Goal: Obtain resource: Download file/media

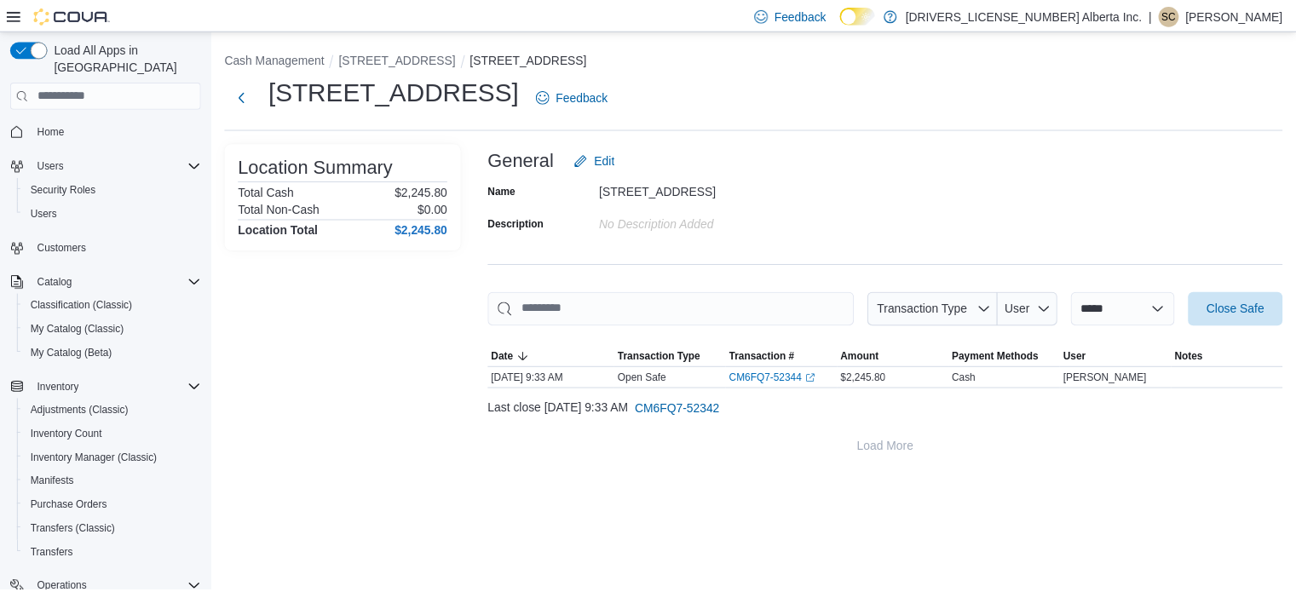
scroll to position [218, 0]
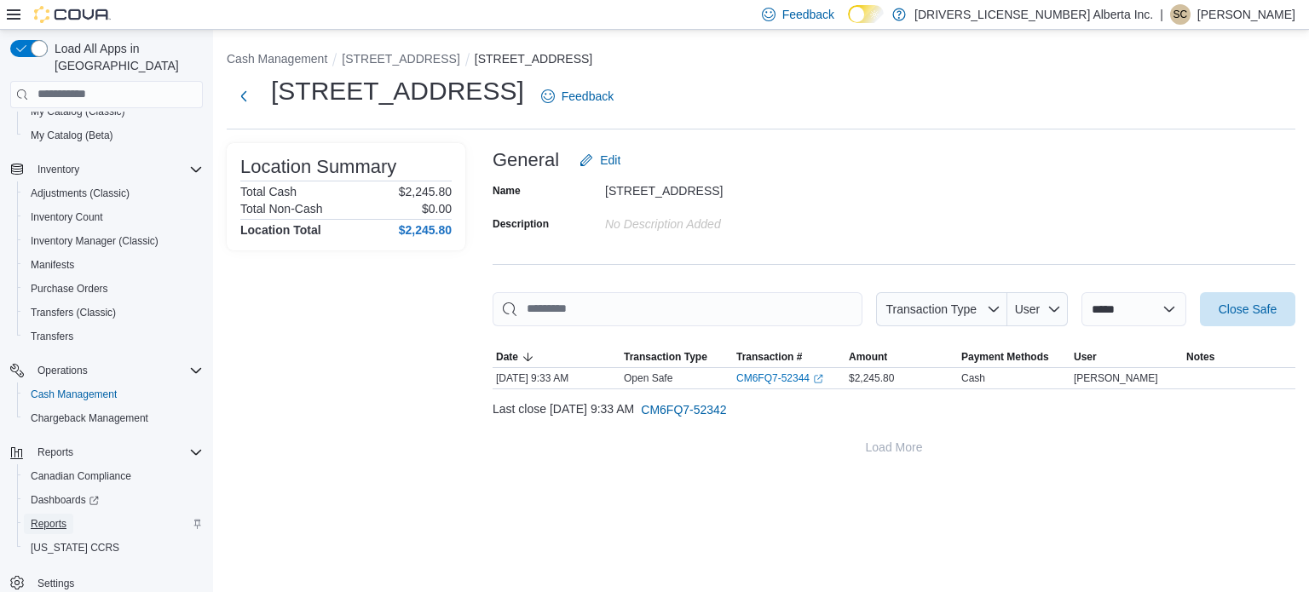
click at [51, 517] on span "Reports" at bounding box center [49, 524] width 36 height 14
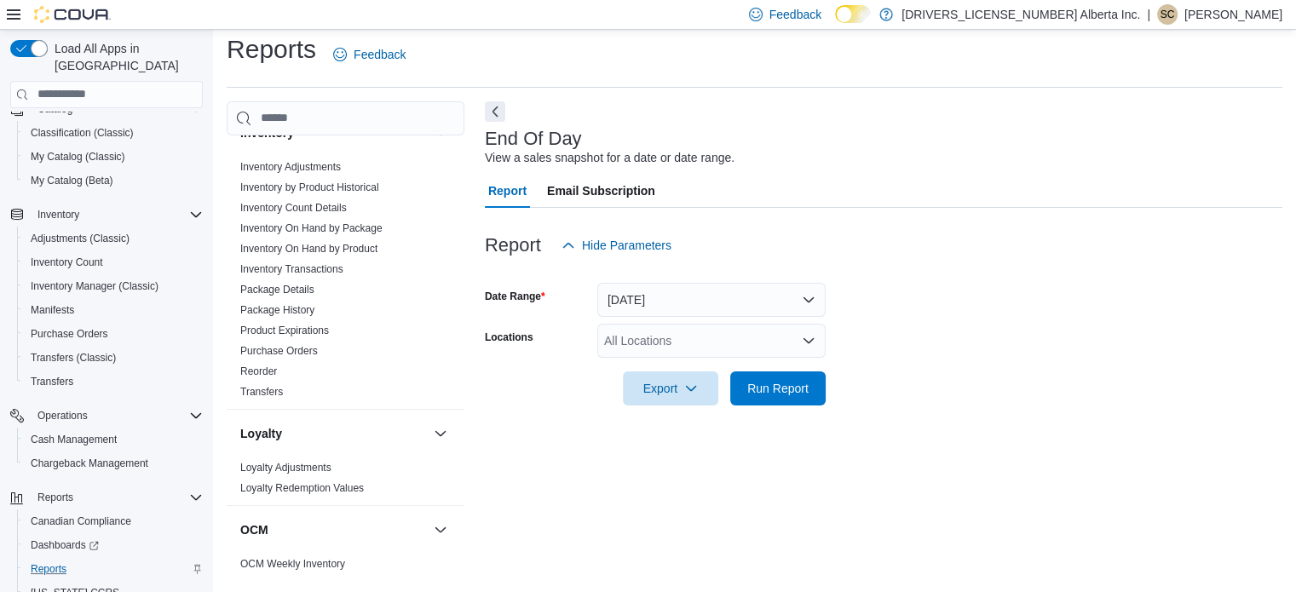
scroll to position [682, 0]
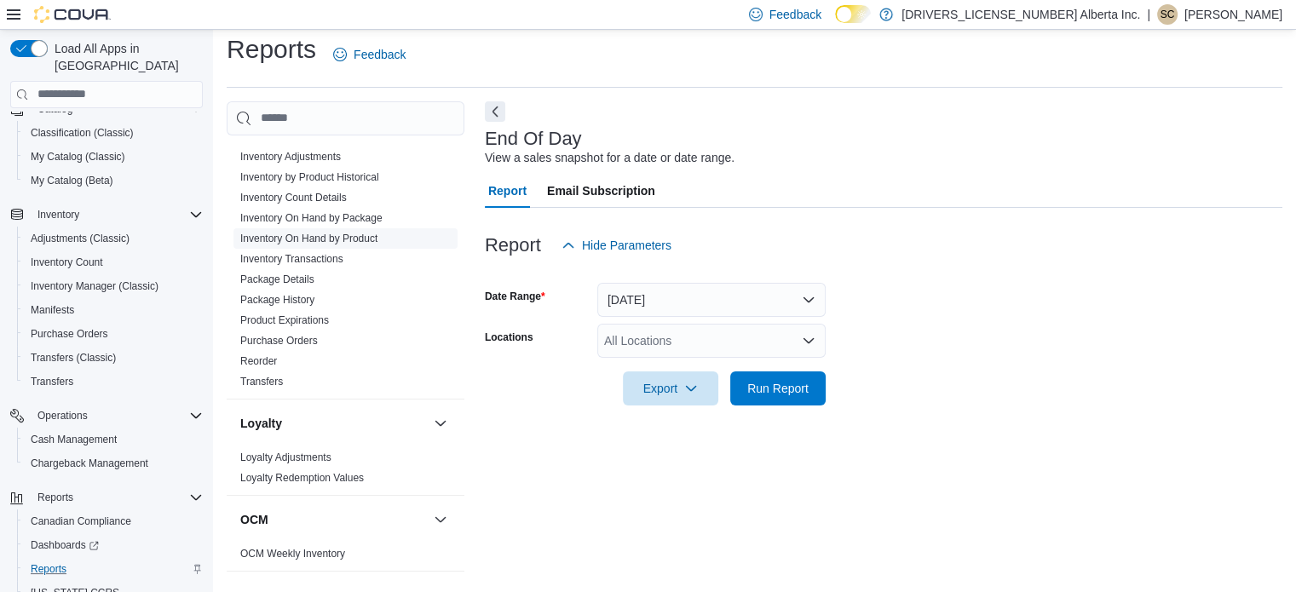
click at [347, 236] on link "Inventory On Hand by Product" at bounding box center [308, 239] width 137 height 12
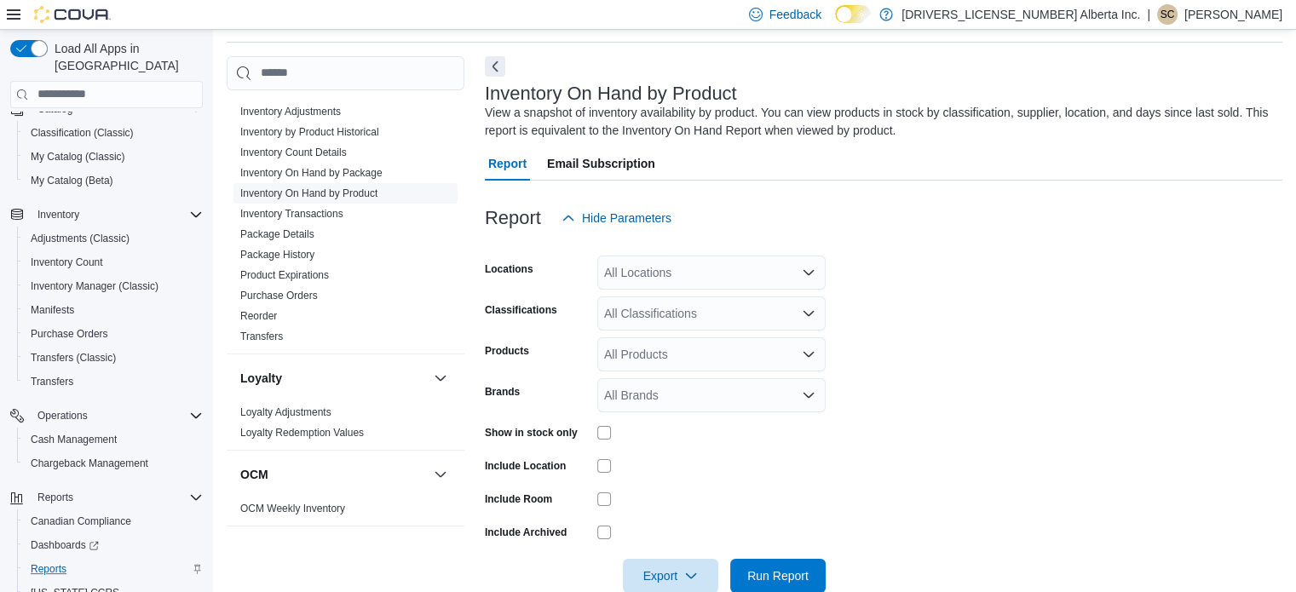
scroll to position [57, 0]
click at [809, 272] on icon "Open list of options" at bounding box center [808, 270] width 10 height 5
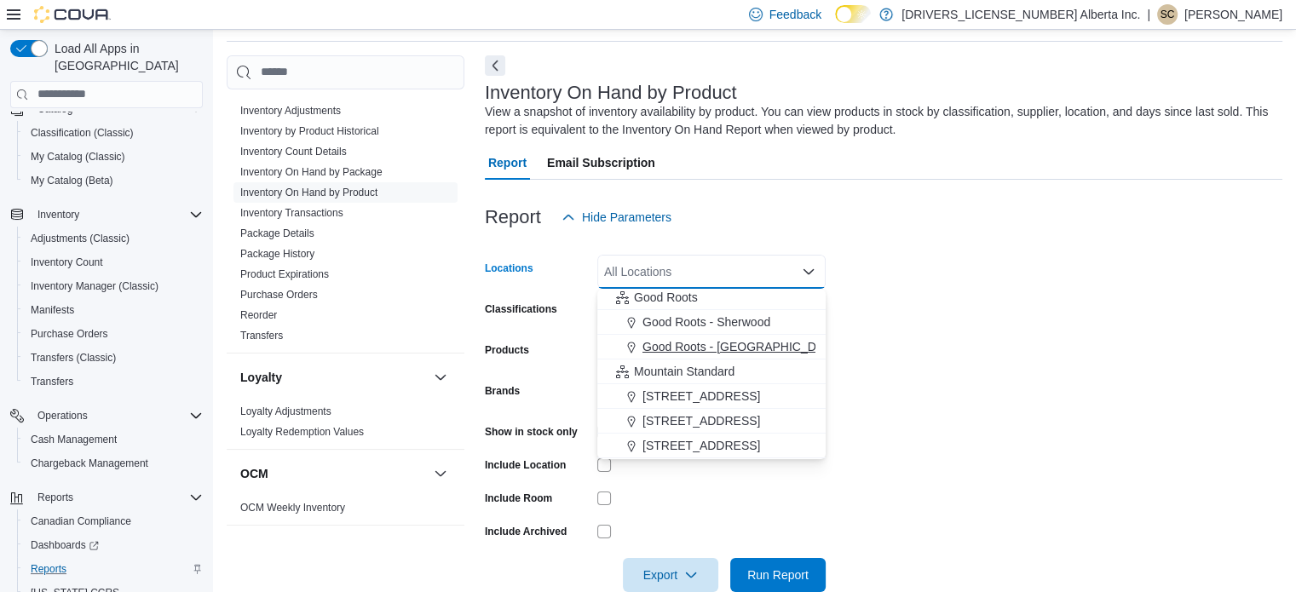
scroll to position [51, 0]
click at [723, 442] on span "[STREET_ADDRESS]" at bounding box center [701, 447] width 118 height 17
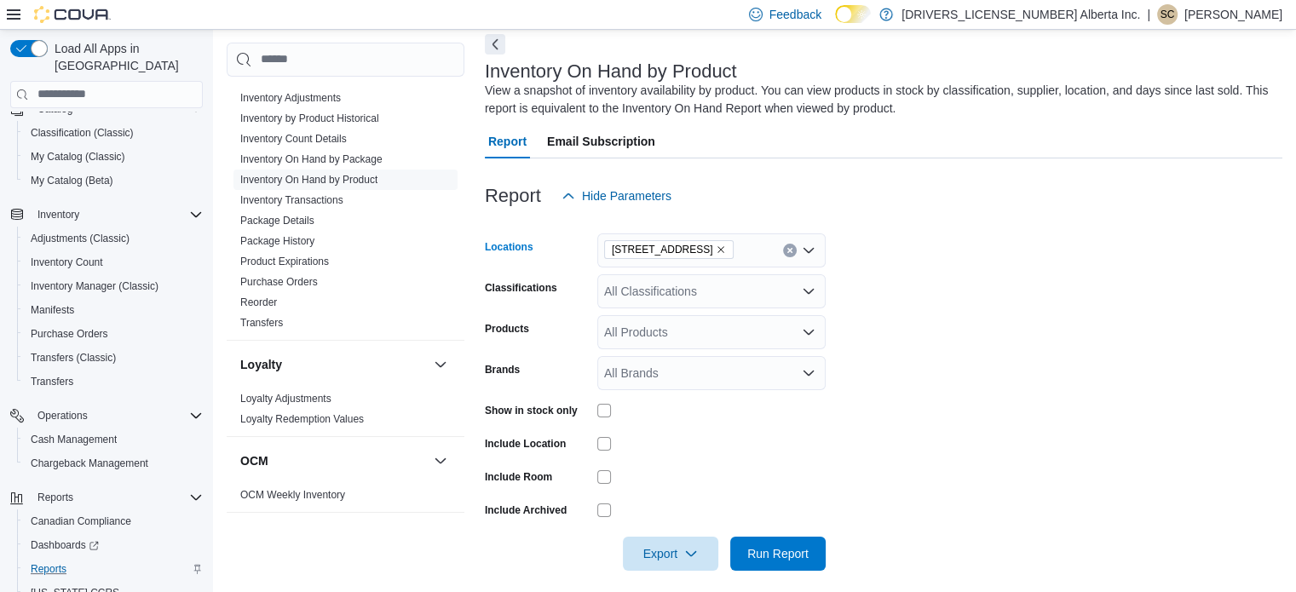
scroll to position [90, 0]
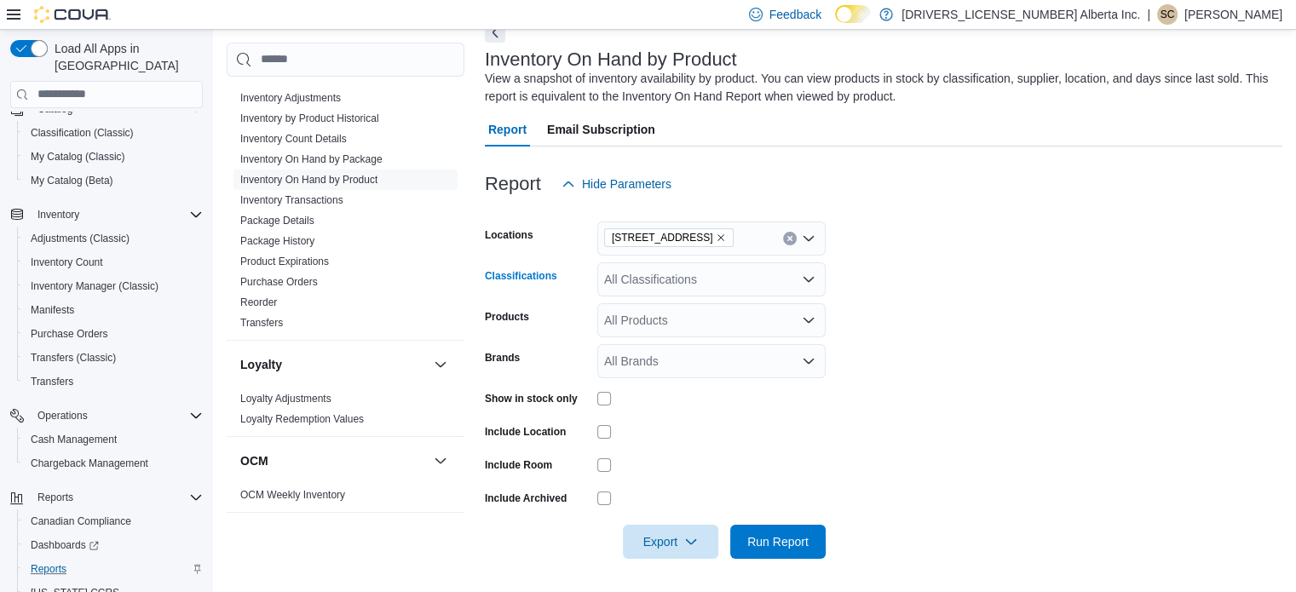
click at [808, 278] on icon "Open list of options" at bounding box center [809, 280] width 14 height 14
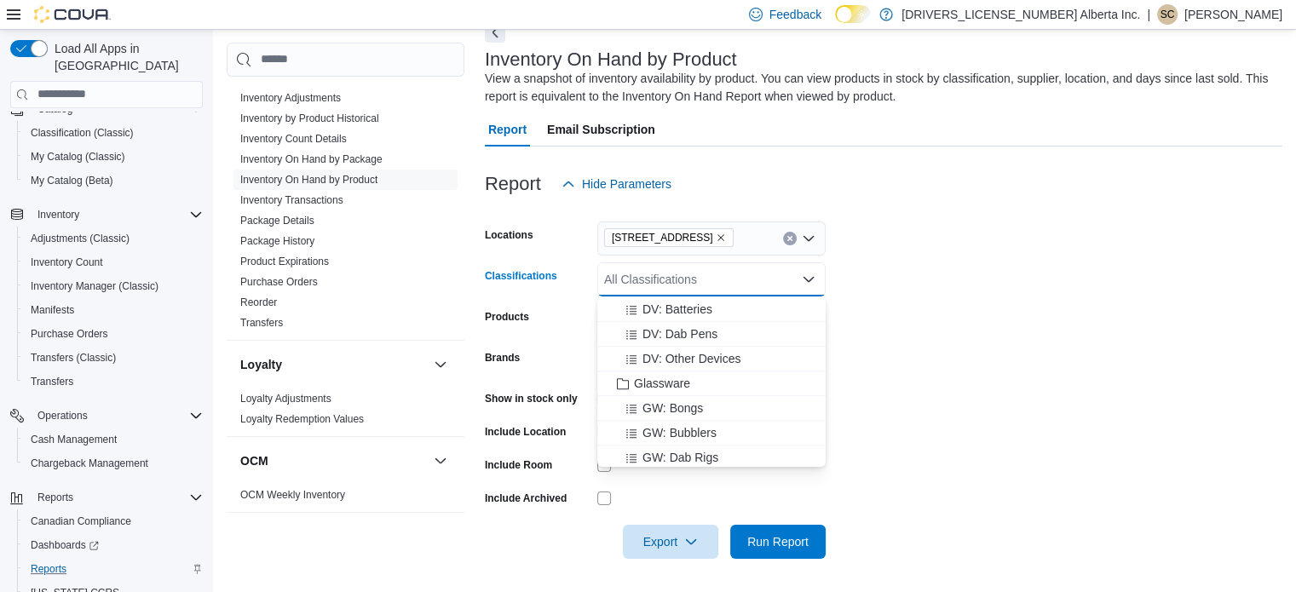
scroll to position [1534, 0]
click at [669, 355] on span "Glassware" at bounding box center [662, 356] width 56 height 17
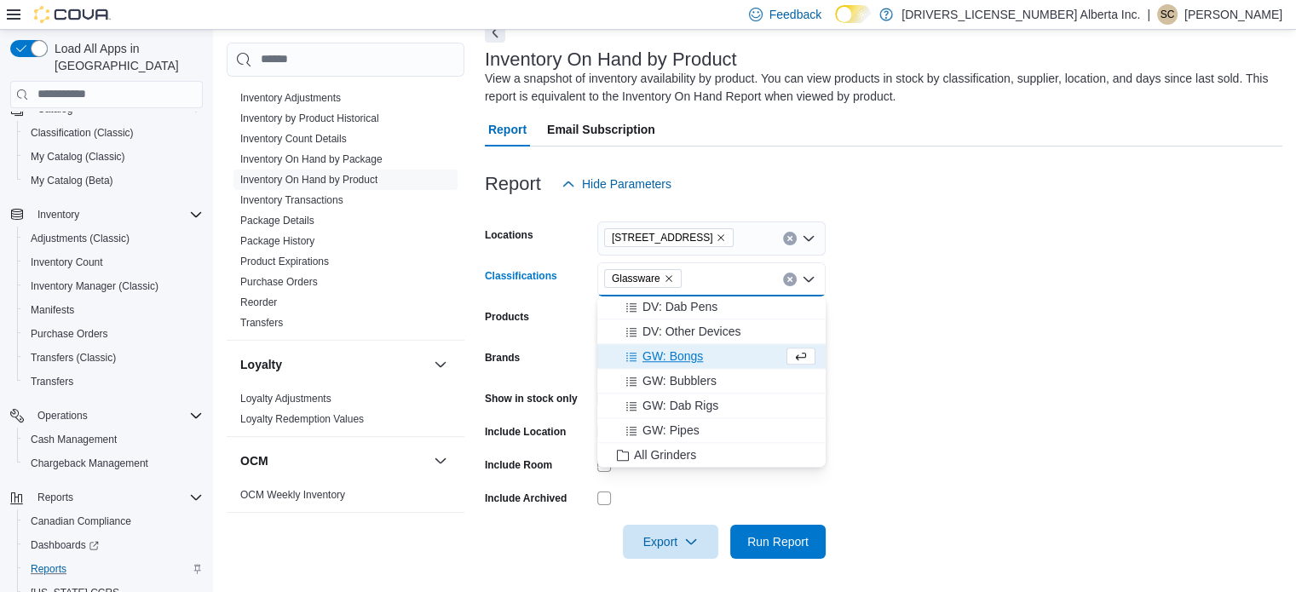
click at [1088, 358] on form "Locations [STREET_ADDRESS] Classifications Glassware Combo box. Selected. Glass…" at bounding box center [883, 380] width 797 height 358
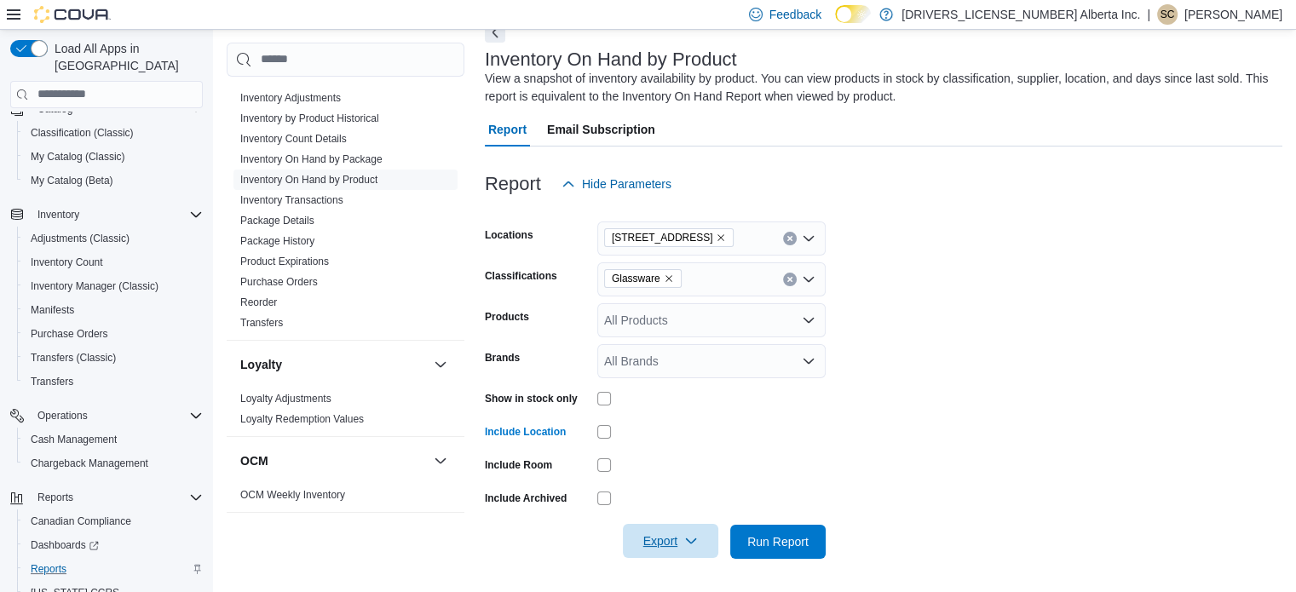
click at [665, 539] on span "Export" at bounding box center [670, 541] width 75 height 34
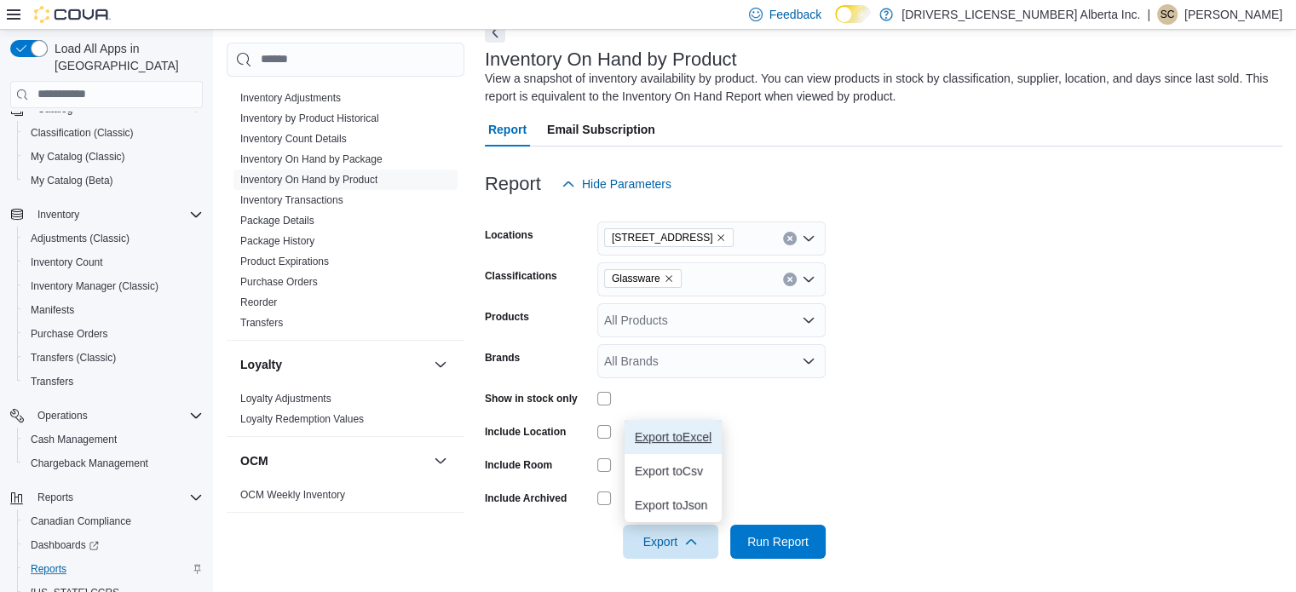
click at [688, 437] on span "Export to Excel" at bounding box center [673, 437] width 77 height 14
click at [790, 279] on icon "Clear input" at bounding box center [789, 279] width 4 height 4
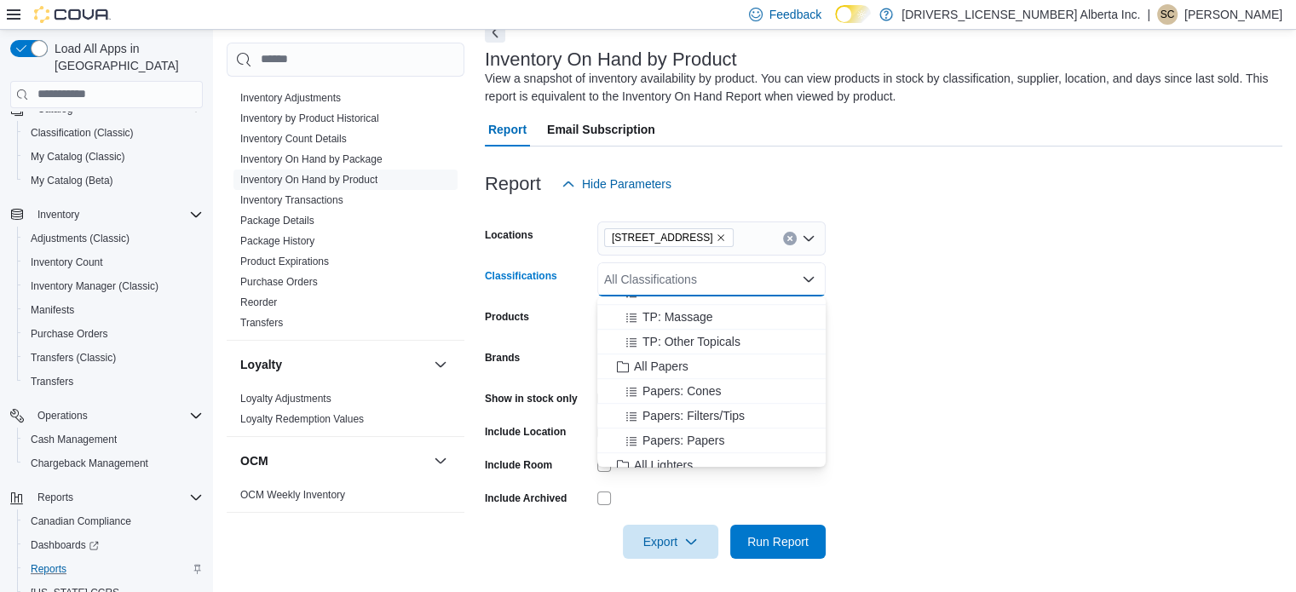
scroll to position [1278, 0]
click at [676, 334] on span "All Papers" at bounding box center [661, 339] width 55 height 17
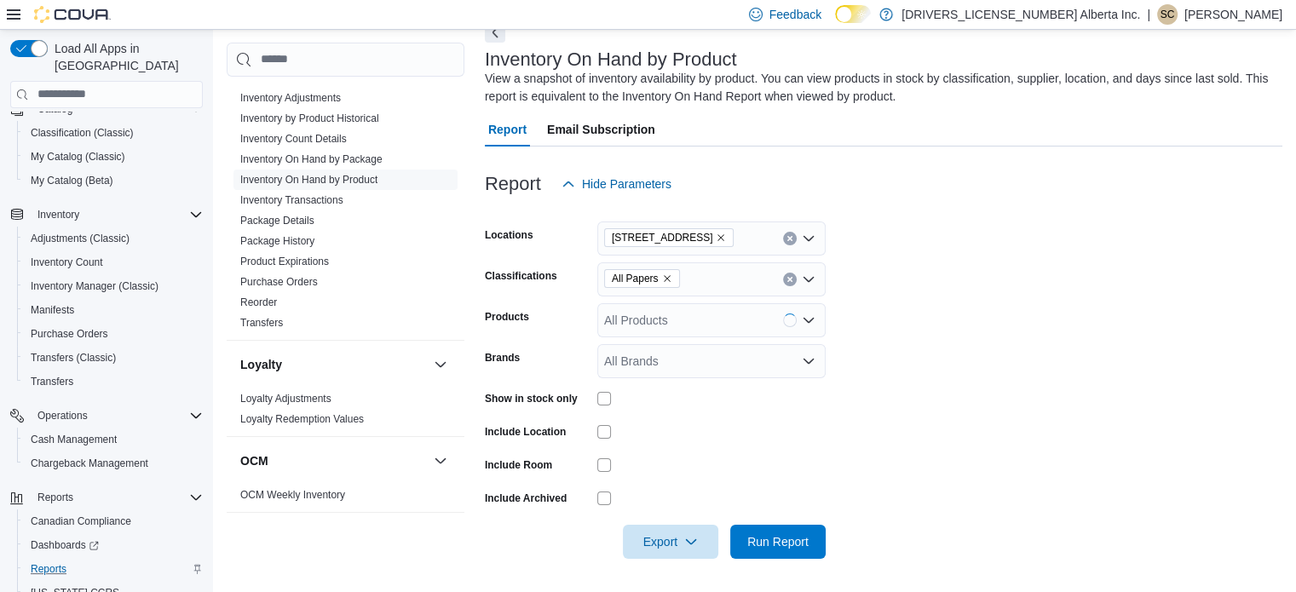
click at [969, 347] on form "Locations [STREET_ADDRESS] Classifications All Papers Products All Products Bra…" at bounding box center [883, 380] width 797 height 358
drag, startPoint x: 269, startPoint y: 562, endPoint x: 217, endPoint y: 561, distance: 52.0
drag, startPoint x: 217, startPoint y: 561, endPoint x: 974, endPoint y: 274, distance: 809.2
click at [974, 274] on form "Locations [STREET_ADDRESS] Classifications All Papers Products All Products Bra…" at bounding box center [883, 380] width 797 height 358
click at [658, 550] on span "Export" at bounding box center [670, 541] width 75 height 34
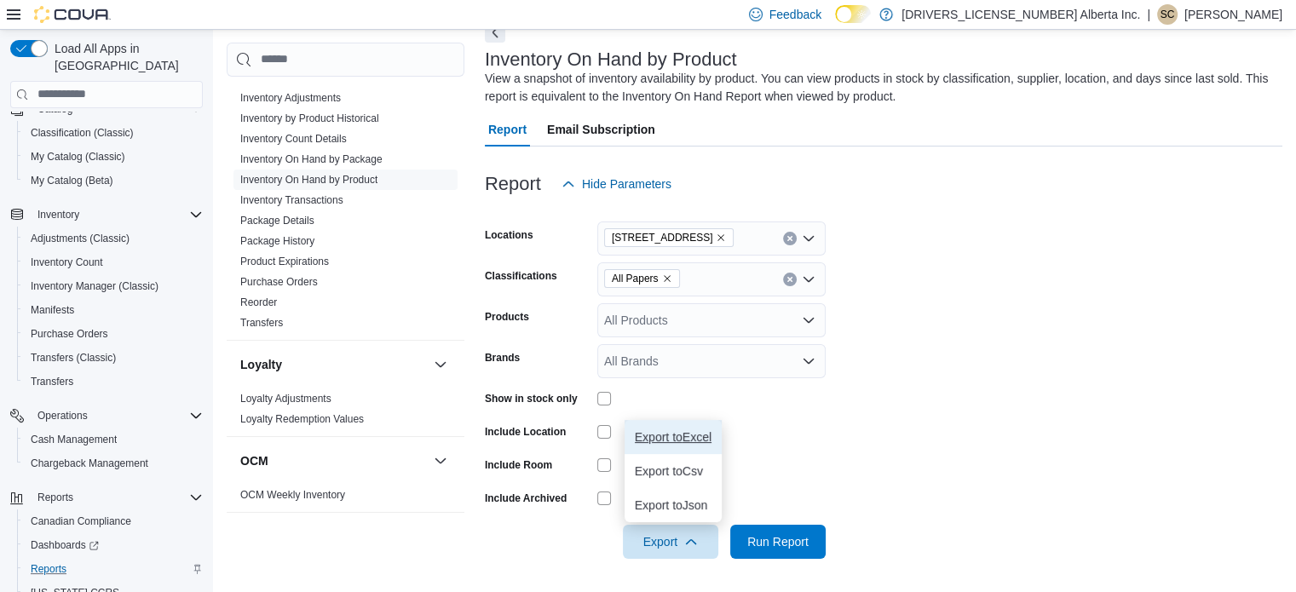
click at [685, 429] on button "Export to Excel" at bounding box center [673, 437] width 97 height 34
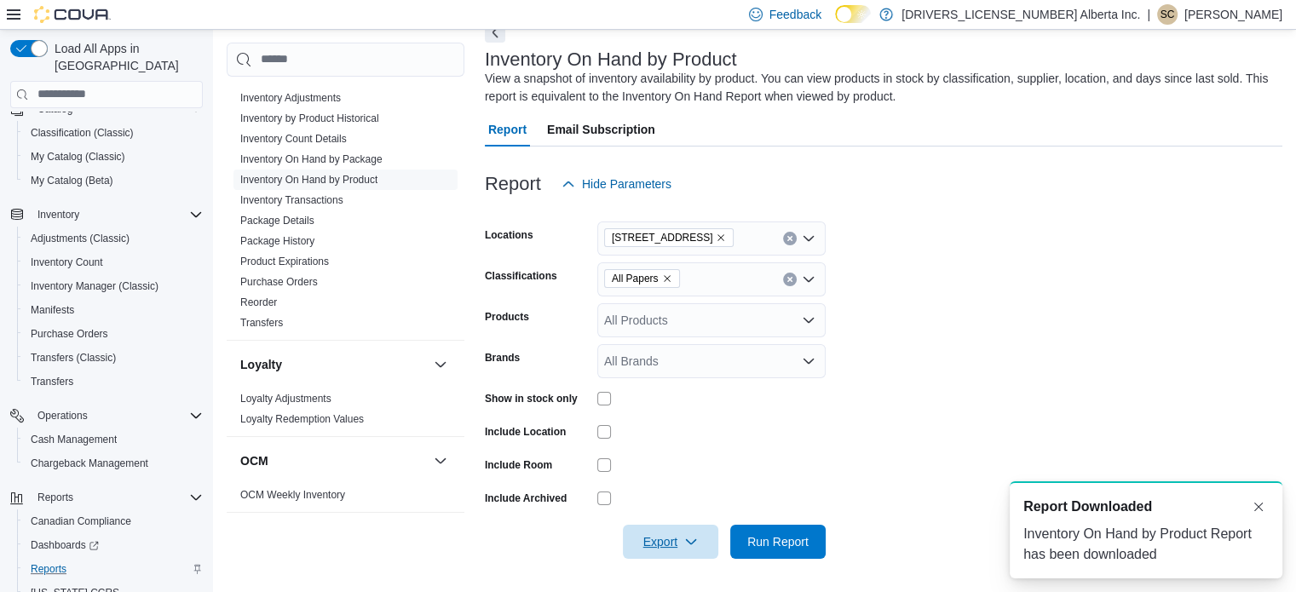
scroll to position [0, 0]
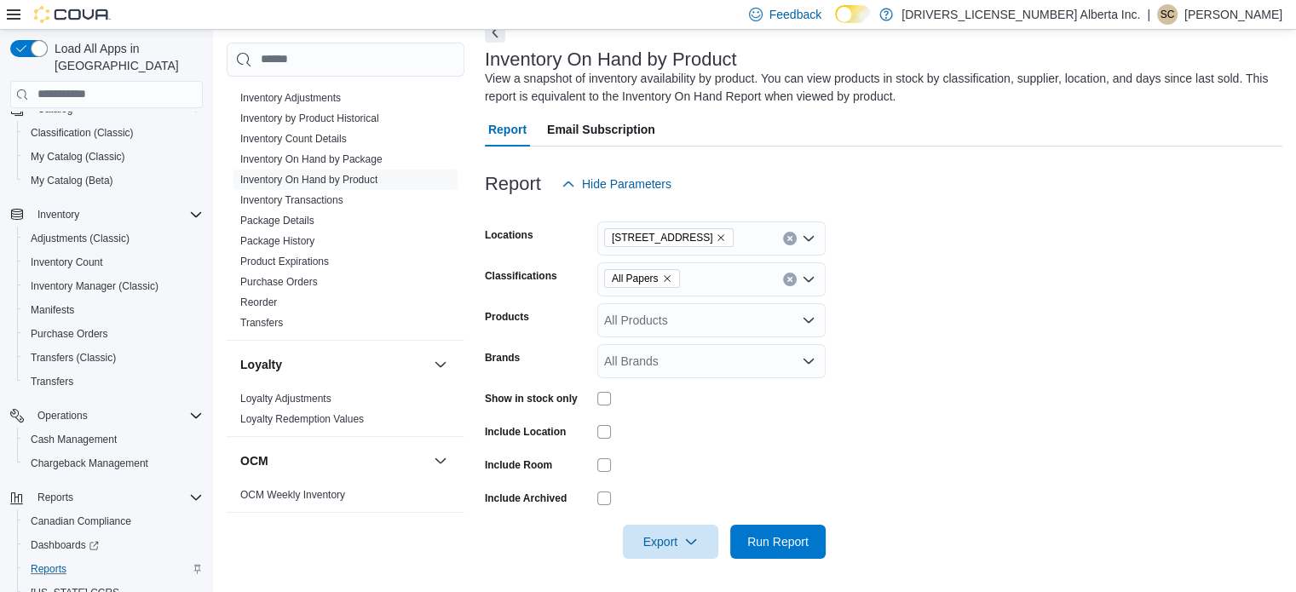
click at [726, 377] on div "All Brands" at bounding box center [711, 361] width 228 height 34
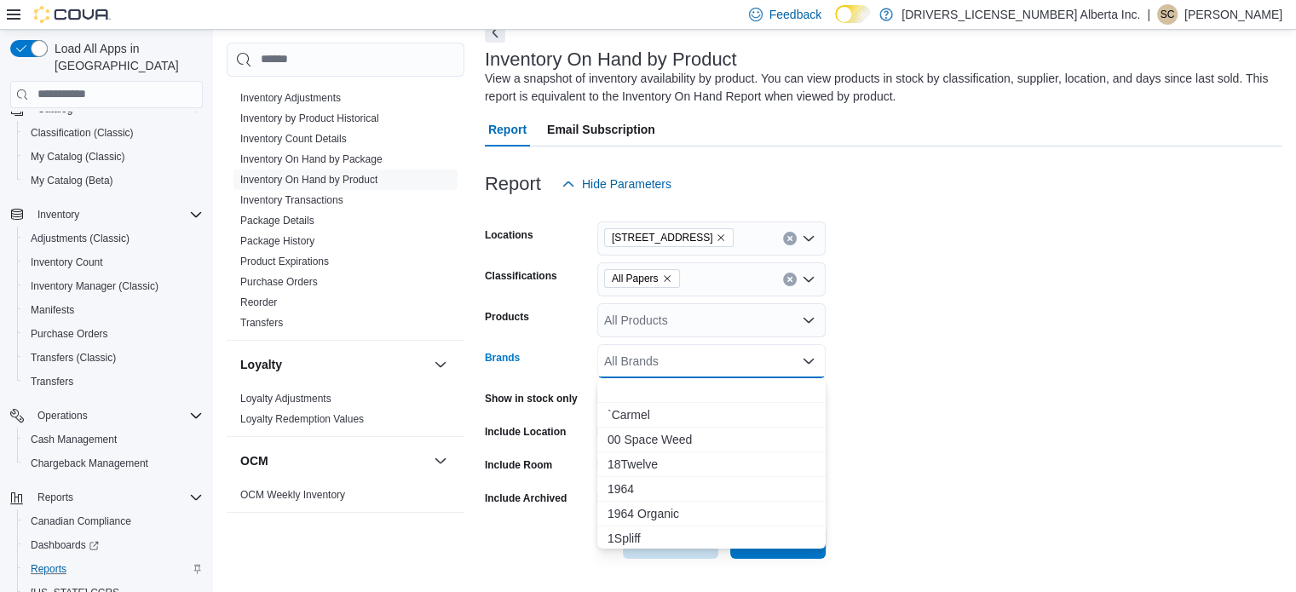
click at [726, 378] on button "Choose from the following options" at bounding box center [711, 390] width 228 height 25
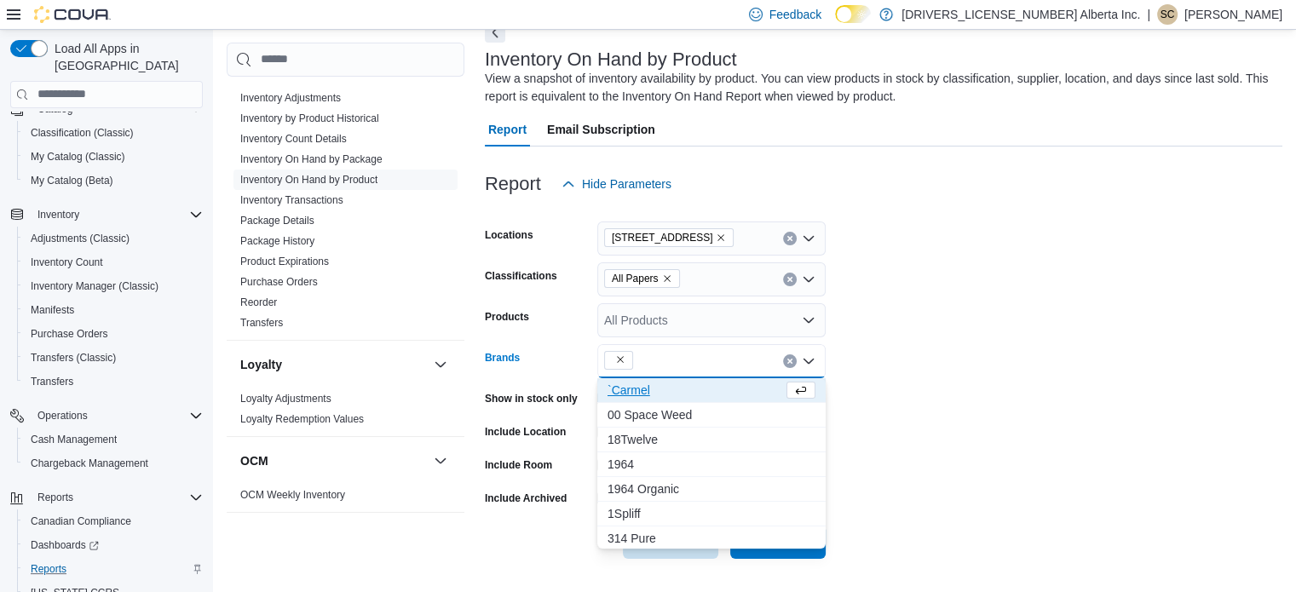
click at [726, 378] on button "`Carmel" at bounding box center [711, 390] width 228 height 25
click at [726, 378] on button "00 Space Weed" at bounding box center [711, 390] width 228 height 25
click at [726, 377] on div "`Carmel Combo box. Selected. , `[GEOGRAPHIC_DATA]. Press Backspace to delete `C…" at bounding box center [711, 361] width 228 height 34
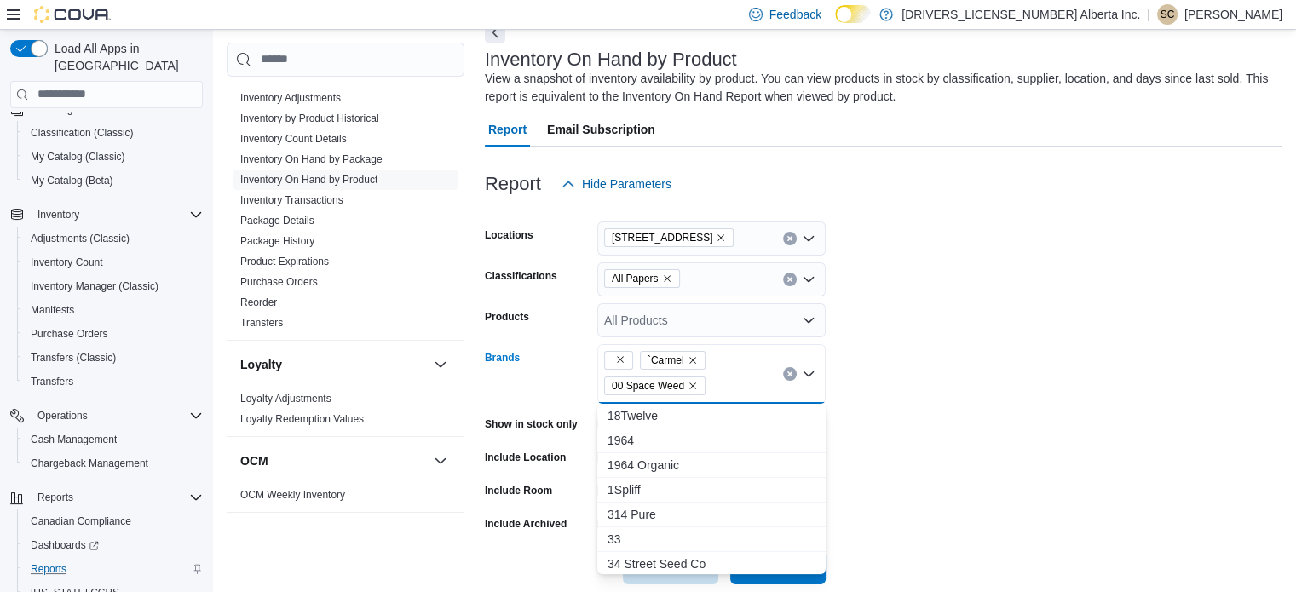
click at [726, 377] on div "`Carmel 00 Space Weed Combo box. Selected. , `Carmel, 00 Space Weed. Press Back…" at bounding box center [711, 374] width 228 height 60
click at [726, 377] on div "`Carmel 00 Space Weed" at bounding box center [711, 374] width 228 height 60
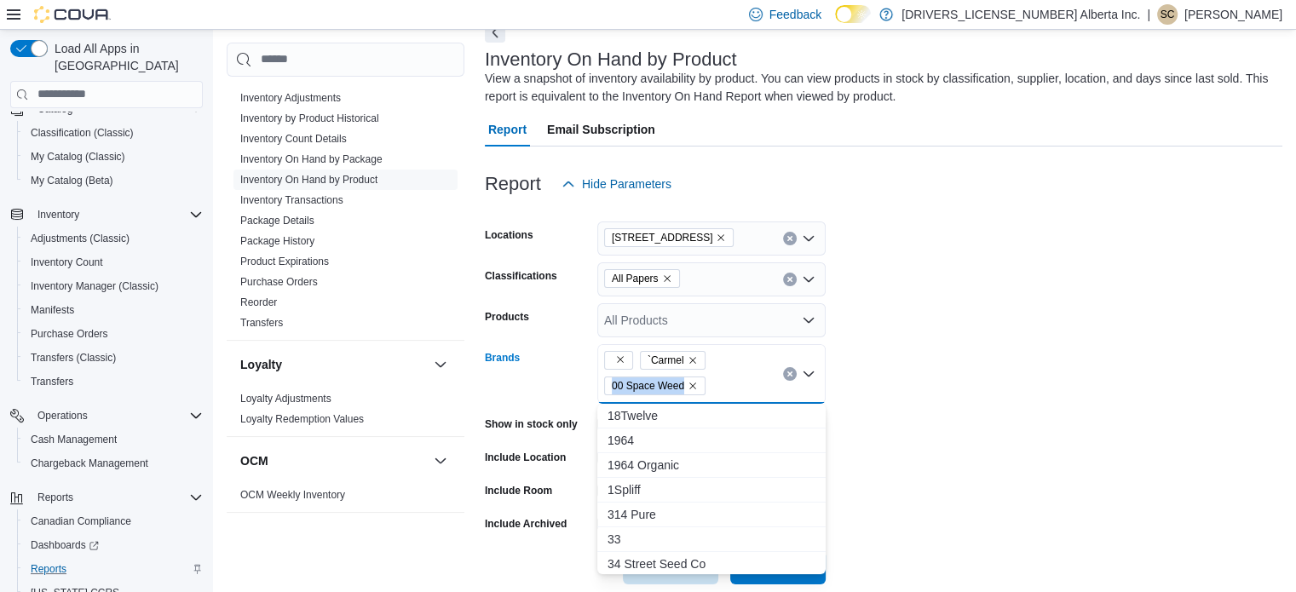
click at [726, 377] on div "`Carmel 00 Space Weed Combo box. Selected. , `Carmel, 00 Space Weed. Press Back…" at bounding box center [711, 374] width 228 height 60
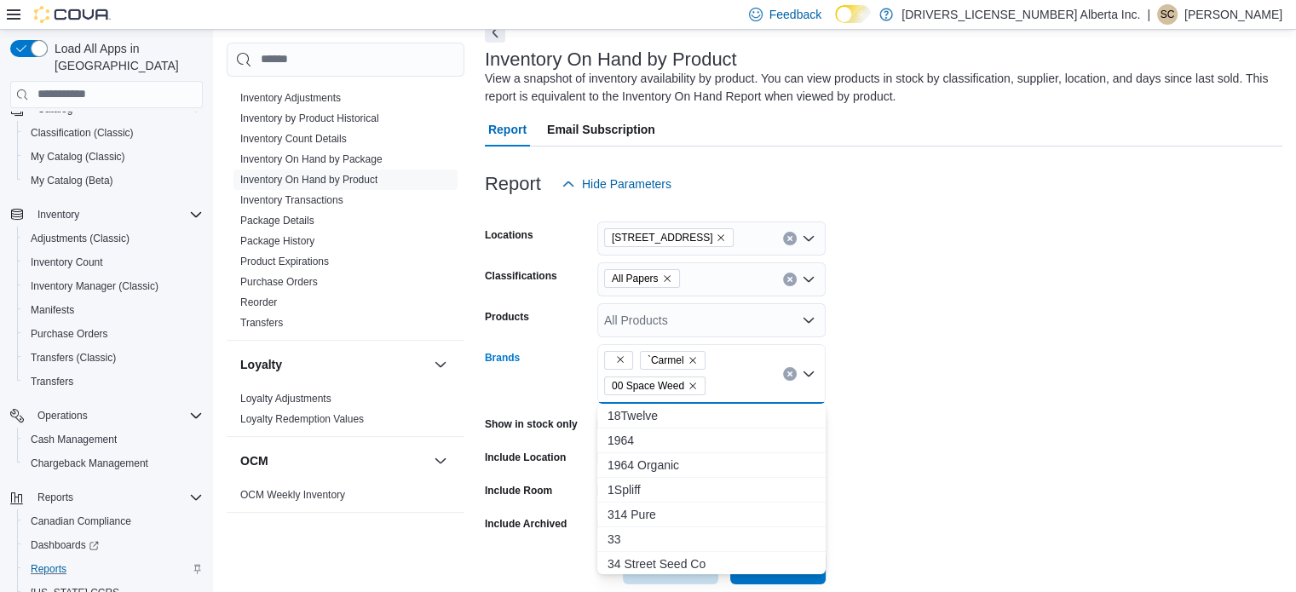
click at [726, 377] on div "`Carmel 00 Space Weed" at bounding box center [711, 374] width 228 height 60
click at [726, 377] on div "`Carmel 00 Space Weed Combo box. Selected. , `Carmel, 00 Space Weed. Press Back…" at bounding box center [711, 374] width 228 height 60
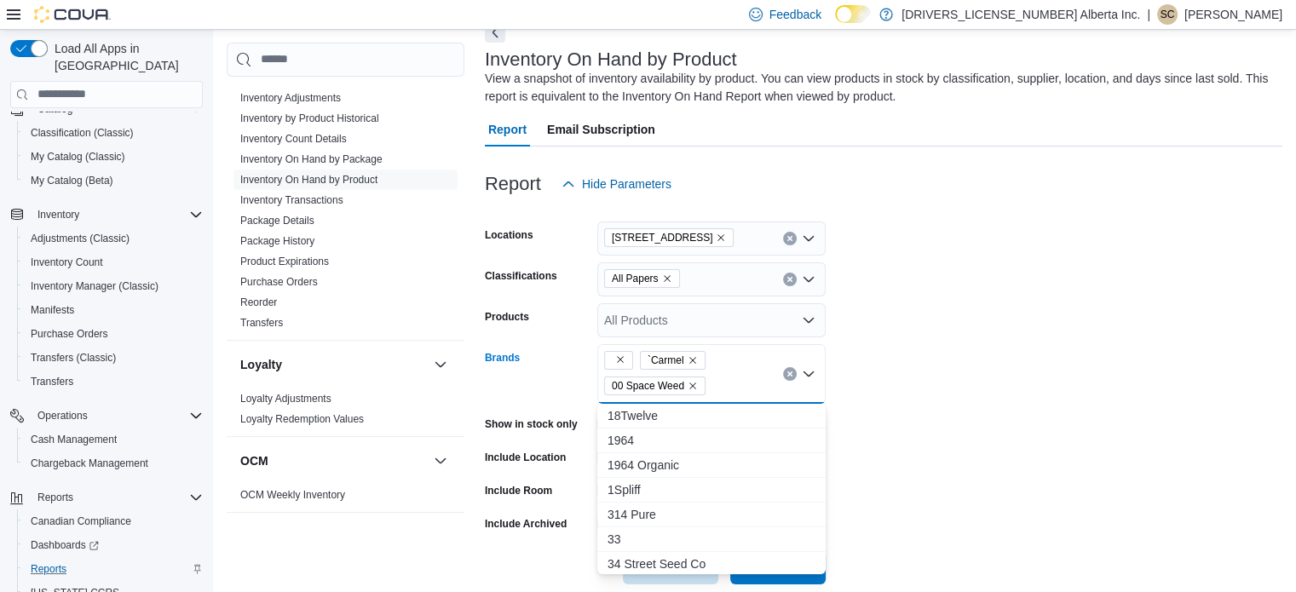
click at [726, 377] on div "`Carmel 00 Space Weed" at bounding box center [711, 374] width 228 height 60
click at [726, 377] on div "`Carmel 00 Space Weed Combo box. Selected. , `Carmel, 00 Space Weed. Press Back…" at bounding box center [711, 374] width 228 height 60
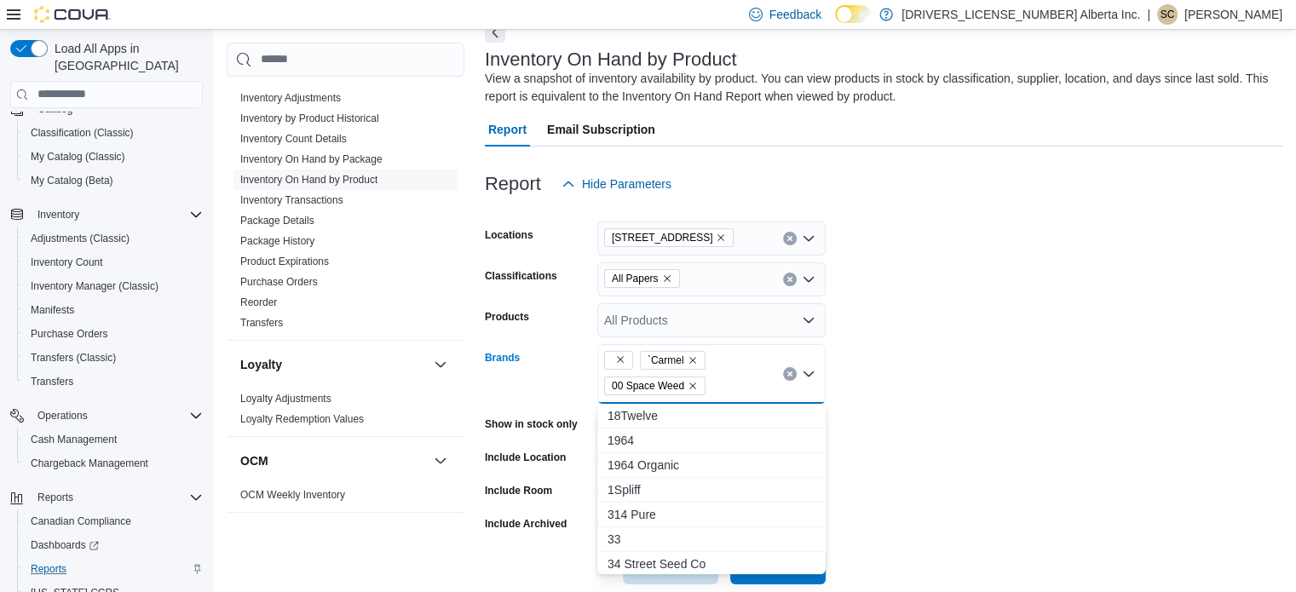
click at [726, 377] on div "`Carmel 00 Space Weed" at bounding box center [711, 374] width 228 height 60
click at [726, 377] on div "`Carmel 00 Space Weed Combo box. Selected. , `Carmel, 00 Space Weed. Press Back…" at bounding box center [711, 374] width 228 height 60
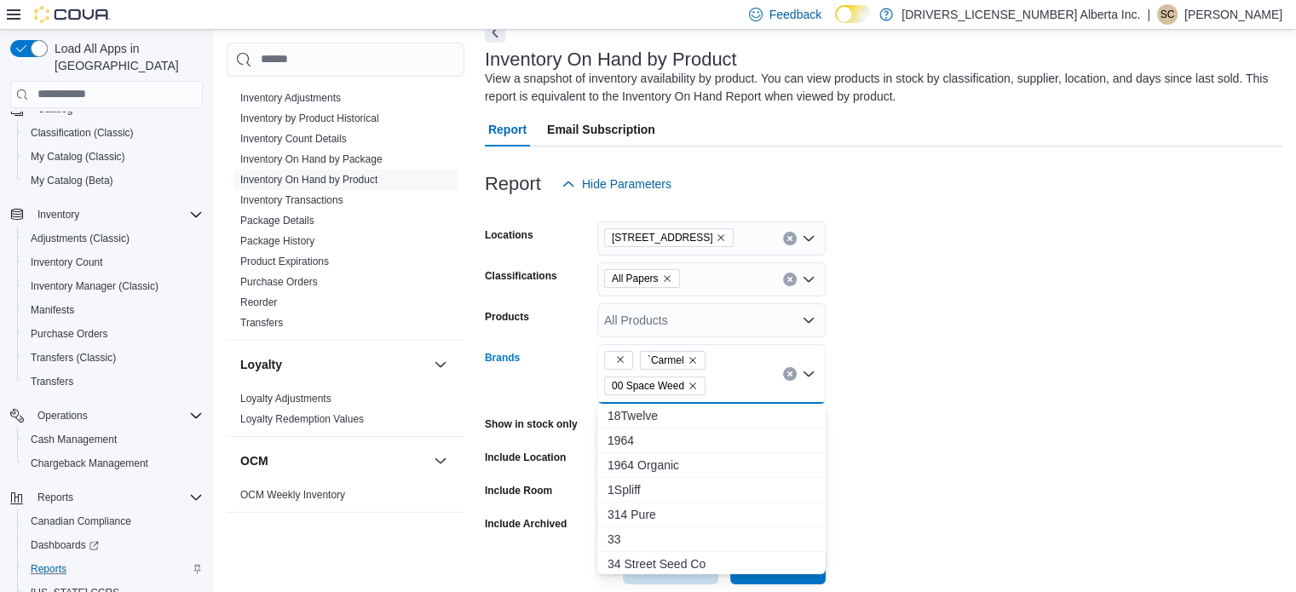
click at [726, 377] on div "`Carmel 00 Space Weed Combo box. Selected. , `Carmel, 00 Space Weed. Press Back…" at bounding box center [711, 374] width 228 height 60
click at [726, 377] on div "`Carmel 00 Space Weed" at bounding box center [711, 374] width 228 height 60
click at [726, 377] on div "`Carmel 00 Space Weed Combo box. Selected. , `Carmel, 00 Space Weed. Press Back…" at bounding box center [711, 374] width 228 height 60
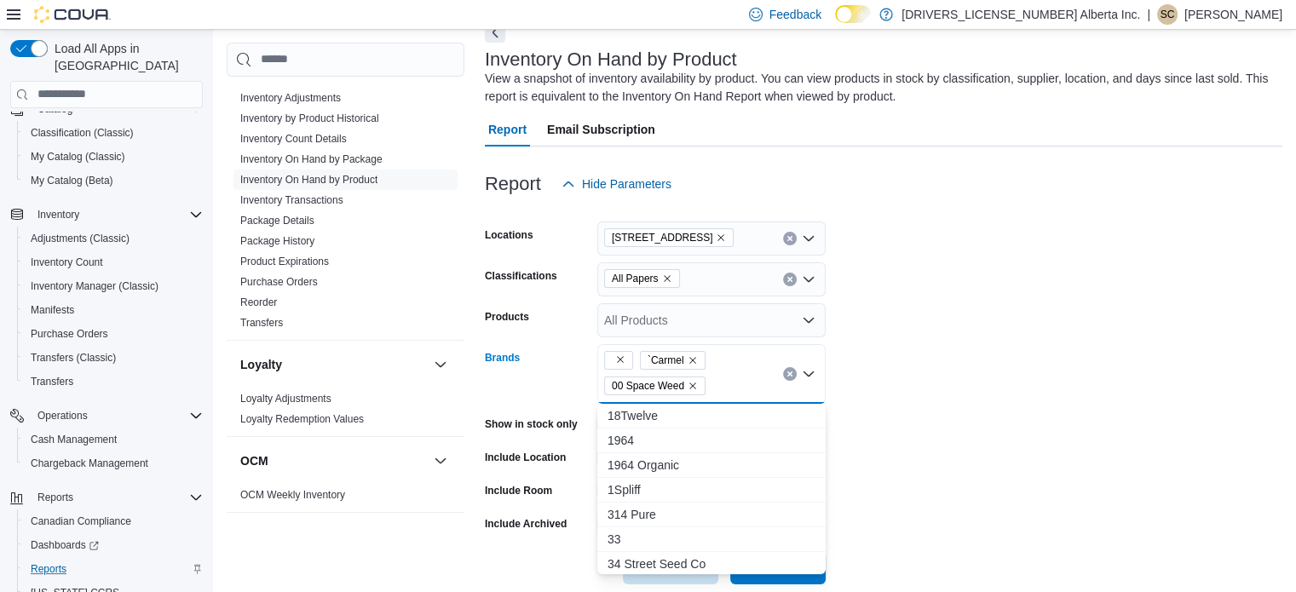
click at [726, 377] on div "`Carmel 00 Space Weed Combo box. Selected. , `Carmel, 00 Space Weed. Press Back…" at bounding box center [711, 374] width 228 height 60
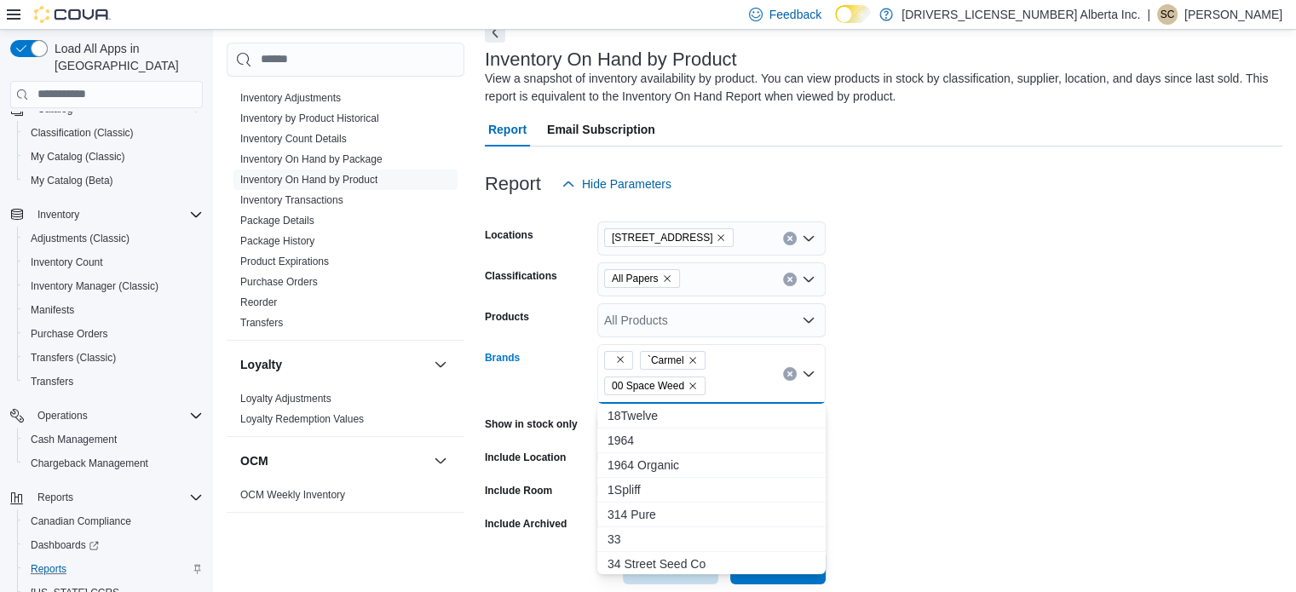
click at [726, 377] on div "`Carmel 00 Space Weed" at bounding box center [711, 374] width 228 height 60
click at [726, 377] on div "`Carmel 00 Space Weed Combo box. Selected. , `Carmel, 00 Space Weed. Press Back…" at bounding box center [711, 374] width 228 height 60
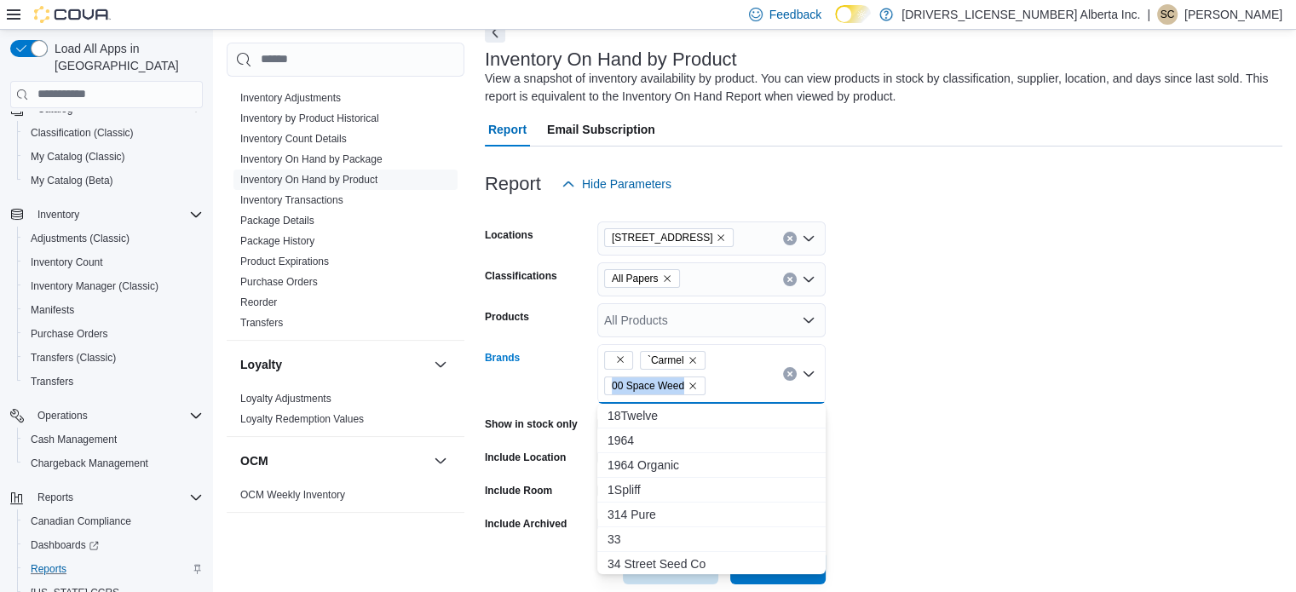
click at [726, 377] on div "`Carmel 00 Space Weed Combo box. Selected. , `Carmel, 00 Space Weed. Press Back…" at bounding box center [711, 374] width 228 height 60
click at [726, 377] on div "`Carmel 00 Space Weed" at bounding box center [711, 374] width 228 height 60
click at [726, 377] on div "`Carmel 00 Space Weed Combo box. Selected. , `Carmel, 00 Space Weed. Press Back…" at bounding box center [711, 374] width 228 height 60
click at [726, 377] on div "`Carmel 00 Space Weed" at bounding box center [711, 374] width 228 height 60
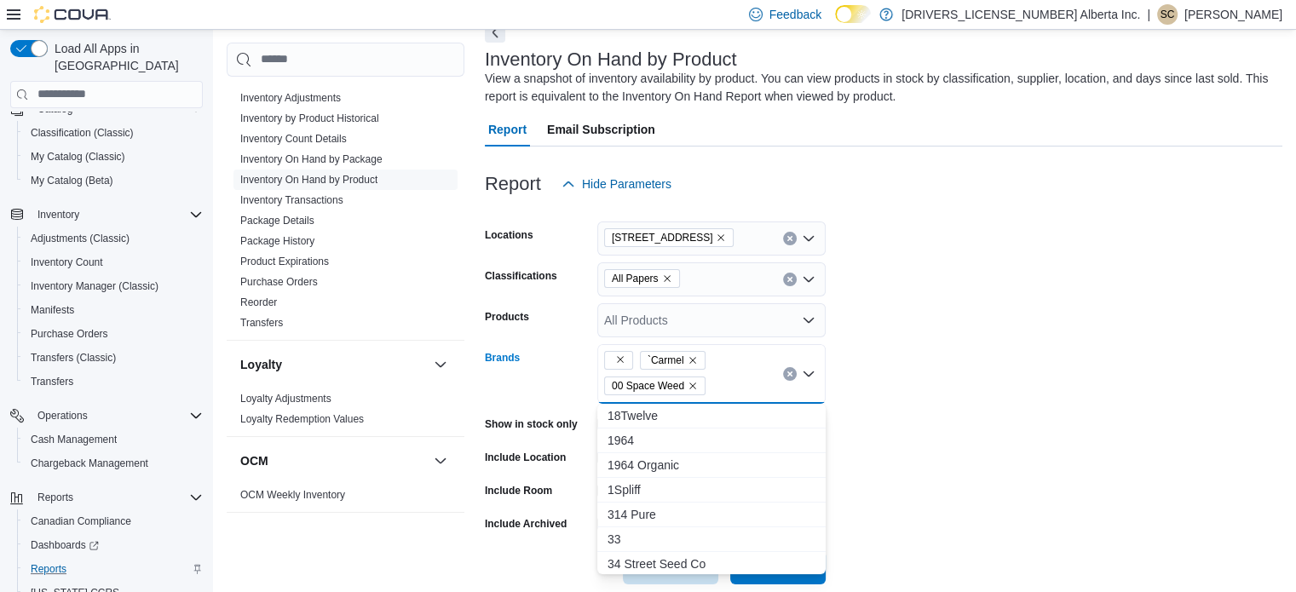
click at [726, 377] on div "`Carmel 00 Space Weed" at bounding box center [711, 374] width 228 height 60
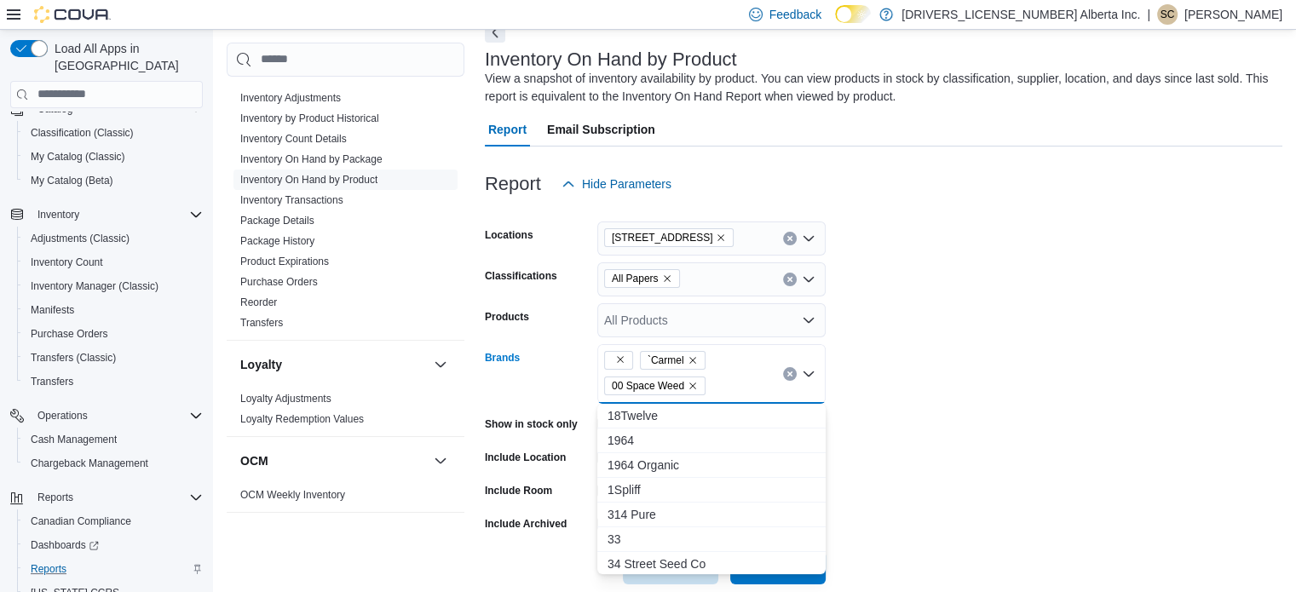
click at [726, 377] on div "`Carmel 00 Space Weed" at bounding box center [711, 374] width 228 height 60
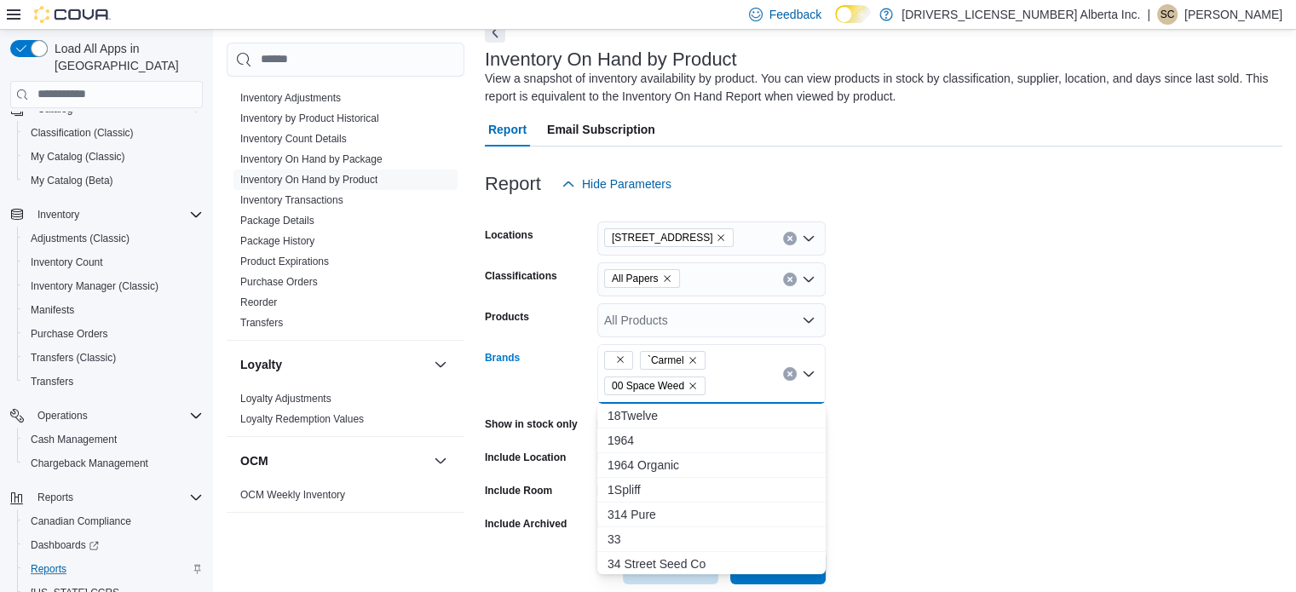
click at [726, 377] on div "`Carmel 00 Space Weed Combo box. Selected. , `Carmel, 00 Space Weed. Press Back…" at bounding box center [711, 374] width 228 height 60
click at [726, 377] on div "`Carmel 00 Space Weed" at bounding box center [711, 374] width 228 height 60
click at [726, 377] on div "`Carmel 00 Space Weed Combo box. Selected. , `Carmel, 00 Space Weed. Press Back…" at bounding box center [711, 374] width 228 height 60
click at [726, 377] on div "`Carmel 00 Space Weed" at bounding box center [711, 374] width 228 height 60
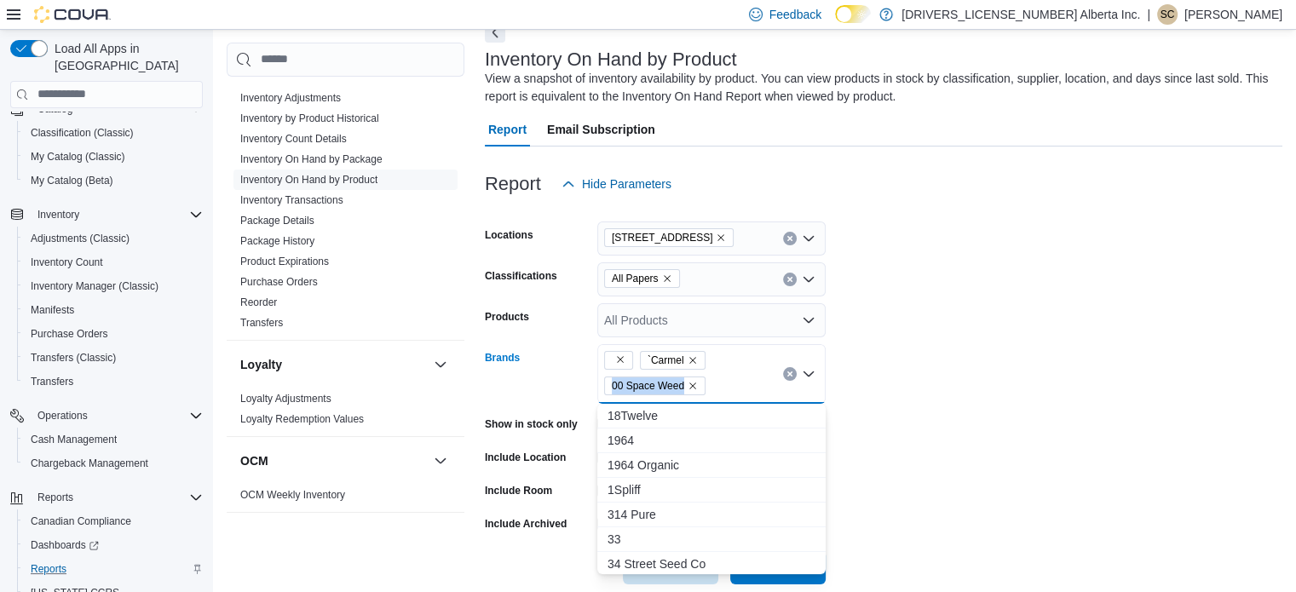
click at [726, 377] on div "`Carmel 00 Space Weed" at bounding box center [711, 374] width 228 height 60
click at [726, 377] on div "`Carmel 00 Space Weed Combo box. Selected. , `Carmel, 00 Space Weed. Press Back…" at bounding box center [711, 374] width 228 height 60
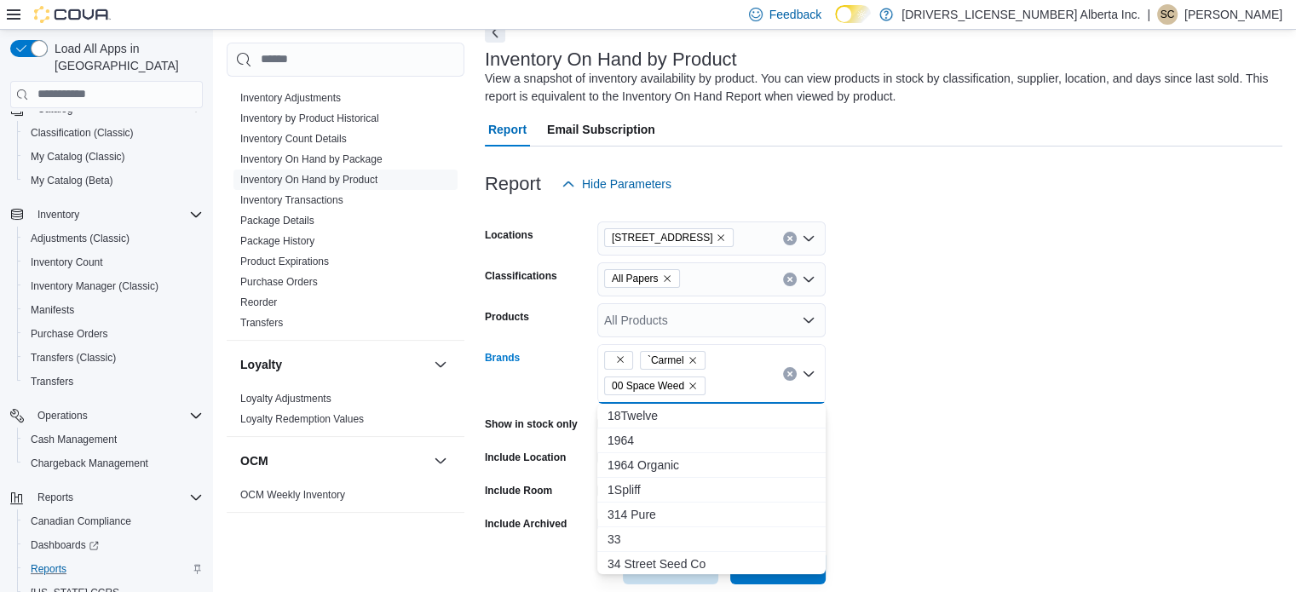
click at [726, 377] on div "`Carmel 00 Space Weed" at bounding box center [711, 374] width 228 height 60
click at [726, 377] on div "`Carmel 00 Space Weed Combo box. Selected. , `Carmel, 00 Space Weed. Press Back…" at bounding box center [711, 374] width 228 height 60
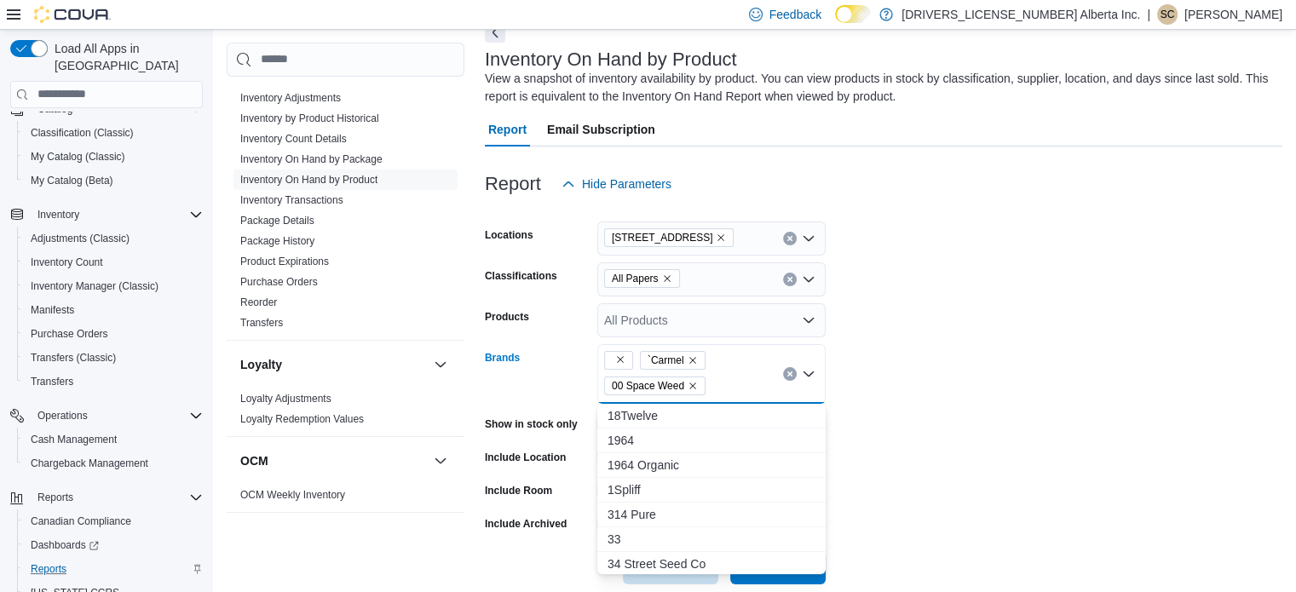
click at [726, 377] on div "`Carmel 00 Space Weed Combo box. Selected. , `Carmel, 00 Space Weed. Press Back…" at bounding box center [711, 374] width 228 height 60
click at [726, 377] on div "`Carmel 00 Space Weed" at bounding box center [711, 374] width 228 height 60
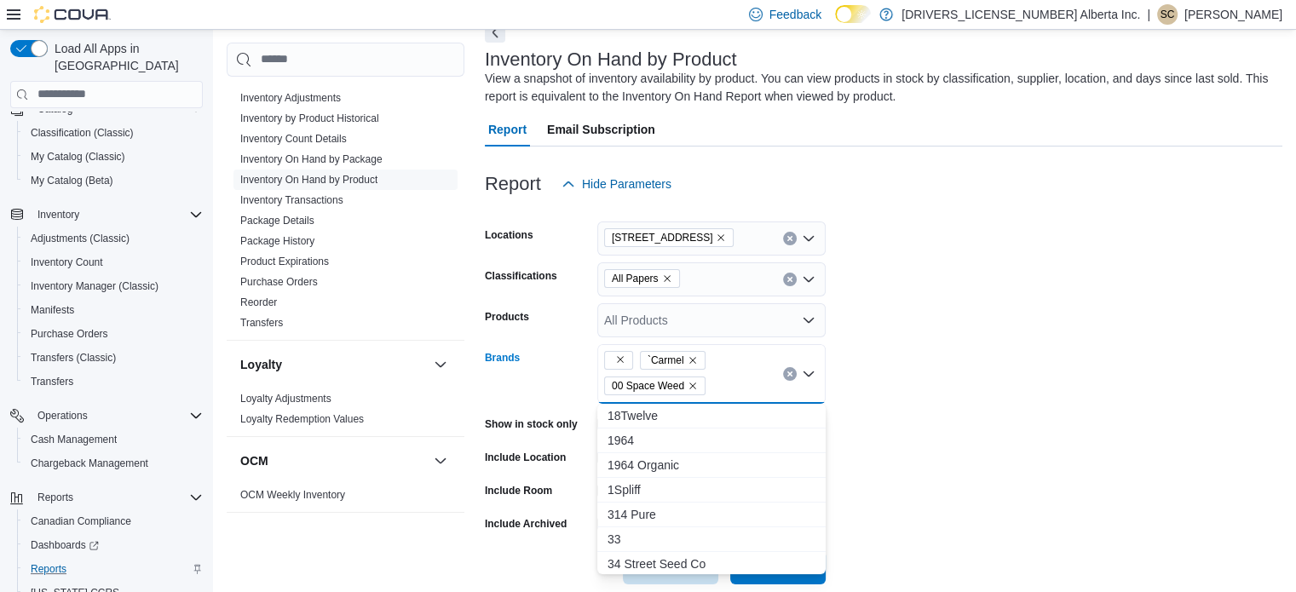
click at [726, 377] on div "`Carmel 00 Space Weed" at bounding box center [711, 374] width 228 height 60
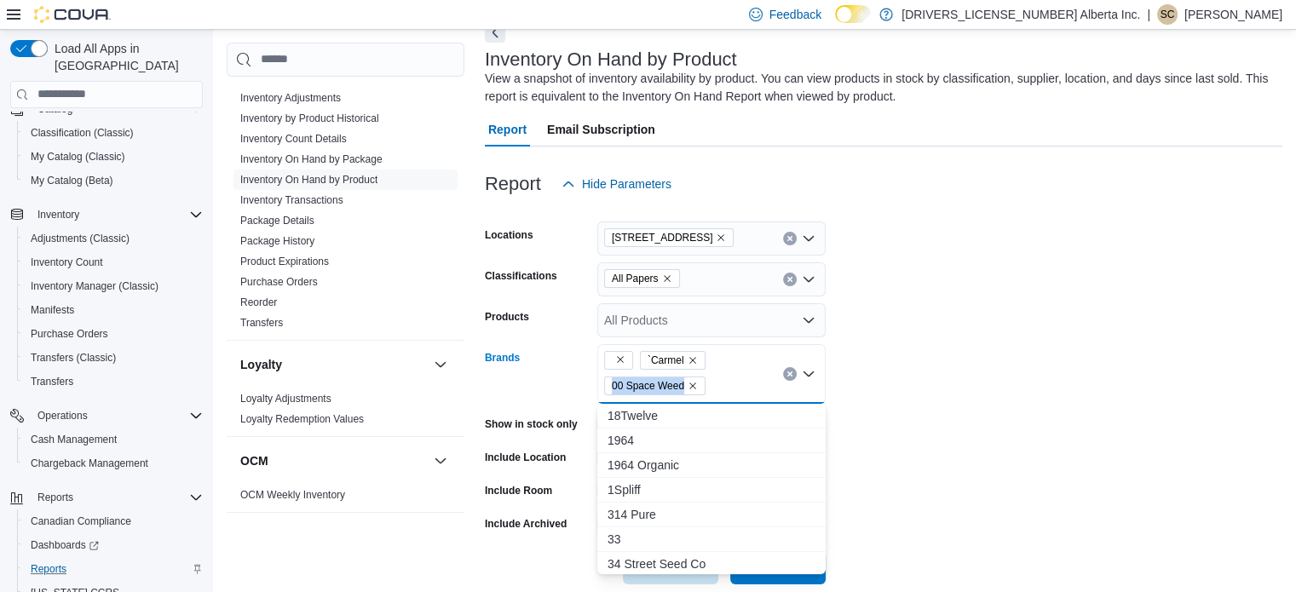
click at [726, 377] on div "`Carmel 00 Space Weed" at bounding box center [711, 374] width 228 height 60
click at [726, 377] on div "`Carmel 00 Space Weed Combo box. Selected. , `Carmel, 00 Space Weed. Press Back…" at bounding box center [711, 374] width 228 height 60
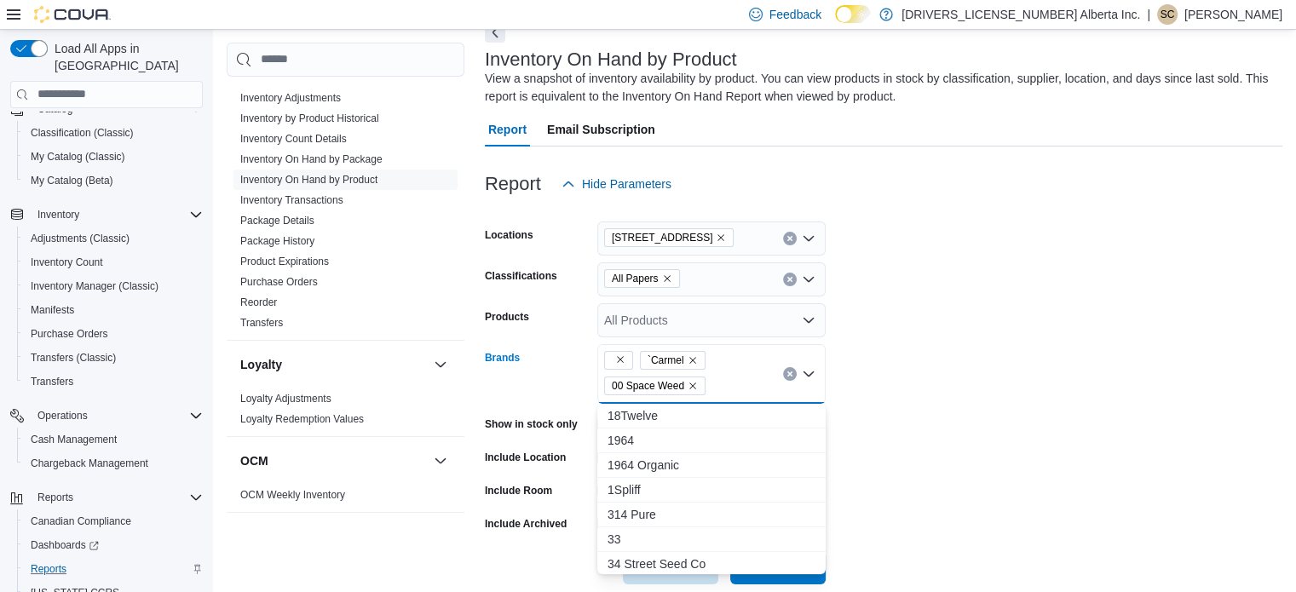
click at [726, 377] on div "`Carmel 00 Space Weed" at bounding box center [711, 374] width 228 height 60
click at [726, 377] on div "`Carmel 00 Space Weed Combo box. Selected. , `Carmel, 00 Space Weed. Press Back…" at bounding box center [711, 374] width 228 height 60
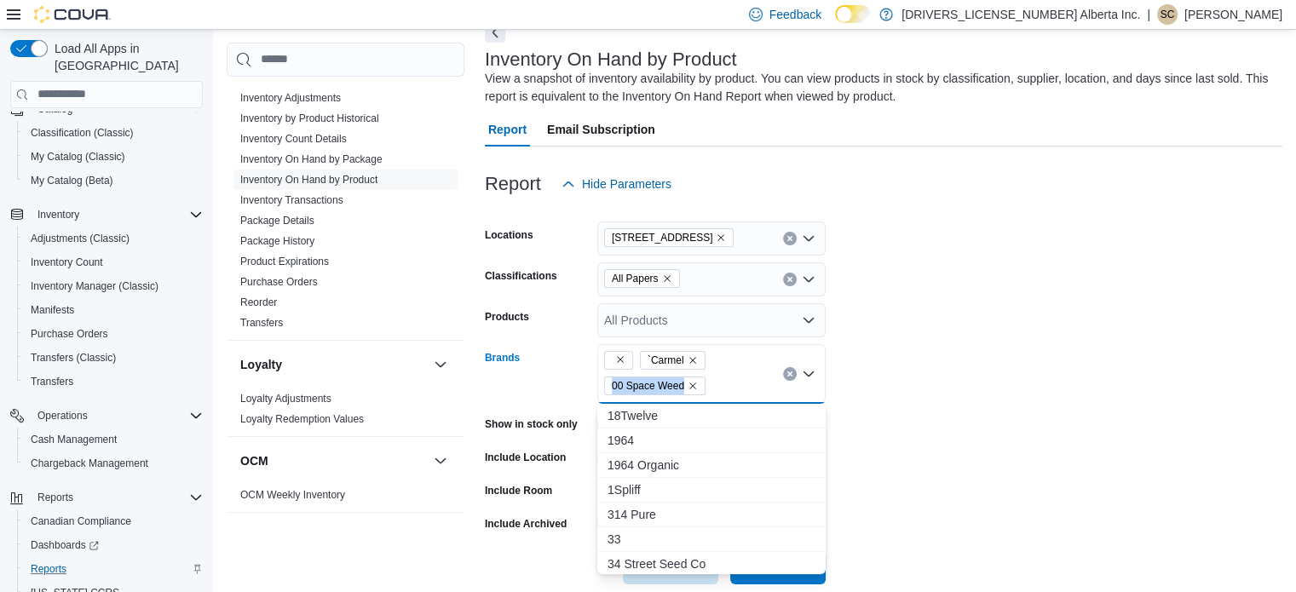
click at [726, 377] on div "`Carmel 00 Space Weed Combo box. Selected. , `Carmel, 00 Space Weed. Press Back…" at bounding box center [711, 374] width 228 height 60
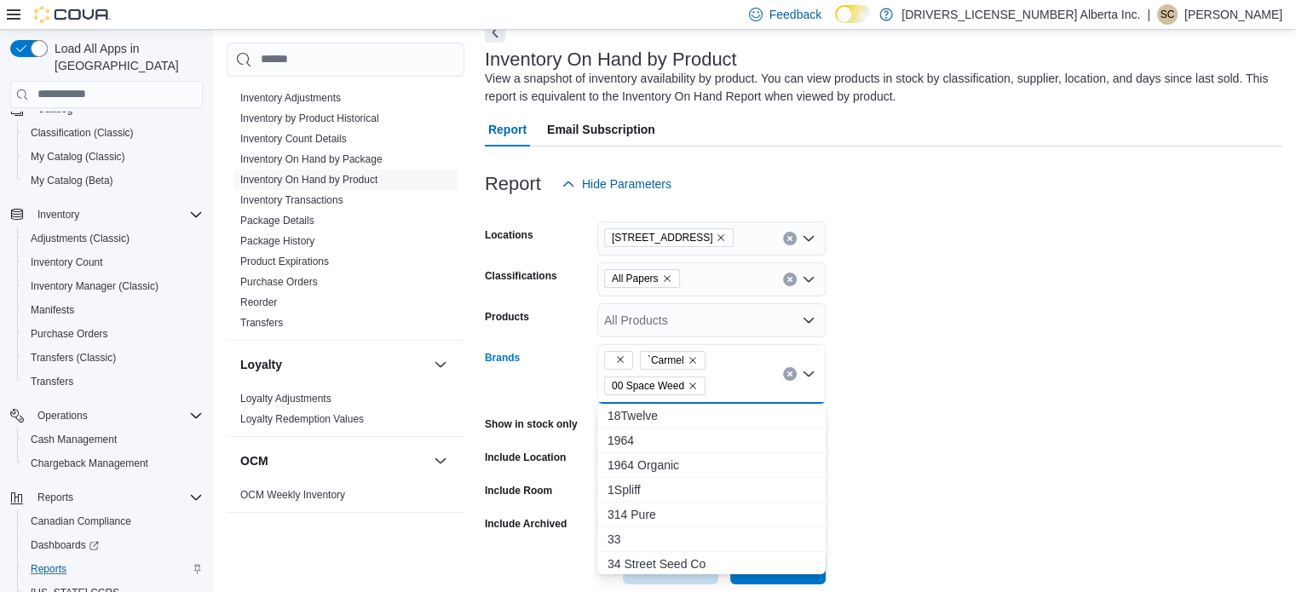
click at [726, 377] on div "`Carmel 00 Space Weed Combo box. Selected. , `Carmel, 00 Space Weed. Press Back…" at bounding box center [711, 374] width 228 height 60
click at [726, 377] on div "`Carmel 00 Space Weed" at bounding box center [711, 374] width 228 height 60
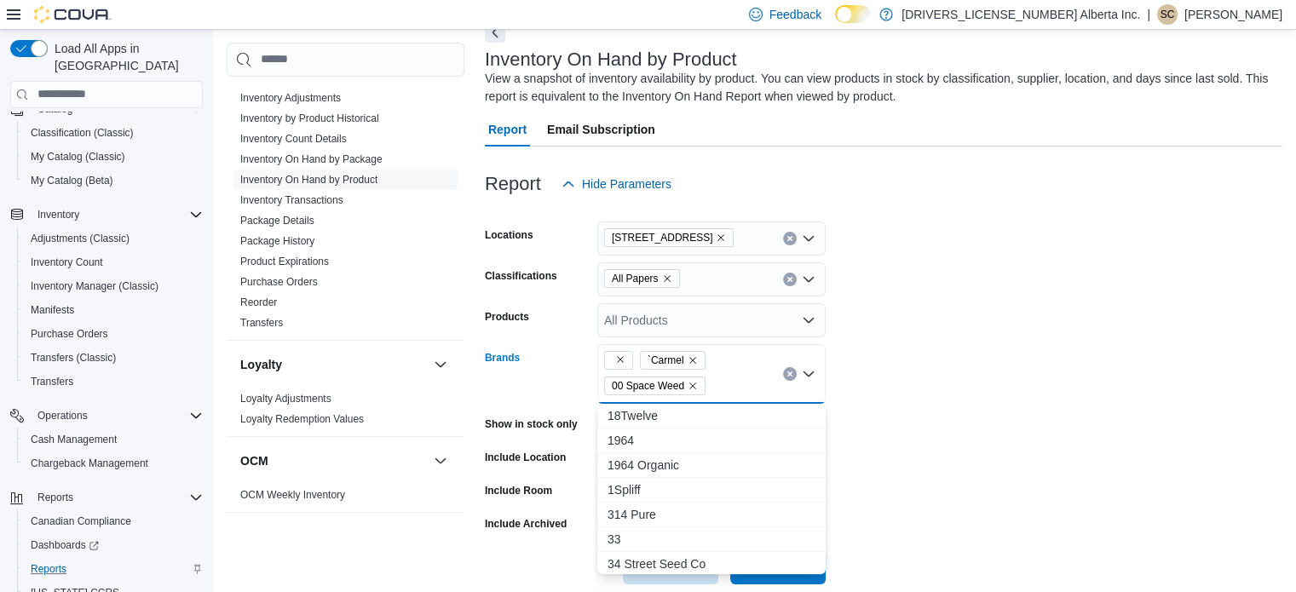
click at [726, 377] on div "`Carmel 00 Space Weed Combo box. Selected. , `Carmel, 00 Space Weed. Press Back…" at bounding box center [711, 374] width 228 height 60
click at [726, 377] on div "`Carmel 00 Space Weed" at bounding box center [711, 374] width 228 height 60
click at [726, 377] on div "`Carmel 00 Space Weed Combo box. Selected. , `Carmel, 00 Space Weed. Press Back…" at bounding box center [711, 374] width 228 height 60
click at [726, 377] on div "`Carmel 00 Space Weed" at bounding box center [711, 374] width 228 height 60
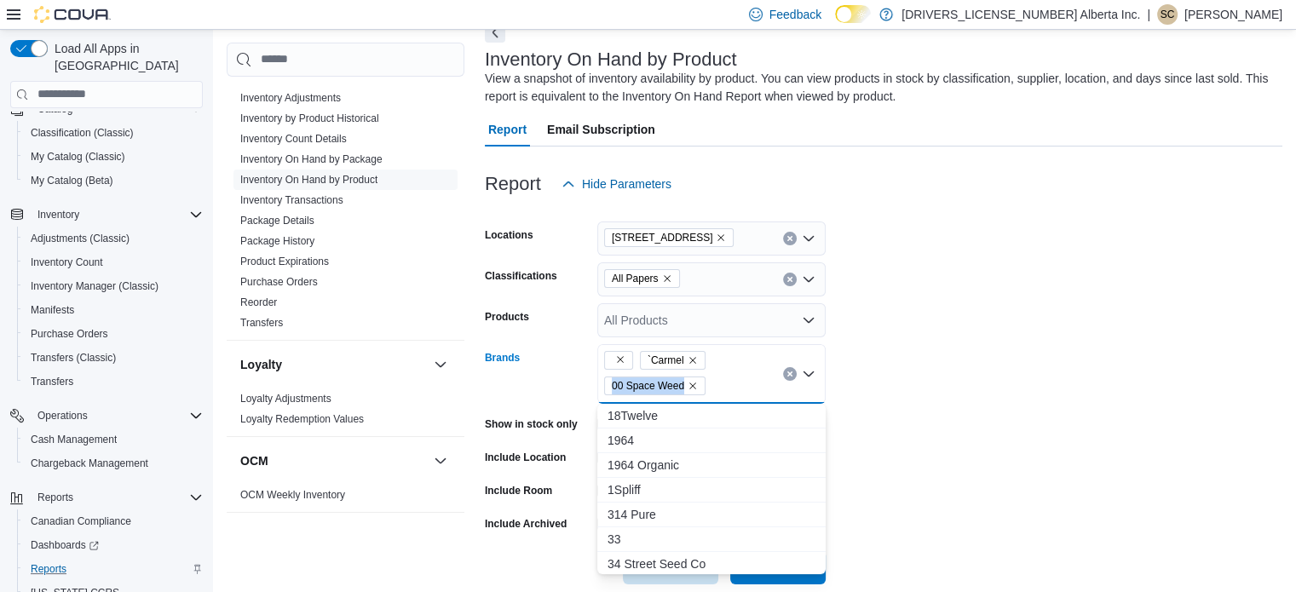
click at [726, 377] on div "`Carmel 00 Space Weed" at bounding box center [711, 374] width 228 height 60
click at [726, 377] on div "`Carmel 00 Space Weed Combo box. Selected. , `Carmel, 00 Space Weed. Press Back…" at bounding box center [711, 374] width 228 height 60
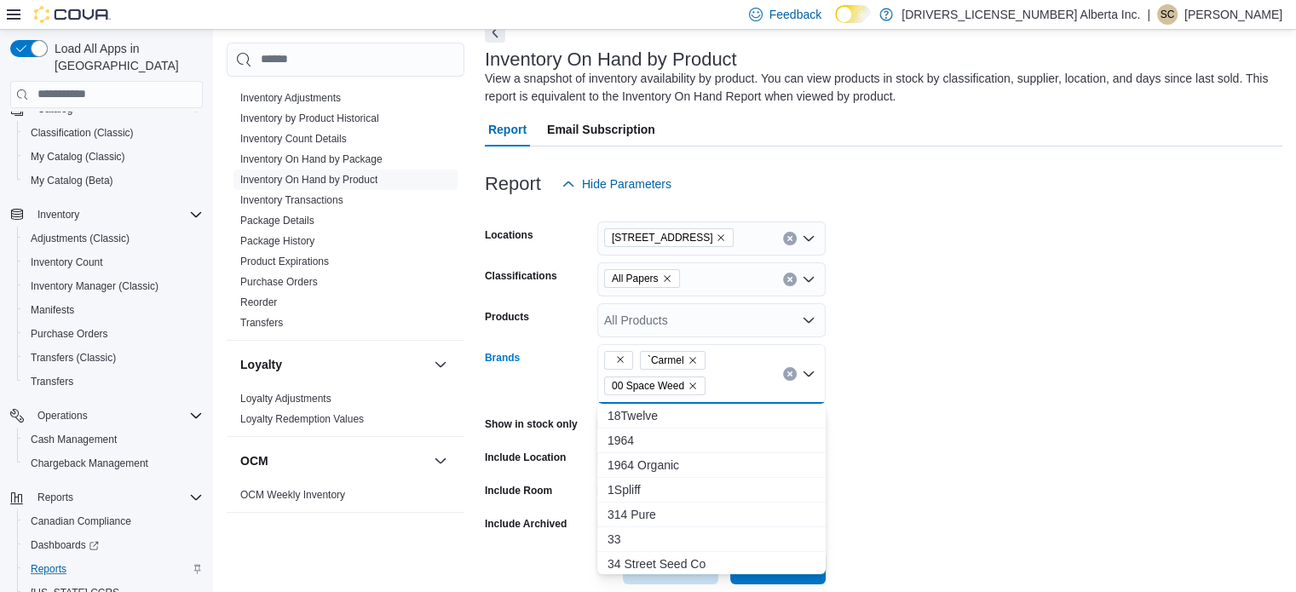
click at [726, 377] on div "`Carmel 00 Space Weed" at bounding box center [711, 374] width 228 height 60
click at [726, 377] on div "`Carmel 00 Space Weed Combo box. Selected. , `Carmel, 00 Space Weed. Press Back…" at bounding box center [711, 374] width 228 height 60
click at [726, 377] on div "`Carmel 00 Space Weed" at bounding box center [711, 374] width 228 height 60
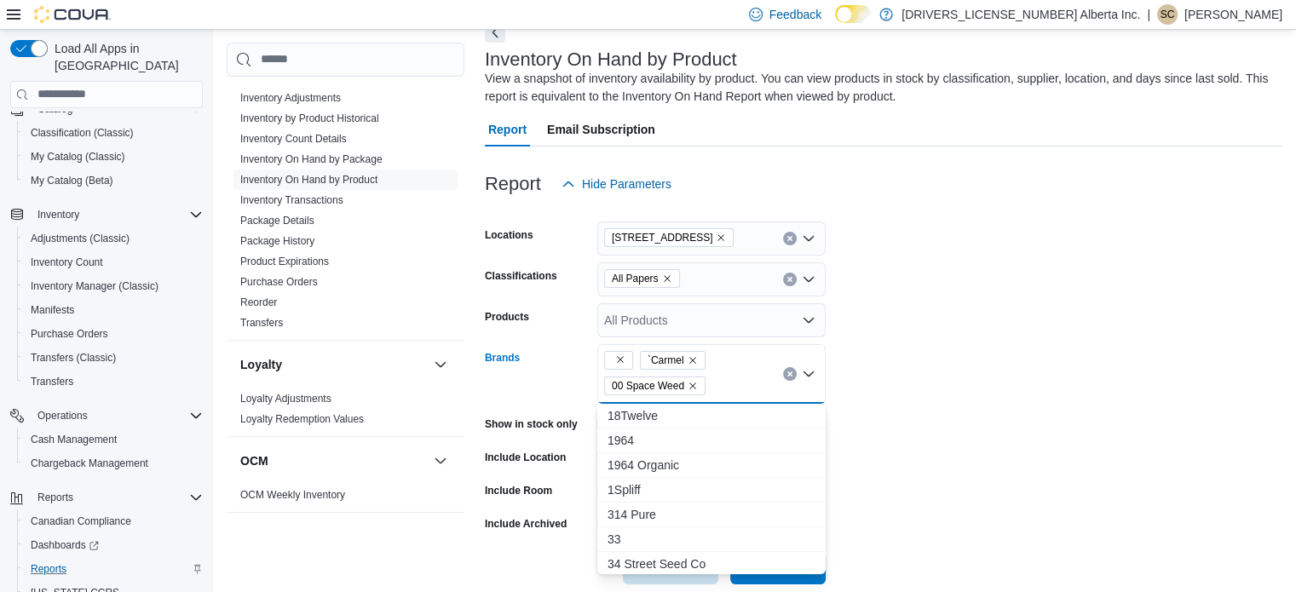
click at [726, 377] on div "`Carmel 00 Space Weed Combo box. Selected. , `Carmel, 00 Space Weed. Press Back…" at bounding box center [711, 374] width 228 height 60
click at [726, 377] on div "`Carmel 00 Space Weed" at bounding box center [711, 374] width 228 height 60
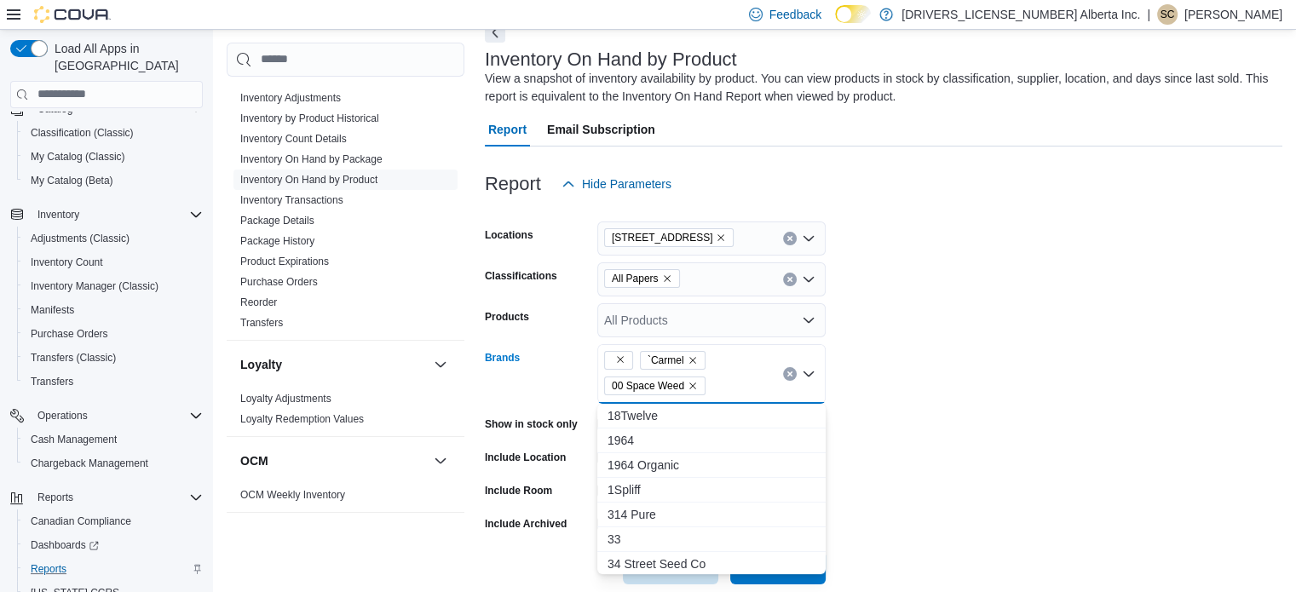
click at [726, 377] on div "`Carmel 00 Space Weed Combo box. Selected. , `Carmel, 00 Space Weed. Press Back…" at bounding box center [711, 374] width 228 height 60
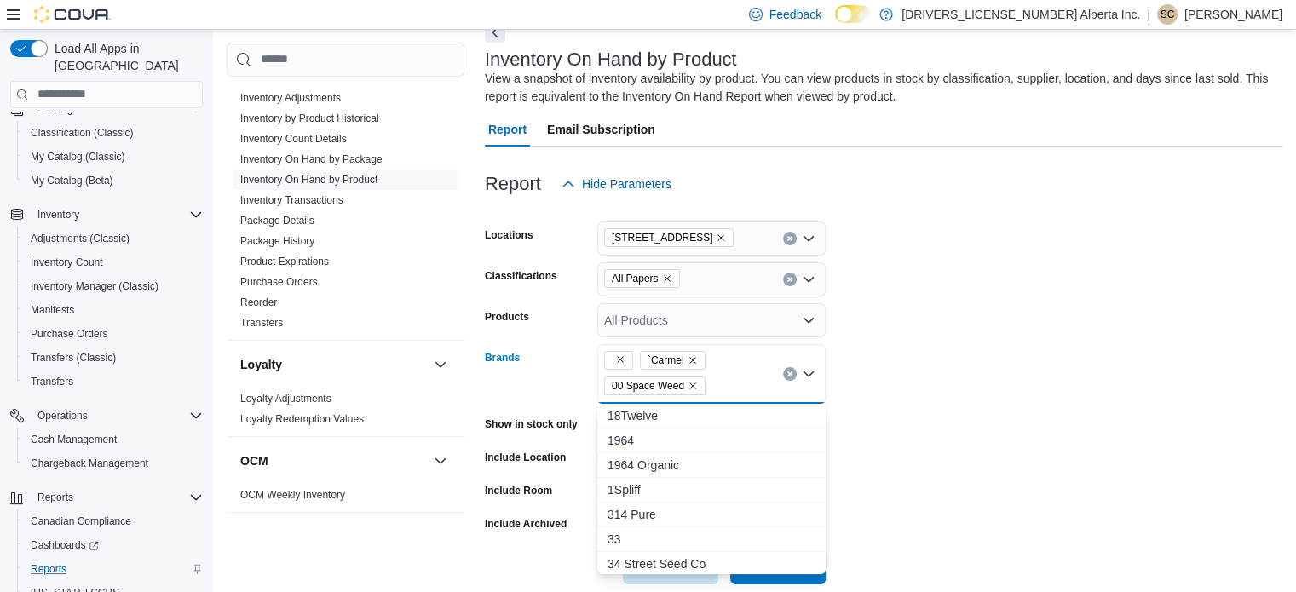
click at [726, 377] on div "`Carmel 00 Space Weed Combo box. Selected. , `Carmel, 00 Space Weed. Press Back…" at bounding box center [711, 374] width 228 height 60
click at [726, 377] on div "`Carmel 00 Space Weed" at bounding box center [711, 374] width 228 height 60
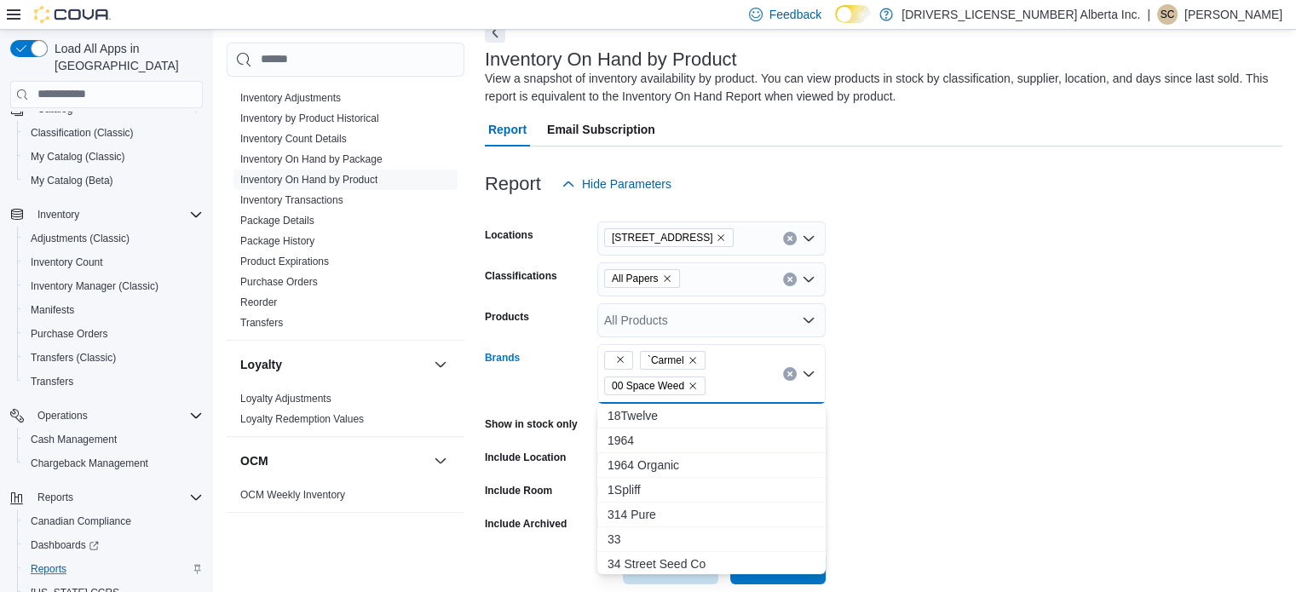
click at [726, 377] on div "`Carmel 00 Space Weed Combo box. Selected. , `Carmel, 00 Space Weed. Press Back…" at bounding box center [711, 374] width 228 height 60
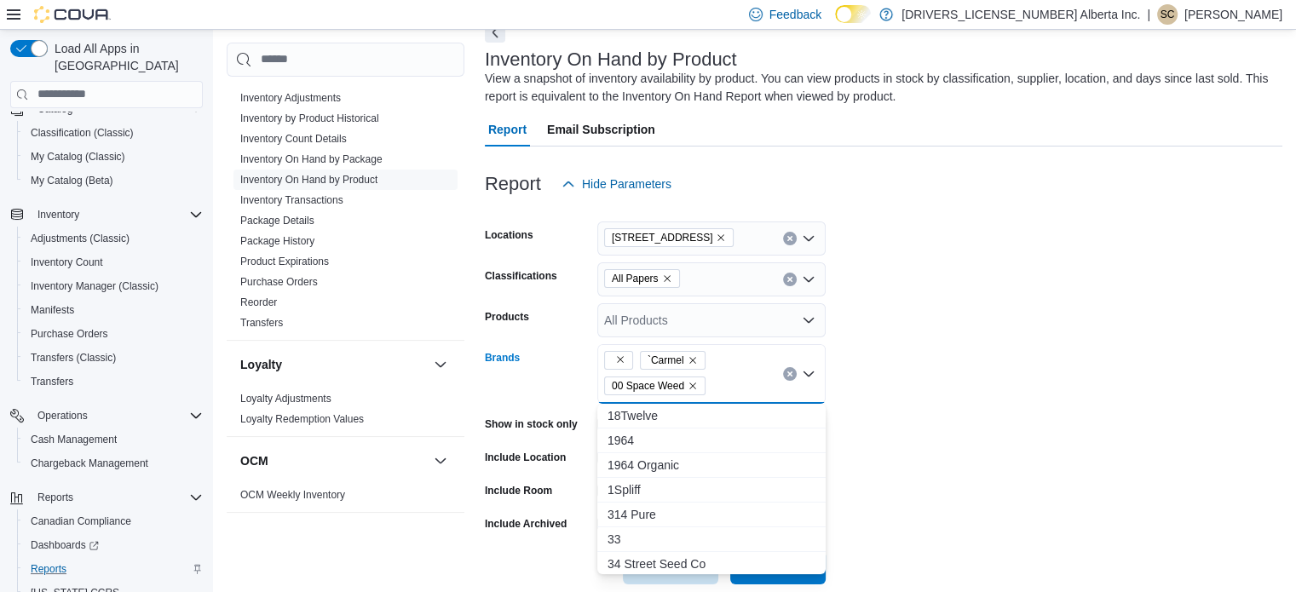
click at [726, 377] on div "`Carmel 00 Space Weed Combo box. Selected. , `Carmel, 00 Space Weed. Press Back…" at bounding box center [711, 374] width 228 height 60
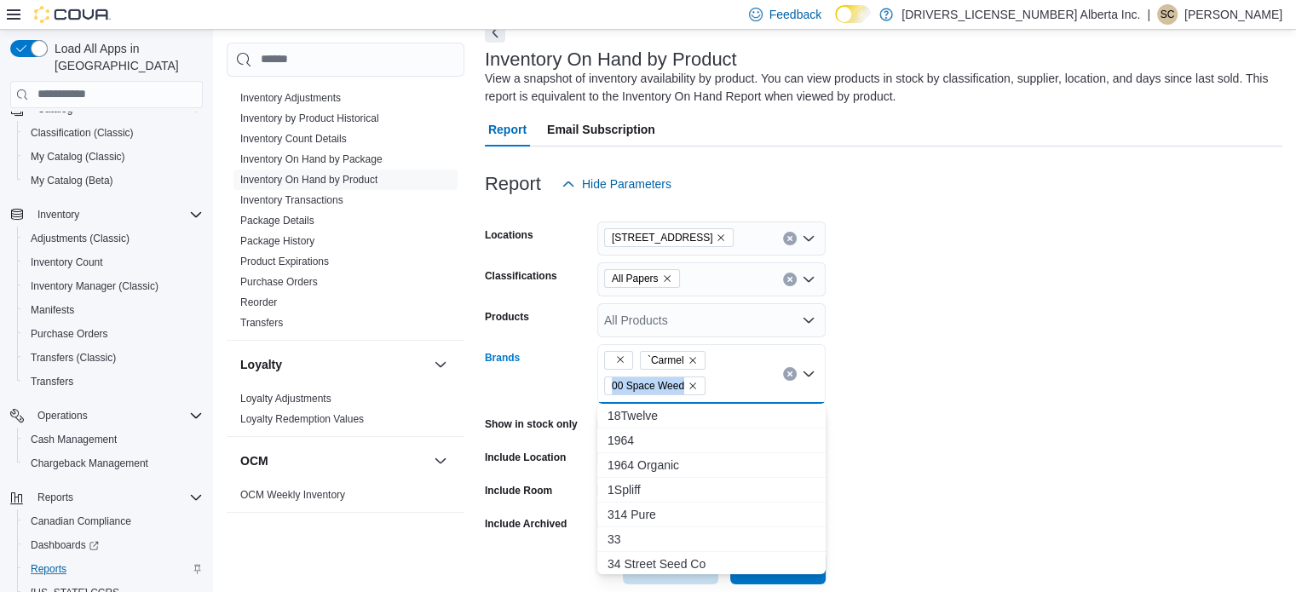
click at [726, 377] on div "`Carmel 00 Space Weed Combo box. Selected. , `Carmel, 00 Space Weed. Press Back…" at bounding box center [711, 374] width 228 height 60
click at [726, 377] on div "`Carmel 00 Space Weed" at bounding box center [711, 374] width 228 height 60
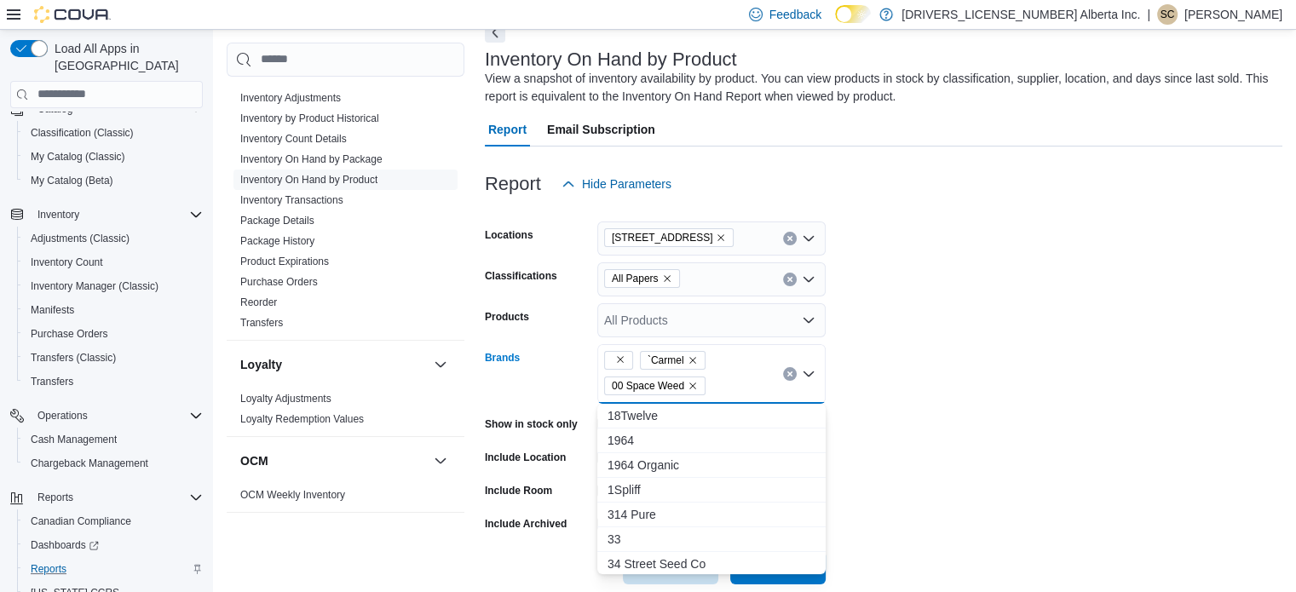
click at [726, 377] on div "`Carmel 00 Space Weed" at bounding box center [711, 374] width 228 height 60
click at [726, 377] on div "`Carmel 00 Space Weed Combo box. Selected. , `Carmel, 00 Space Weed. Press Back…" at bounding box center [711, 374] width 228 height 60
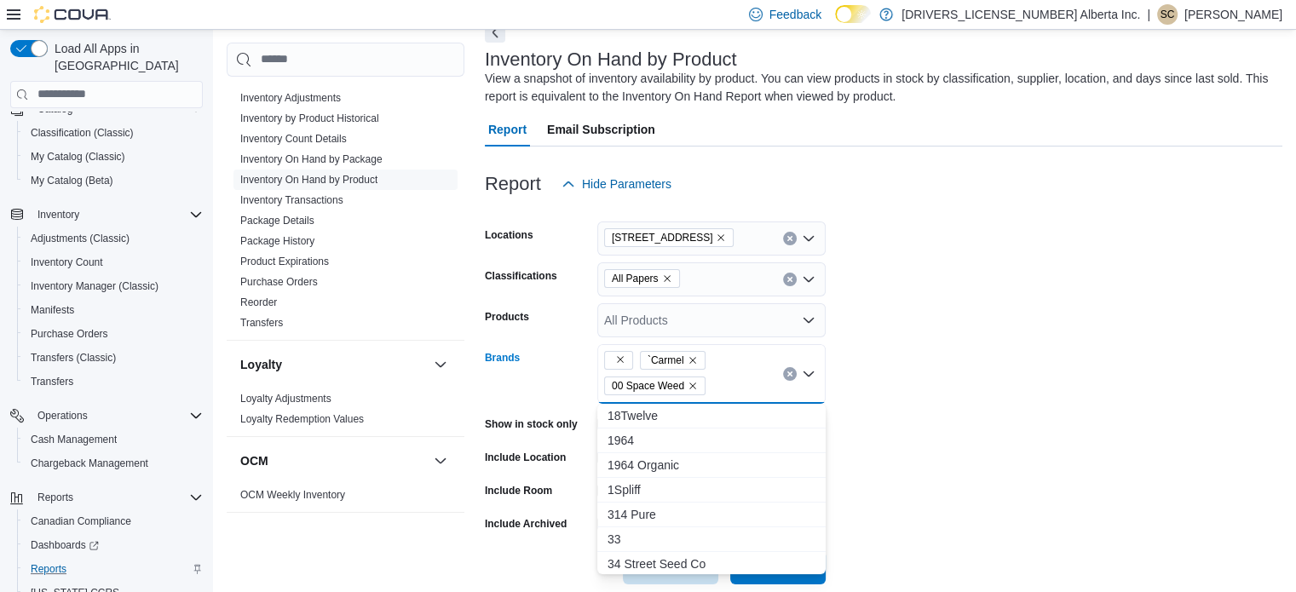
click at [726, 377] on div "`Carmel 00 Space Weed Combo box. Selected. , `Carmel, 00 Space Weed. Press Back…" at bounding box center [711, 374] width 228 height 60
click at [726, 377] on div "`Carmel 00 Space Weed" at bounding box center [711, 374] width 228 height 60
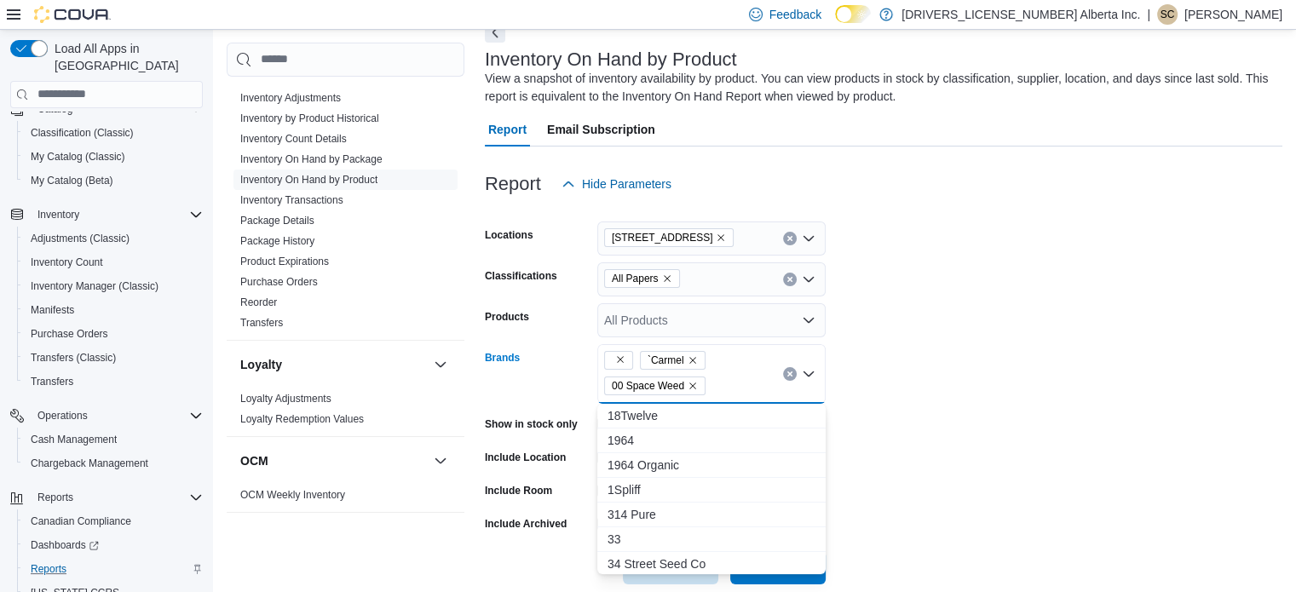
click at [726, 377] on div "`Carmel 00 Space Weed Combo box. Selected. , `Carmel, 00 Space Weed. Press Back…" at bounding box center [711, 374] width 228 height 60
click at [726, 377] on div "`Carmel 00 Space Weed" at bounding box center [711, 374] width 228 height 60
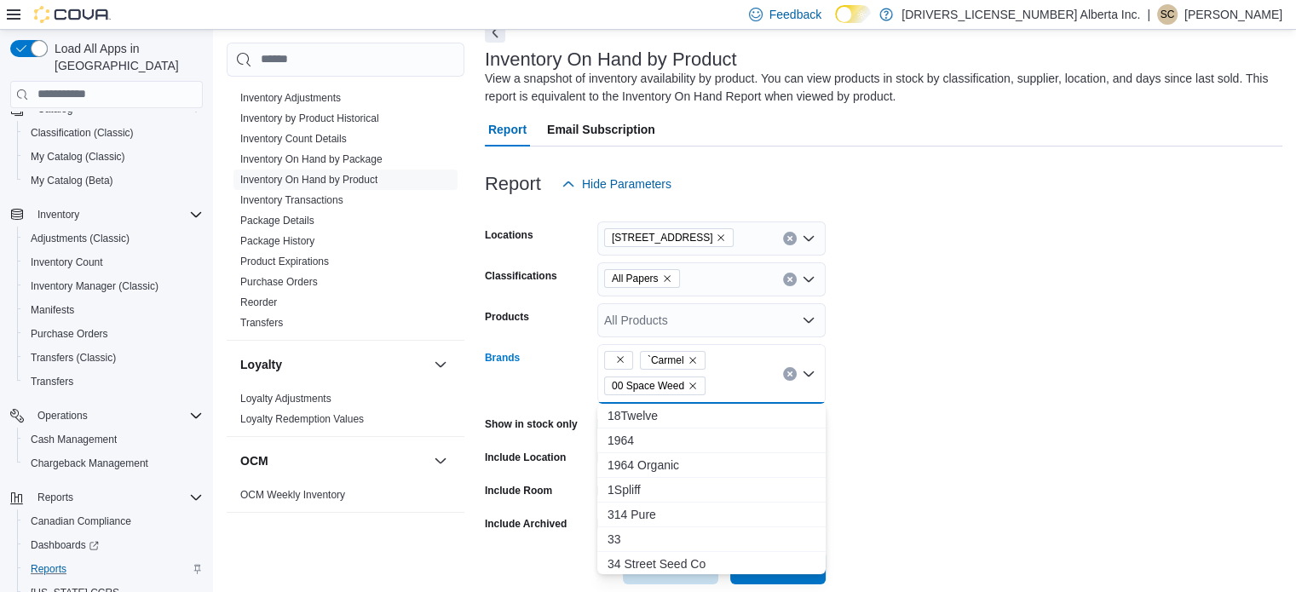
click at [726, 377] on div "`Carmel 00 Space Weed Combo box. Selected. , `Carmel, 00 Space Weed. Press Back…" at bounding box center [711, 374] width 228 height 60
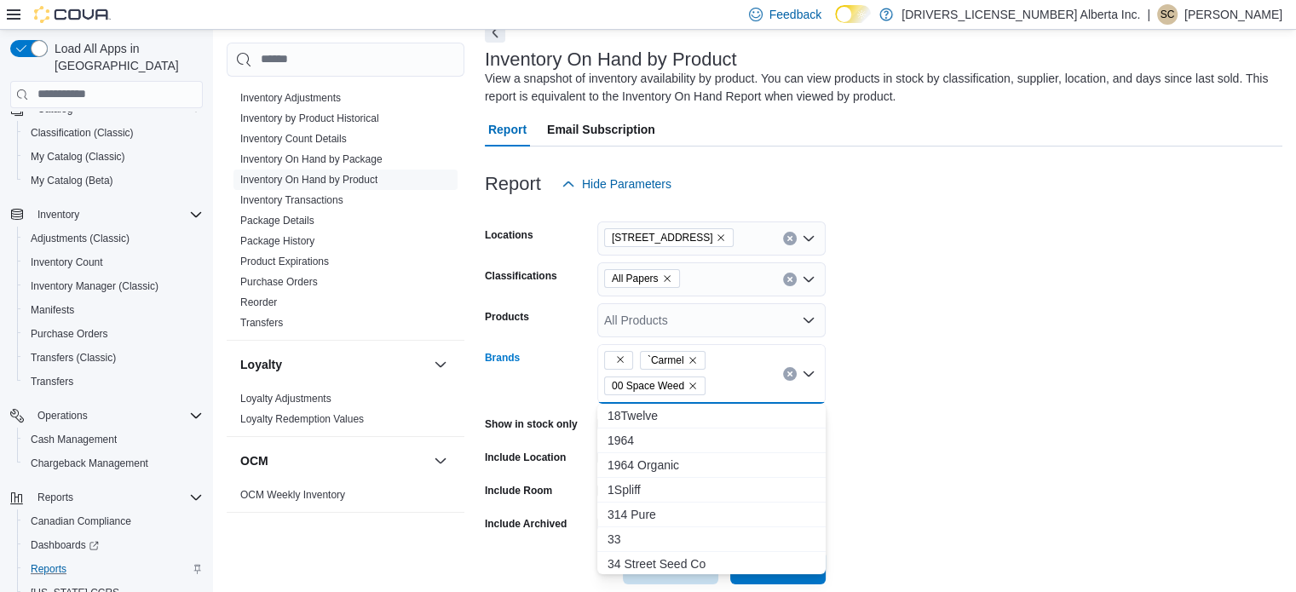
click at [726, 377] on div "`Carmel 00 Space Weed Combo box. Selected. , `Carmel, 00 Space Weed. Press Back…" at bounding box center [711, 374] width 228 height 60
click at [726, 377] on div "`Carmel 00 Space Weed" at bounding box center [711, 374] width 228 height 60
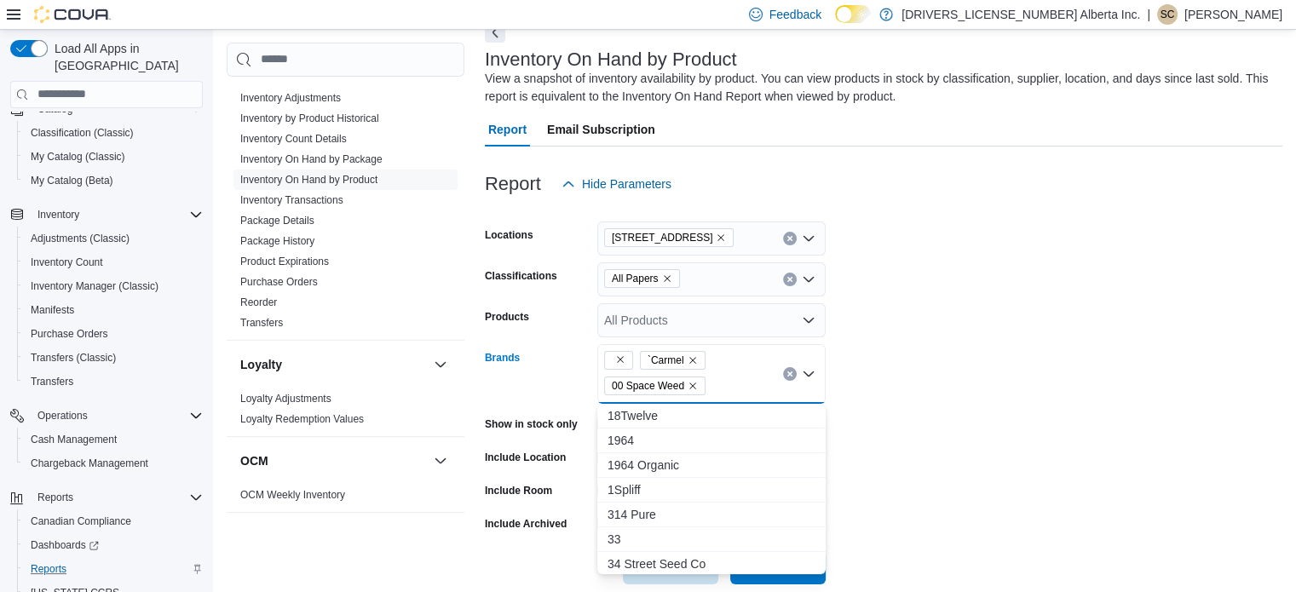
click at [726, 377] on div "`Carmel 00 Space Weed" at bounding box center [711, 374] width 228 height 60
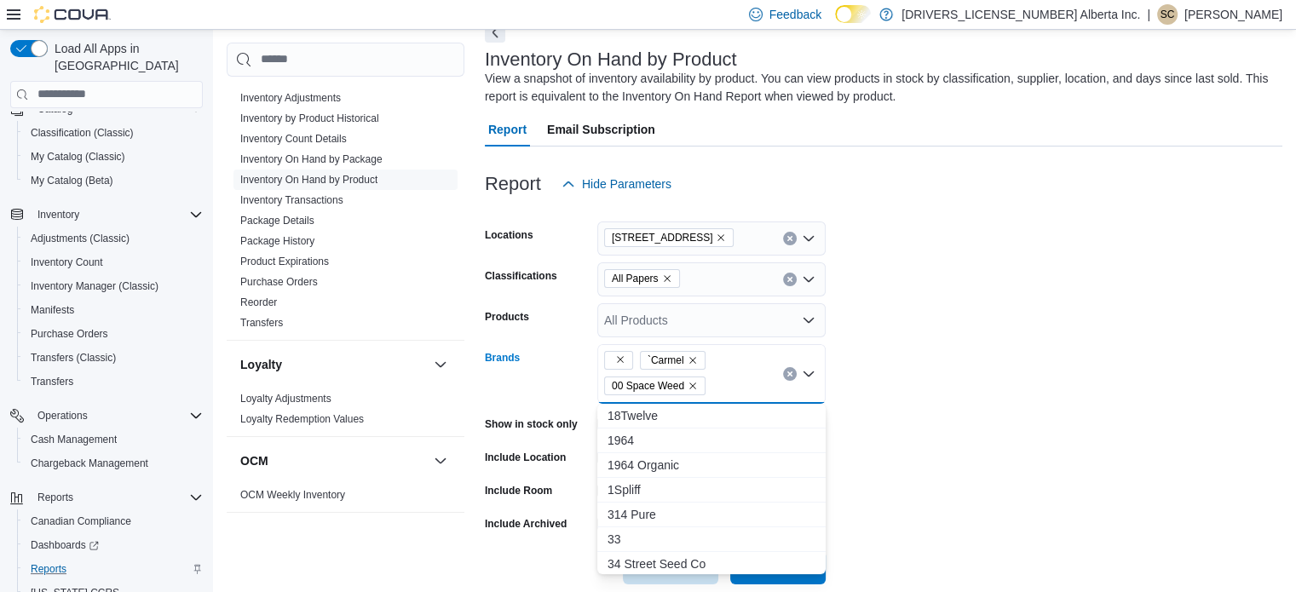
click at [726, 377] on div "`Carmel 00 Space Weed Combo box. Selected. , `Carmel, 00 Space Weed. Press Back…" at bounding box center [711, 374] width 228 height 60
click at [726, 377] on div "`Carmel 00 Space Weed" at bounding box center [711, 374] width 228 height 60
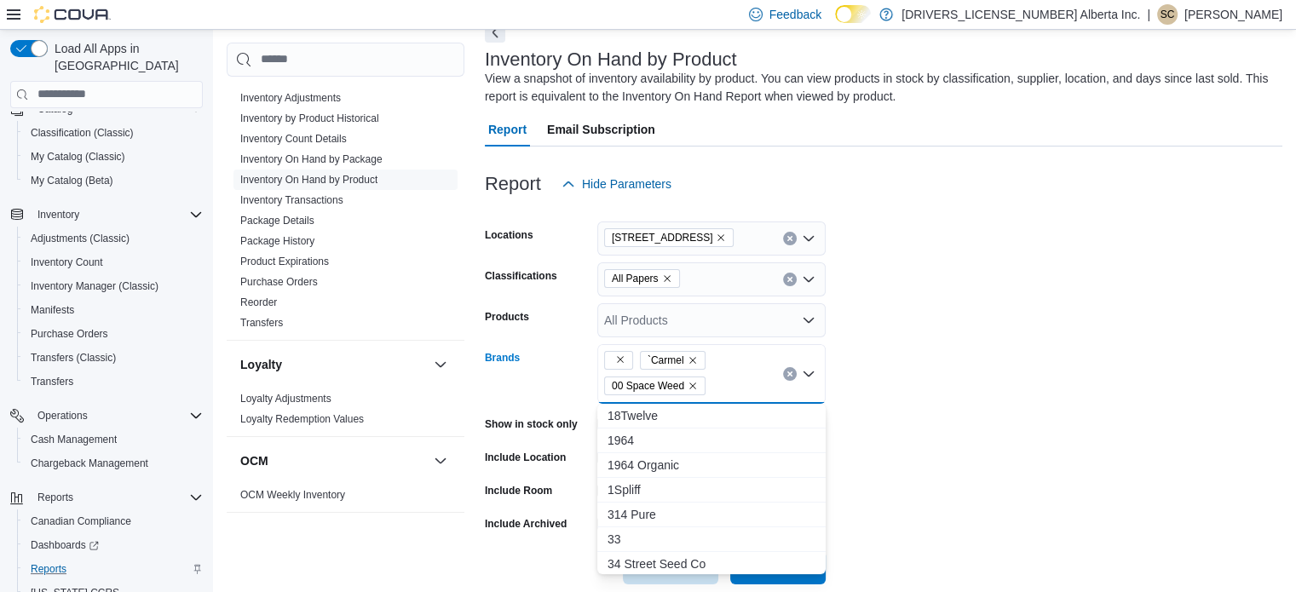
click at [726, 377] on div "`Carmel 00 Space Weed" at bounding box center [711, 374] width 228 height 60
click at [726, 377] on div "`Carmel 00 Space Weed Combo box. Selected. , `Carmel, 00 Space Weed. Press Back…" at bounding box center [711, 374] width 228 height 60
click at [726, 377] on div "`Carmel 00 Space Weed" at bounding box center [711, 374] width 228 height 60
click at [726, 377] on div "`Carmel 00 Space Weed Combo box. Selected. , `Carmel, 00 Space Weed. Press Back…" at bounding box center [711, 374] width 228 height 60
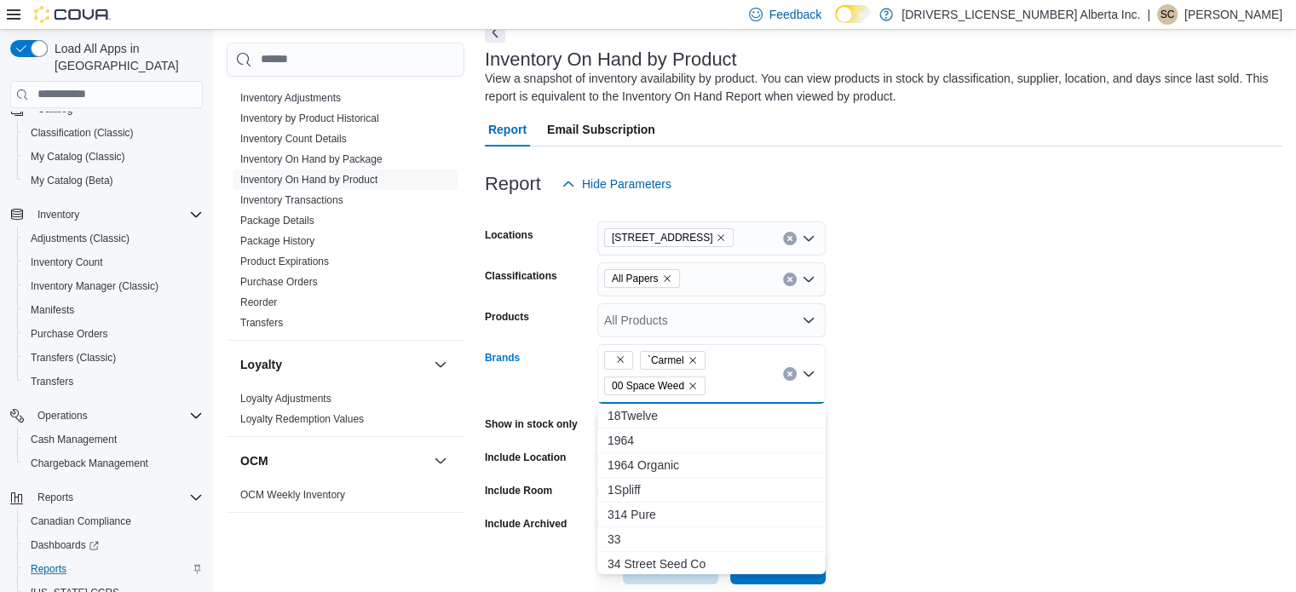
click at [726, 377] on div "`Carmel 00 Space Weed Combo box. Selected. , `Carmel, 00 Space Weed. Press Back…" at bounding box center [711, 374] width 228 height 60
click at [726, 377] on div "`Carmel 00 Space Weed" at bounding box center [711, 374] width 228 height 60
click at [726, 377] on div "`Carmel 00 Space Weed Combo box. Selected. , `Carmel, 00 Space Weed. Press Back…" at bounding box center [711, 374] width 228 height 60
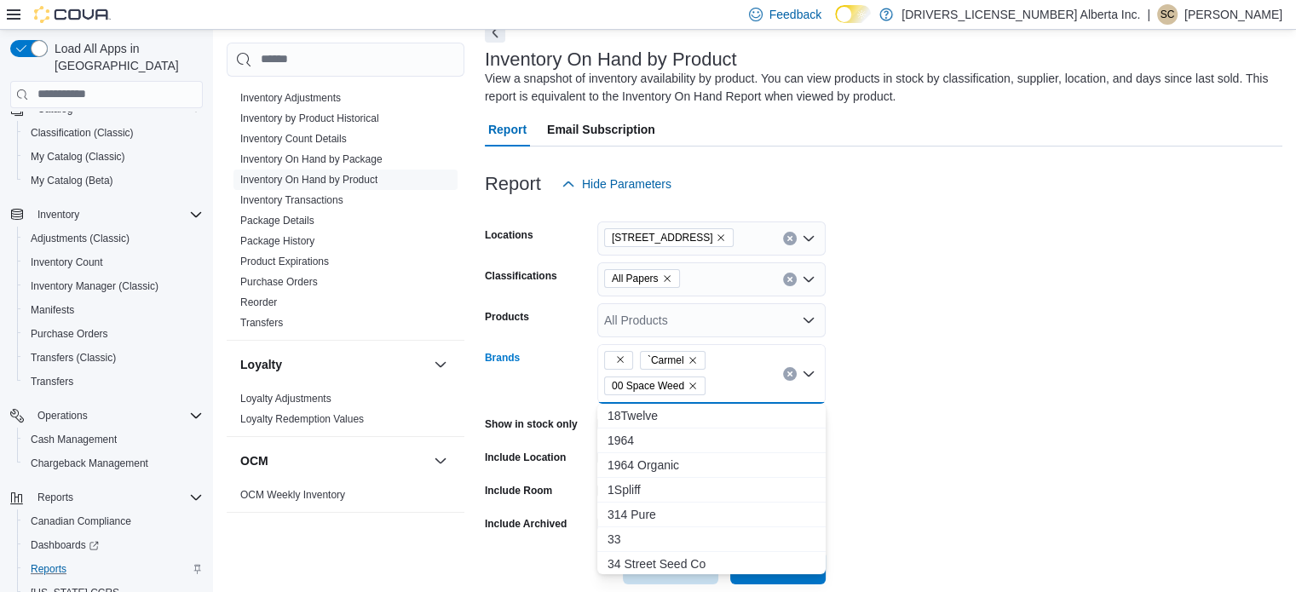
click at [726, 377] on div "`Carmel 00 Space Weed Combo box. Selected. , `Carmel, 00 Space Weed. Press Back…" at bounding box center [711, 374] width 228 height 60
click at [726, 377] on div "`Carmel 00 Space Weed" at bounding box center [711, 374] width 228 height 60
click at [726, 377] on div "`Carmel 00 Space Weed Combo box. Selected. , `Carmel, 00 Space Weed. Press Back…" at bounding box center [711, 374] width 228 height 60
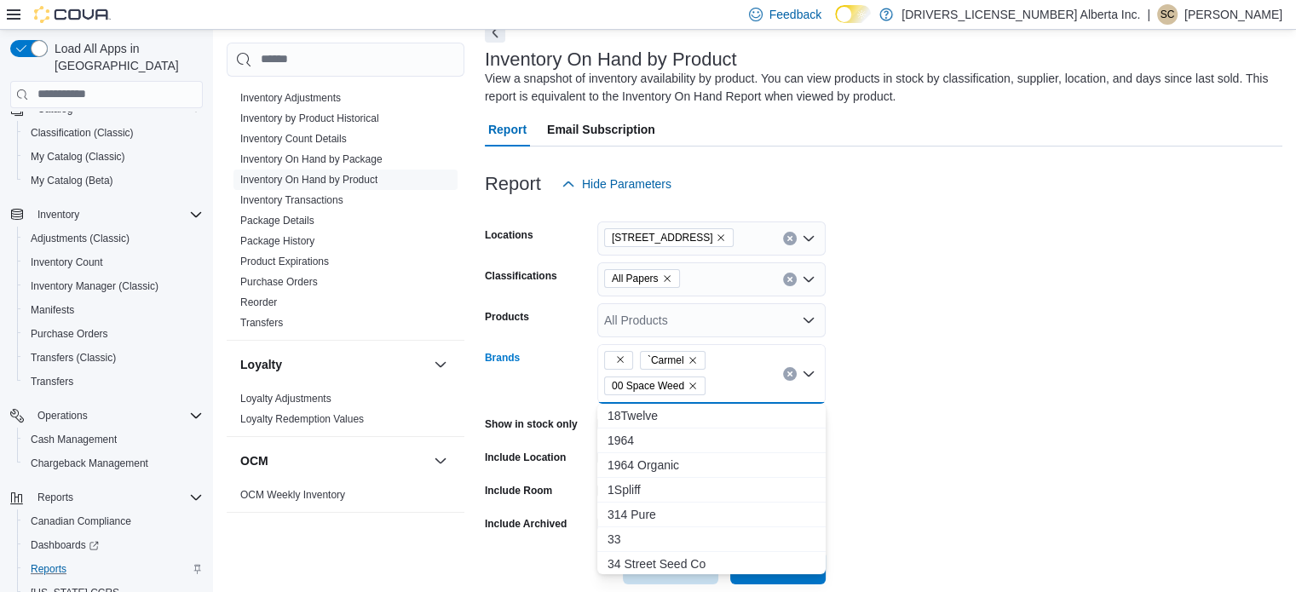
click at [726, 377] on div "`Carmel 00 Space Weed Combo box. Selected. , `Carmel, 00 Space Weed. Press Back…" at bounding box center [711, 374] width 228 height 60
click at [726, 377] on div "`Carmel 00 Space Weed" at bounding box center [711, 374] width 228 height 60
click at [726, 377] on div "`Carmel 00 Space Weed Combo box. Selected. , `Carmel, 00 Space Weed. Press Back…" at bounding box center [711, 374] width 228 height 60
click at [726, 377] on div "`Carmel 00 Space Weed" at bounding box center [711, 374] width 228 height 60
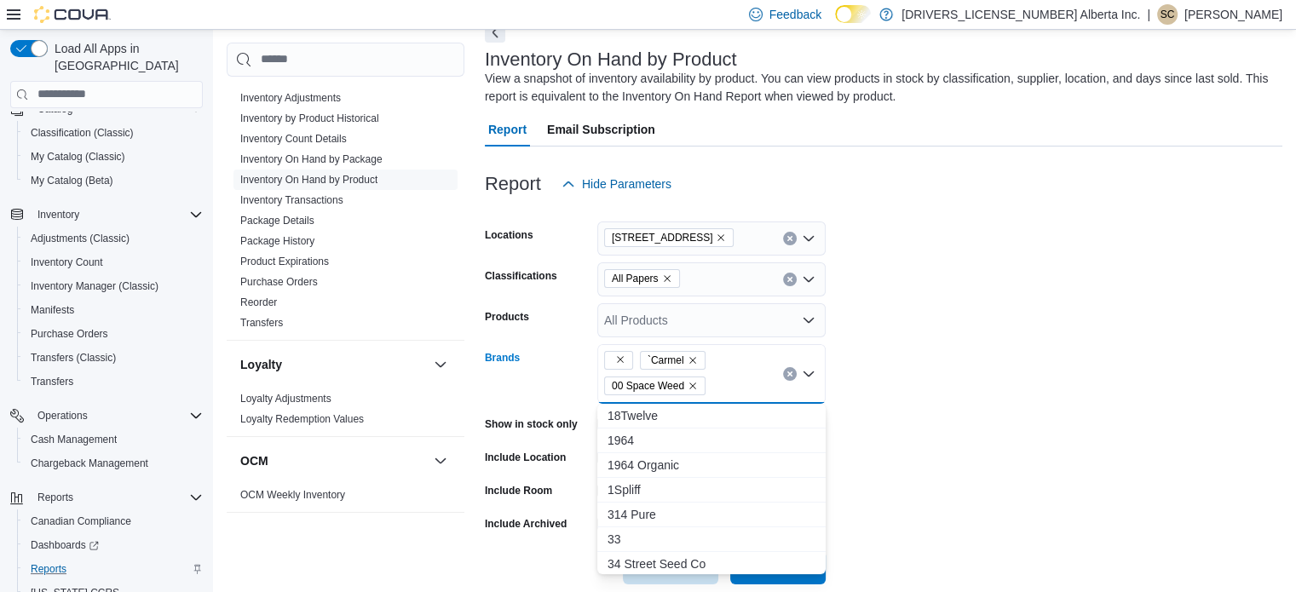
click at [726, 377] on div "`Carmel 00 Space Weed Combo box. Selected. , `Carmel, 00 Space Weed. Press Back…" at bounding box center [711, 374] width 228 height 60
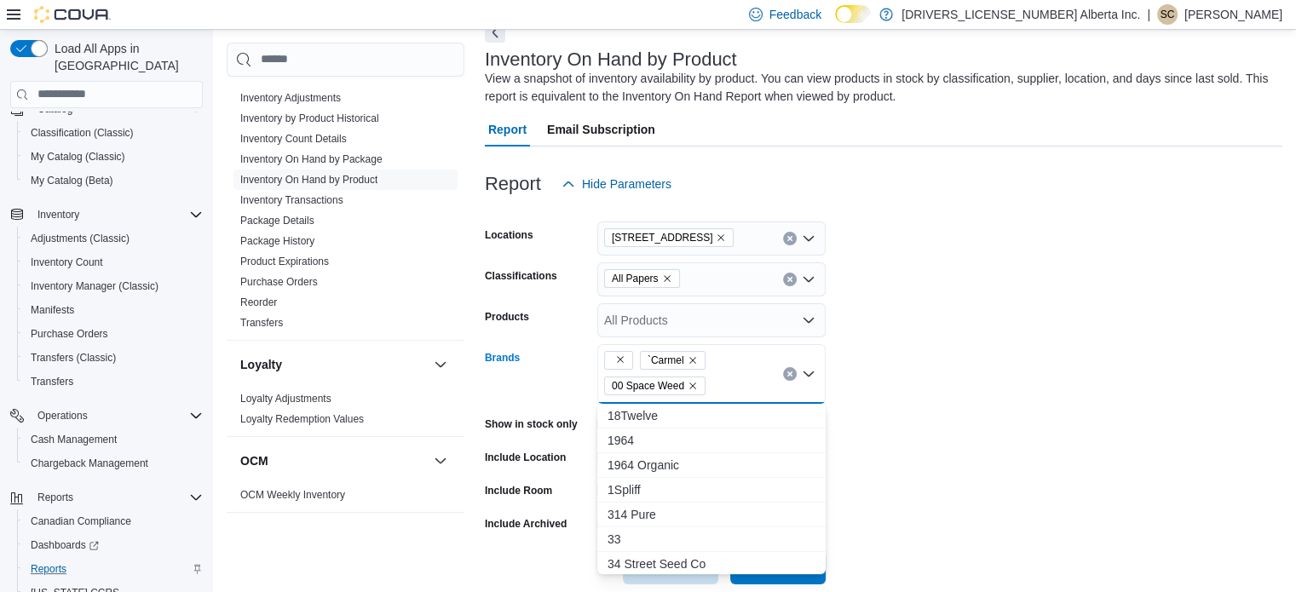
click at [726, 377] on div "`Carmel 00 Space Weed Combo box. Selected. , `Carmel, 00 Space Weed. Press Back…" at bounding box center [711, 374] width 228 height 60
click at [726, 377] on div "`Carmel 00 Space Weed" at bounding box center [711, 374] width 228 height 60
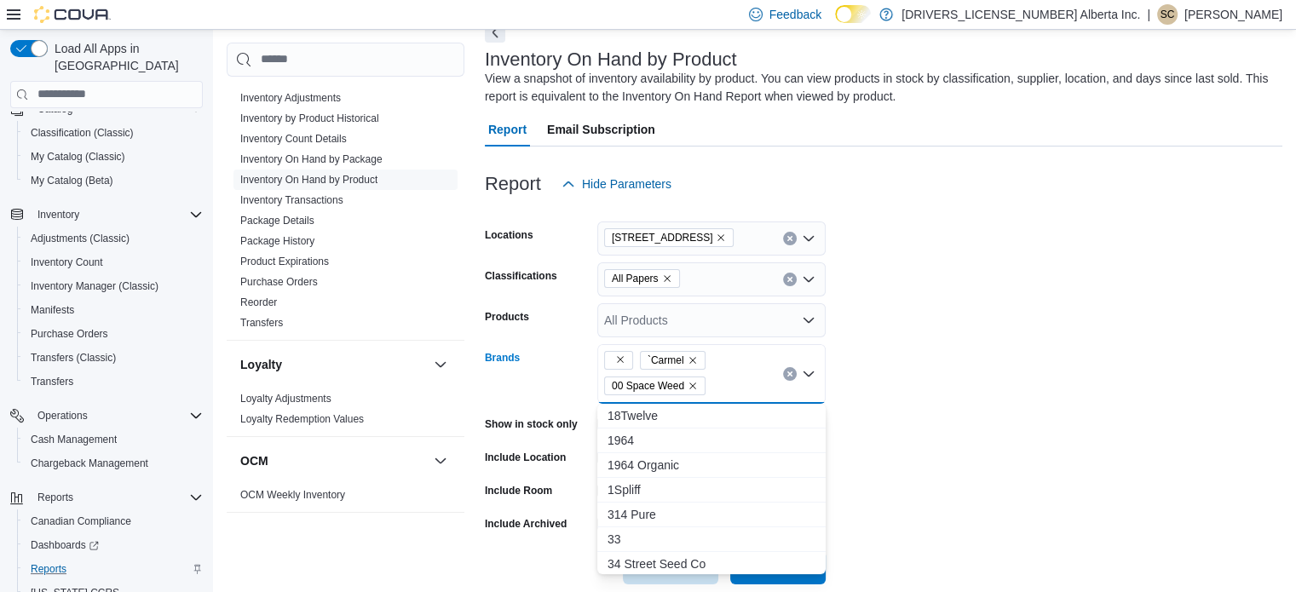
click at [726, 377] on div "`Carmel 00 Space Weed Combo box. Selected. , `Carmel, 00 Space Weed. Press Back…" at bounding box center [711, 374] width 228 height 60
click at [726, 377] on div "`Carmel 00 Space Weed" at bounding box center [711, 374] width 228 height 60
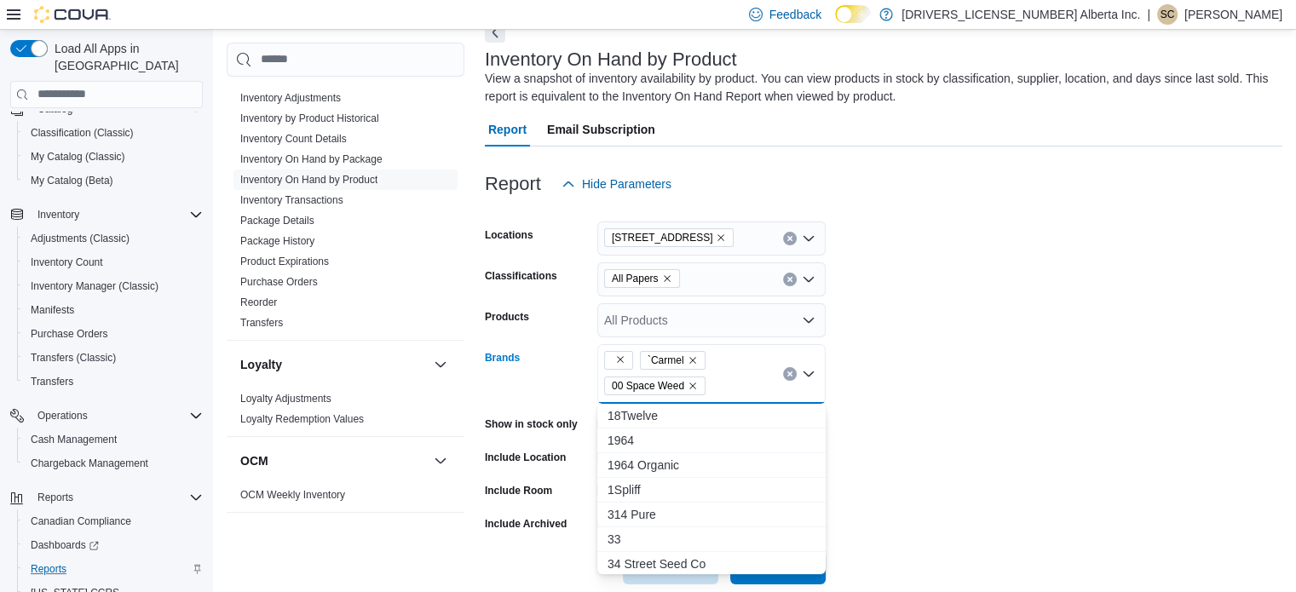
click at [726, 377] on div "`Carmel 00 Space Weed" at bounding box center [711, 374] width 228 height 60
click at [726, 377] on div "`Carmel 00 Space Weed Combo box. Selected. , `Carmel, 00 Space Weed. Press Back…" at bounding box center [711, 374] width 228 height 60
click at [726, 377] on div "`Carmel 00 Space Weed" at bounding box center [711, 374] width 228 height 60
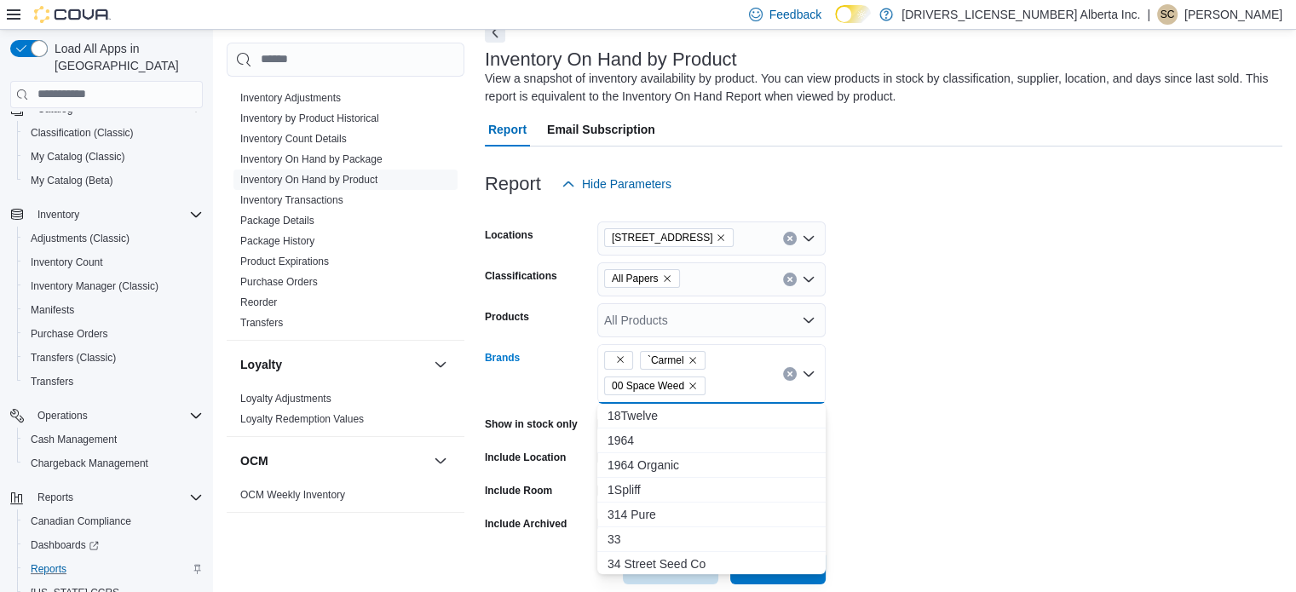
click at [726, 377] on div "`Carmel 00 Space Weed Combo box. Selected. , `Carmel, 00 Space Weed. Press Back…" at bounding box center [711, 374] width 228 height 60
click at [726, 377] on div "`Carmel 00 Space Weed" at bounding box center [711, 374] width 228 height 60
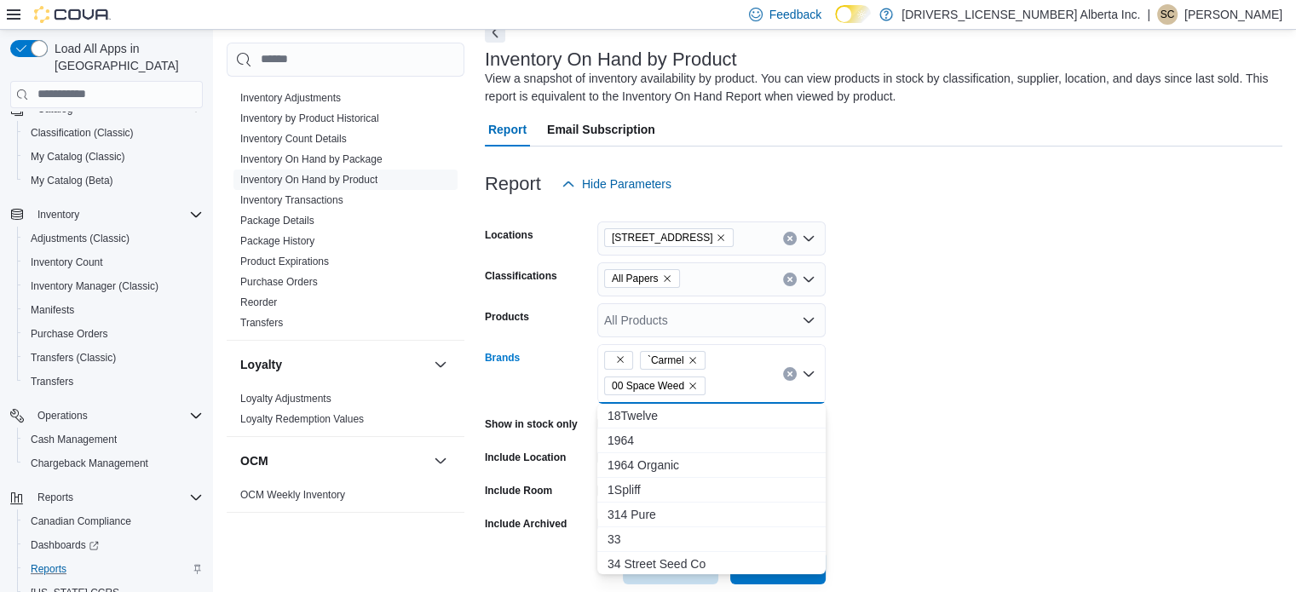
click at [726, 377] on div "`Carmel 00 Space Weed" at bounding box center [711, 374] width 228 height 60
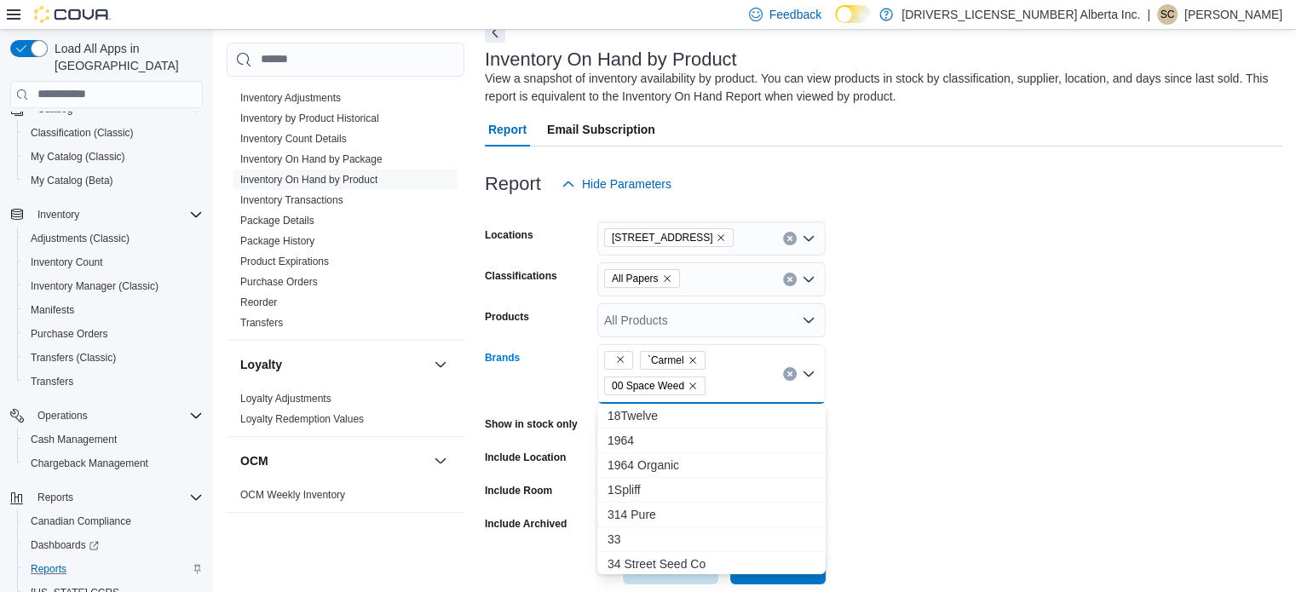
click at [726, 377] on div "`Carmel 00 Space Weed Combo box. Selected. , `Carmel, 00 Space Weed. Press Back…" at bounding box center [711, 374] width 228 height 60
click at [726, 377] on div "`Carmel 00 Space Weed" at bounding box center [711, 374] width 228 height 60
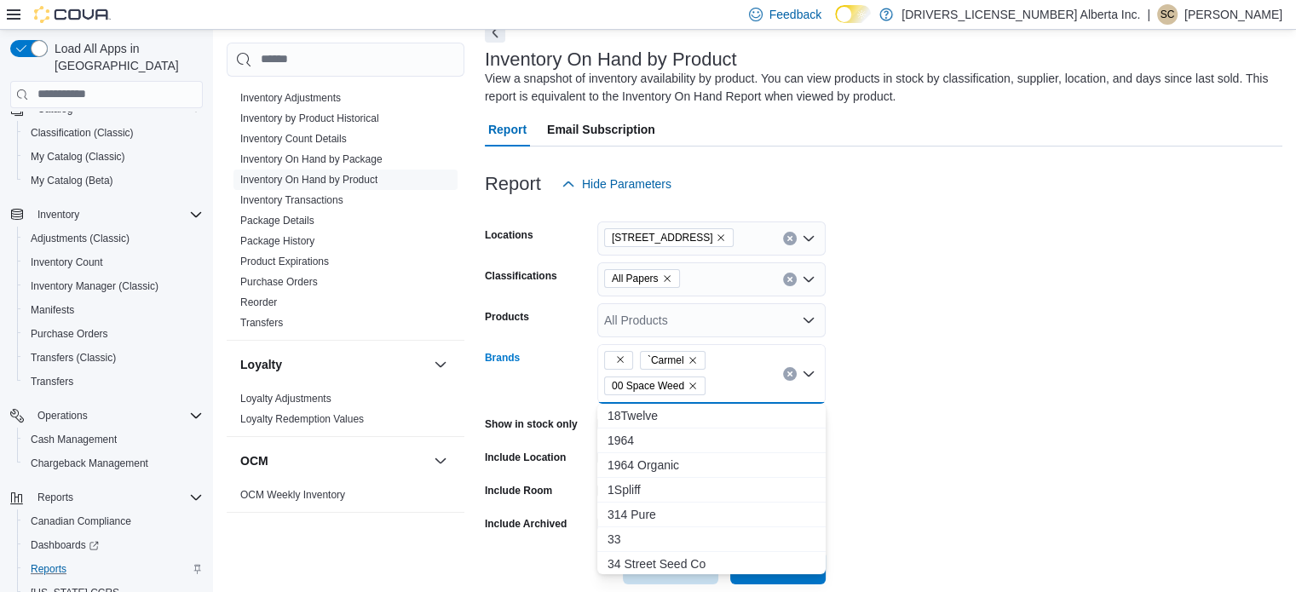
click at [726, 377] on div "`Carmel 00 Space Weed" at bounding box center [711, 374] width 228 height 60
click at [726, 377] on div "`Carmel 00 Space Weed Combo box. Selected. , `Carmel, 00 Space Weed. Press Back…" at bounding box center [711, 374] width 228 height 60
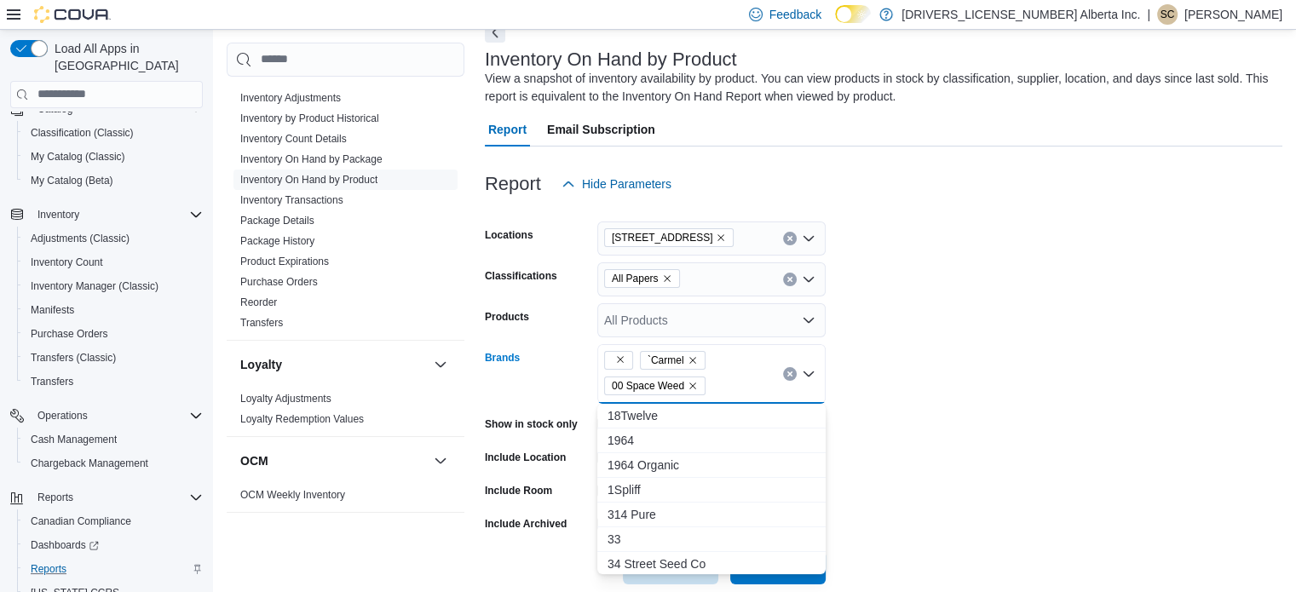
click at [726, 377] on div "`Carmel 00 Space Weed" at bounding box center [711, 374] width 228 height 60
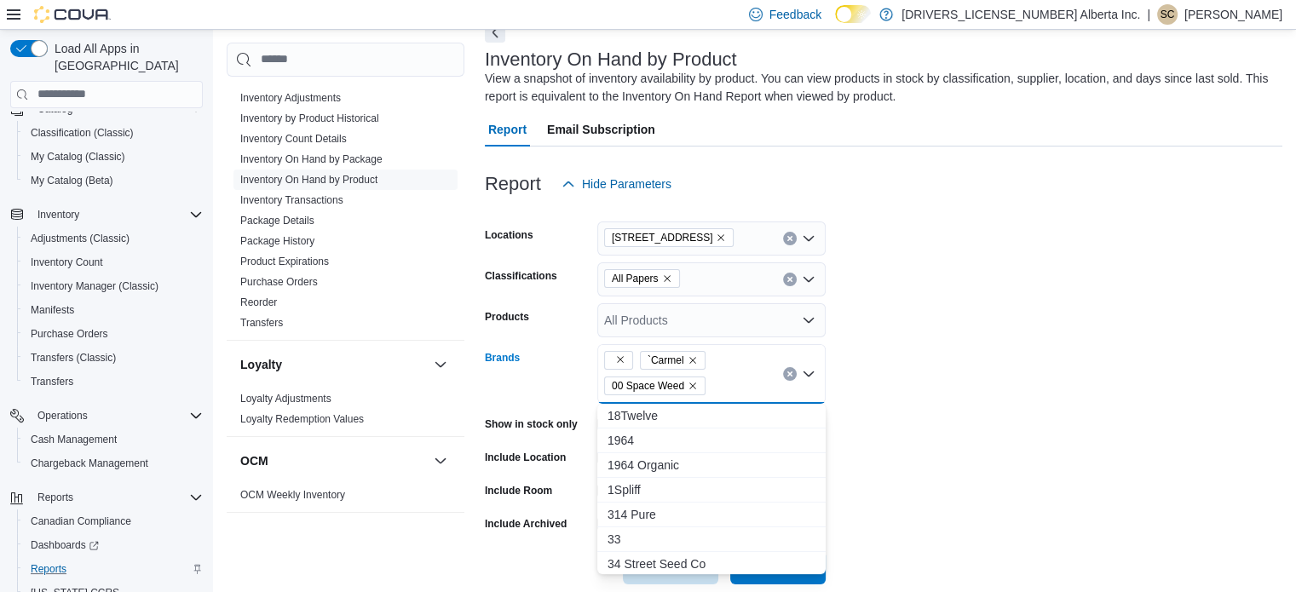
click at [726, 377] on div "`Carmel 00 Space Weed Combo box. Selected. , `Carmel, 00 Space Weed. Press Back…" at bounding box center [711, 374] width 228 height 60
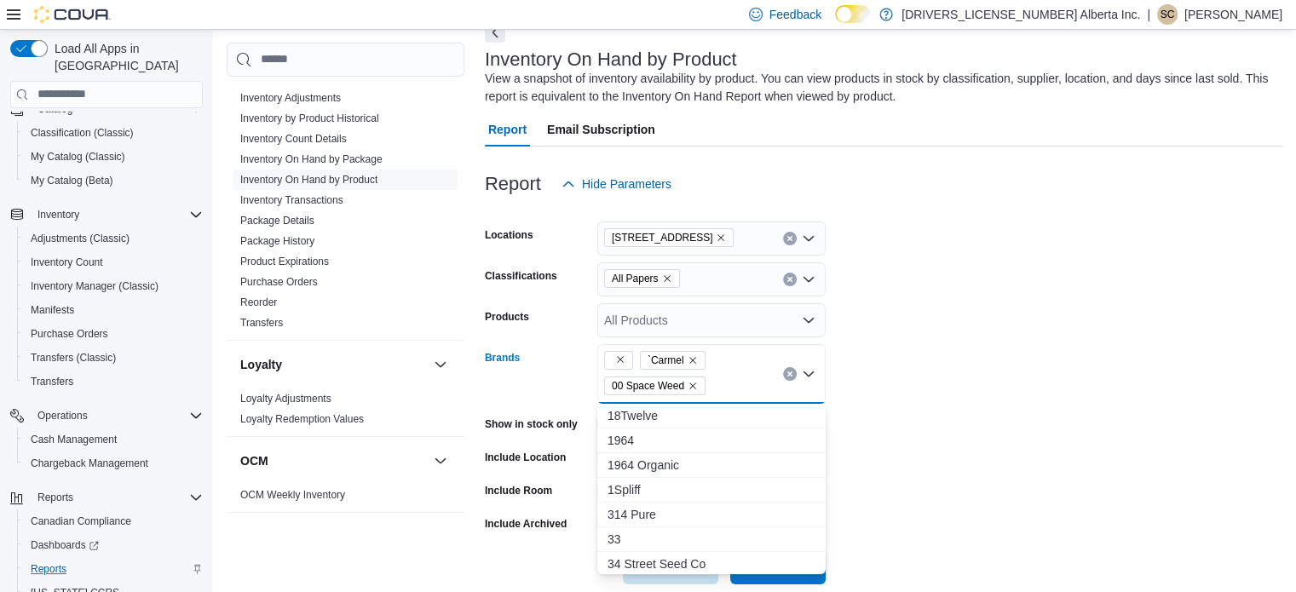
click at [726, 377] on div "`Carmel 00 Space Weed Combo box. Selected. , `Carmel, 00 Space Weed. Press Back…" at bounding box center [711, 374] width 228 height 60
click at [726, 377] on div "`Carmel 00 Space Weed" at bounding box center [711, 374] width 228 height 60
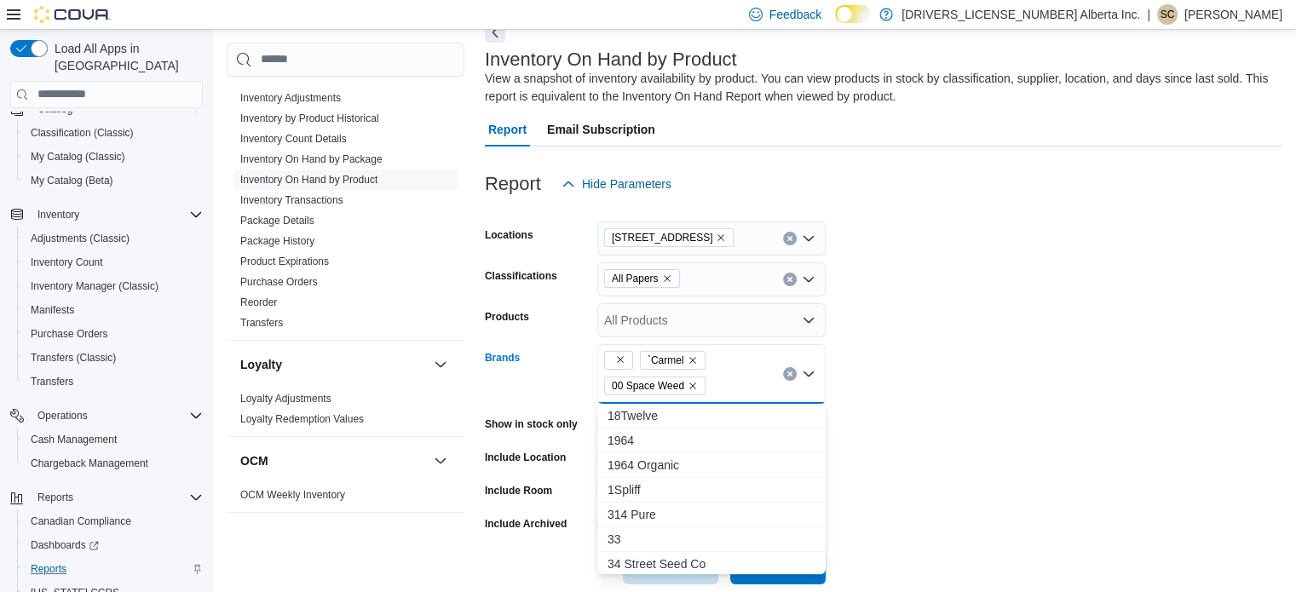
click at [726, 377] on div "`Carmel 00 Space Weed" at bounding box center [711, 374] width 228 height 60
click at [726, 377] on div "`Carmel 00 Space Weed Combo box. Selected. , `Carmel, 00 Space Weed. Press Back…" at bounding box center [711, 374] width 228 height 60
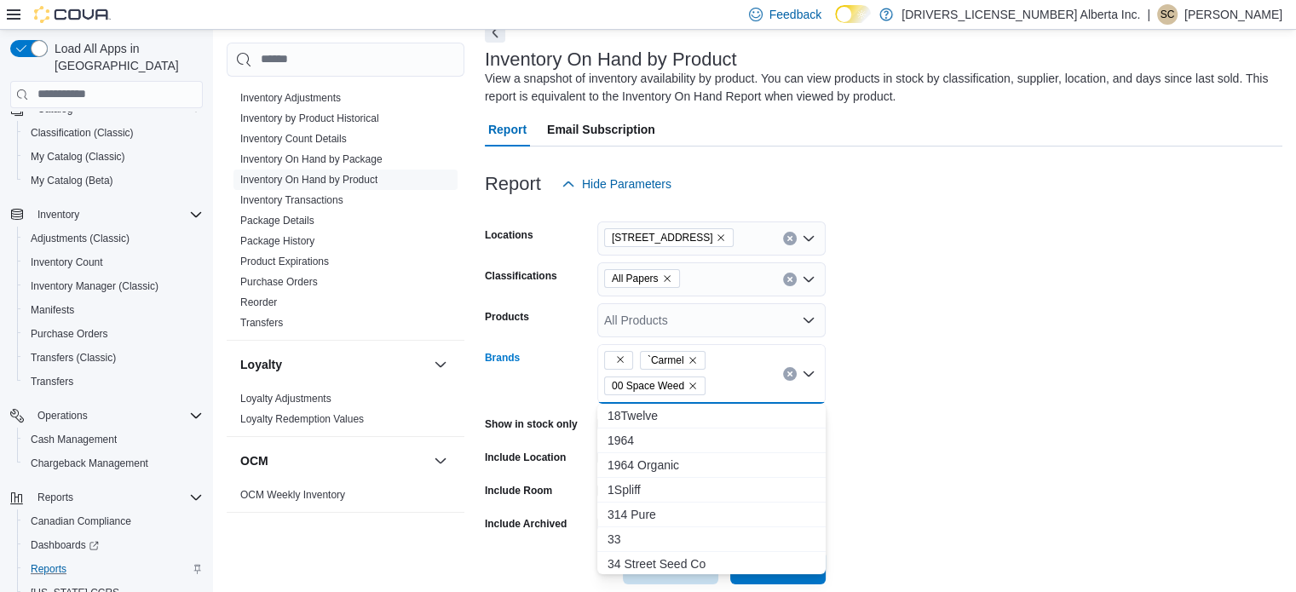
click at [726, 377] on div "`Carmel 00 Space Weed" at bounding box center [711, 374] width 228 height 60
click at [726, 377] on div "`Carmel 00 Space Weed Combo box. Selected. , `Carmel, 00 Space Weed. Press Back…" at bounding box center [711, 374] width 228 height 60
click at [726, 377] on div "`Carmel 00 Space Weed" at bounding box center [711, 374] width 228 height 60
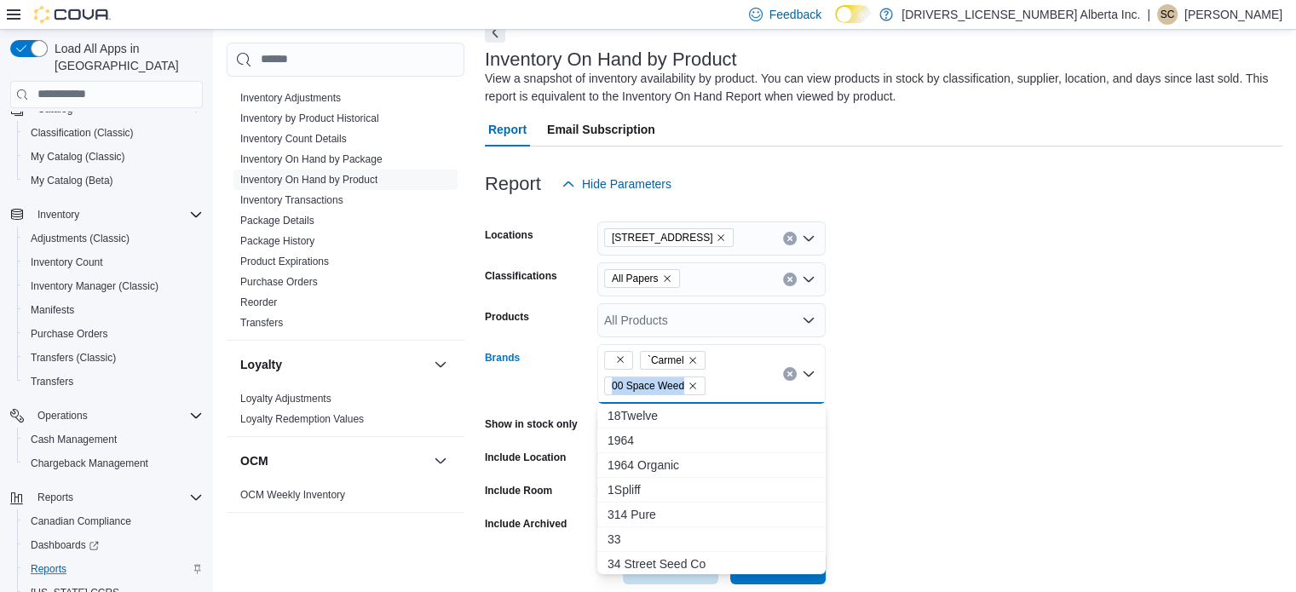
click at [726, 377] on div "`Carmel 00 Space Weed" at bounding box center [711, 374] width 228 height 60
click at [726, 377] on div "`Carmel 00 Space Weed Combo box. Selected. , `Carmel, 00 Space Weed. Press Back…" at bounding box center [711, 374] width 228 height 60
click at [726, 377] on div "`Carmel 00 Space Weed" at bounding box center [711, 374] width 228 height 60
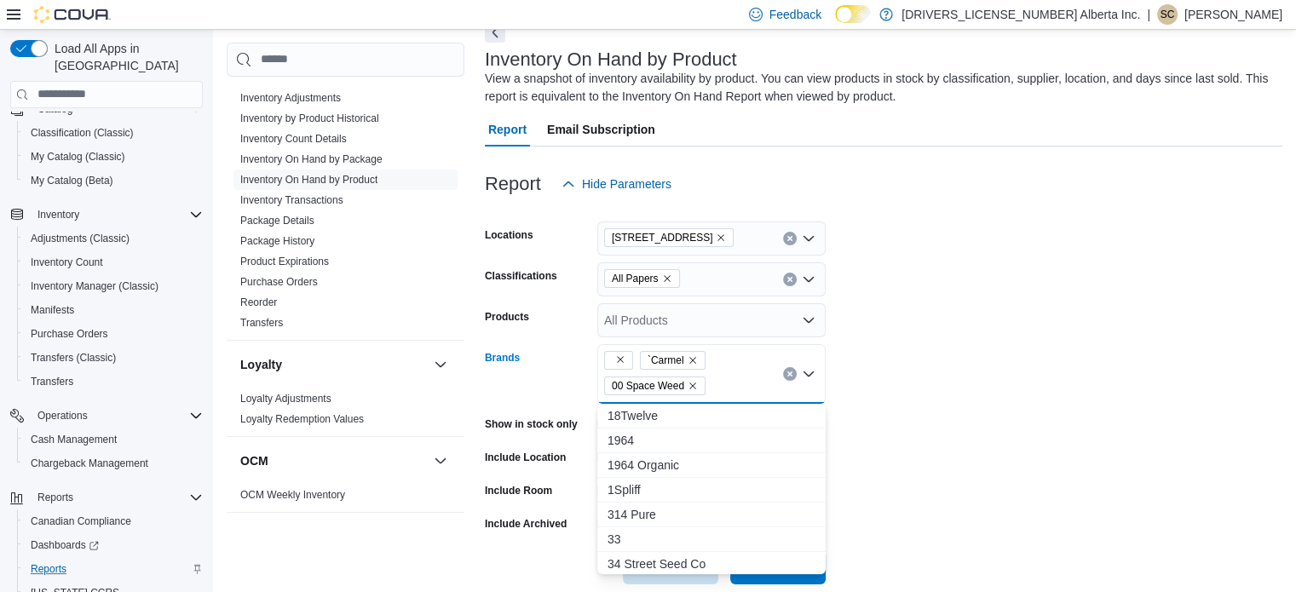
click at [726, 377] on div "`Carmel 00 Space Weed Combo box. Selected. , `Carmel, 00 Space Weed. Press Back…" at bounding box center [711, 374] width 228 height 60
click at [726, 377] on div "`Carmel 00 Space Weed" at bounding box center [711, 374] width 228 height 60
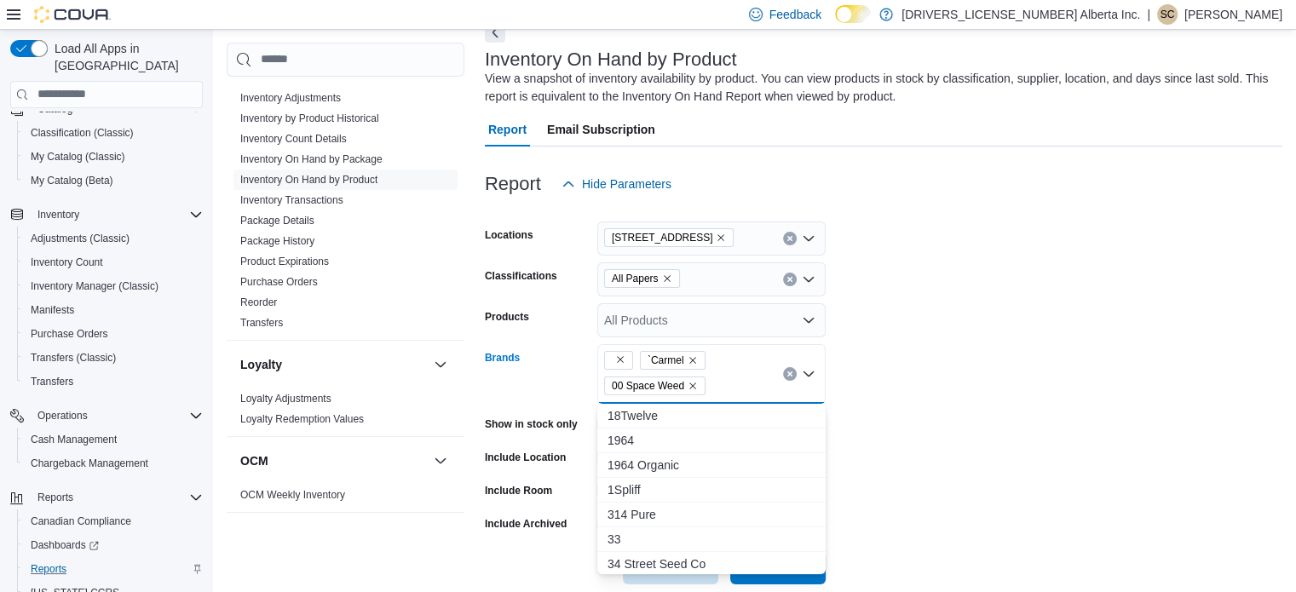
click at [726, 377] on div "`Carmel 00 Space Weed" at bounding box center [711, 374] width 228 height 60
click at [726, 377] on div "`Carmel 00 Space Weed Combo box. Selected. , `Carmel, 00 Space Weed. Press Back…" at bounding box center [711, 374] width 228 height 60
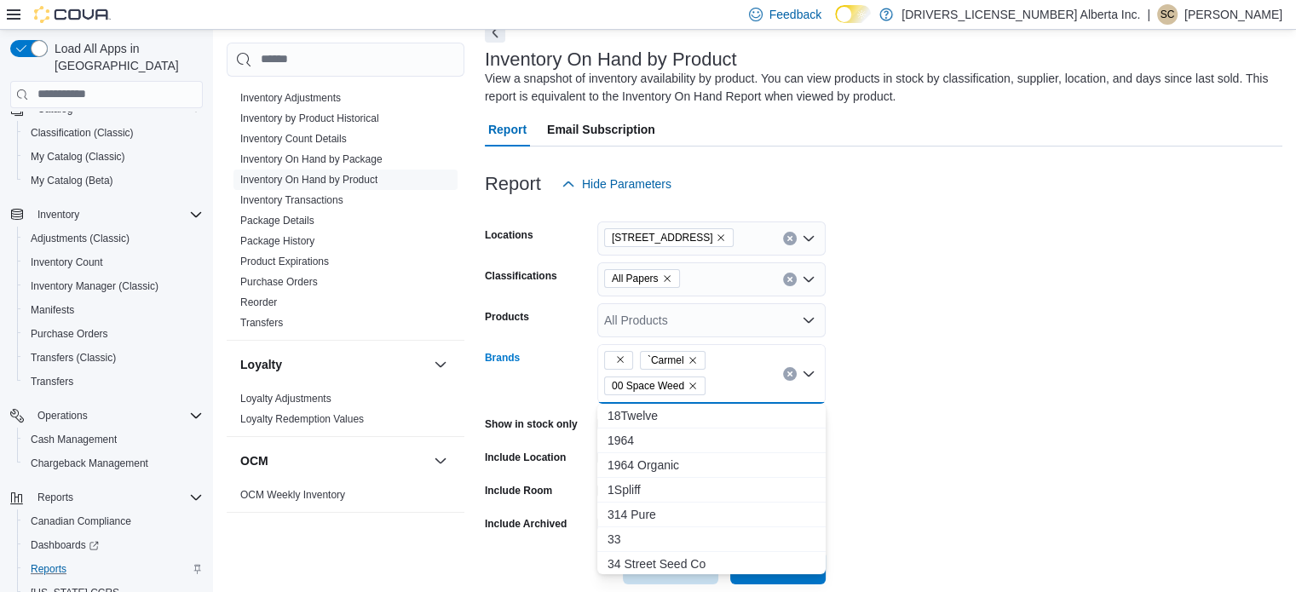
click at [726, 377] on div "`Carmel 00 Space Weed Combo box. Selected. , `Carmel, 00 Space Weed. Press Back…" at bounding box center [711, 374] width 228 height 60
click at [726, 377] on div "`Carmel 00 Space Weed" at bounding box center [711, 374] width 228 height 60
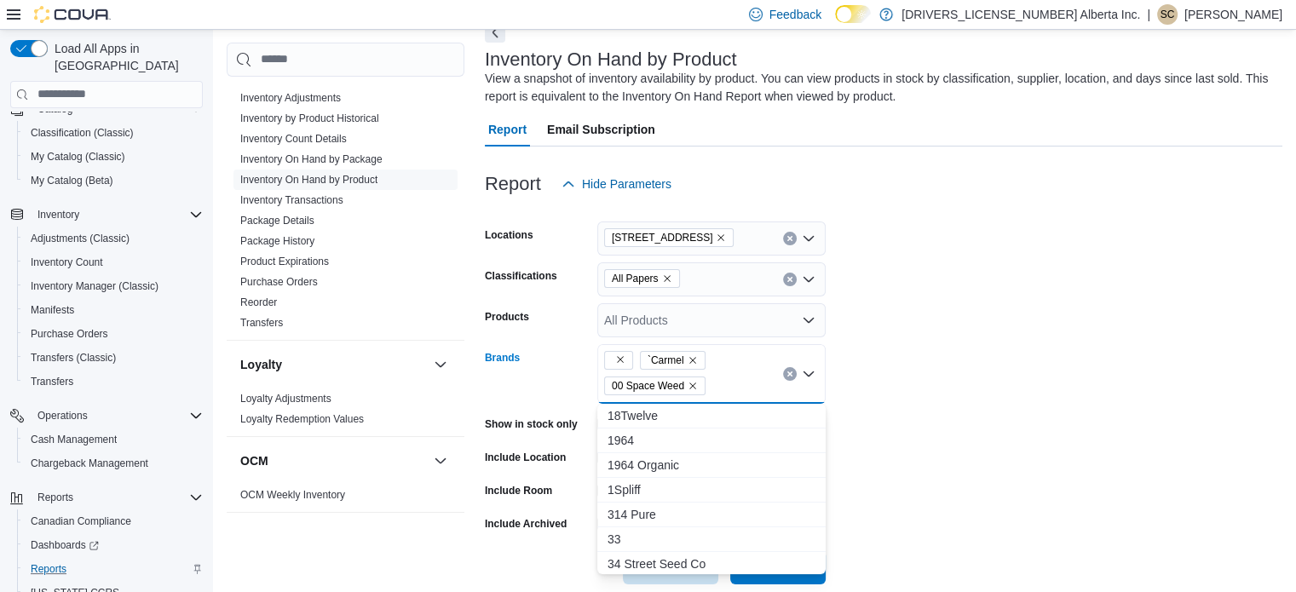
click at [726, 377] on div "`Carmel 00 Space Weed Combo box. Selected. , `Carmel, 00 Space Weed. Press Back…" at bounding box center [711, 374] width 228 height 60
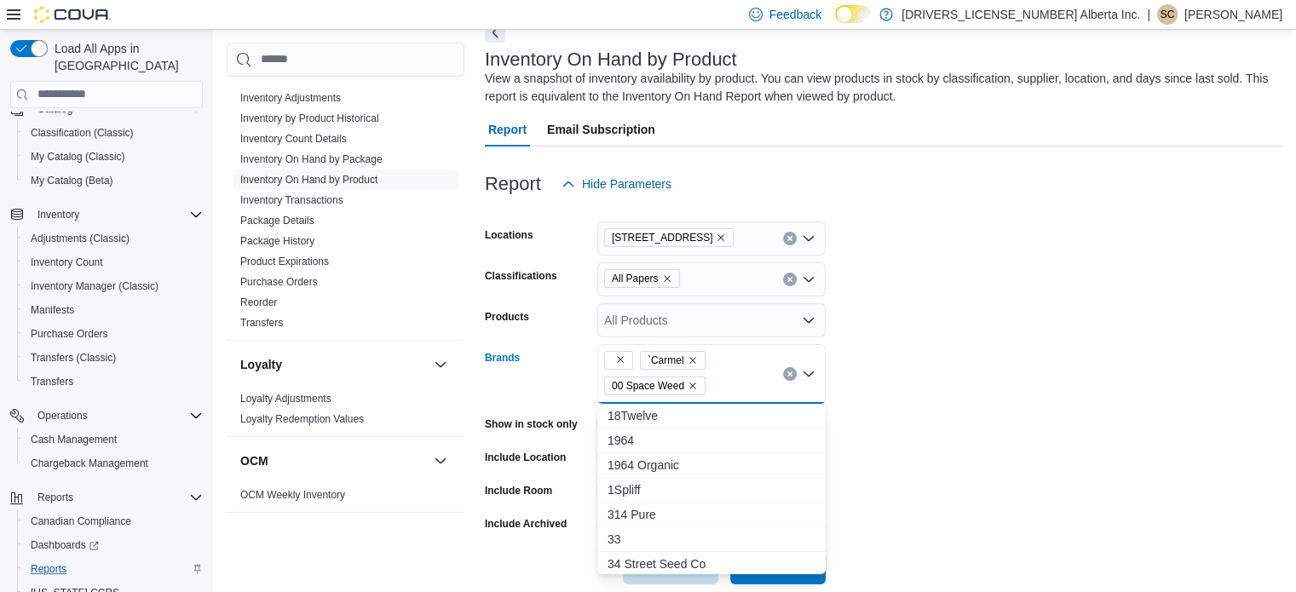
click at [726, 377] on div "`Carmel 00 Space Weed" at bounding box center [711, 374] width 228 height 60
click at [726, 377] on div "`Carmel 00 Space Weed Combo box. Selected. , `Carmel, 00 Space Weed. Press Back…" at bounding box center [711, 374] width 228 height 60
click at [726, 377] on div "`Carmel 00 Space Weed" at bounding box center [711, 374] width 228 height 60
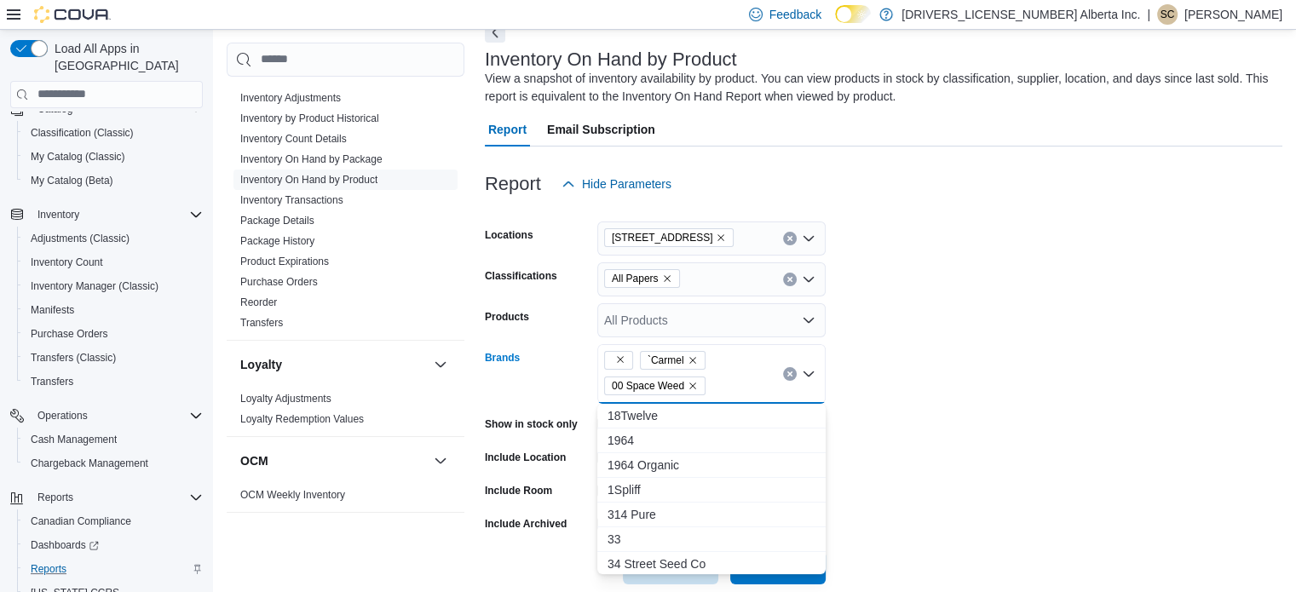
click at [726, 377] on div "`Carmel 00 Space Weed" at bounding box center [711, 374] width 228 height 60
click at [726, 377] on div "`Carmel 00 Space Weed Combo box. Selected. , `Carmel, 00 Space Weed. Press Back…" at bounding box center [711, 374] width 228 height 60
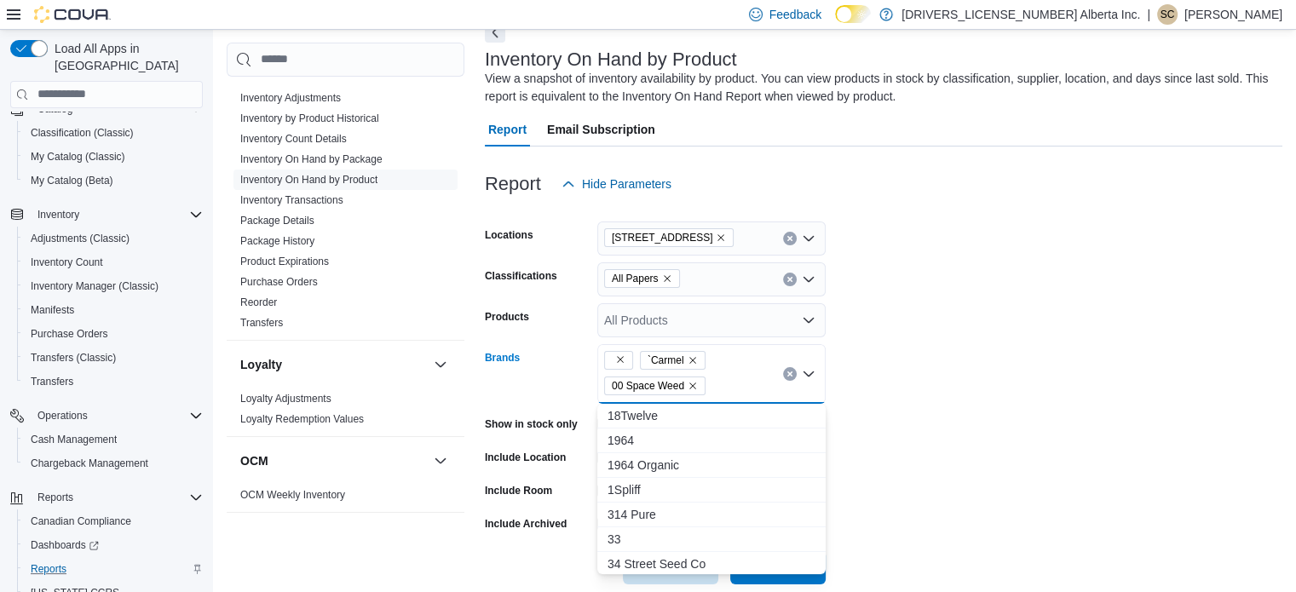
click at [726, 377] on div "`Carmel 00 Space Weed Combo box. Selected. , `Carmel, 00 Space Weed. Press Back…" at bounding box center [711, 374] width 228 height 60
click at [726, 377] on div "`Carmel 00 Space Weed" at bounding box center [711, 374] width 228 height 60
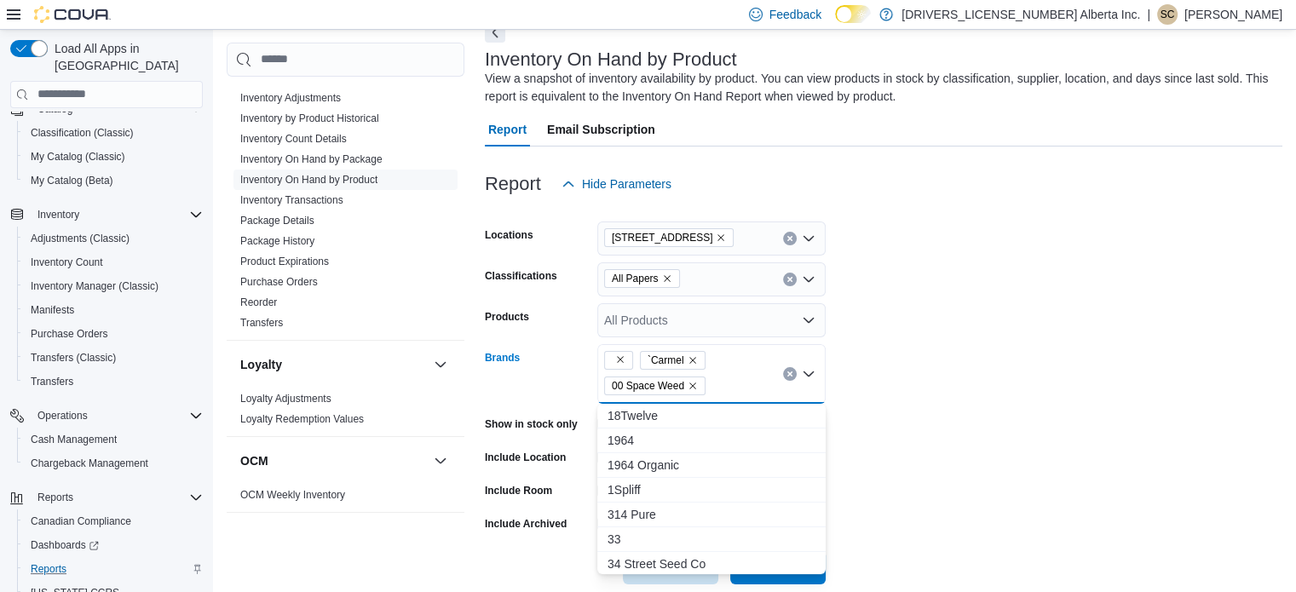
click at [726, 377] on div "`Carmel 00 Space Weed" at bounding box center [711, 374] width 228 height 60
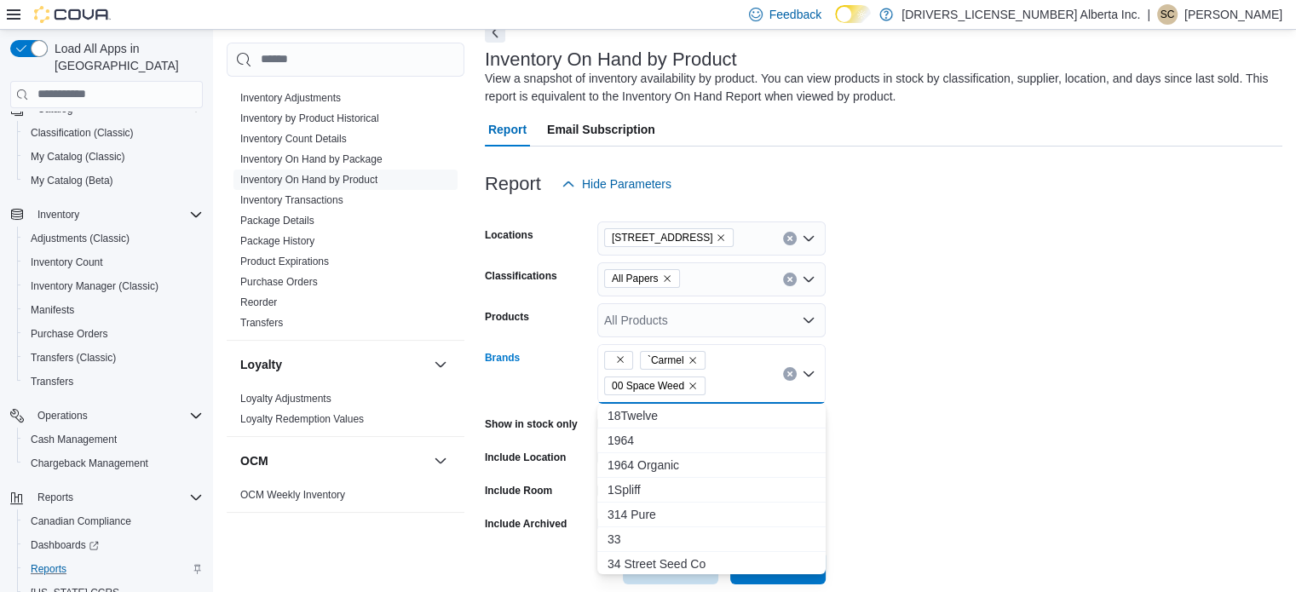
click at [726, 377] on div "`Carmel 00 Space Weed Combo box. Selected. , `Carmel, 00 Space Weed. Press Back…" at bounding box center [711, 374] width 228 height 60
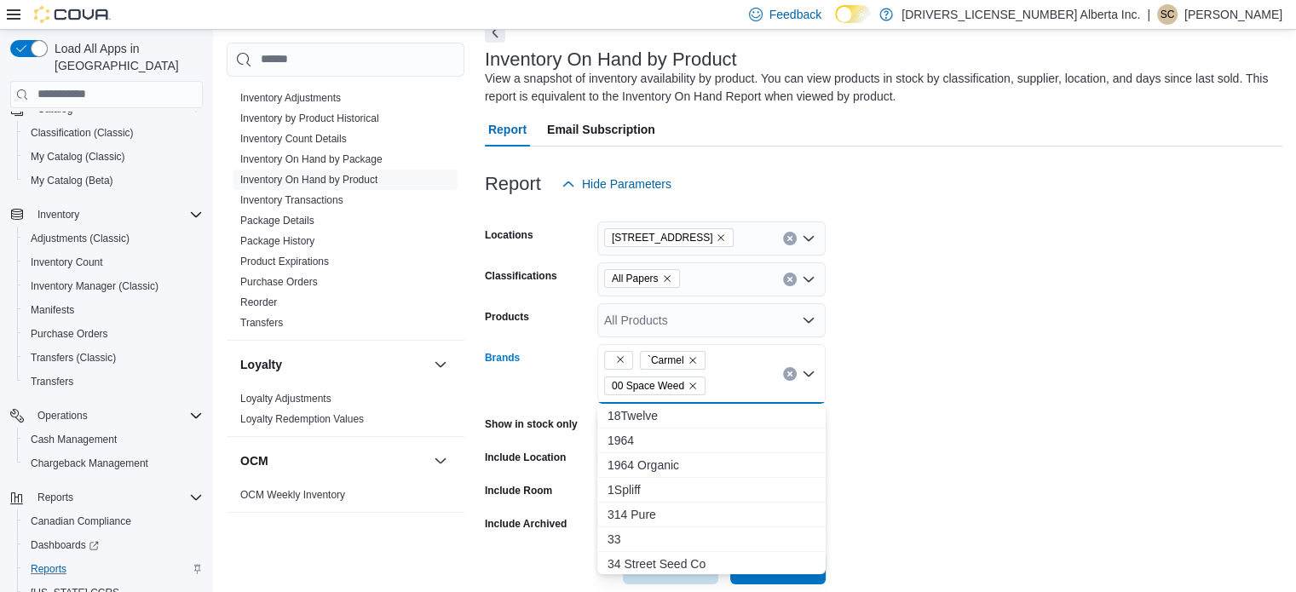
click at [726, 377] on div "`Carmel 00 Space Weed" at bounding box center [711, 374] width 228 height 60
click at [726, 377] on div "`Carmel 00 Space Weed Combo box. Selected. , `Carmel, 00 Space Weed. Press Back…" at bounding box center [711, 374] width 228 height 60
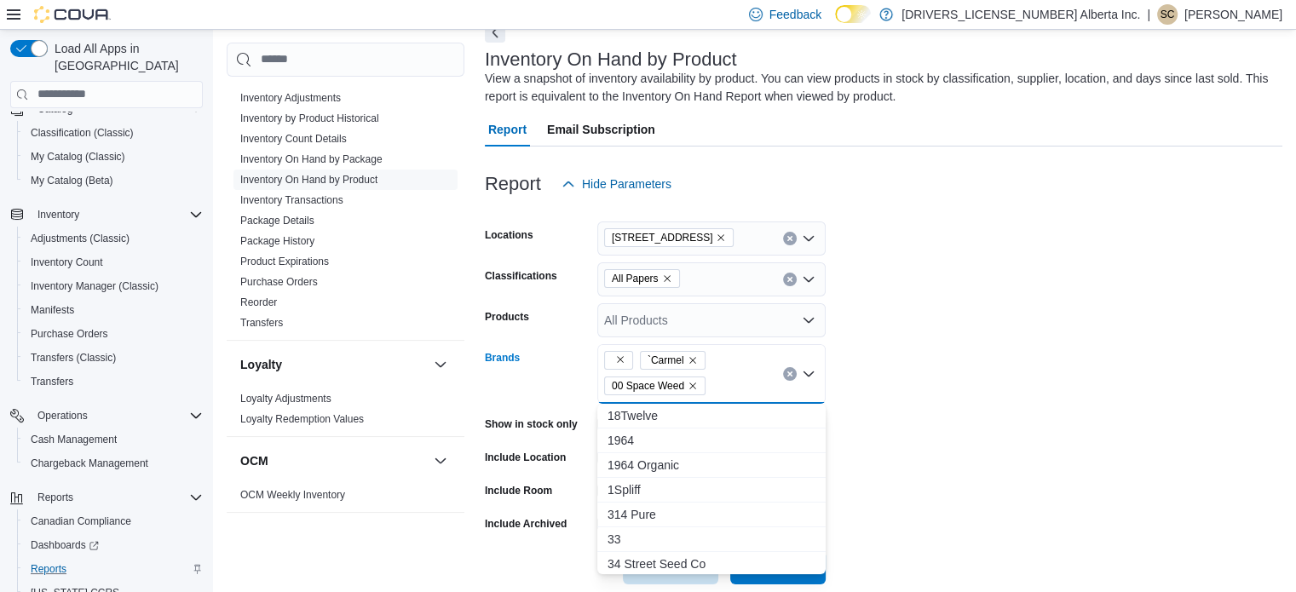
click at [726, 377] on div "`Carmel 00 Space Weed Combo box. Selected. , `Carmel, 00 Space Weed. Press Back…" at bounding box center [711, 374] width 228 height 60
click at [726, 377] on div "`Carmel 00 Space Weed" at bounding box center [711, 374] width 228 height 60
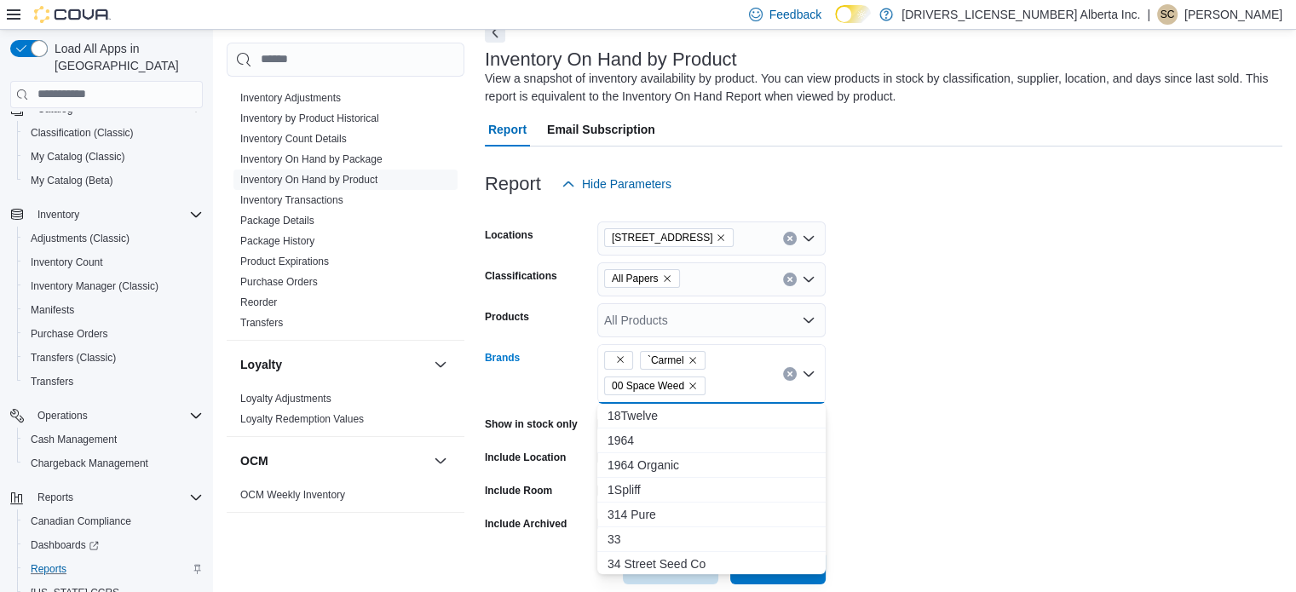
click at [726, 377] on div "`Carmel 00 Space Weed" at bounding box center [711, 374] width 228 height 60
click at [726, 377] on div "`Carmel 00 Space Weed Combo box. Selected. , `Carmel, 00 Space Weed. Press Back…" at bounding box center [711, 374] width 228 height 60
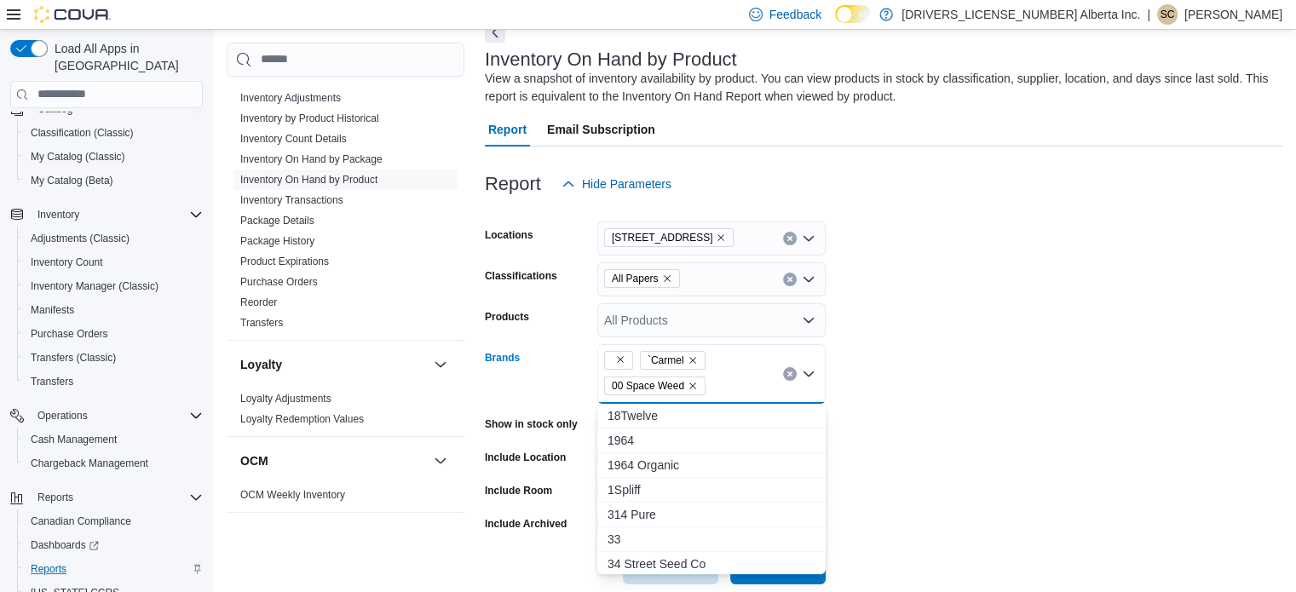
click at [726, 377] on div "`Carmel 00 Space Weed Combo box. Selected. , `Carmel, 00 Space Weed. Press Back…" at bounding box center [711, 374] width 228 height 60
click at [726, 377] on div "`Carmel 00 Space Weed" at bounding box center [711, 374] width 228 height 60
click at [726, 377] on div "`Carmel 00 Space Weed Combo box. Selected. , `Carmel, 00 Space Weed. Press Back…" at bounding box center [711, 374] width 228 height 60
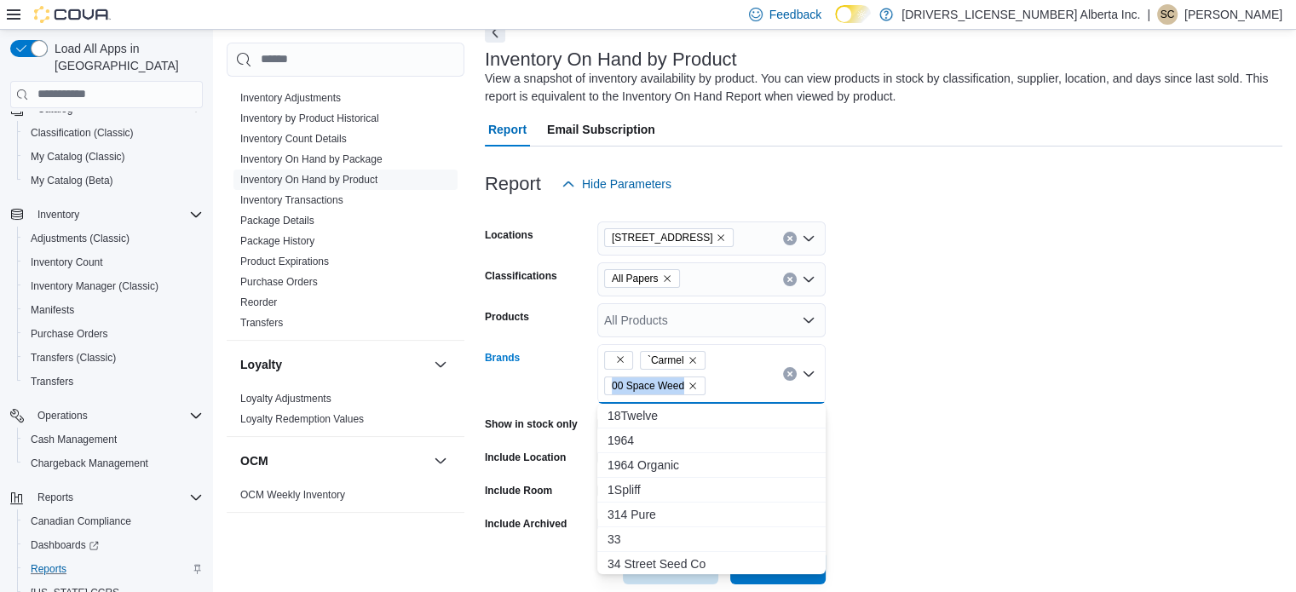
click at [726, 377] on div "`Carmel 00 Space Weed Combo box. Selected. , `Carmel, 00 Space Weed. Press Back…" at bounding box center [711, 374] width 228 height 60
click at [726, 377] on div "`Carmel 00 Space Weed" at bounding box center [711, 374] width 228 height 60
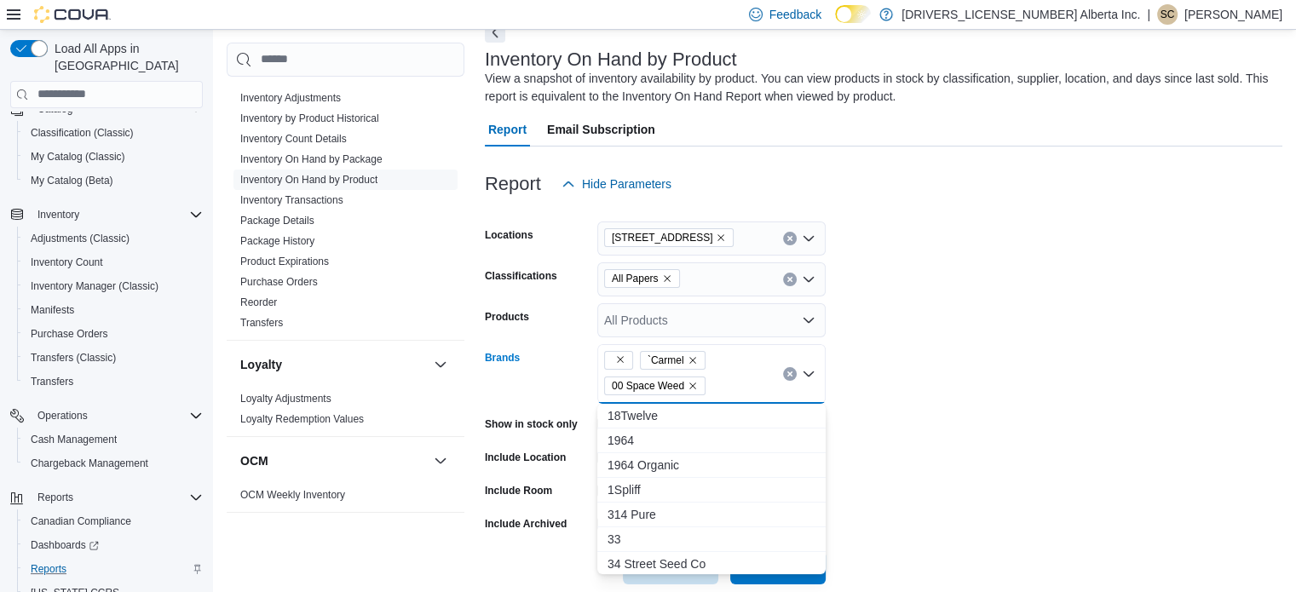
click at [726, 377] on div "`Carmel 00 Space Weed" at bounding box center [711, 374] width 228 height 60
click at [726, 377] on div "`Carmel 00 Space Weed Combo box. Selected. , `Carmel, 00 Space Weed. Press Back…" at bounding box center [711, 374] width 228 height 60
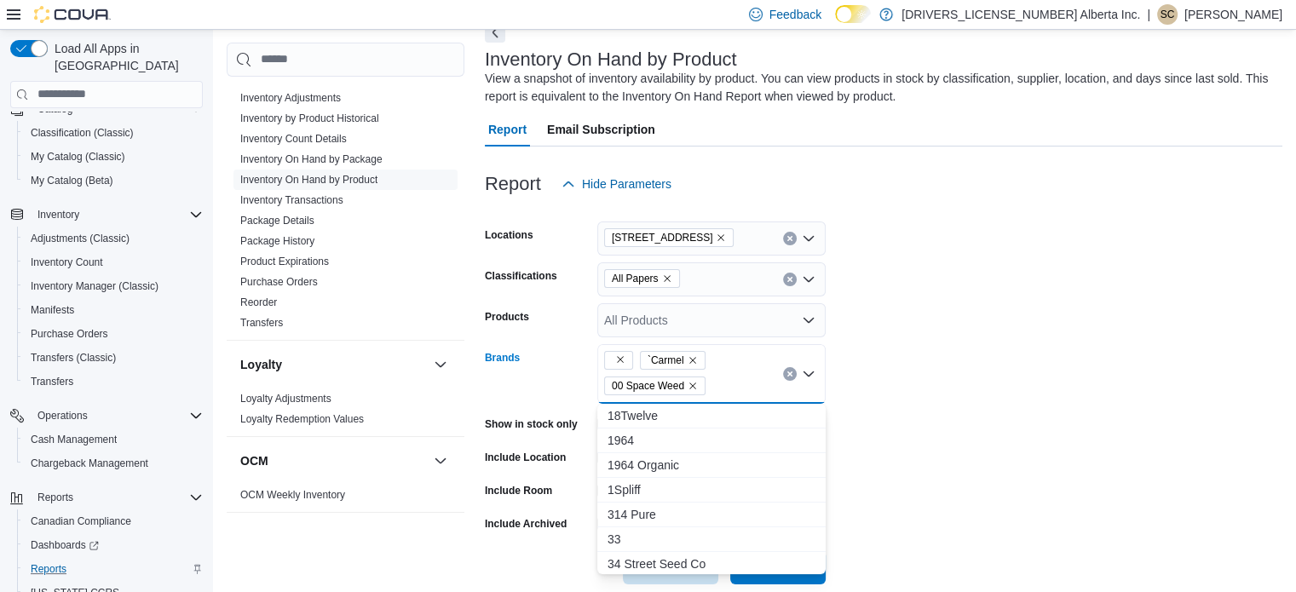
click at [726, 377] on div "`Carmel 00 Space Weed Combo box. Selected. , `Carmel, 00 Space Weed. Press Back…" at bounding box center [711, 374] width 228 height 60
click at [726, 377] on div "`Carmel 00 Space Weed" at bounding box center [711, 374] width 228 height 60
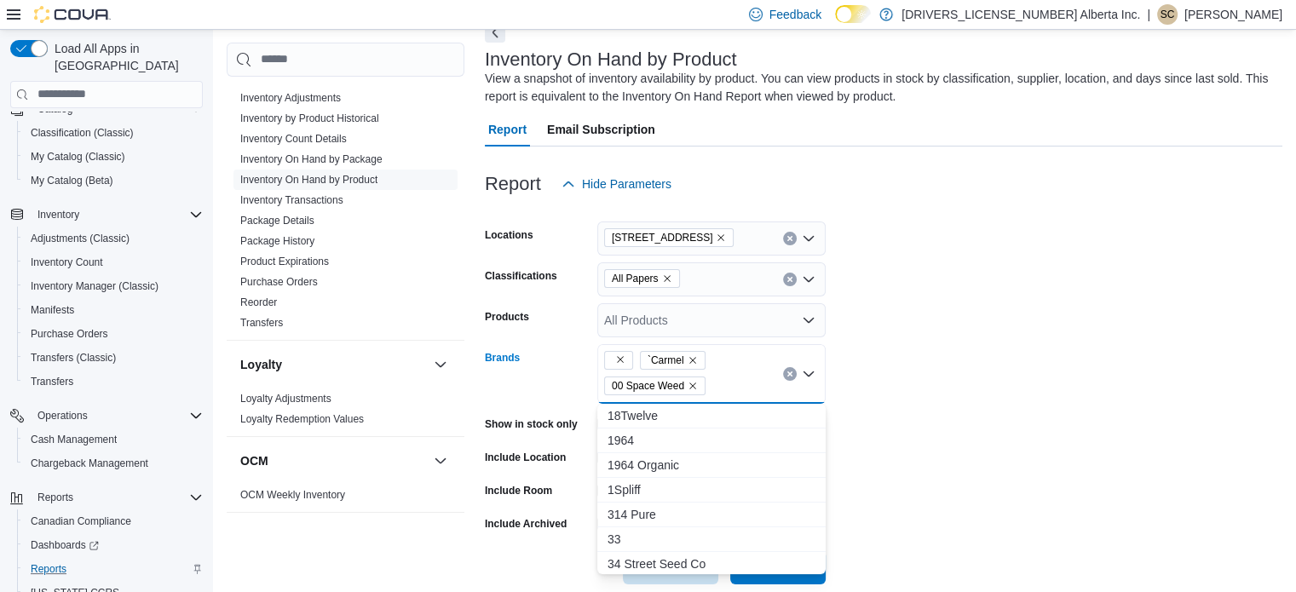
click at [726, 377] on div "`Carmel 00 Space Weed" at bounding box center [711, 374] width 228 height 60
click at [726, 377] on div "`Carmel 00 Space Weed Combo box. Selected. , `Carmel, 00 Space Weed. Press Back…" at bounding box center [711, 374] width 228 height 60
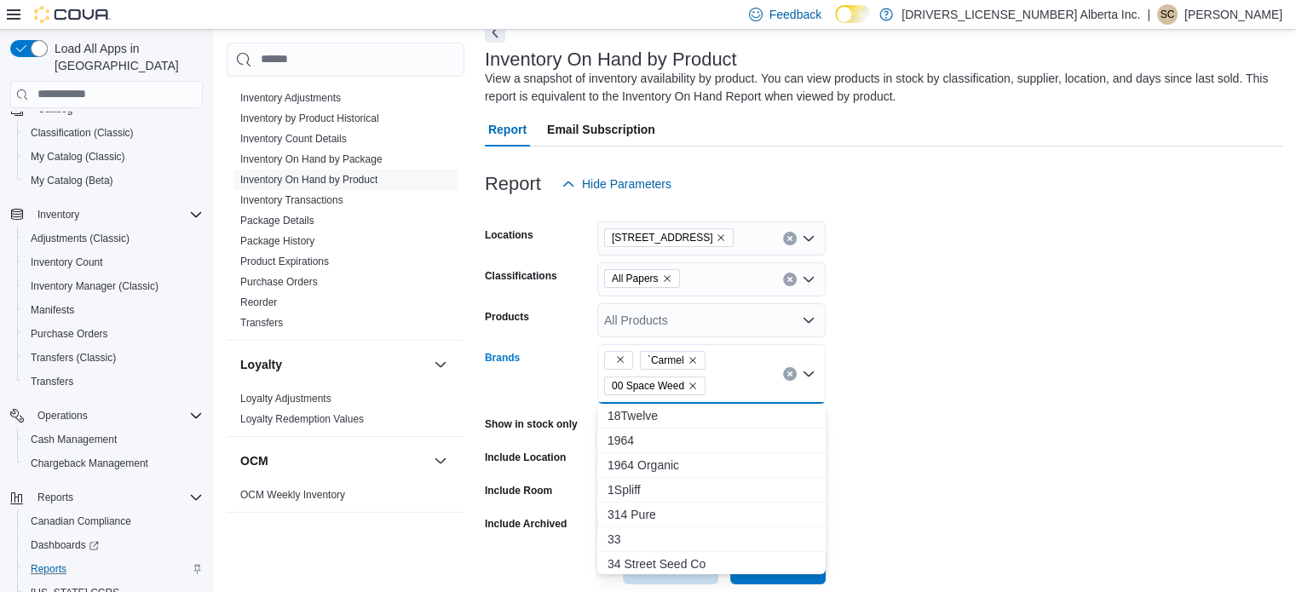
click at [726, 377] on div "`Carmel 00 Space Weed Combo box. Selected. , `Carmel, 00 Space Weed. Press Back…" at bounding box center [711, 374] width 228 height 60
click at [726, 377] on div "`Carmel 00 Space Weed" at bounding box center [711, 374] width 228 height 60
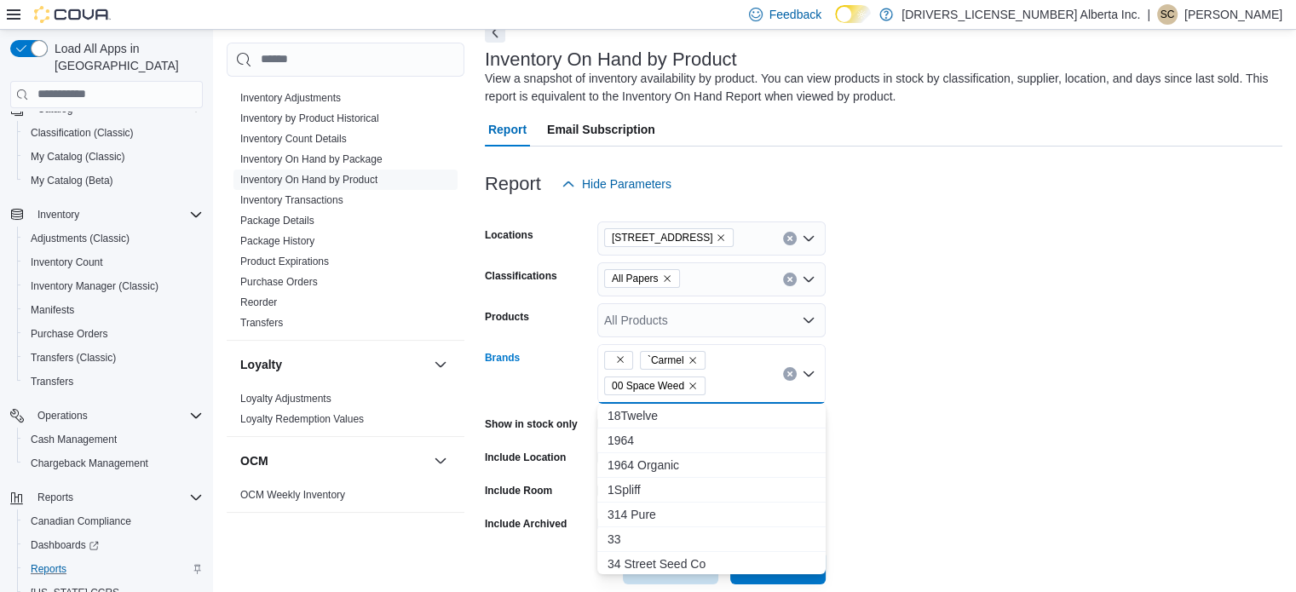
click at [726, 377] on div "`Carmel 00 Space Weed" at bounding box center [711, 374] width 228 height 60
click at [726, 377] on div "`Carmel 00 Space Weed Combo box. Selected. , `Carmel, 00 Space Weed. Press Back…" at bounding box center [711, 374] width 228 height 60
click at [726, 377] on div "`Carmel 00 Space Weed" at bounding box center [711, 374] width 228 height 60
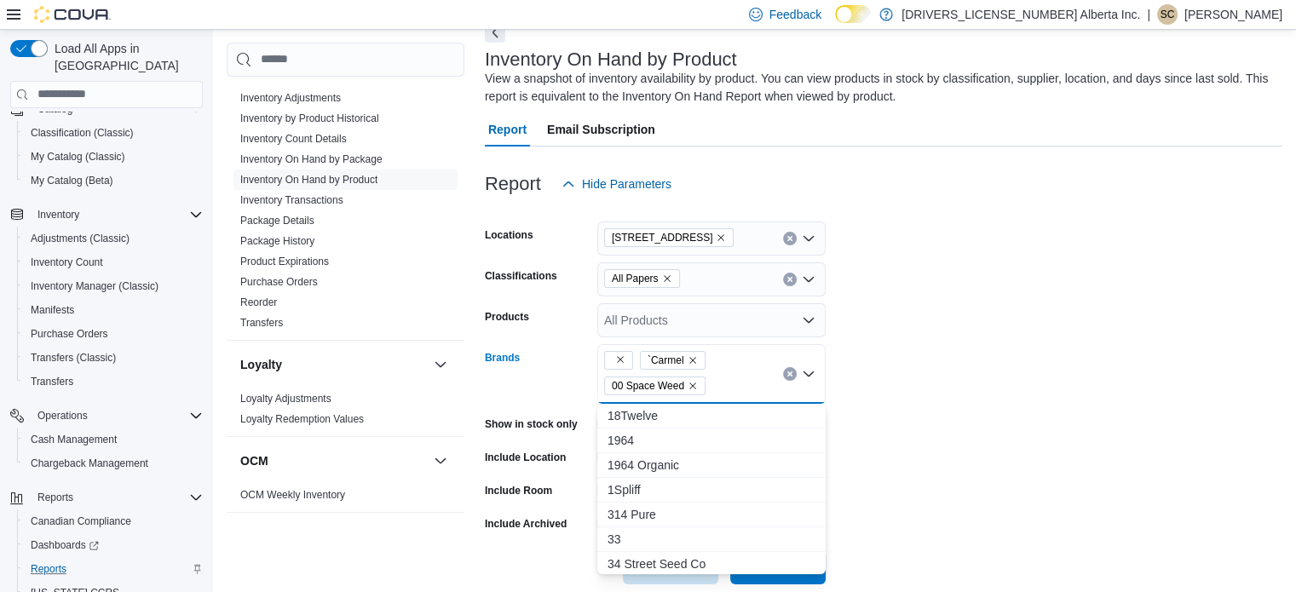
click at [726, 377] on div "`Carmel 00 Space Weed" at bounding box center [711, 374] width 228 height 60
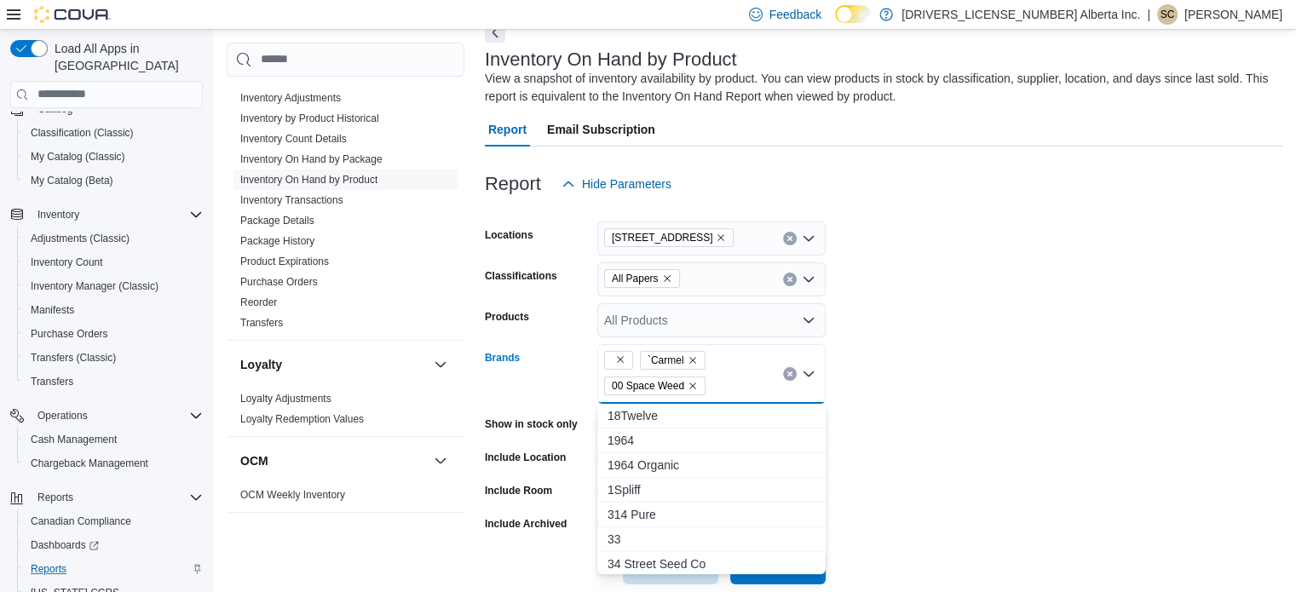
click at [726, 377] on div "`Carmel 00 Space Weed" at bounding box center [711, 374] width 228 height 60
click at [726, 377] on div "`Carmel 00 Space Weed Combo box. Selected. , `Carmel, 00 Space Weed. Press Back…" at bounding box center [711, 374] width 228 height 60
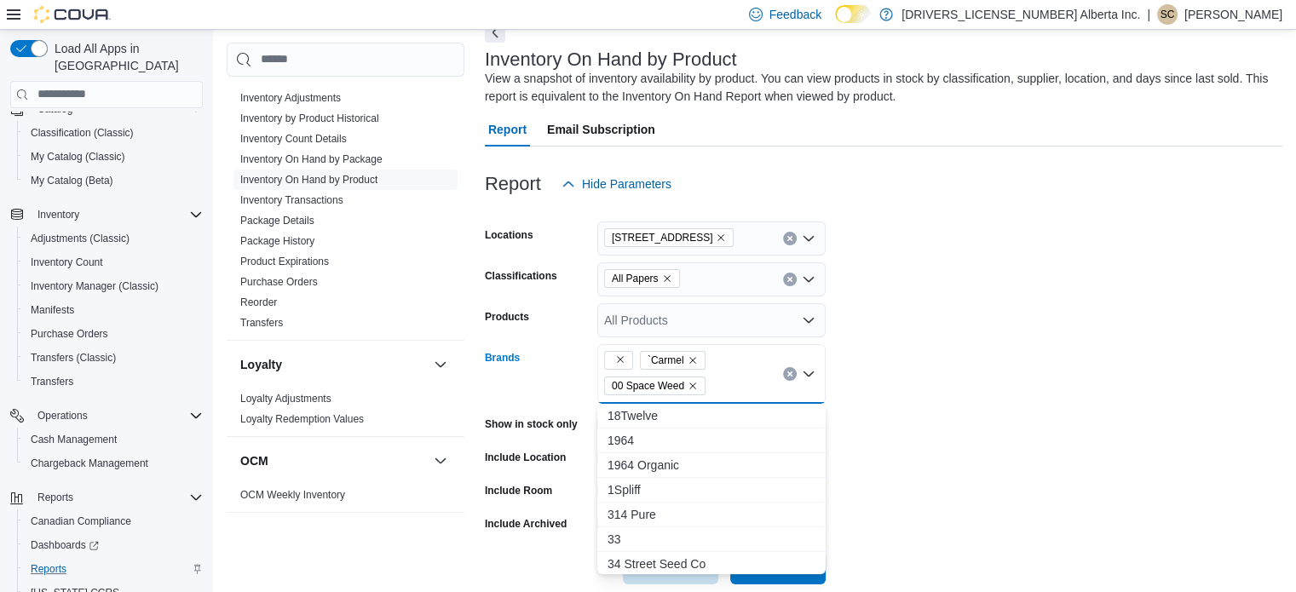
click at [726, 377] on div "`Carmel 00 Space Weed Combo box. Selected. , `Carmel, 00 Space Weed. Press Back…" at bounding box center [711, 374] width 228 height 60
click at [726, 377] on div "`Carmel 00 Space Weed" at bounding box center [711, 374] width 228 height 60
click at [726, 377] on div "`Carmel 00 Space Weed Combo box. Selected. , `Carmel, 00 Space Weed. Press Back…" at bounding box center [711, 374] width 228 height 60
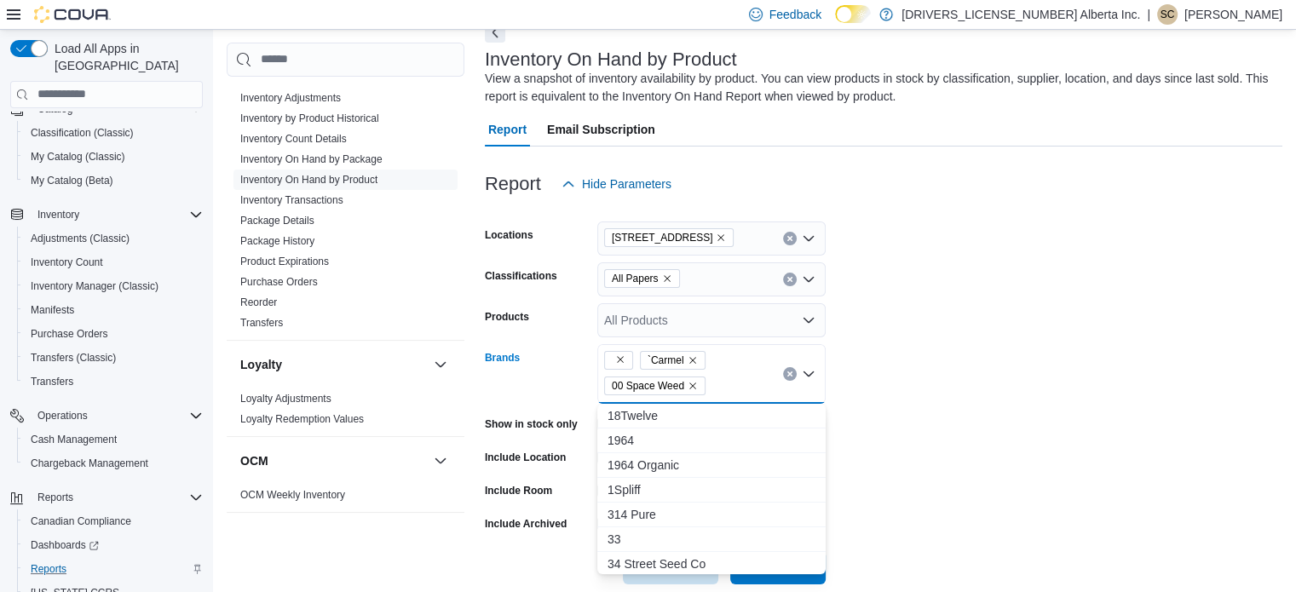
click at [726, 377] on div "`Carmel 00 Space Weed Combo box. Selected. , `Carmel, 00 Space Weed. Press Back…" at bounding box center [711, 374] width 228 height 60
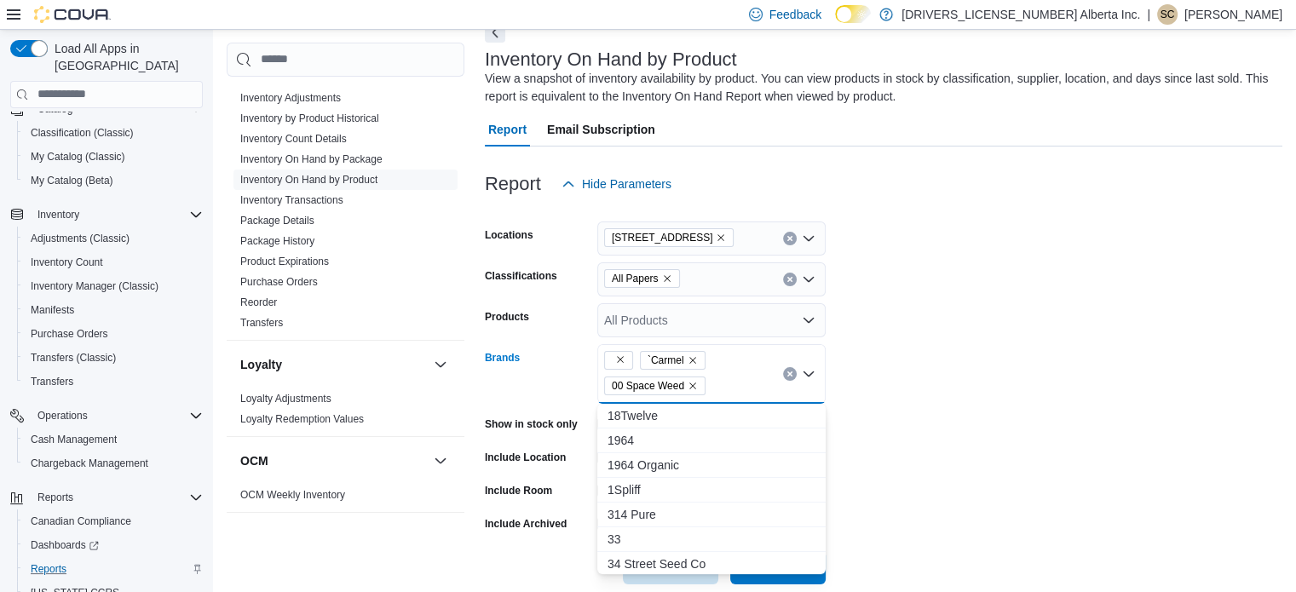
click at [726, 377] on div "`Carmel 00 Space Weed" at bounding box center [711, 374] width 228 height 60
click at [726, 377] on div "`Carmel 00 Space Weed Combo box. Selected. , `Carmel, 00 Space Weed. Press Back…" at bounding box center [711, 374] width 228 height 60
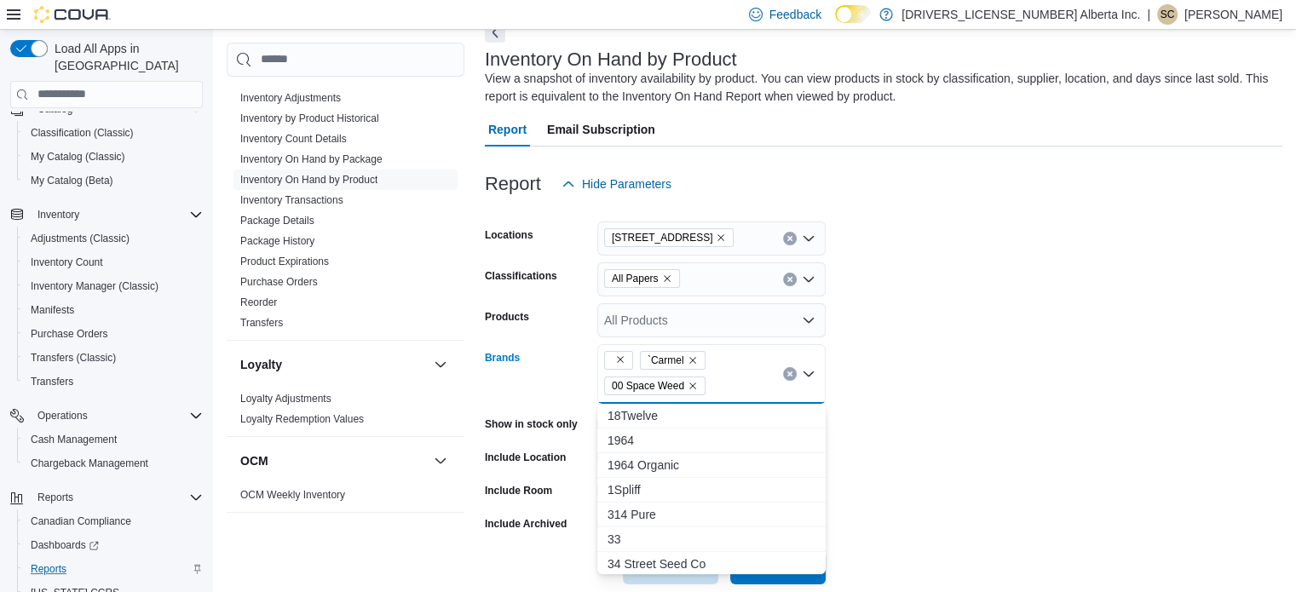
click at [726, 377] on div "`Carmel 00 Space Weed Combo box. Selected. , `Carmel, 00 Space Weed. Press Back…" at bounding box center [711, 374] width 228 height 60
click at [726, 377] on div "`Carmel 00 Space Weed" at bounding box center [711, 374] width 228 height 60
click at [726, 377] on div "`Carmel 00 Space Weed Combo box. Selected. , `Carmel, 00 Space Weed. Press Back…" at bounding box center [711, 374] width 228 height 60
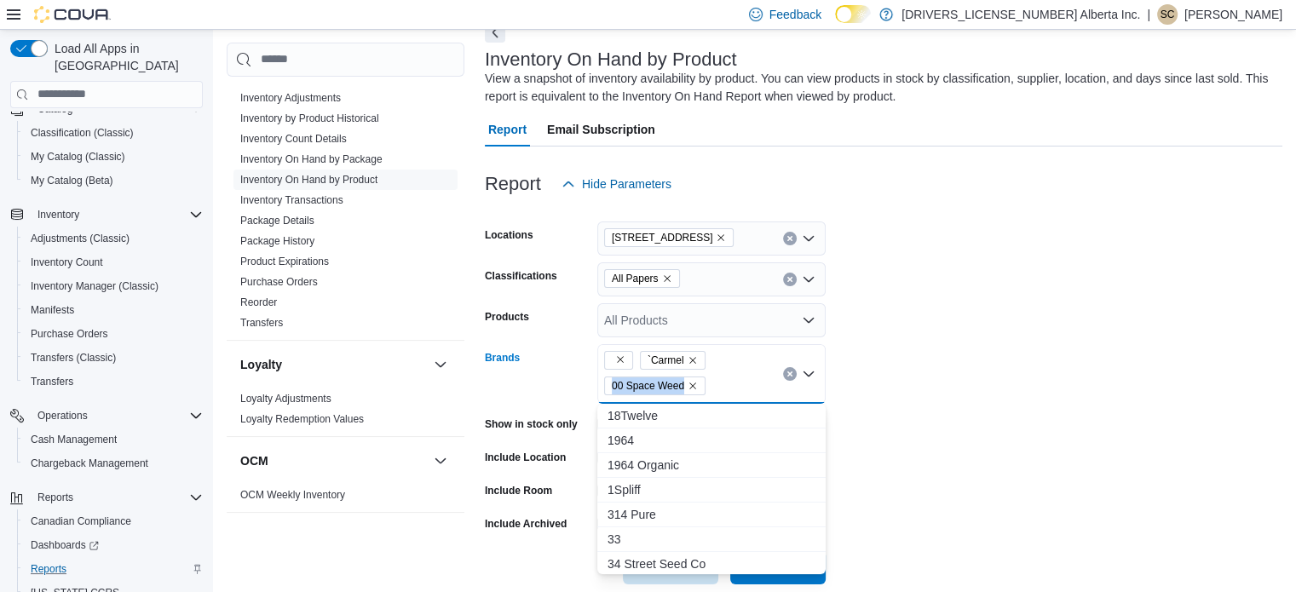
click at [726, 377] on div "`Carmel 00 Space Weed Combo box. Selected. , `Carmel, 00 Space Weed. Press Back…" at bounding box center [711, 374] width 228 height 60
click at [726, 377] on div "`Carmel 00 Space Weed" at bounding box center [711, 374] width 228 height 60
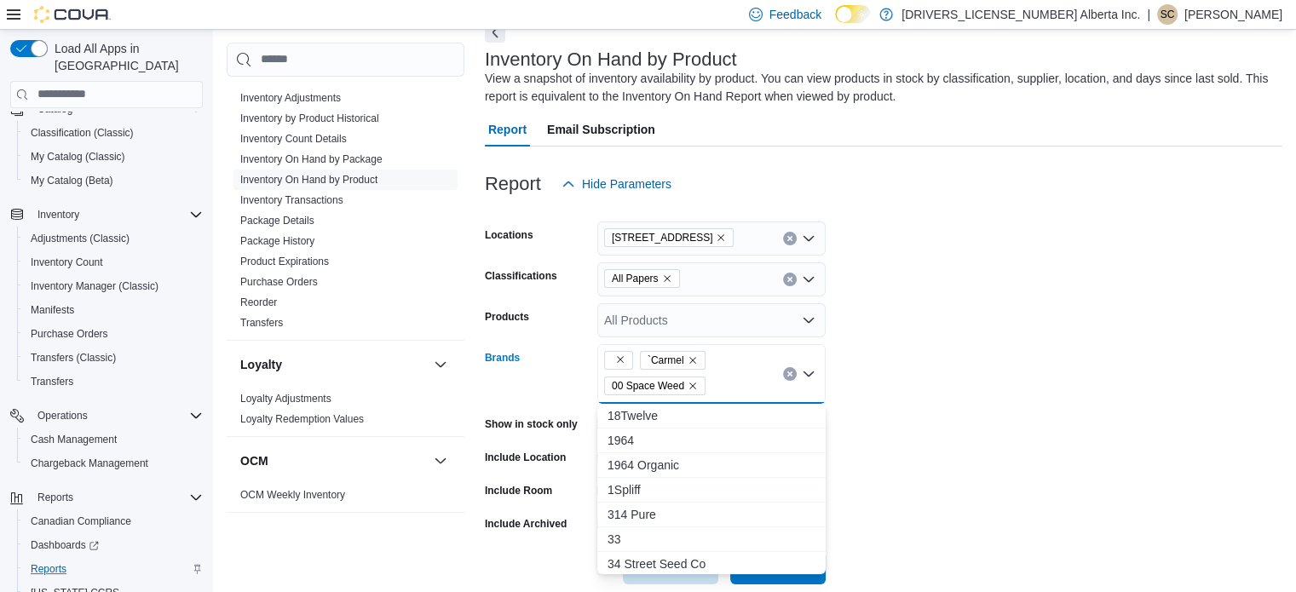
click at [726, 377] on div "`Carmel 00 Space Weed" at bounding box center [711, 374] width 228 height 60
click at [726, 377] on div "`Carmel 00 Space Weed Combo box. Selected. , `Carmel, 00 Space Weed. Press Back…" at bounding box center [711, 374] width 228 height 60
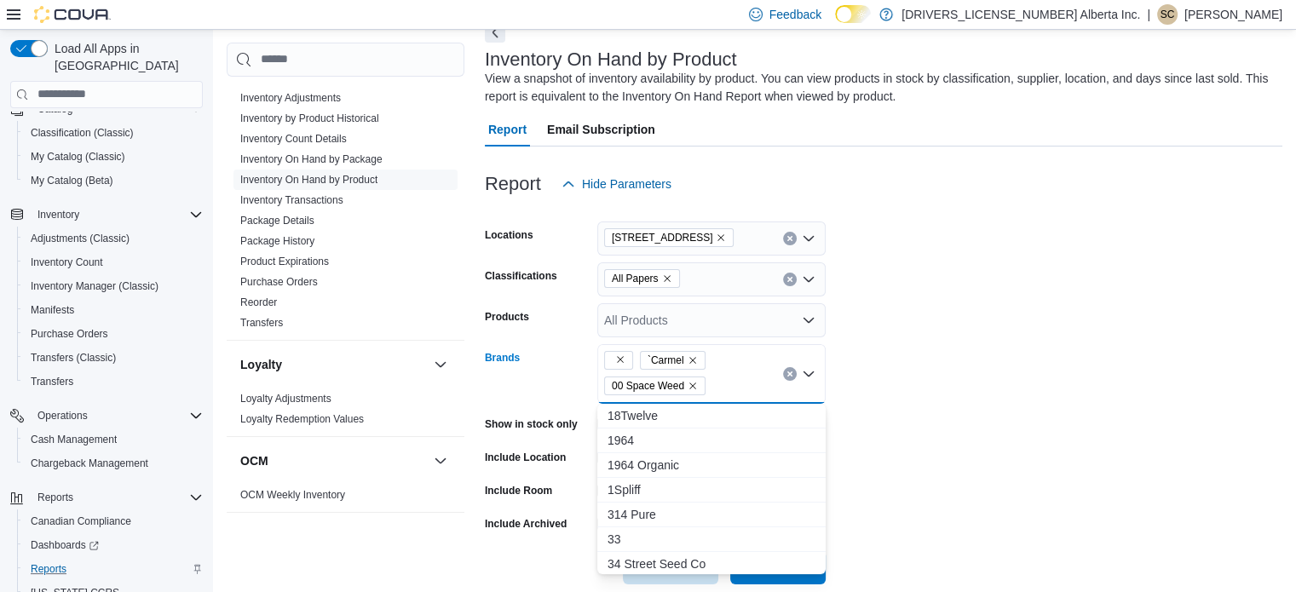
click at [726, 377] on div "`Carmel 00 Space Weed Combo box. Selected. , `Carmel, 00 Space Weed. Press Back…" at bounding box center [711, 374] width 228 height 60
click at [726, 377] on div "`Carmel 00 Space Weed" at bounding box center [711, 374] width 228 height 60
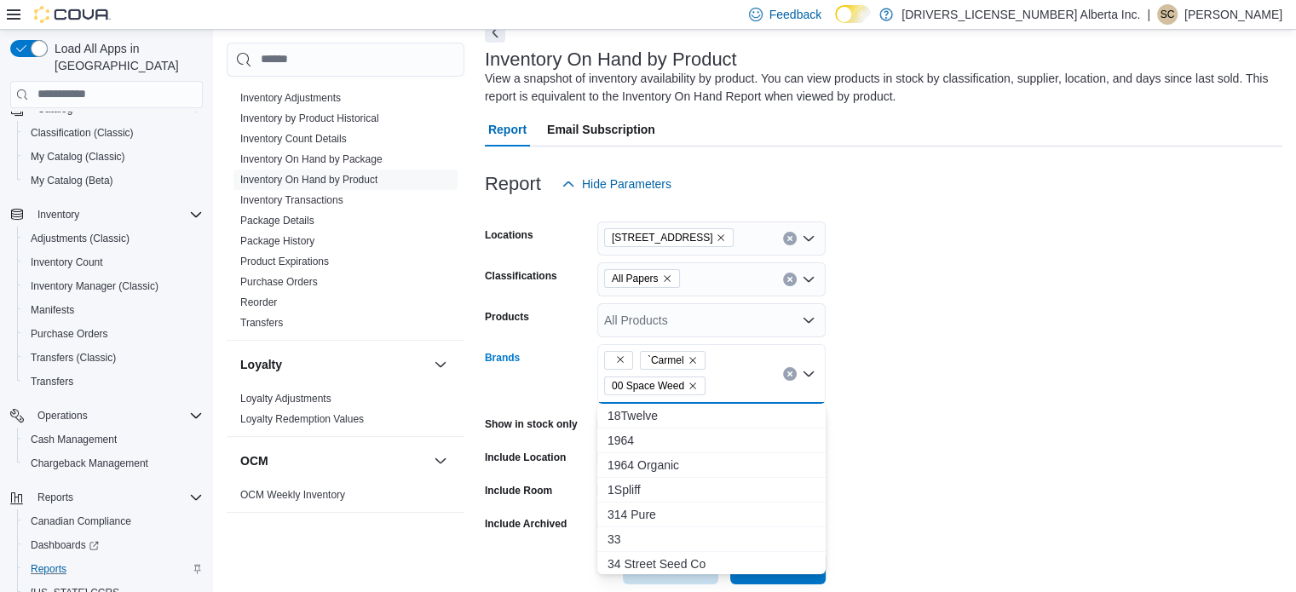
click at [726, 377] on div "`Carmel 00 Space Weed" at bounding box center [711, 374] width 228 height 60
click at [726, 377] on div "`Carmel 00 Space Weed Combo box. Selected. , `Carmel, 00 Space Weed. Press Back…" at bounding box center [711, 374] width 228 height 60
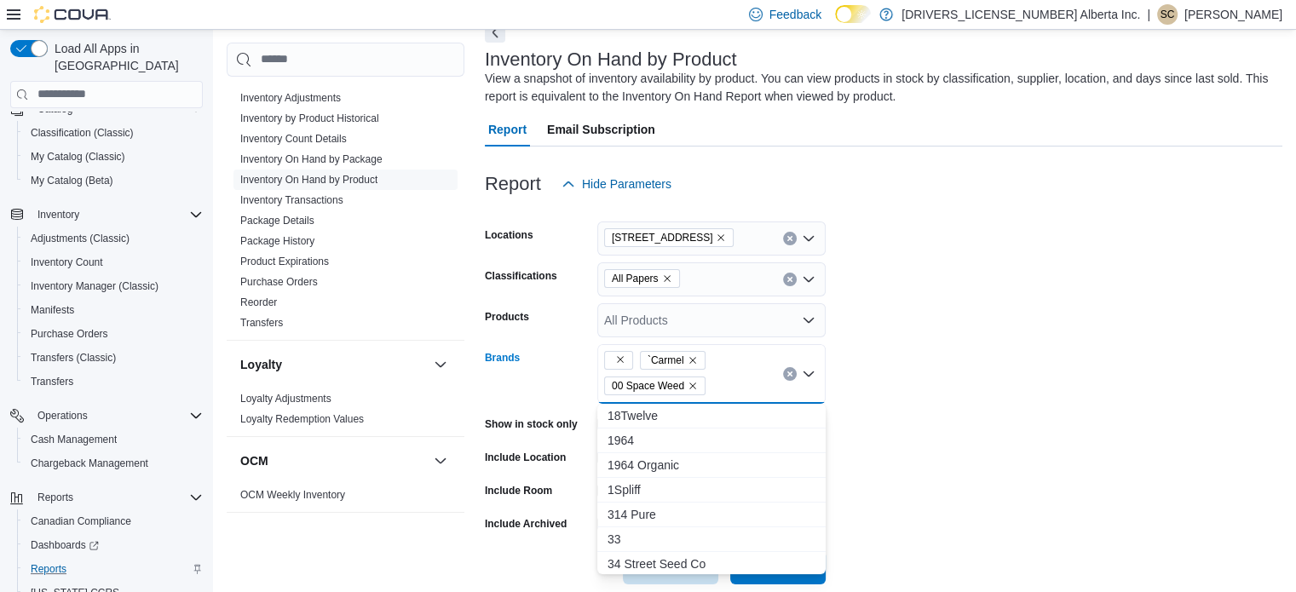
click at [726, 377] on div "`Carmel 00 Space Weed Combo box. Selected. , `Carmel, 00 Space Weed. Press Back…" at bounding box center [711, 374] width 228 height 60
click at [726, 377] on div "`Carmel 00 Space Weed" at bounding box center [711, 374] width 228 height 60
click at [726, 377] on div "`Carmel 00 Space Weed Combo box. Selected. , `Carmel, 00 Space Weed. Press Back…" at bounding box center [711, 374] width 228 height 60
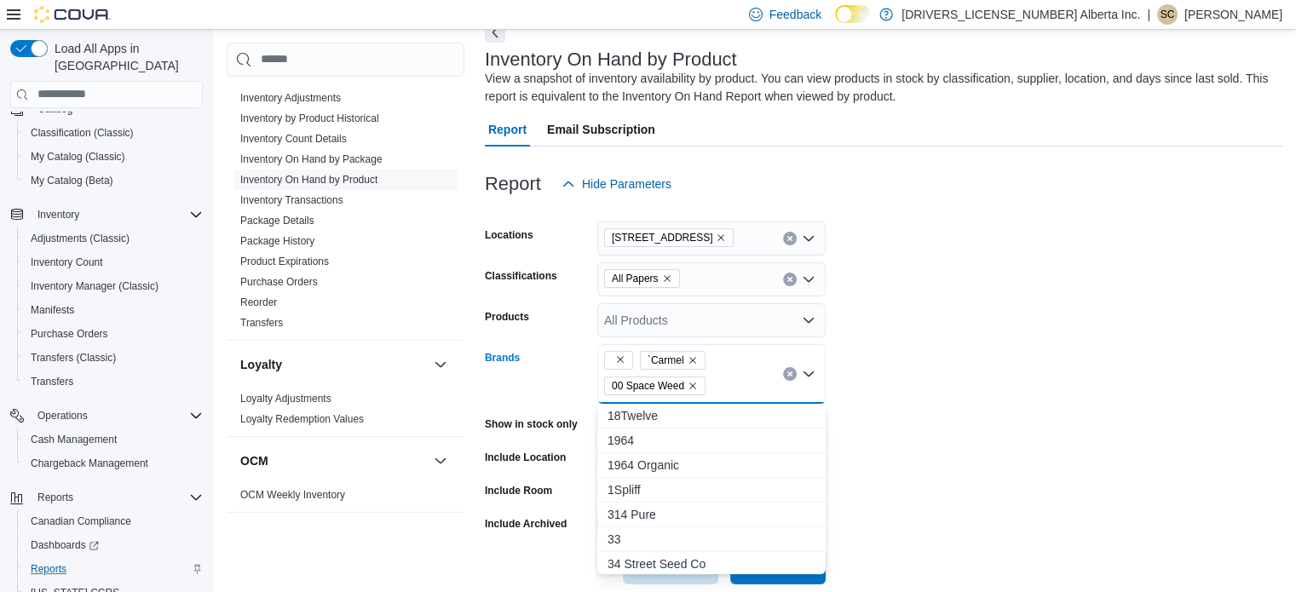
click at [726, 377] on div "`Carmel 00 Space Weed Combo box. Selected. , `Carmel, 00 Space Weed. Press Back…" at bounding box center [711, 374] width 228 height 60
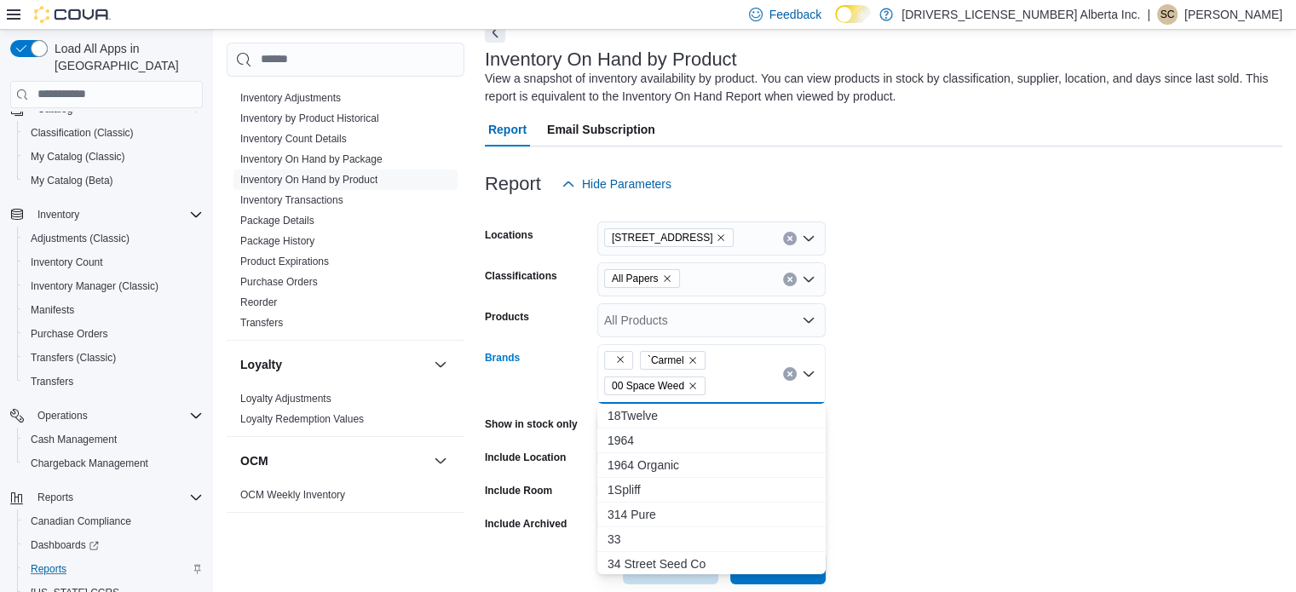
click at [726, 377] on div "`Carmel 00 Space Weed" at bounding box center [711, 374] width 228 height 60
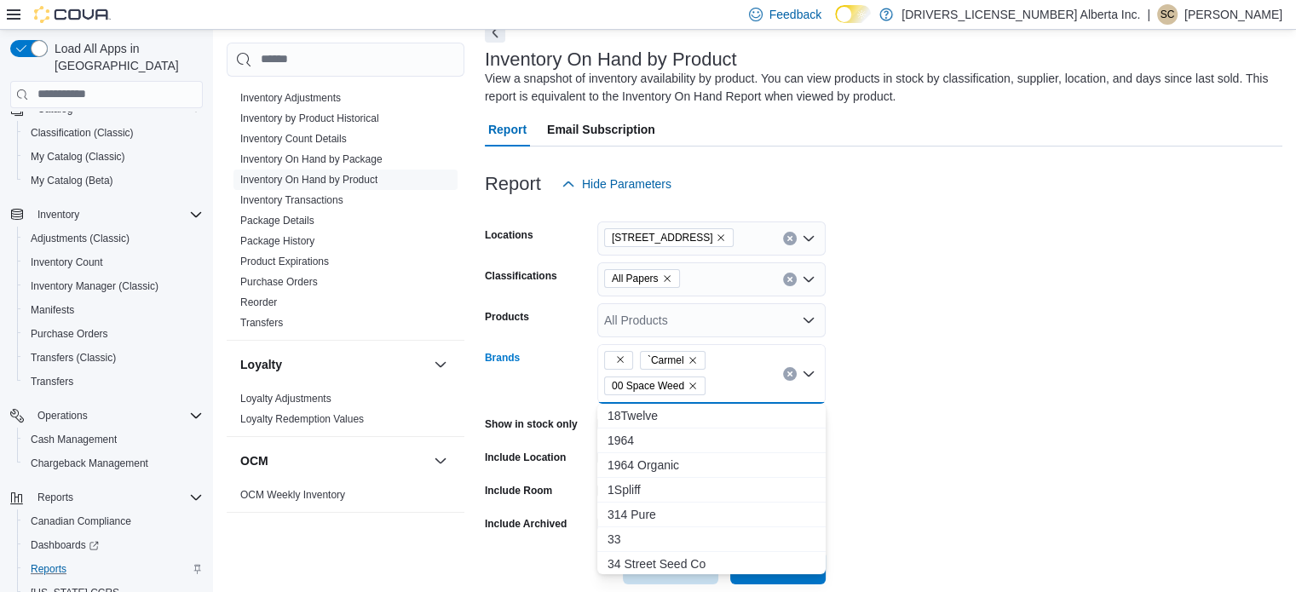
click at [726, 377] on div "`Carmel 00 Space Weed Combo box. Selected. , `Carmel, 00 Space Weed. Press Back…" at bounding box center [711, 374] width 228 height 60
click at [726, 377] on div "`Carmel 00 Space Weed" at bounding box center [711, 374] width 228 height 60
click at [726, 377] on div "`Carmel 00 Space Weed Combo box. Selected. , `Carmel, 00 Space Weed. Press Back…" at bounding box center [711, 374] width 228 height 60
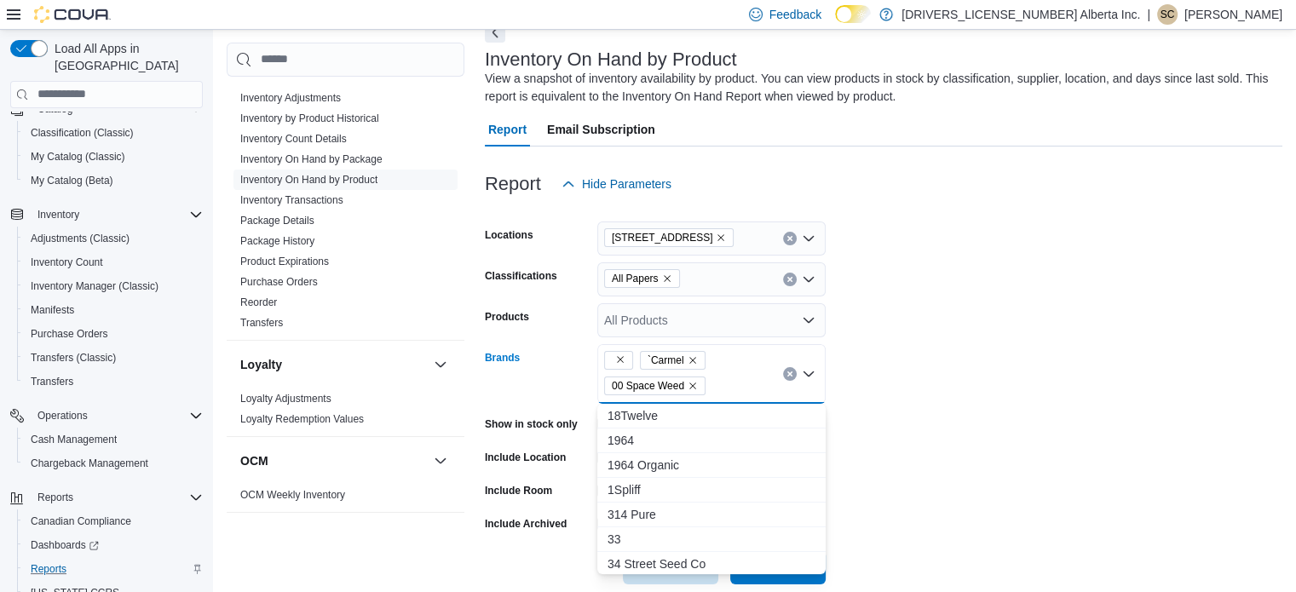
click at [726, 377] on div "`Carmel 00 Space Weed Combo box. Selected. , `Carmel, 00 Space Weed. Press Back…" at bounding box center [711, 374] width 228 height 60
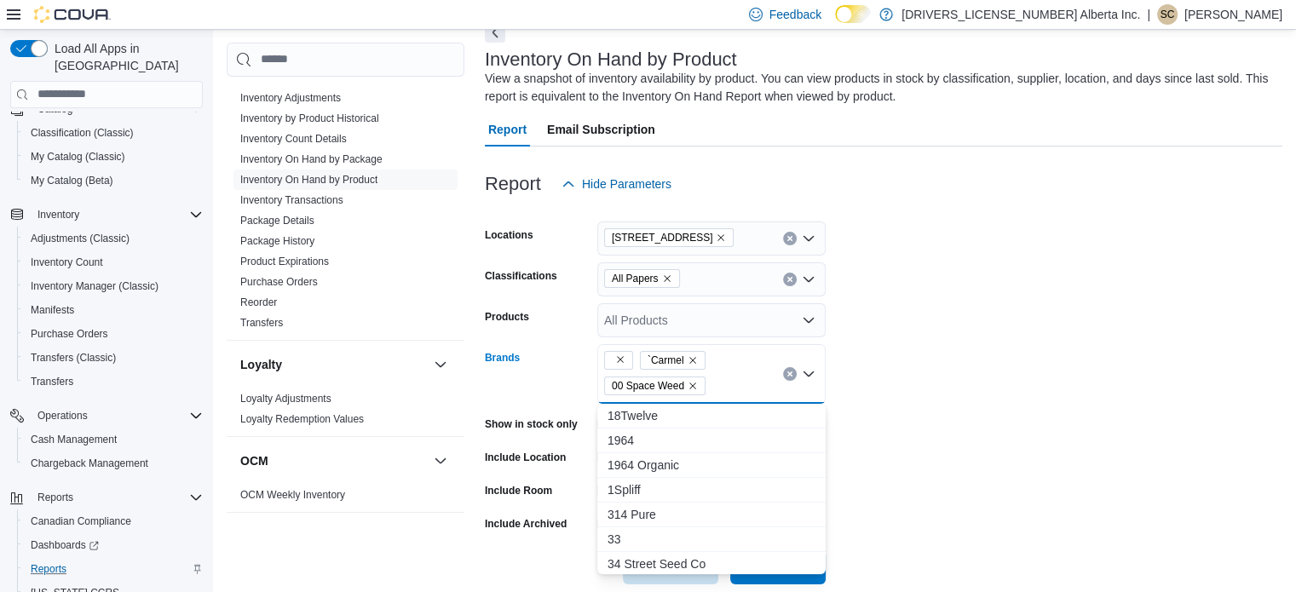
click at [726, 377] on div "`Carmel 00 Space Weed Combo box. Selected. , `Carmel, 00 Space Weed. Press Back…" at bounding box center [711, 374] width 228 height 60
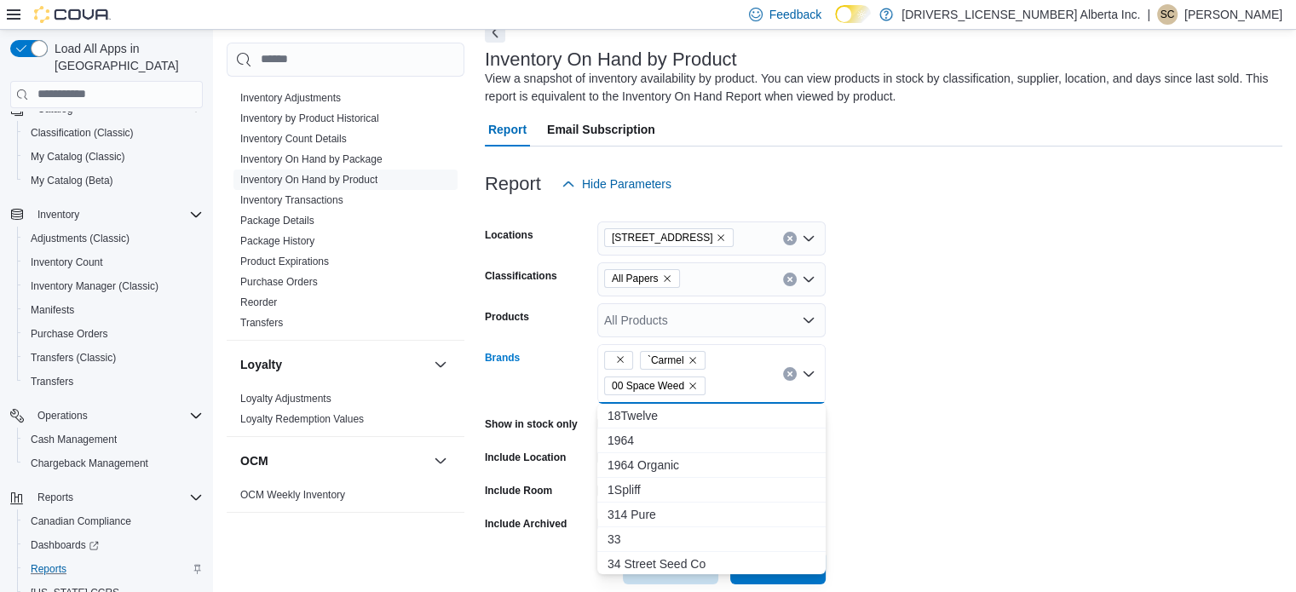
click at [726, 377] on div "`Carmel 00 Space Weed Combo box. Selected. , `Carmel, 00 Space Weed. Press Back…" at bounding box center [711, 374] width 228 height 60
click at [726, 377] on div "`Carmel 00 Space Weed" at bounding box center [711, 374] width 228 height 60
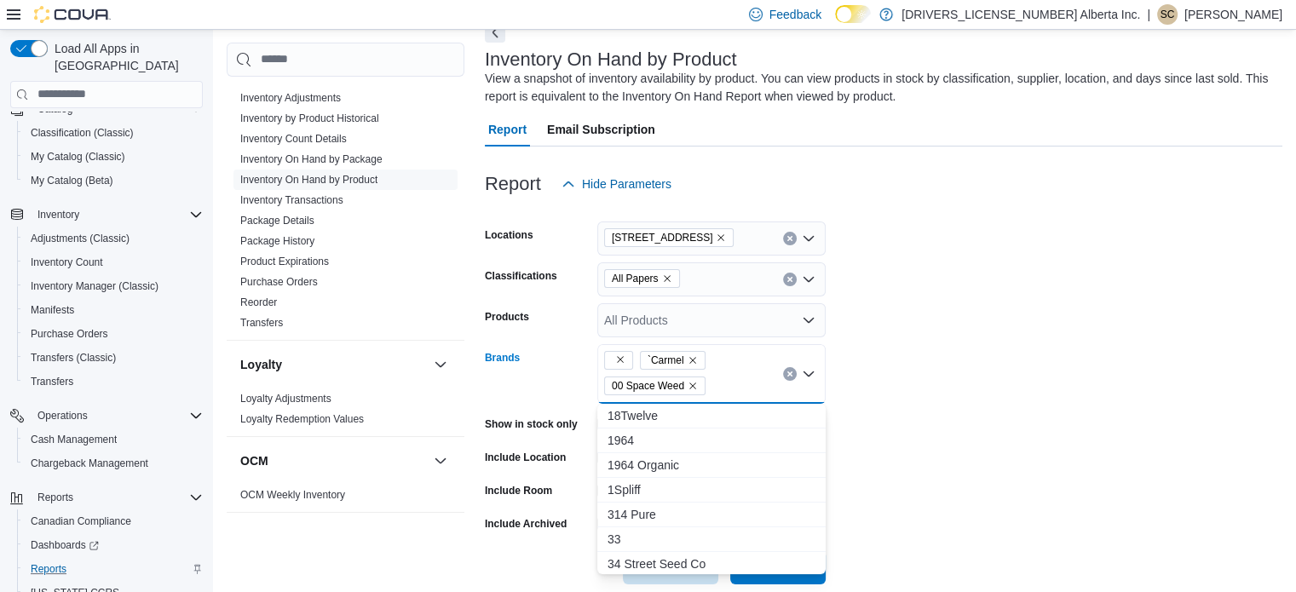
click at [726, 377] on div "`Carmel 00 Space Weed Combo box. Selected. , `Carmel, 00 Space Weed. Press Back…" at bounding box center [711, 374] width 228 height 60
click at [726, 377] on div "`Carmel 00 Space Weed" at bounding box center [711, 374] width 228 height 60
click at [726, 377] on div "`Carmel 00 Space Weed Combo box. Selected. , `Carmel, 00 Space Weed. Press Back…" at bounding box center [711, 374] width 228 height 60
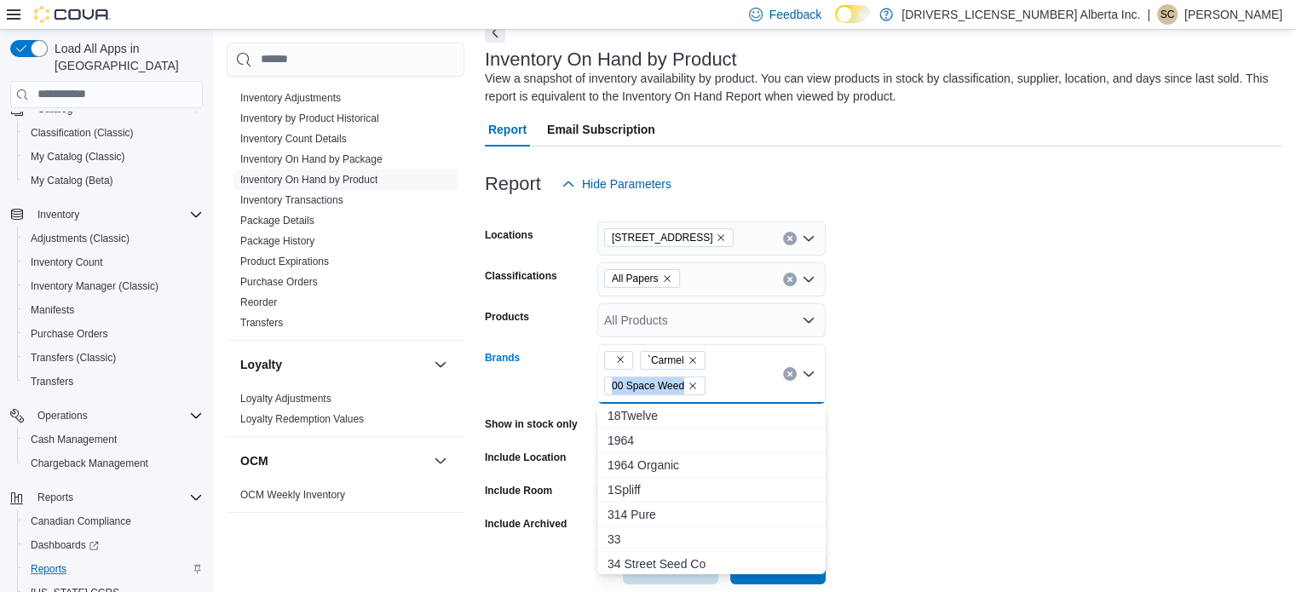
click at [726, 377] on div "`Carmel 00 Space Weed Combo box. Selected. , `Carmel, 00 Space Weed. Press Back…" at bounding box center [711, 374] width 228 height 60
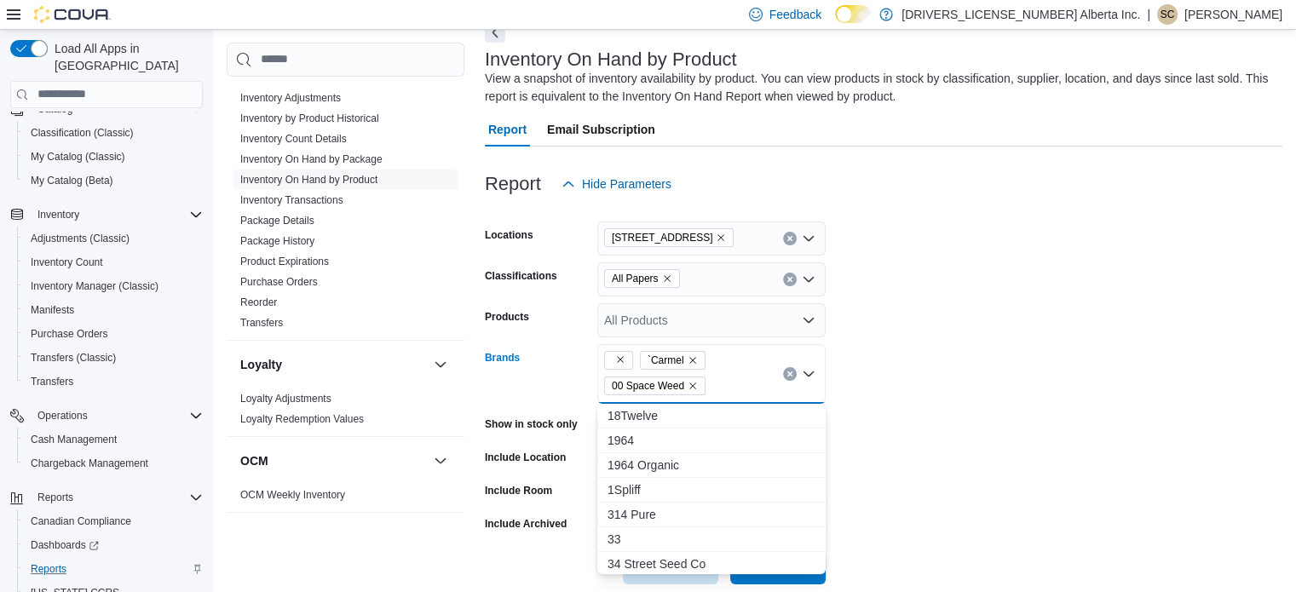
click at [726, 377] on div "`Carmel 00 Space Weed" at bounding box center [711, 374] width 228 height 60
click at [726, 377] on div "`Carmel 00 Space Weed Combo box. Selected. , `Carmel, 00 Space Weed. Press Back…" at bounding box center [711, 374] width 228 height 60
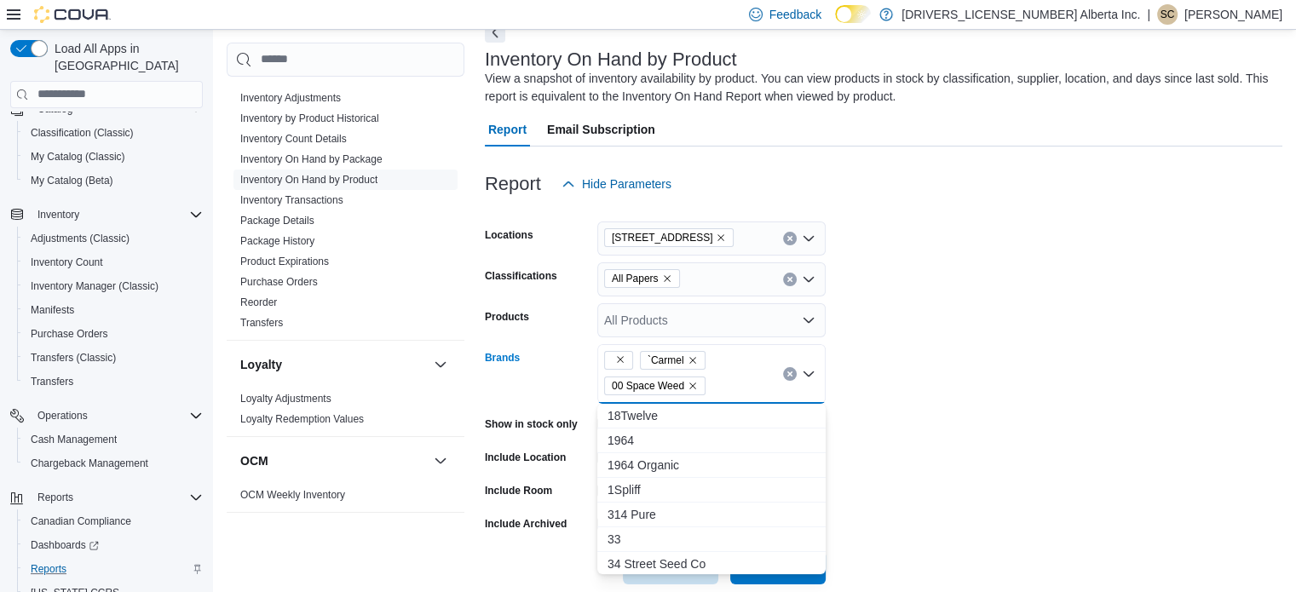
click at [726, 377] on div "`Carmel 00 Space Weed Combo box. Selected. , `Carmel, 00 Space Weed. Press Back…" at bounding box center [711, 374] width 228 height 60
click at [726, 377] on div "`Carmel 00 Space Weed" at bounding box center [711, 374] width 228 height 60
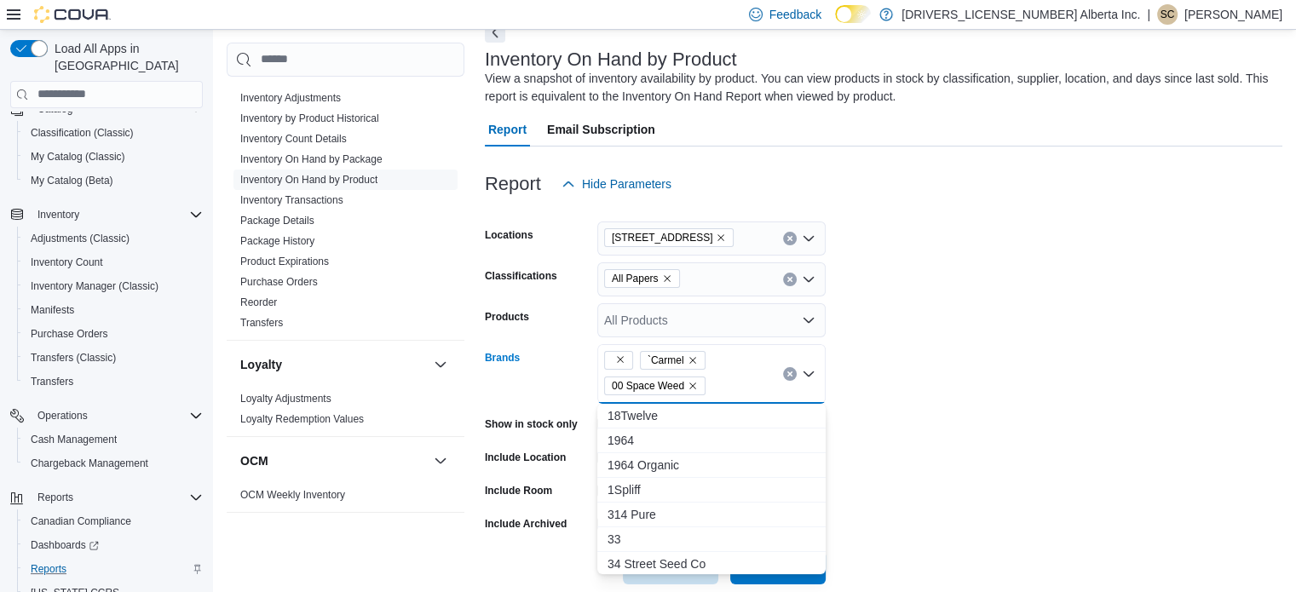
click at [726, 377] on div "`Carmel 00 Space Weed" at bounding box center [711, 374] width 228 height 60
click at [726, 377] on div "`Carmel 00 Space Weed Combo box. Selected. , `Carmel, 00 Space Weed. Press Back…" at bounding box center [711, 374] width 228 height 60
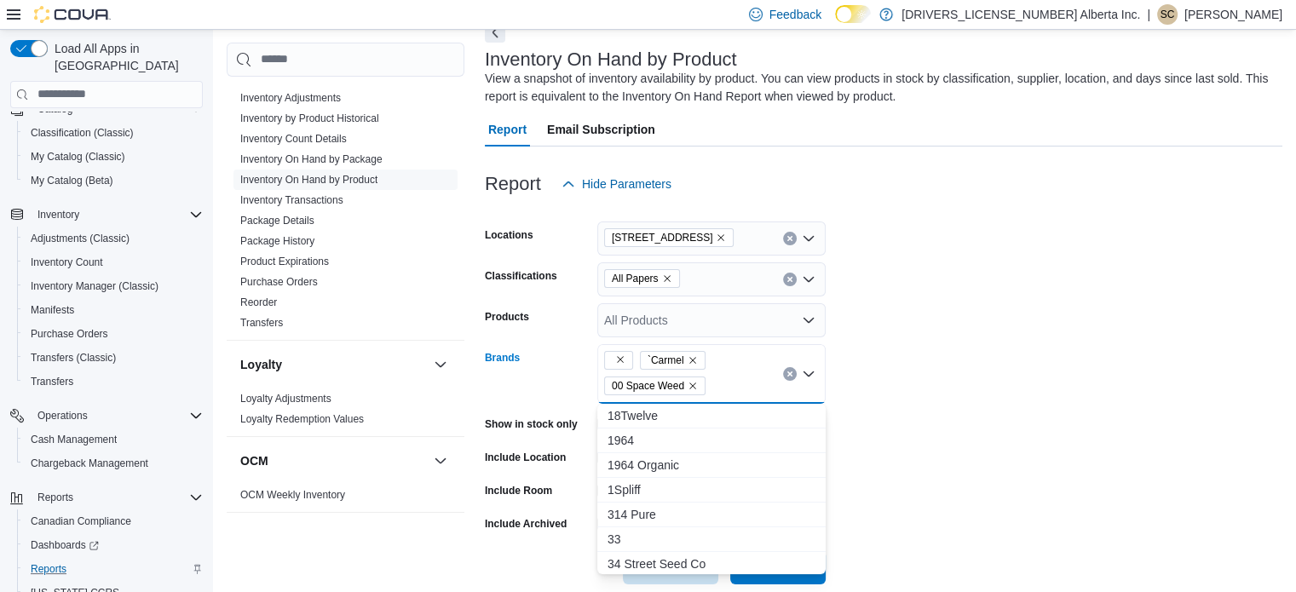
click at [726, 377] on div "`Carmel 00 Space Weed Combo box. Selected. , `Carmel, 00 Space Weed. Press Back…" at bounding box center [711, 374] width 228 height 60
click at [726, 377] on div "`Carmel 00 Space Weed" at bounding box center [711, 374] width 228 height 60
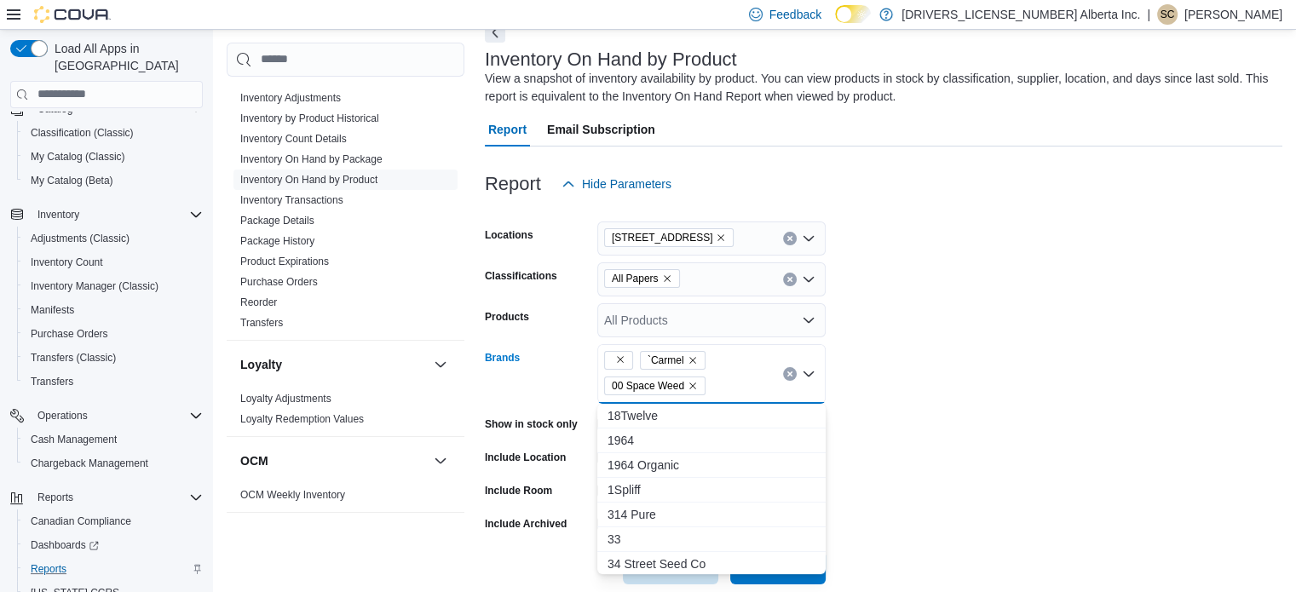
click at [726, 377] on div "`Carmel 00 Space Weed" at bounding box center [711, 374] width 228 height 60
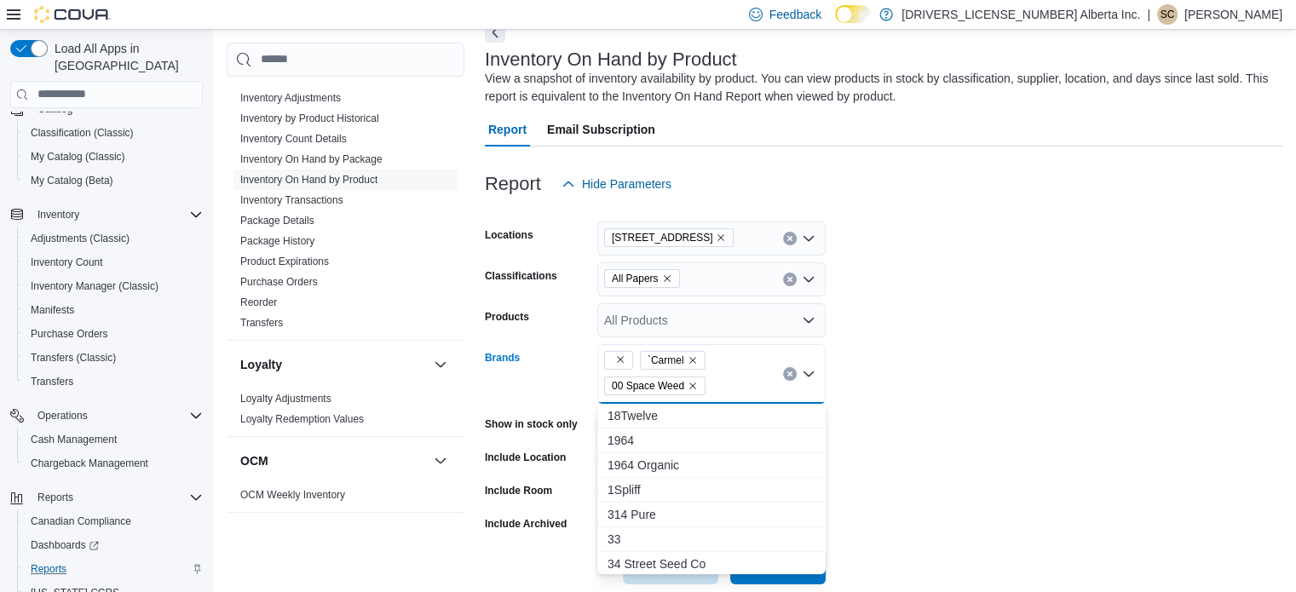
click at [726, 377] on div "`Carmel 00 Space Weed" at bounding box center [711, 374] width 228 height 60
click at [726, 377] on div "`Carmel 00 Space Weed Combo box. Selected. , `Carmel, 00 Space Weed. Press Back…" at bounding box center [711, 374] width 228 height 60
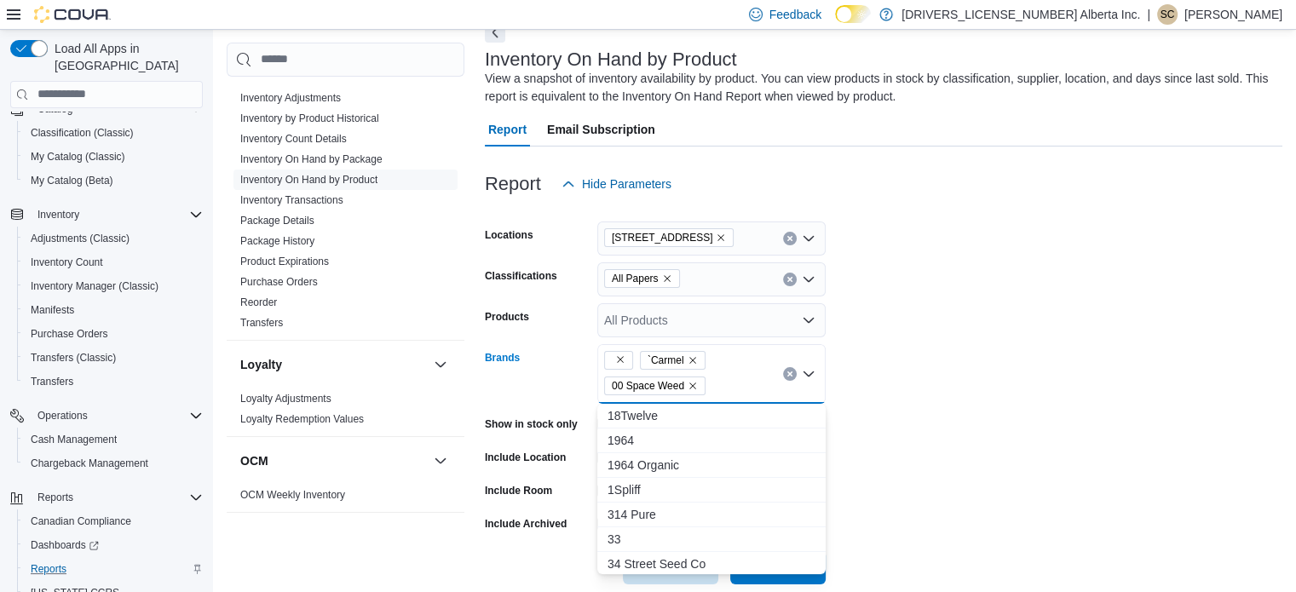
click at [726, 377] on div "`Carmel 00 Space Weed Combo box. Selected. , `Carmel, 00 Space Weed. Press Back…" at bounding box center [711, 374] width 228 height 60
click at [726, 377] on div "`Carmel 00 Space Weed" at bounding box center [711, 374] width 228 height 60
click at [726, 377] on div "`Carmel 00 Space Weed Combo box. Selected. , `Carmel, 00 Space Weed. Press Back…" at bounding box center [711, 374] width 228 height 60
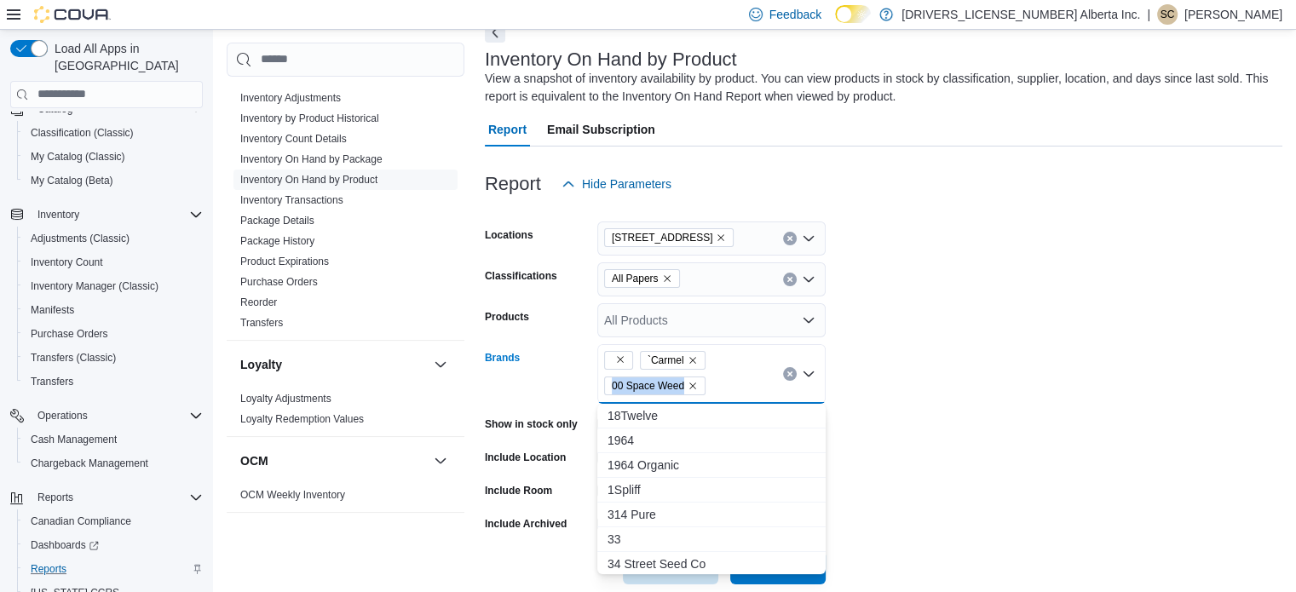
click at [726, 377] on div "`Carmel 00 Space Weed Combo box. Selected. , `Carmel, 00 Space Weed. Press Back…" at bounding box center [711, 374] width 228 height 60
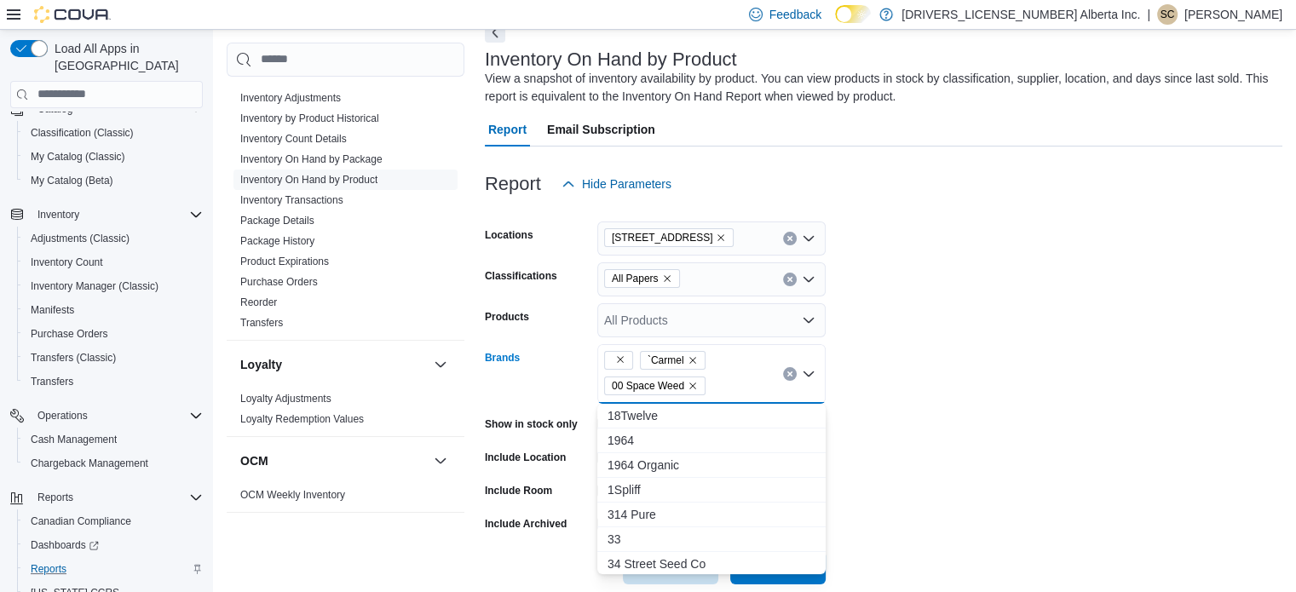
click at [726, 377] on div "`Carmel 00 Space Weed Combo box. Selected. , `Carmel, 00 Space Weed. Press Back…" at bounding box center [711, 374] width 228 height 60
click at [726, 377] on div "`Carmel 00 Space Weed" at bounding box center [711, 374] width 228 height 60
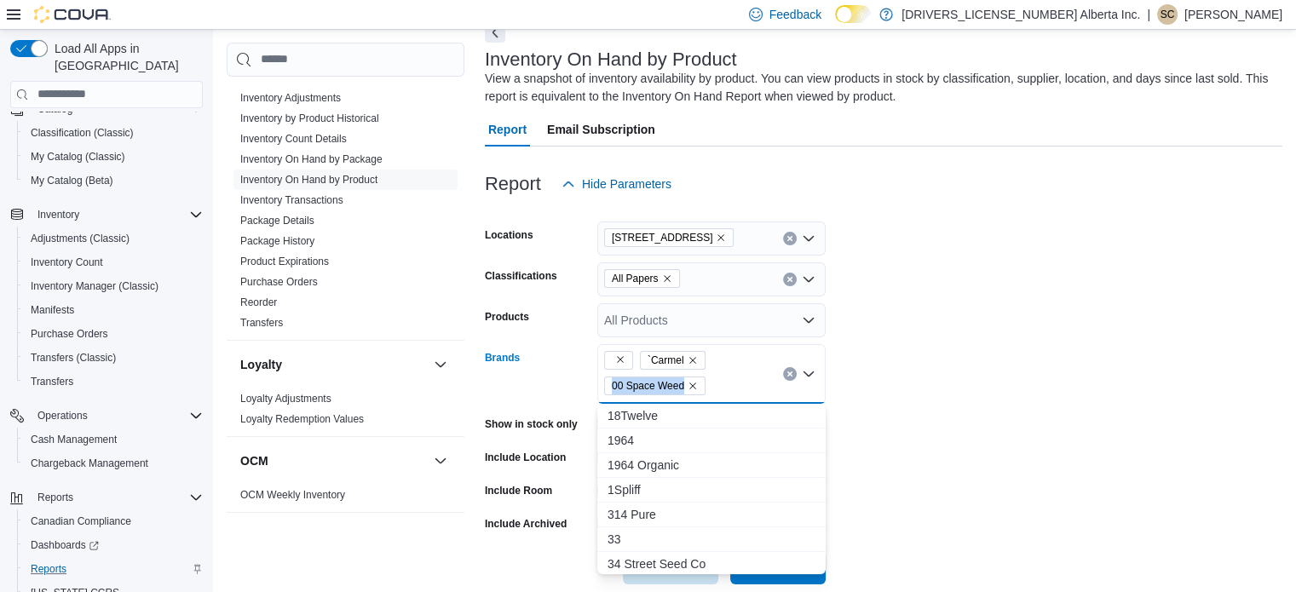
click at [726, 377] on div "`Carmel 00 Space Weed" at bounding box center [711, 374] width 228 height 60
click at [726, 377] on div "`Carmel 00 Space Weed Combo box. Selected. , `Carmel, 00 Space Weed. Press Back…" at bounding box center [711, 374] width 228 height 60
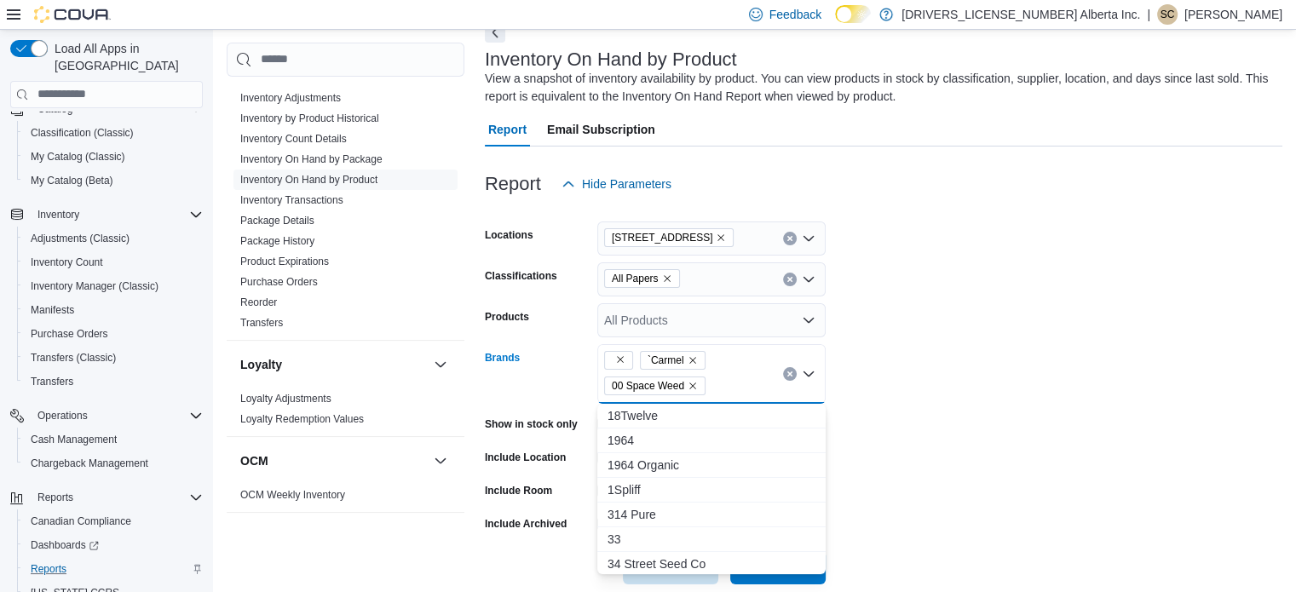
click at [726, 377] on div "`Carmel 00 Space Weed Combo box. Selected. , `Carmel, 00 Space Weed. Press Back…" at bounding box center [711, 374] width 228 height 60
click at [726, 377] on div "`Carmel 00 Space Weed" at bounding box center [711, 374] width 228 height 60
click at [726, 377] on div "`Carmel 00 Space Weed Combo box. Selected. , `Carmel, 00 Space Weed. Press Back…" at bounding box center [711, 374] width 228 height 60
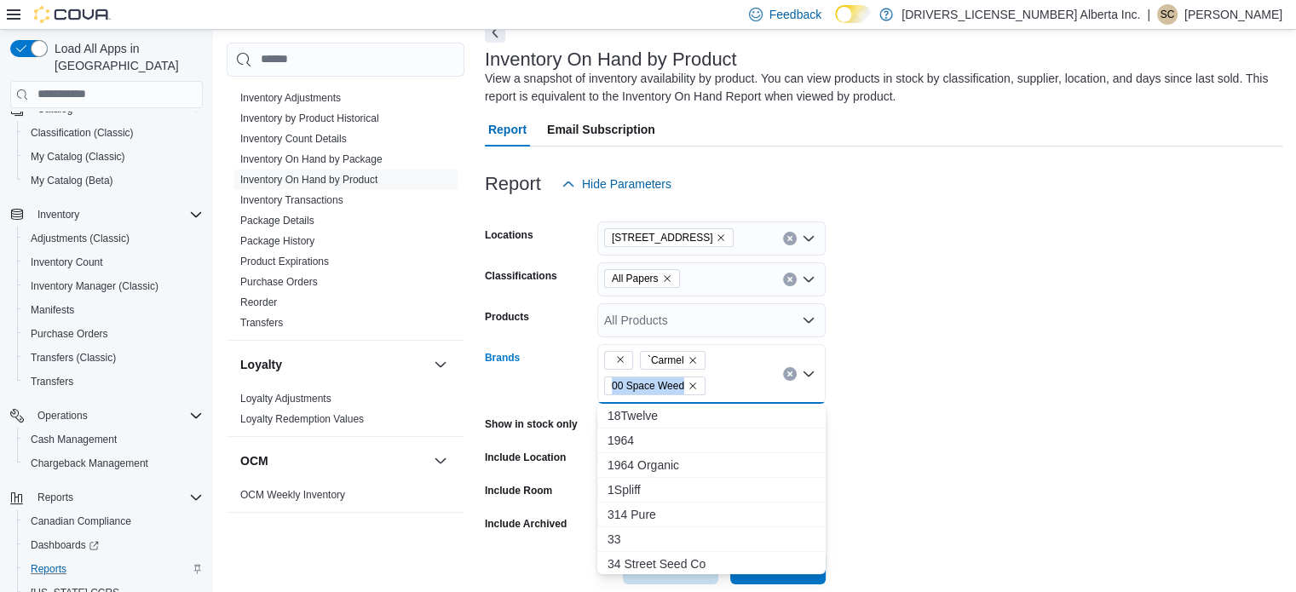
click at [726, 377] on div "`Carmel 00 Space Weed" at bounding box center [711, 374] width 228 height 60
click at [726, 377] on div "`Carmel 00 Space Weed Combo box. Selected. , `Carmel, 00 Space Weed. Press Back…" at bounding box center [711, 374] width 228 height 60
click at [726, 377] on div "`Carmel 00 Space Weed" at bounding box center [711, 374] width 228 height 60
click at [726, 377] on div "`Carmel 00 Space Weed Combo box. Selected. , `Carmel, 00 Space Weed. Press Back…" at bounding box center [711, 374] width 228 height 60
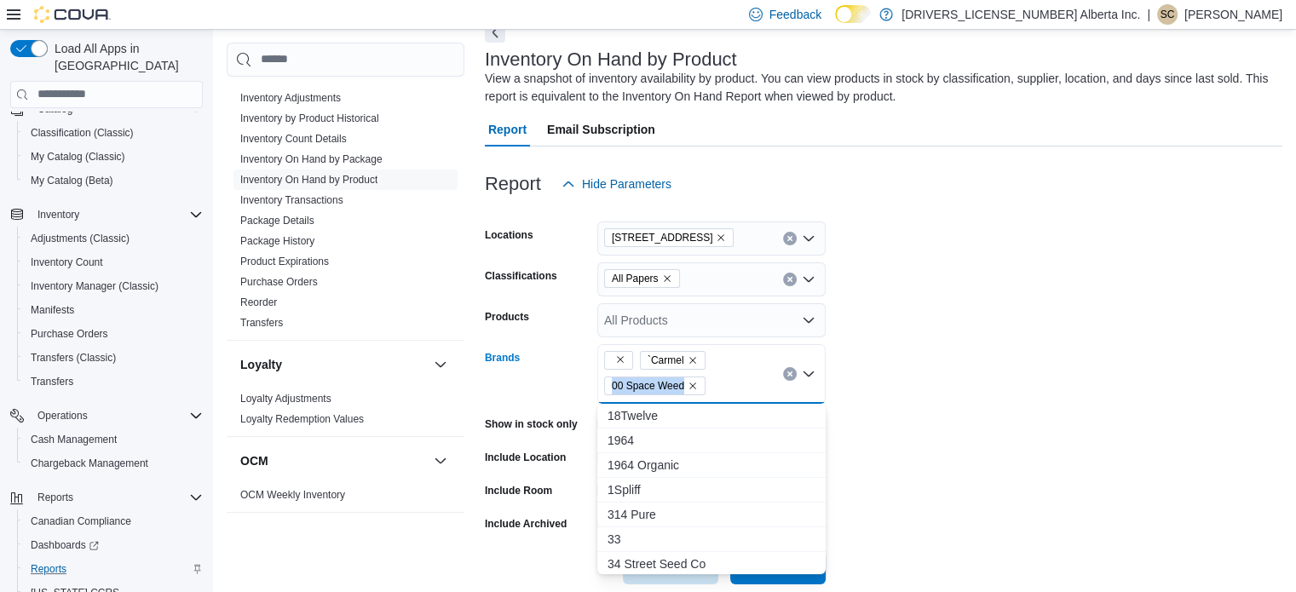
click at [726, 377] on div "`Carmel 00 Space Weed Combo box. Selected. , `Carmel, 00 Space Weed. Press Back…" at bounding box center [711, 374] width 228 height 60
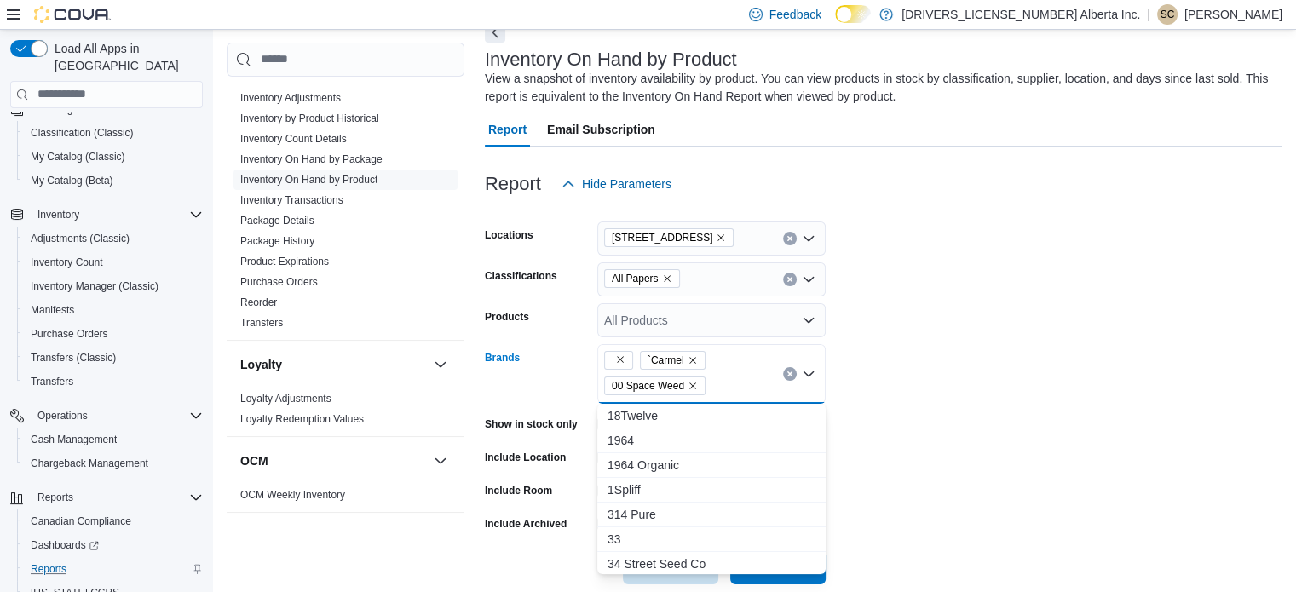
click at [726, 377] on div "`Carmel 00 Space Weed" at bounding box center [711, 374] width 228 height 60
click at [726, 377] on div "`Carmel 00 Space Weed Combo box. Selected. , `Carmel, 00 Space Weed. Press Back…" at bounding box center [711, 374] width 228 height 60
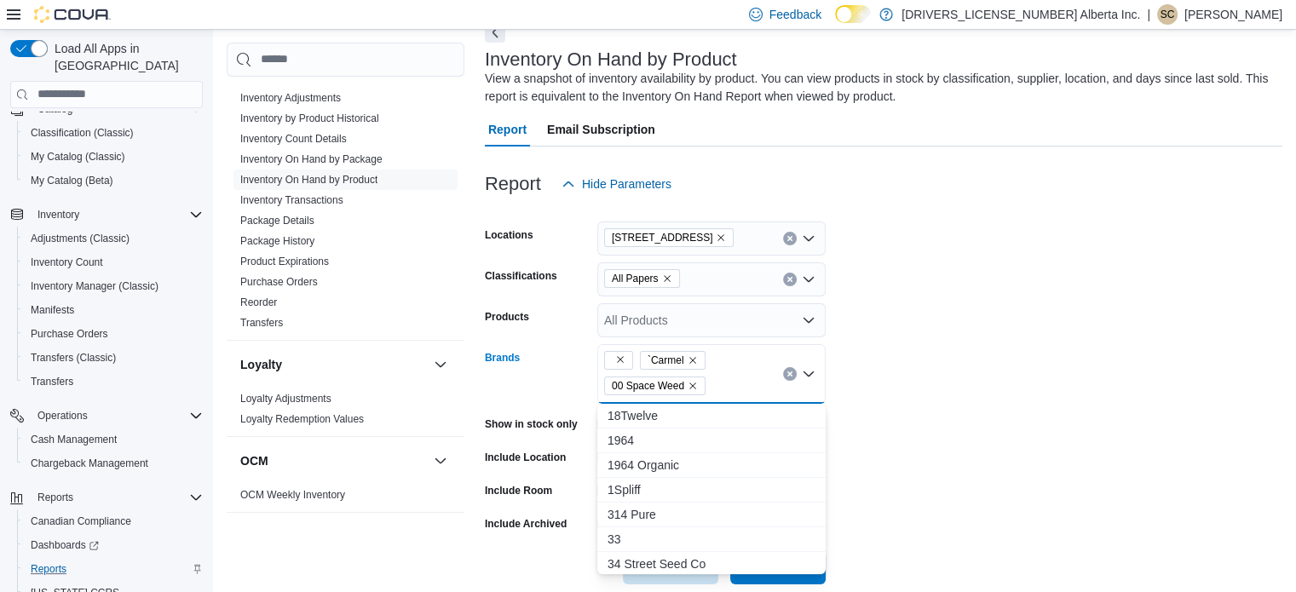
click at [726, 377] on div "`Carmel 00 Space Weed Combo box. Selected. , `Carmel, 00 Space Weed. Press Back…" at bounding box center [711, 374] width 228 height 60
click at [726, 377] on div "`Carmel 00 Space Weed" at bounding box center [711, 374] width 228 height 60
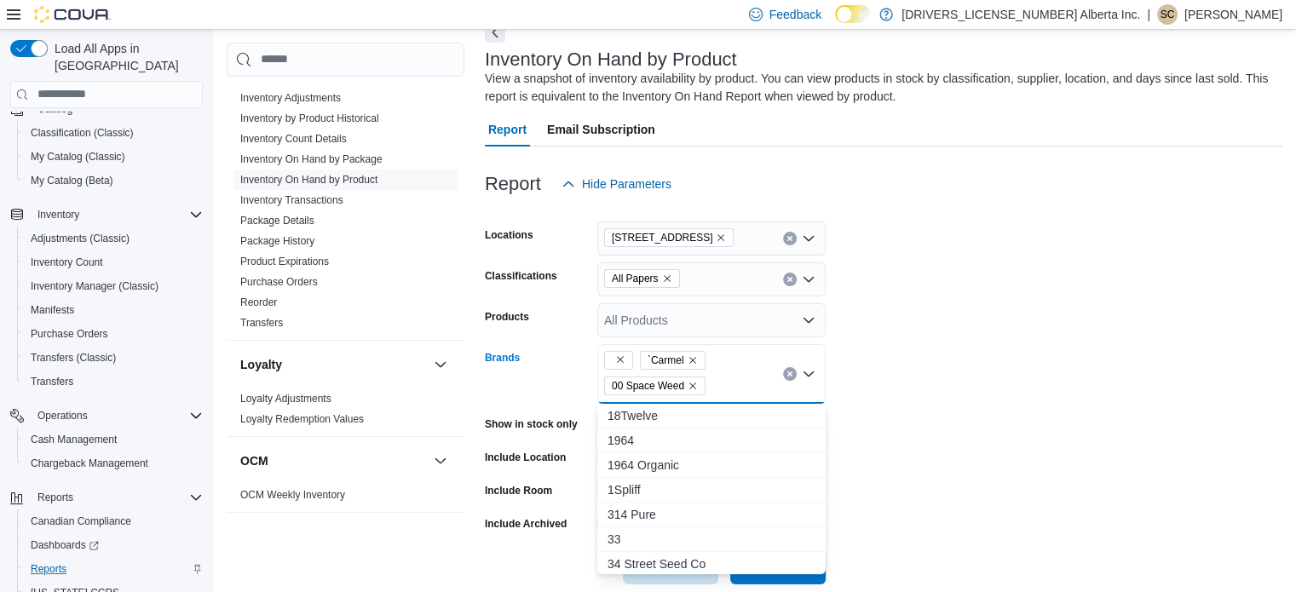
click at [726, 377] on div "`Carmel 00 Space Weed" at bounding box center [711, 374] width 228 height 60
click at [726, 377] on div "`Carmel 00 Space Weed Combo box. Selected. , `Carmel, 00 Space Weed. Press Back…" at bounding box center [711, 374] width 228 height 60
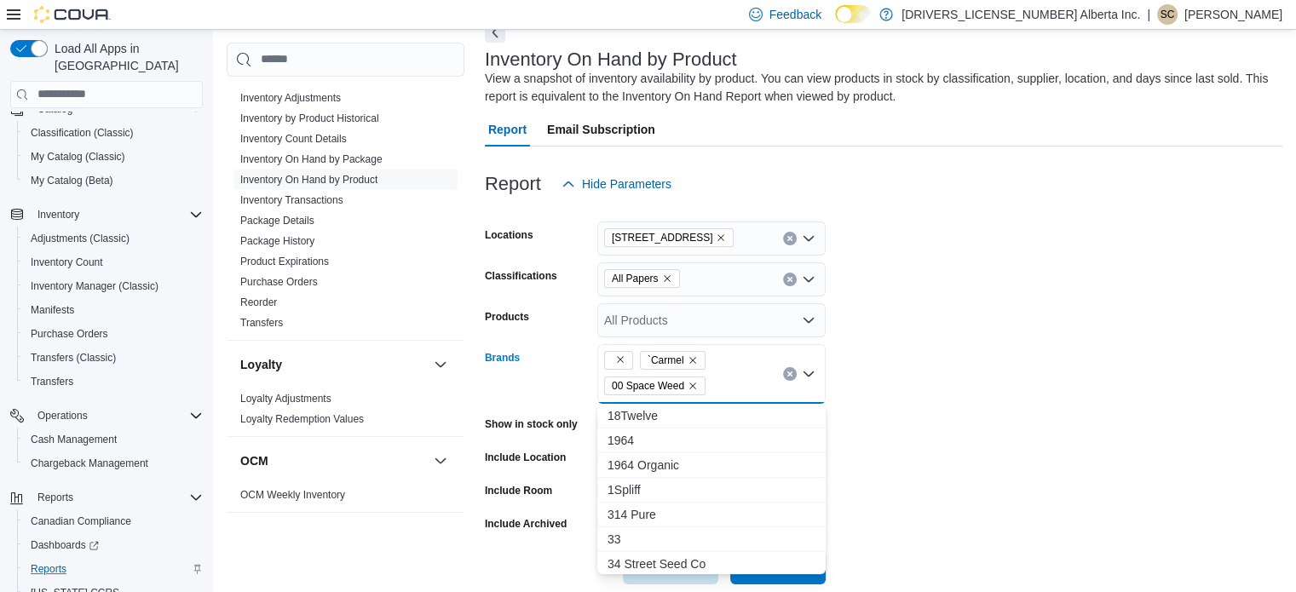
click at [726, 377] on div "`Carmel 00 Space Weed Combo box. Selected. , `Carmel, 00 Space Weed. Press Back…" at bounding box center [711, 374] width 228 height 60
click at [726, 377] on div "`Carmel 00 Space Weed" at bounding box center [711, 374] width 228 height 60
click at [726, 377] on div "`Carmel 00 Space Weed Combo box. Selected. , `Carmel, 00 Space Weed. Press Back…" at bounding box center [711, 374] width 228 height 60
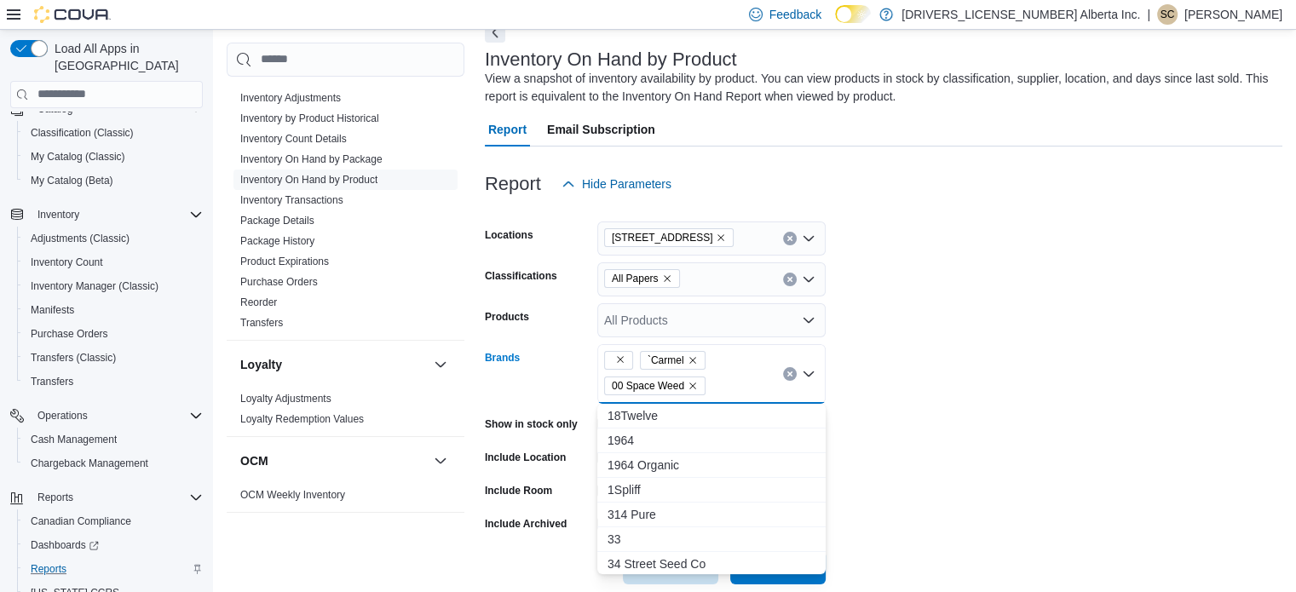
click at [726, 377] on div "`Carmel 00 Space Weed Combo box. Selected. , `Carmel, 00 Space Weed. Press Back…" at bounding box center [711, 374] width 228 height 60
click at [726, 377] on div "`Carmel 00 Space Weed" at bounding box center [711, 374] width 228 height 60
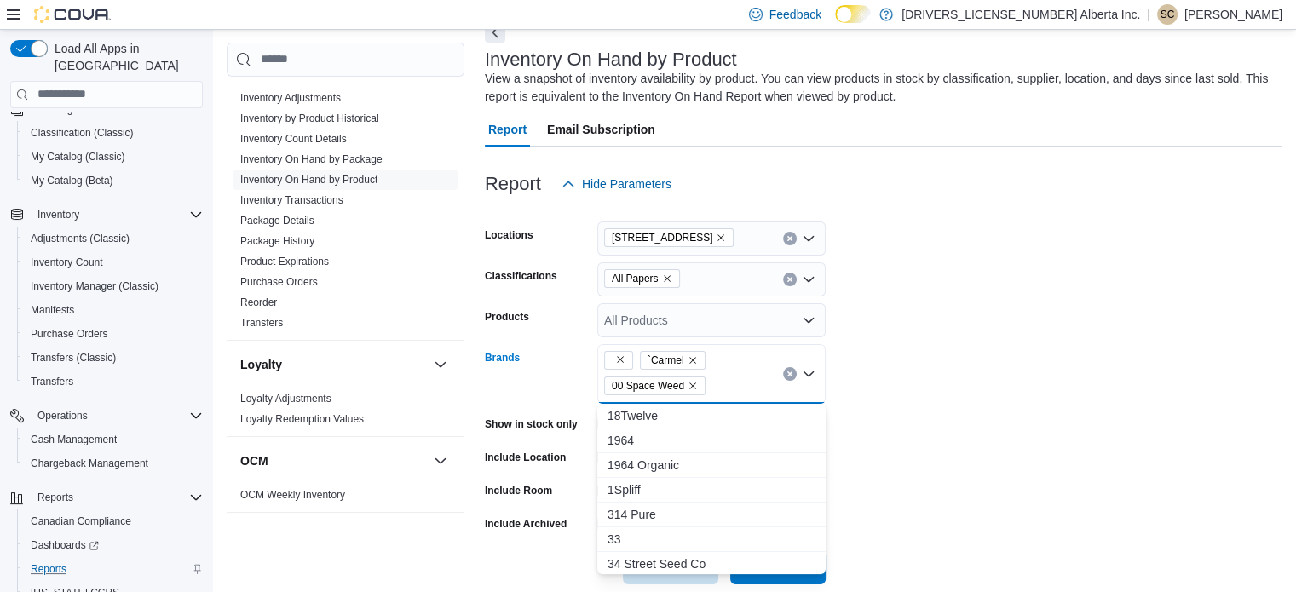
click at [726, 377] on div "`Carmel 00 Space Weed" at bounding box center [711, 374] width 228 height 60
click at [726, 377] on div "`Carmel 00 Space Weed Combo box. Selected. , `Carmel, 00 Space Weed. Press Back…" at bounding box center [711, 374] width 228 height 60
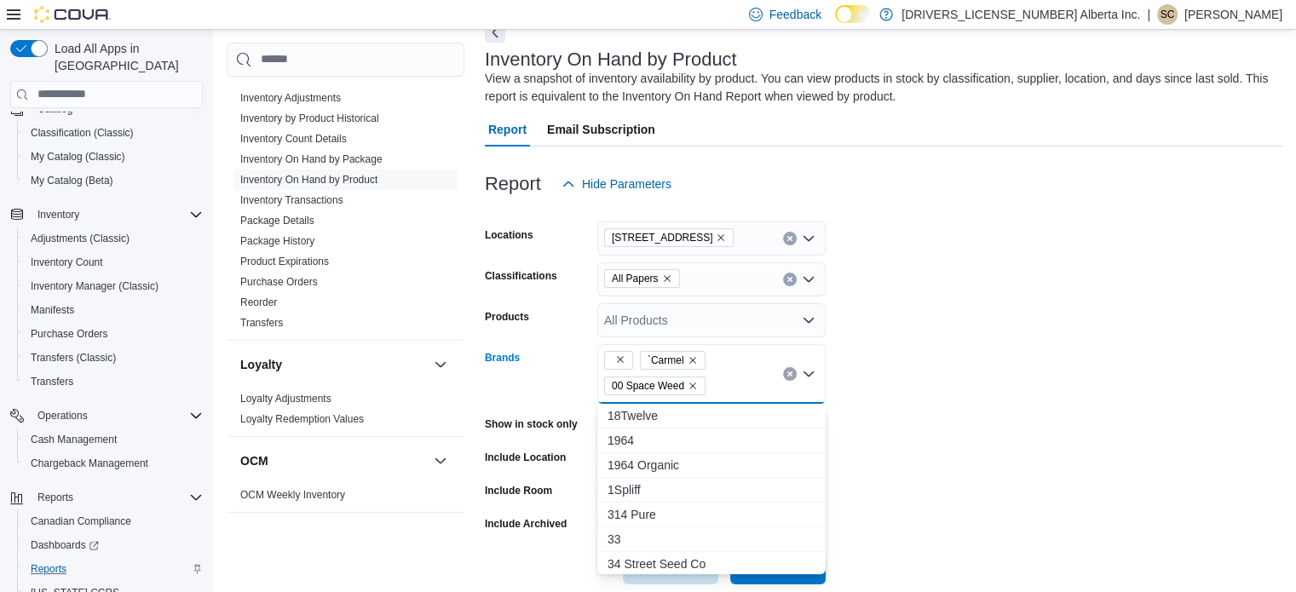
click at [726, 377] on div "`Carmel 00 Space Weed Combo box. Selected. , `Carmel, 00 Space Weed. Press Back…" at bounding box center [711, 374] width 228 height 60
click at [726, 377] on div "`Carmel 00 Space Weed" at bounding box center [711, 374] width 228 height 60
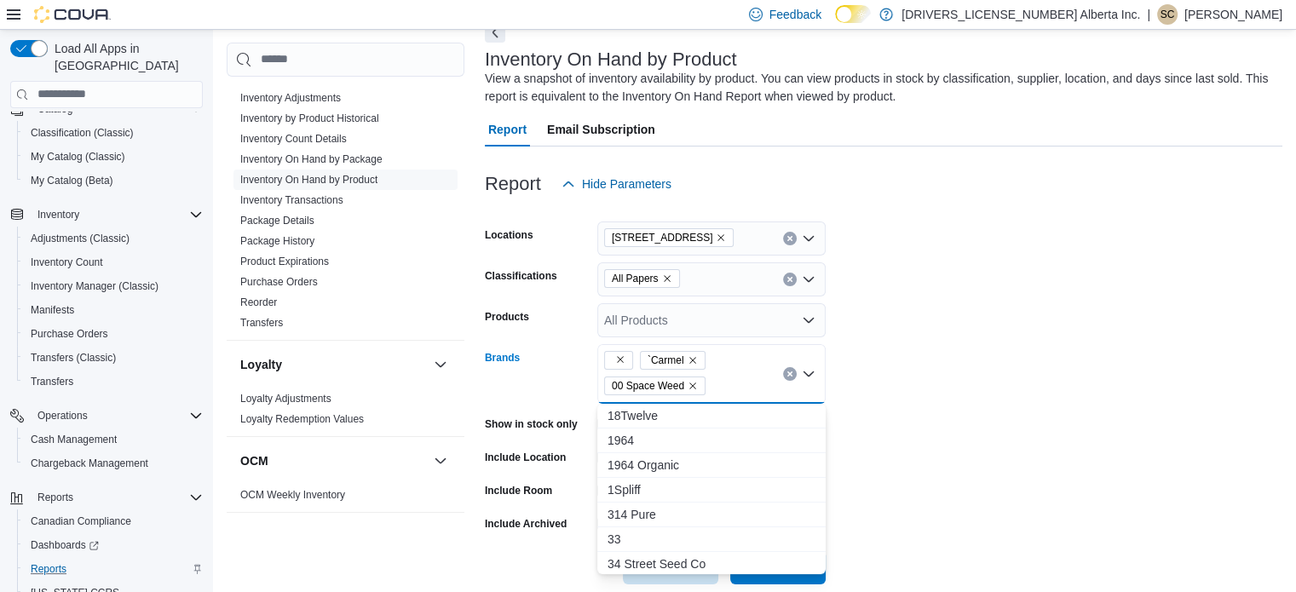
click at [726, 377] on div "`Carmel 00 Space Weed" at bounding box center [711, 374] width 228 height 60
click at [726, 377] on div "`Carmel 00 Space Weed Combo box. Selected. , `Carmel, 00 Space Weed. Press Back…" at bounding box center [711, 374] width 228 height 60
click at [726, 377] on div "`Carmel 00 Space Weed" at bounding box center [711, 374] width 228 height 60
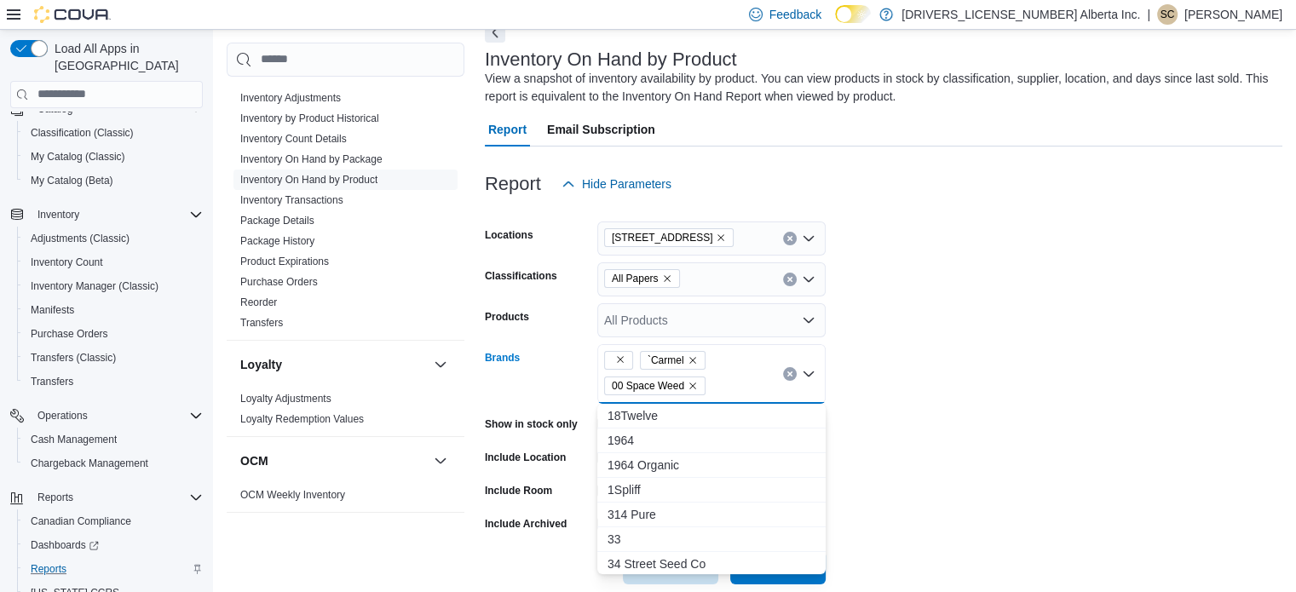
click at [726, 377] on div "`Carmel 00 Space Weed" at bounding box center [711, 374] width 228 height 60
click at [726, 377] on div "`Carmel 00 Space Weed Combo box. Selected. , `Carmel, 00 Space Weed. Press Back…" at bounding box center [711, 374] width 228 height 60
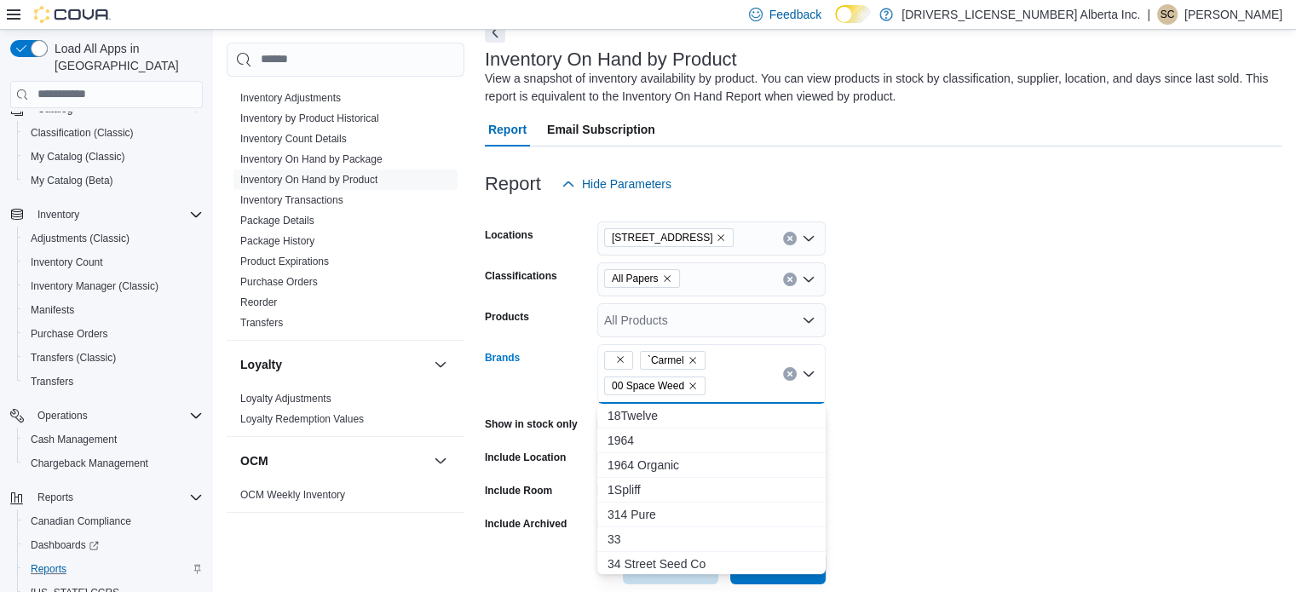
click at [726, 377] on div "`Carmel 00 Space Weed Combo box. Selected. , `Carmel, 00 Space Weed. Press Back…" at bounding box center [711, 374] width 228 height 60
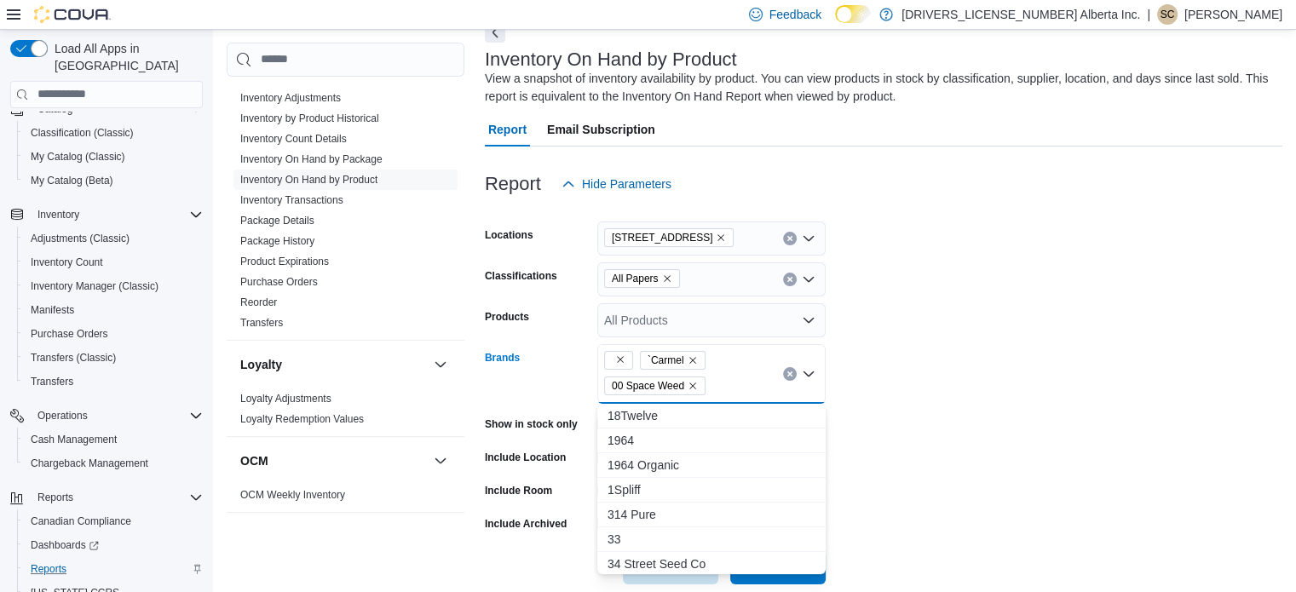
click at [726, 377] on div "`Carmel 00 Space Weed Combo box. Selected. , `Carmel, 00 Space Weed. Press Back…" at bounding box center [711, 374] width 228 height 60
click at [726, 377] on div "`Carmel 00 Space Weed" at bounding box center [711, 374] width 228 height 60
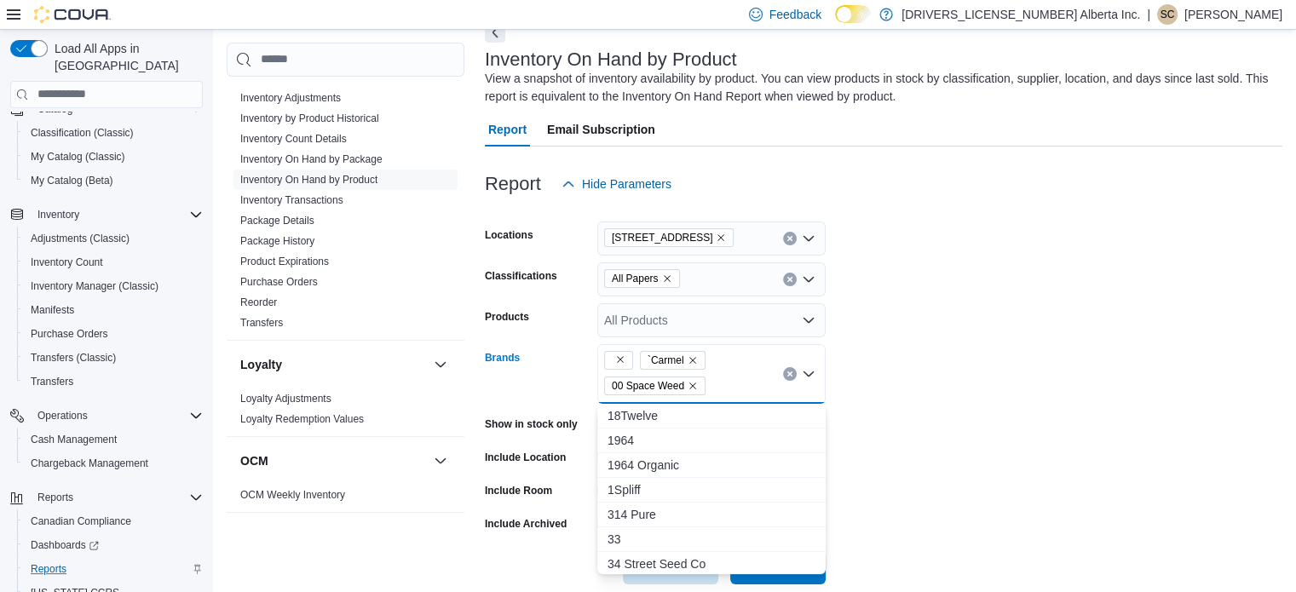
click at [726, 377] on div "`Carmel 00 Space Weed" at bounding box center [711, 374] width 228 height 60
click at [726, 377] on div "`Carmel 00 Space Weed Combo box. Selected. , `Carmel, 00 Space Weed. Press Back…" at bounding box center [711, 374] width 228 height 60
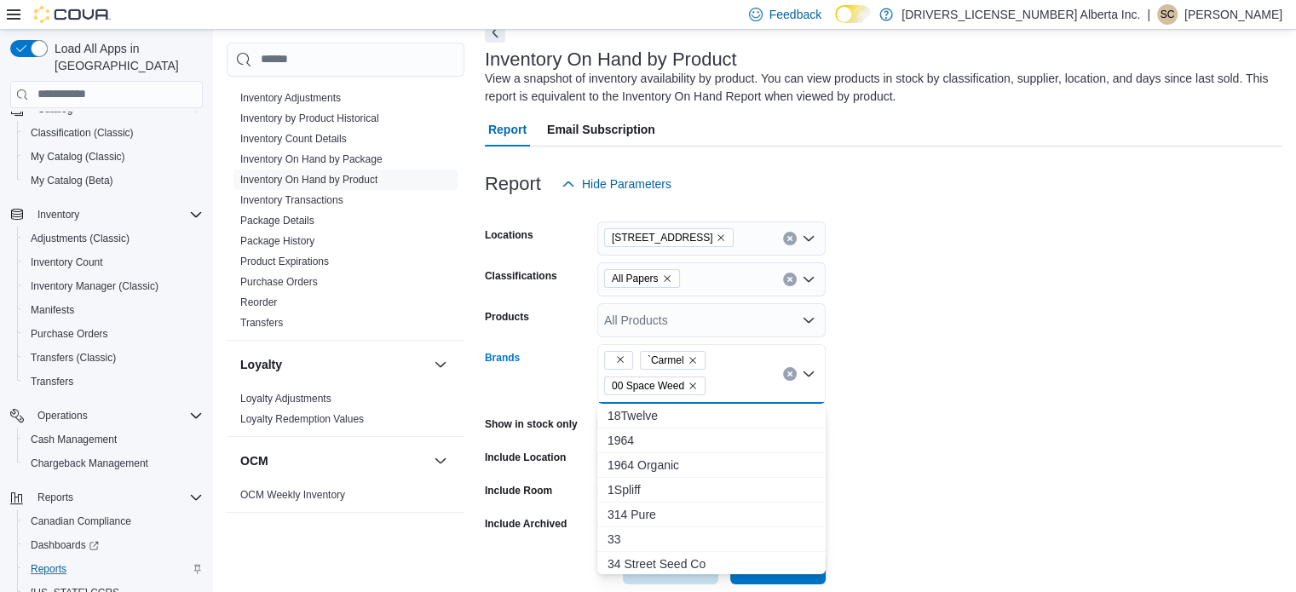
click at [726, 377] on div "`Carmel 00 Space Weed Combo box. Selected. , `Carmel, 00 Space Weed. Press Back…" at bounding box center [711, 374] width 228 height 60
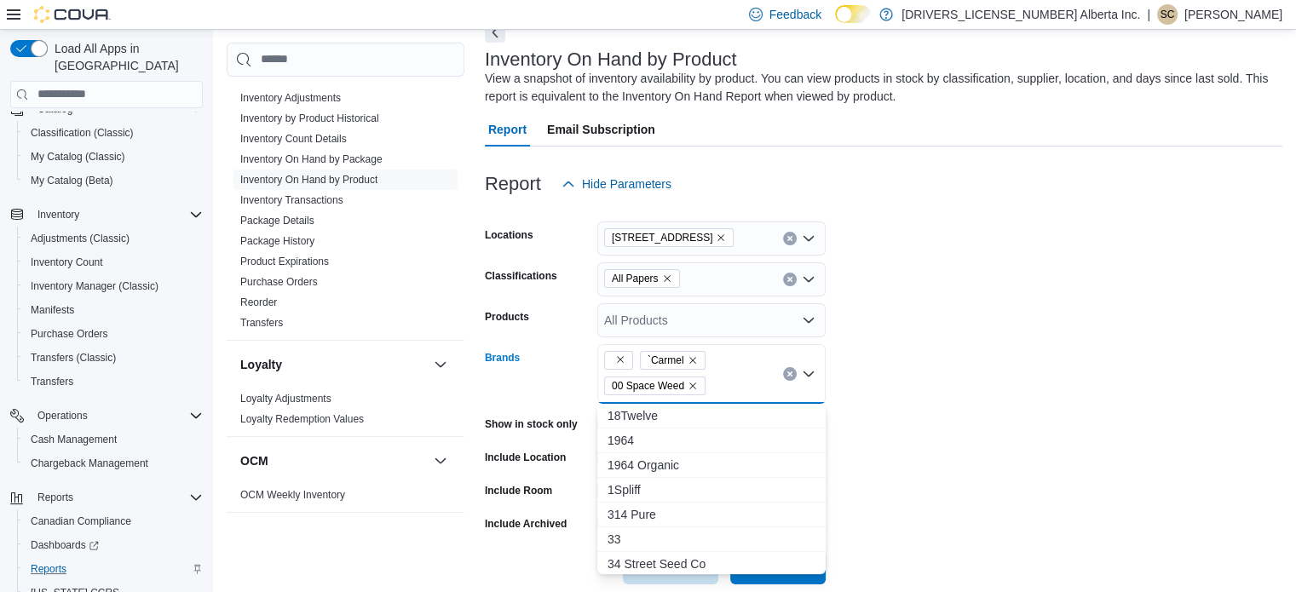
click at [726, 377] on div "`Carmel 00 Space Weed Combo box. Selected. , `Carmel, 00 Space Weed. Press Back…" at bounding box center [711, 374] width 228 height 60
click at [726, 377] on div "`Carmel 00 Space Weed" at bounding box center [711, 374] width 228 height 60
click at [726, 377] on div "`Carmel 00 Space Weed Combo box. Selected. , `Carmel, 00 Space Weed. Press Back…" at bounding box center [711, 374] width 228 height 60
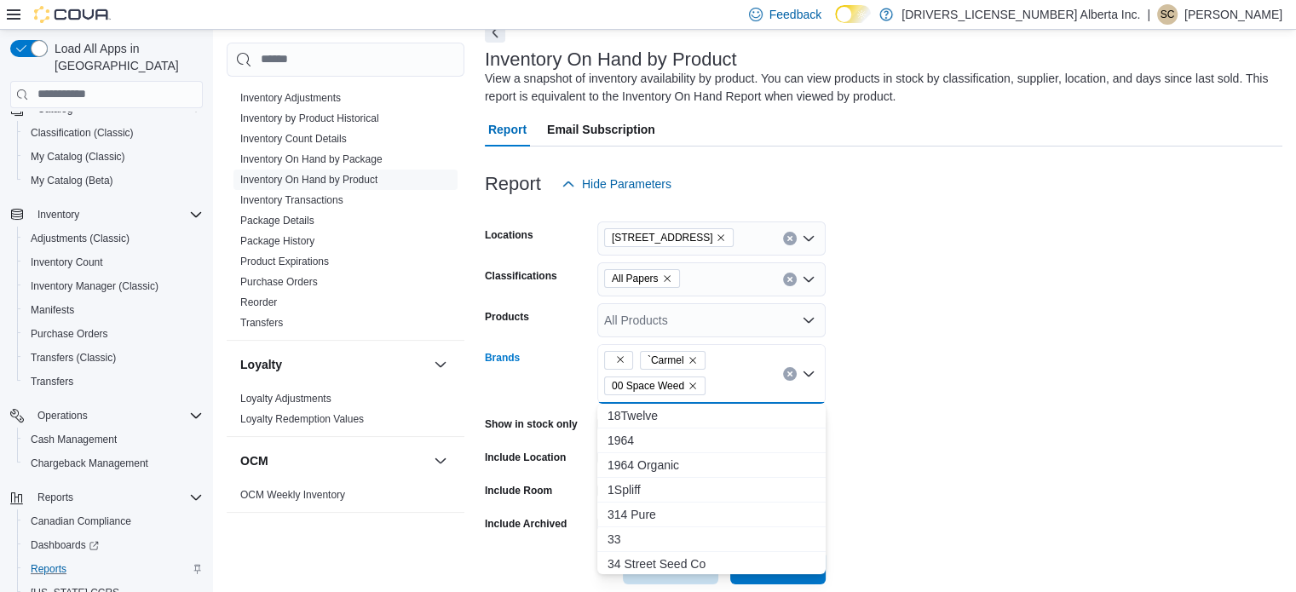
click at [726, 377] on div "`Carmel 00 Space Weed Combo box. Selected. , `Carmel, 00 Space Weed. Press Back…" at bounding box center [711, 374] width 228 height 60
click at [726, 377] on div "`Carmel 00 Space Weed" at bounding box center [711, 374] width 228 height 60
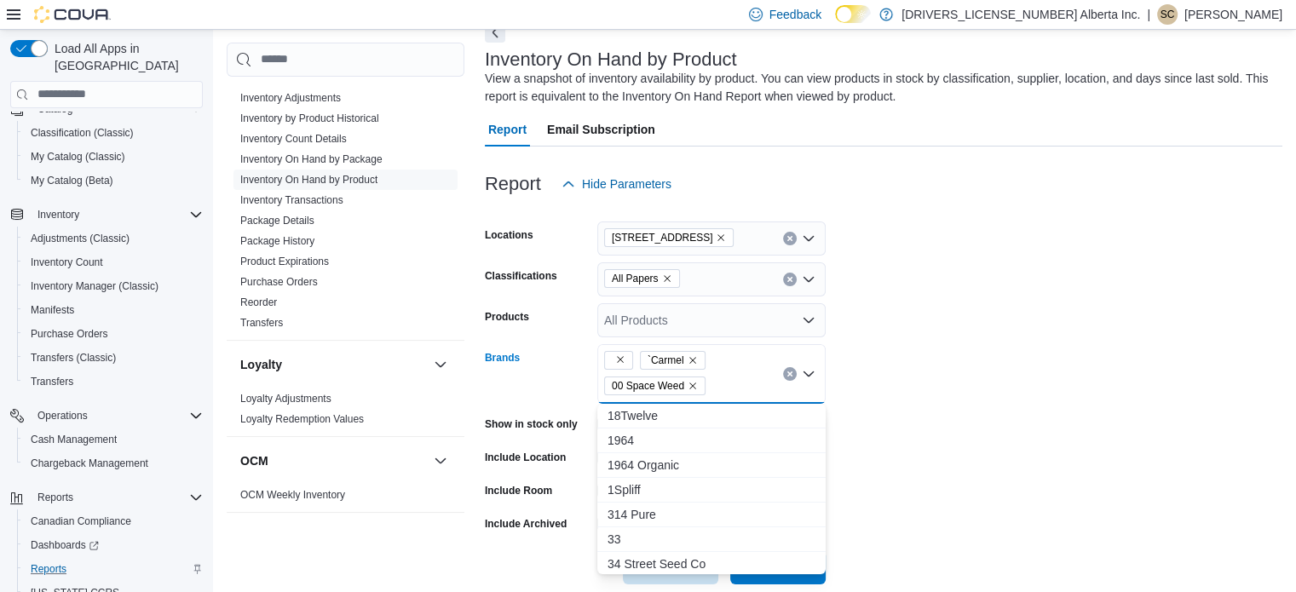
click at [726, 377] on div "`Carmel 00 Space Weed" at bounding box center [711, 374] width 228 height 60
click at [726, 377] on div "`Carmel 00 Space Weed Combo box. Selected. , `Carmel, 00 Space Weed. Press Back…" at bounding box center [711, 374] width 228 height 60
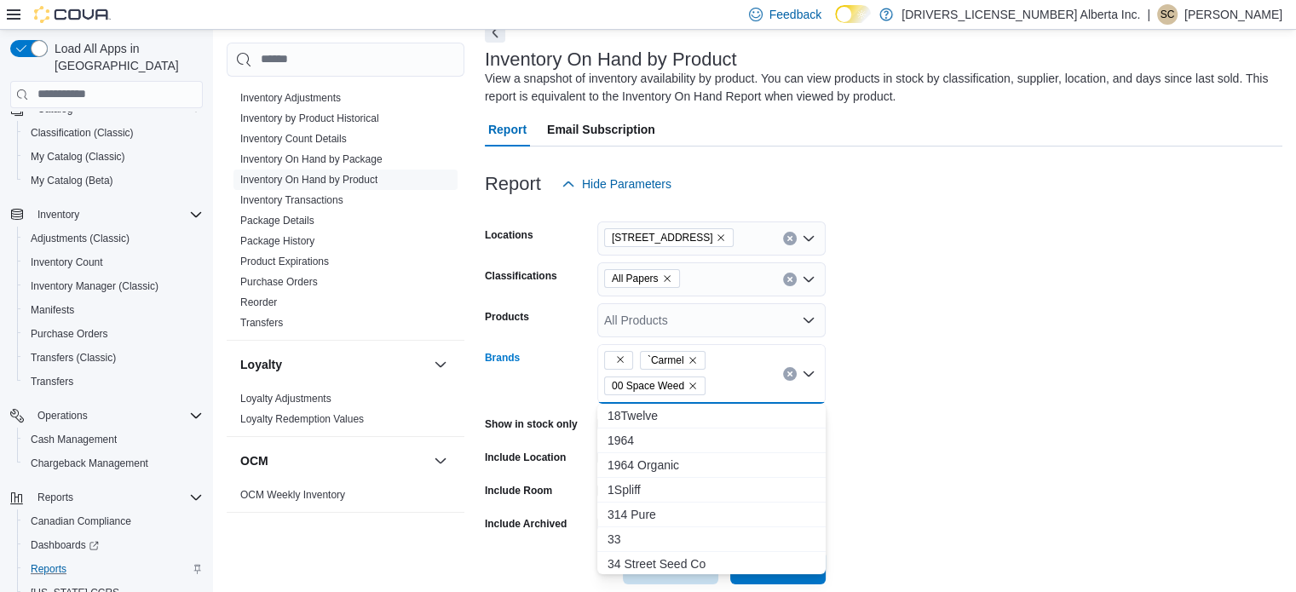
click at [726, 377] on div "`Carmel 00 Space Weed" at bounding box center [711, 374] width 228 height 60
click at [726, 377] on div "`Carmel 00 Space Weed Combo box. Selected. , `Carmel, 00 Space Weed. Press Back…" at bounding box center [711, 374] width 228 height 60
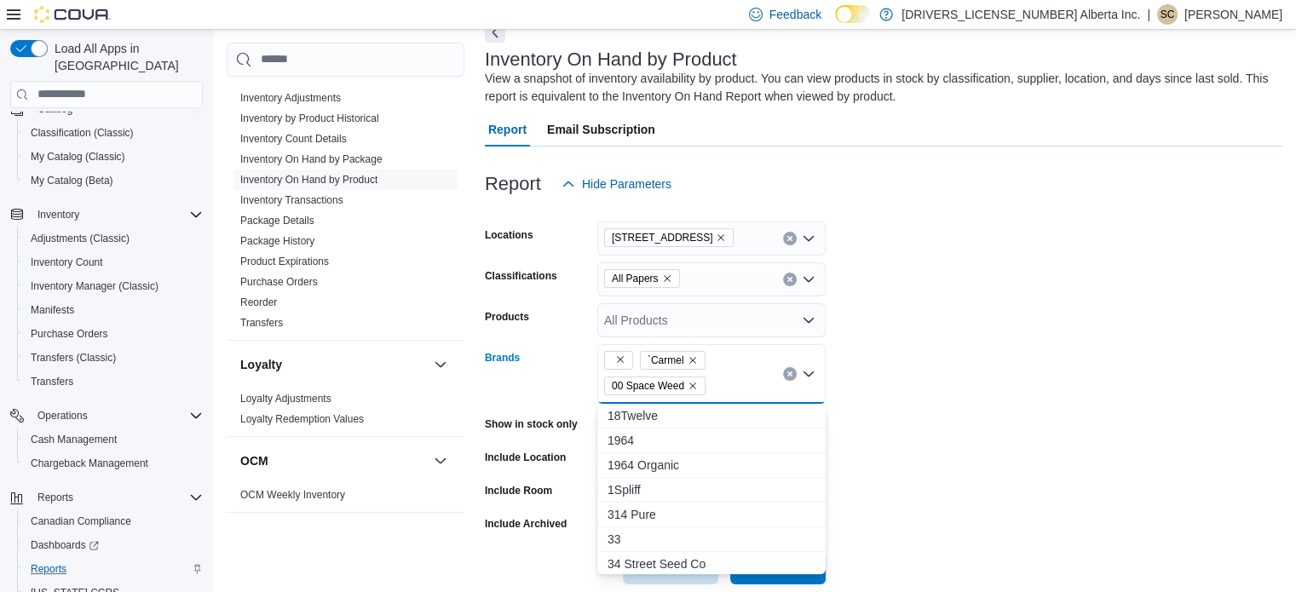
click at [726, 377] on div "`Carmel 00 Space Weed Combo box. Selected. , `Carmel, 00 Space Weed. Press Back…" at bounding box center [711, 374] width 228 height 60
click at [726, 377] on div "`Carmel 00 Space Weed" at bounding box center [711, 374] width 228 height 60
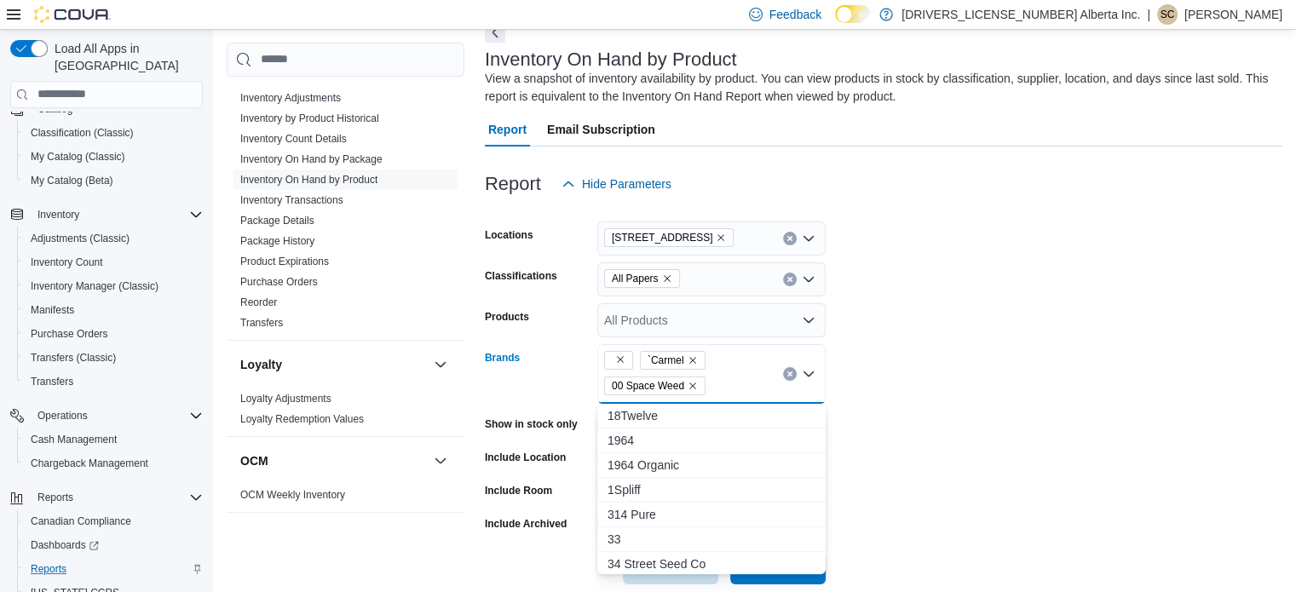
click at [726, 377] on div "`Carmel 00 Space Weed Combo box. Selected. , `Carmel, 00 Space Weed. Press Back…" at bounding box center [711, 374] width 228 height 60
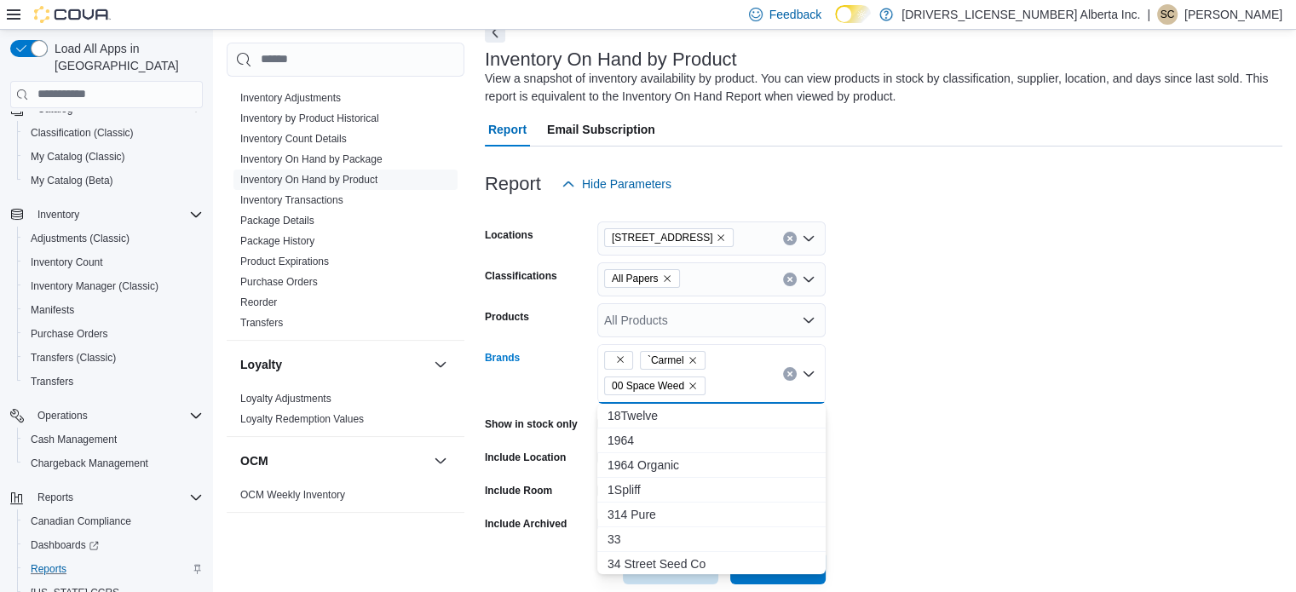
click at [726, 377] on div "`Carmel 00 Space Weed" at bounding box center [711, 374] width 228 height 60
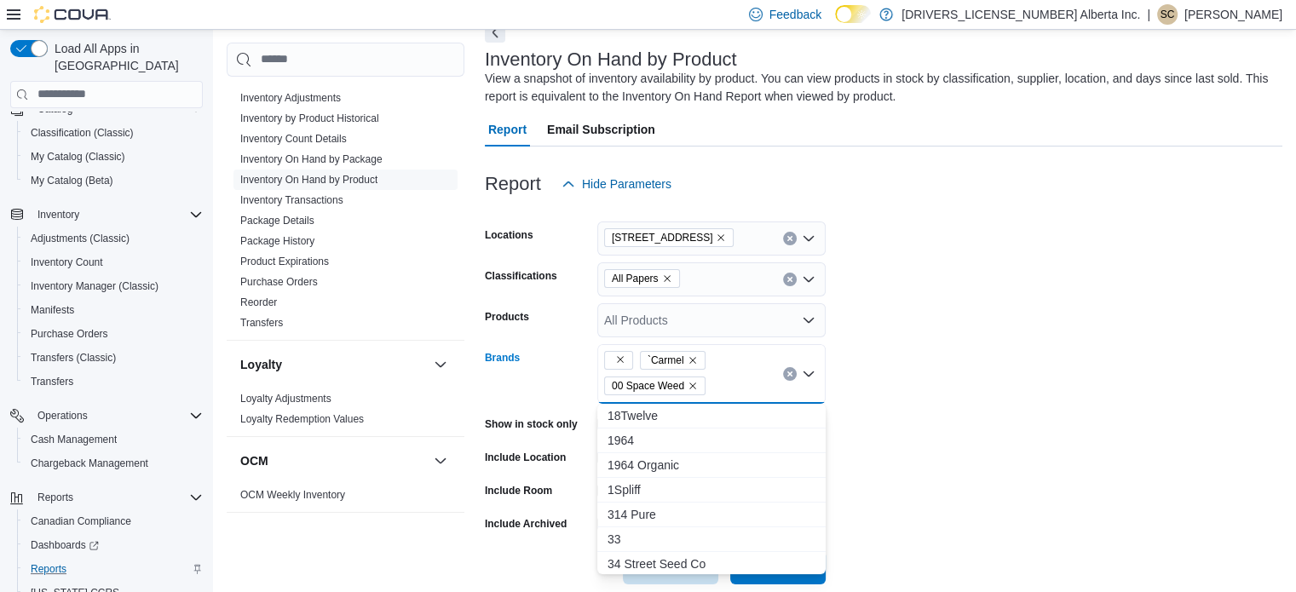
click at [726, 377] on div "`Carmel 00 Space Weed" at bounding box center [711, 374] width 228 height 60
click at [726, 377] on div "`Carmel 00 Space Weed Combo box. Selected. , `Carmel, 00 Space Weed. Press Back…" at bounding box center [711, 374] width 228 height 60
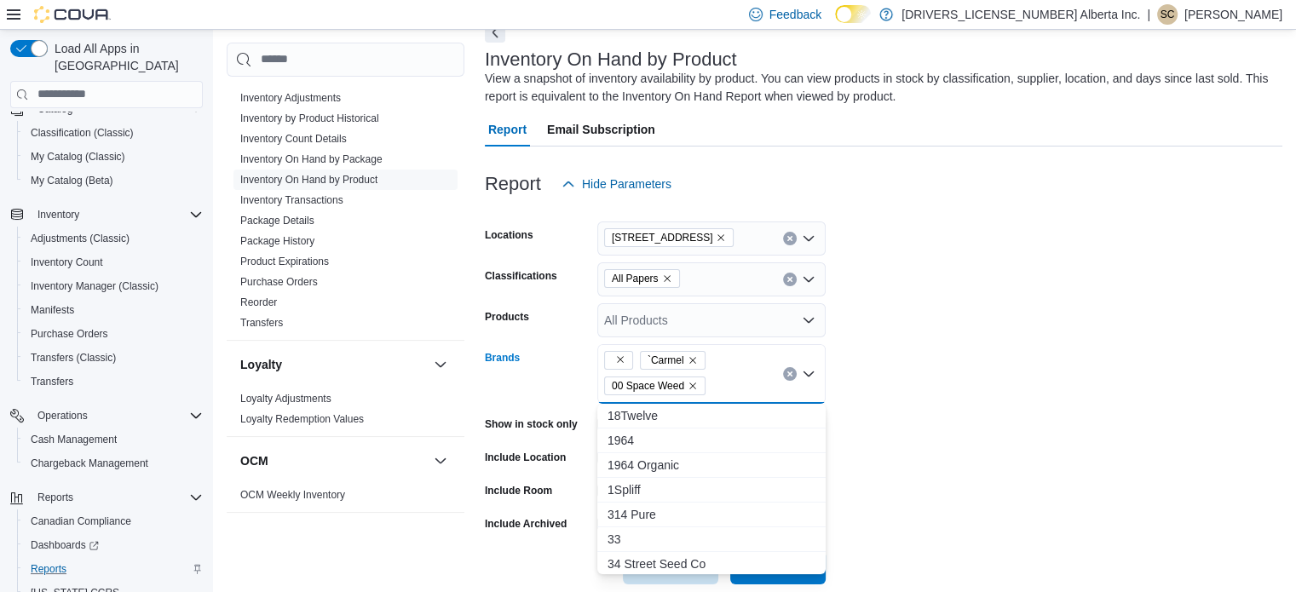
click at [726, 377] on div "`Carmel 00 Space Weed" at bounding box center [711, 374] width 228 height 60
click at [726, 377] on div "`Carmel 00 Space Weed Combo box. Selected. , `Carmel, 00 Space Weed. Press Back…" at bounding box center [711, 374] width 228 height 60
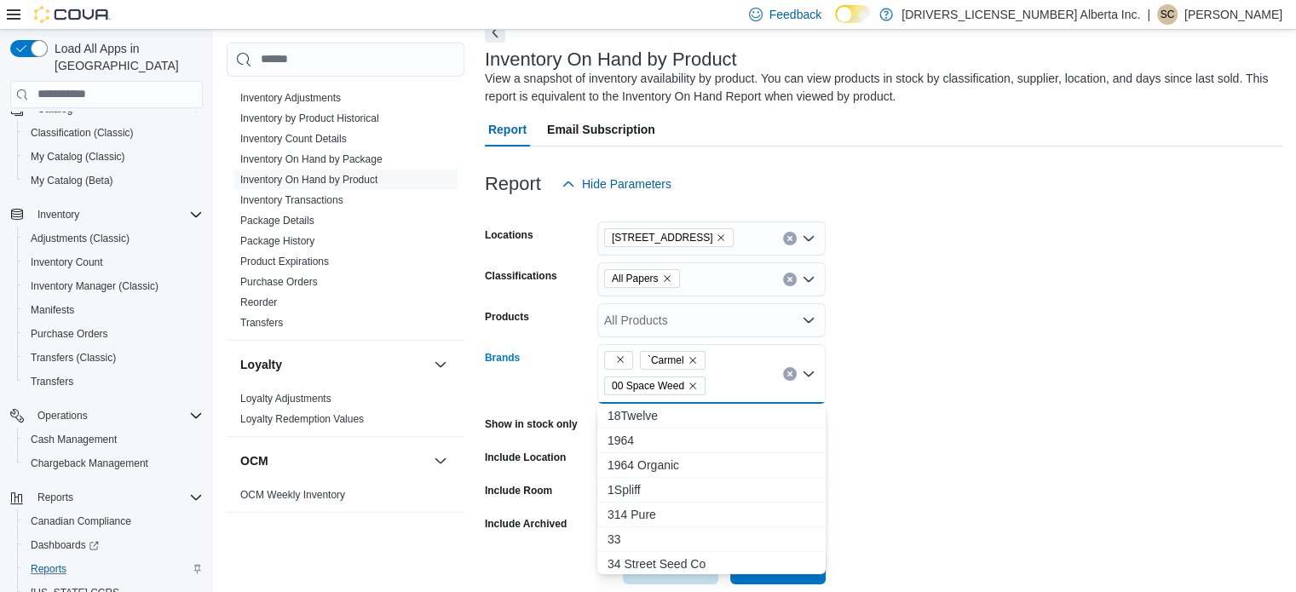
click at [726, 377] on div "`Carmel 00 Space Weed Combo box. Selected. , `Carmel, 00 Space Weed. Press Back…" at bounding box center [711, 374] width 228 height 60
click at [726, 377] on div "`Carmel 00 Space Weed" at bounding box center [711, 374] width 228 height 60
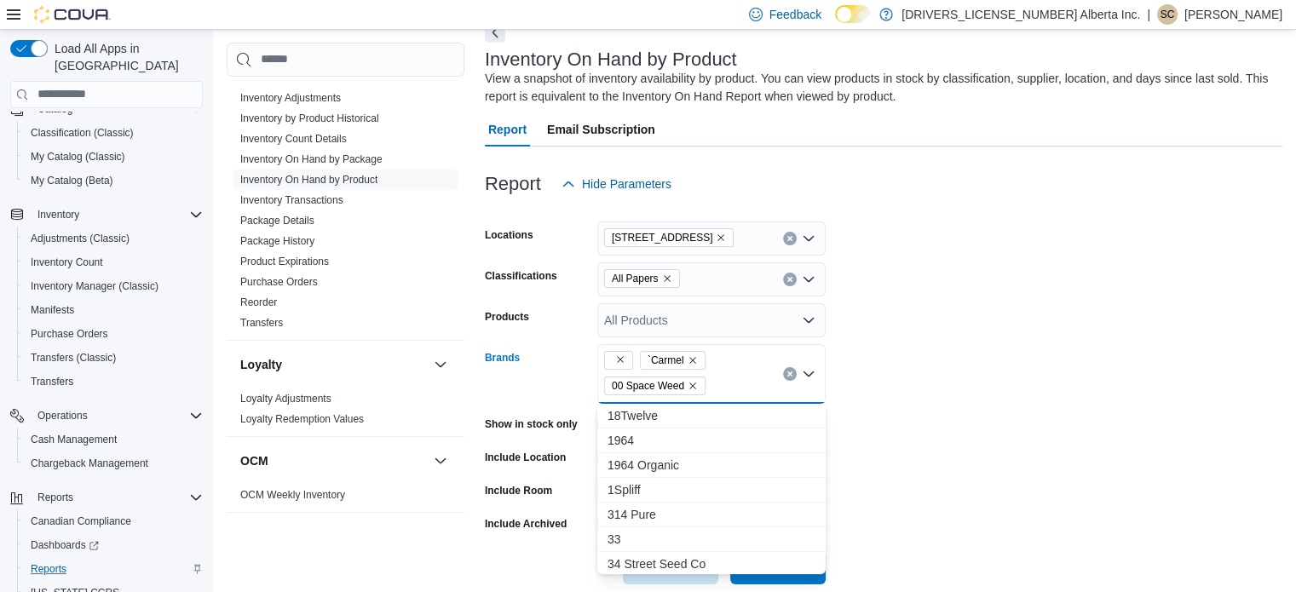
click at [726, 377] on div "`Carmel 00 Space Weed Combo box. Selected. , `Carmel, 00 Space Weed. Press Back…" at bounding box center [711, 374] width 228 height 60
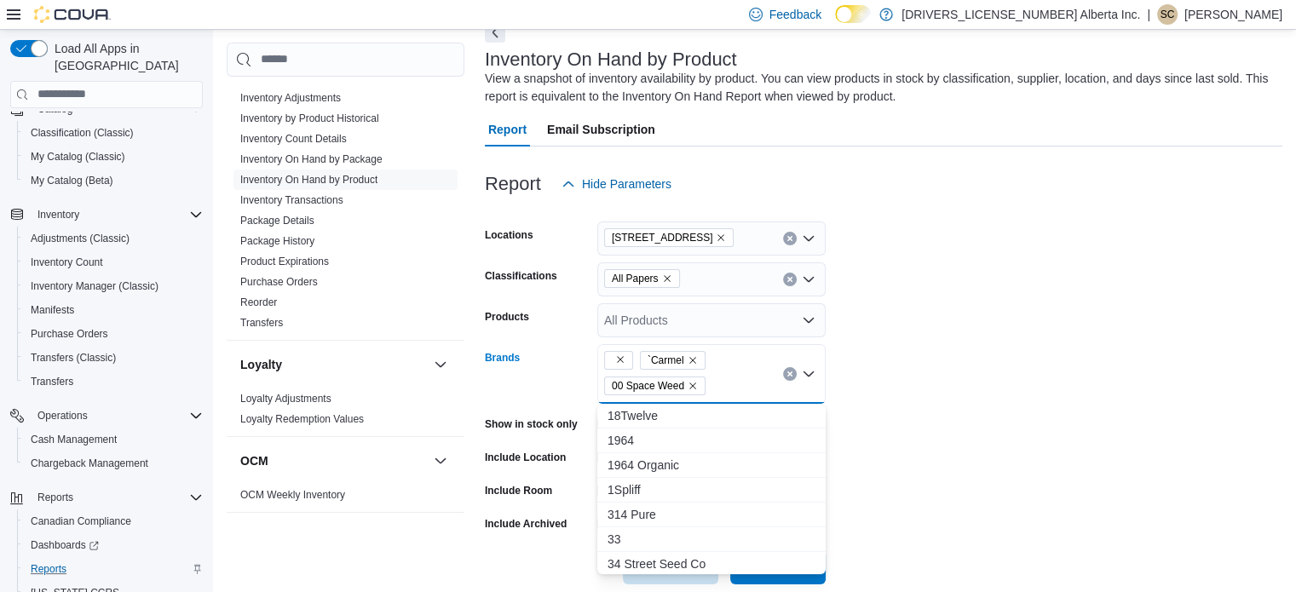
click at [726, 377] on div "`Carmel 00 Space Weed" at bounding box center [711, 374] width 228 height 60
click at [726, 377] on div "`Carmel 00 Space Weed Combo box. Selected. , `Carmel, 00 Space Weed. Press Back…" at bounding box center [711, 374] width 228 height 60
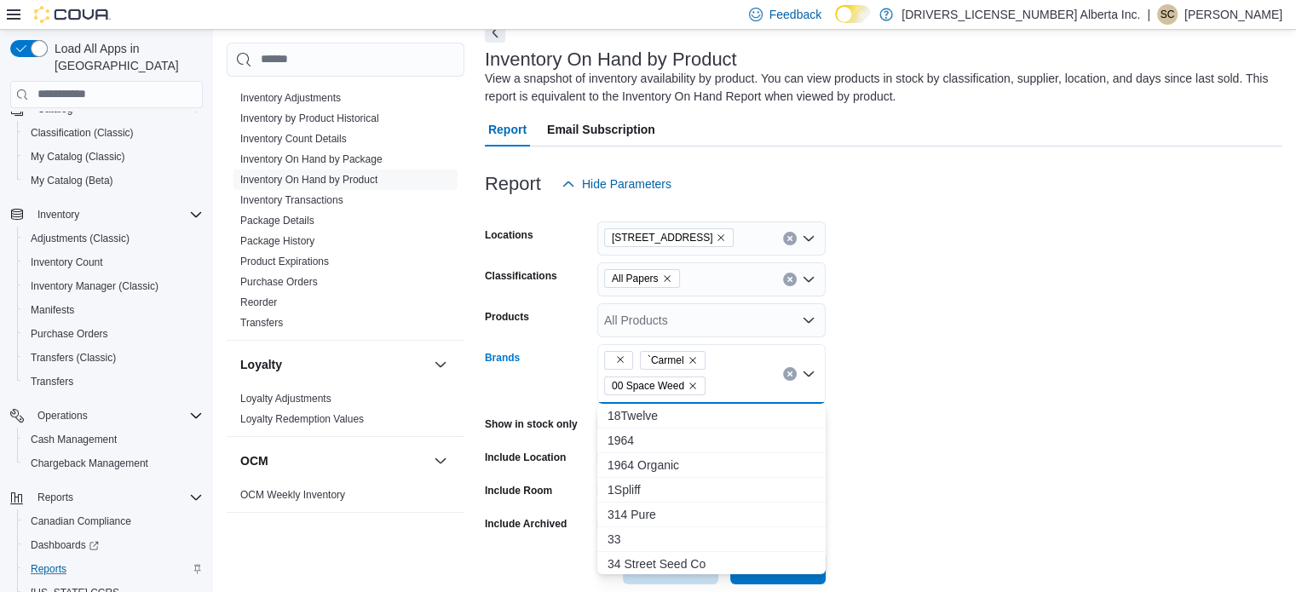
click at [726, 377] on div "`Carmel 00 Space Weed Combo box. Selected. , `Carmel, 00 Space Weed. Press Back…" at bounding box center [711, 374] width 228 height 60
click at [726, 377] on div "`Carmel 00 Space Weed" at bounding box center [711, 374] width 228 height 60
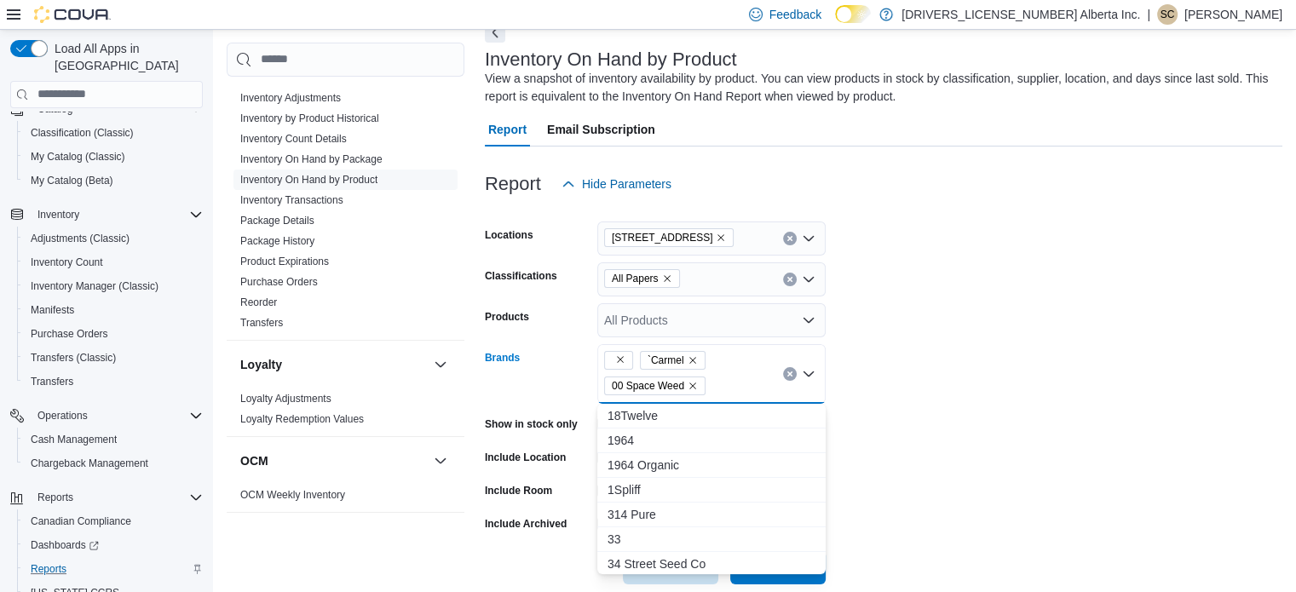
click at [726, 377] on div "`Carmel 00 Space Weed" at bounding box center [711, 374] width 228 height 60
click at [726, 377] on div "`Carmel 00 Space Weed Combo box. Selected. , `Carmel, 00 Space Weed. Press Back…" at bounding box center [711, 374] width 228 height 60
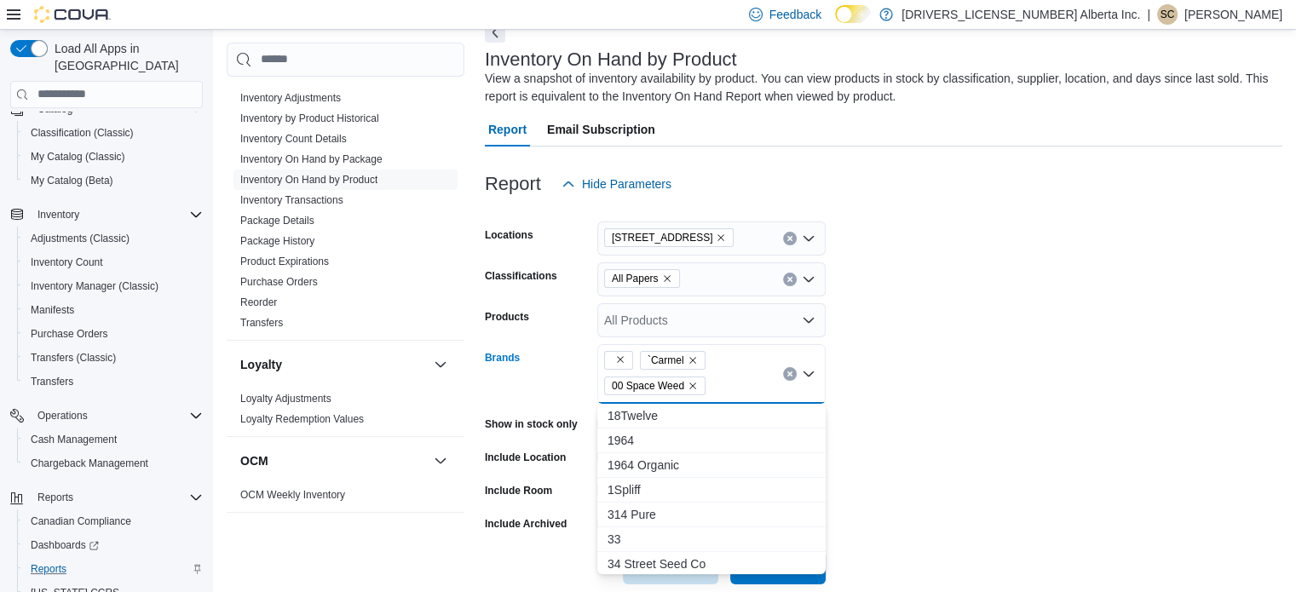
click at [726, 377] on div "`Carmel 00 Space Weed Combo box. Selected. , `Carmel, 00 Space Weed. Press Back…" at bounding box center [711, 374] width 228 height 60
click at [726, 377] on div "`Carmel 00 Space Weed" at bounding box center [711, 374] width 228 height 60
click at [726, 377] on div "`Carmel 00 Space Weed Combo box. Selected. , `Carmel, 00 Space Weed. Press Back…" at bounding box center [711, 374] width 228 height 60
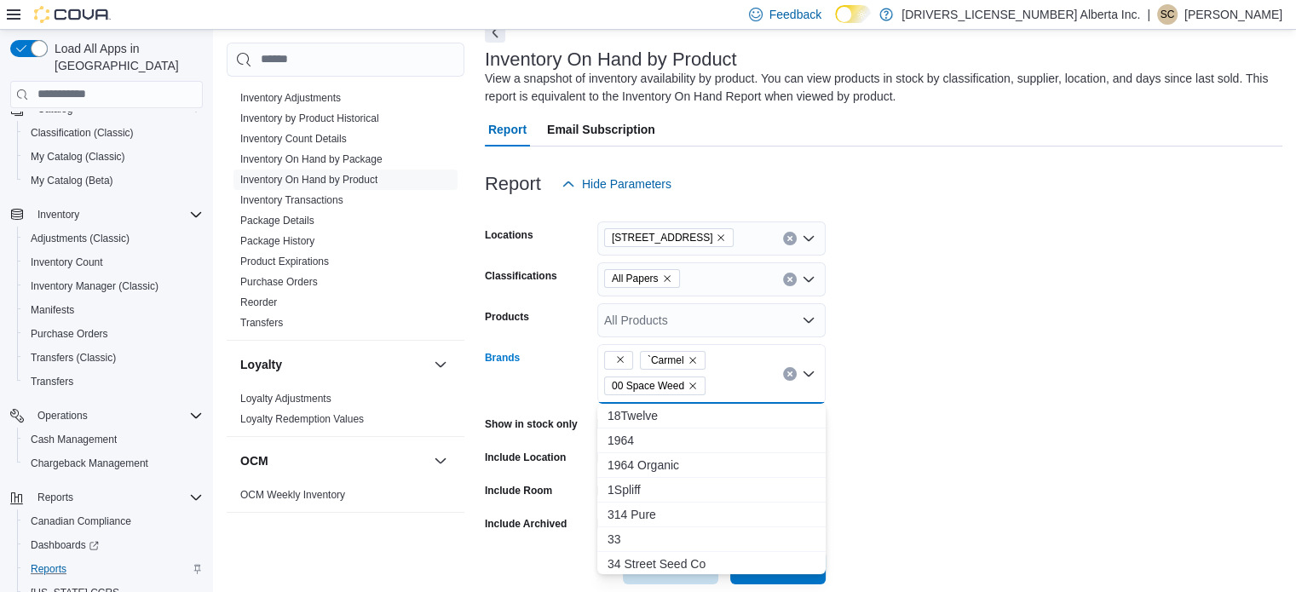
click at [726, 377] on div "`Carmel 00 Space Weed Combo box. Selected. , `Carmel, 00 Space Weed. Press Back…" at bounding box center [711, 374] width 228 height 60
click at [726, 377] on div "`Carmel 00 Space Weed" at bounding box center [711, 374] width 228 height 60
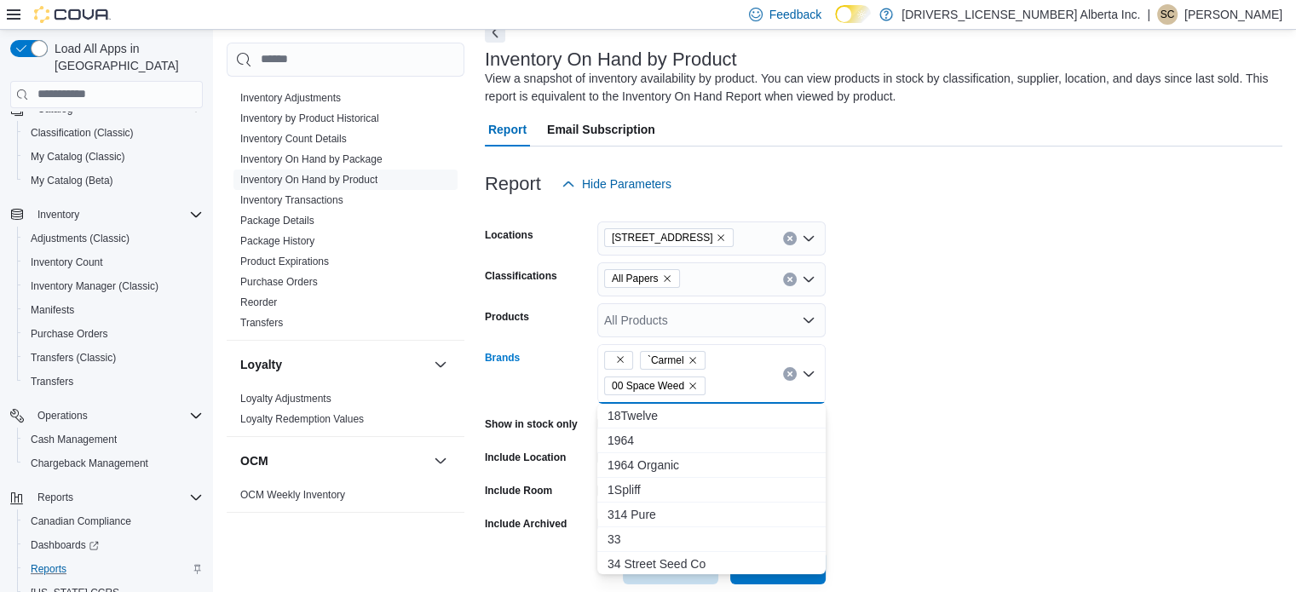
click at [726, 377] on div "`Carmel 00 Space Weed" at bounding box center [711, 374] width 228 height 60
click at [726, 377] on div "`Carmel 00 Space Weed Combo box. Selected. , `Carmel, 00 Space Weed. Press Back…" at bounding box center [711, 374] width 228 height 60
click at [726, 377] on div "`Carmel 00 Space Weed" at bounding box center [711, 374] width 228 height 60
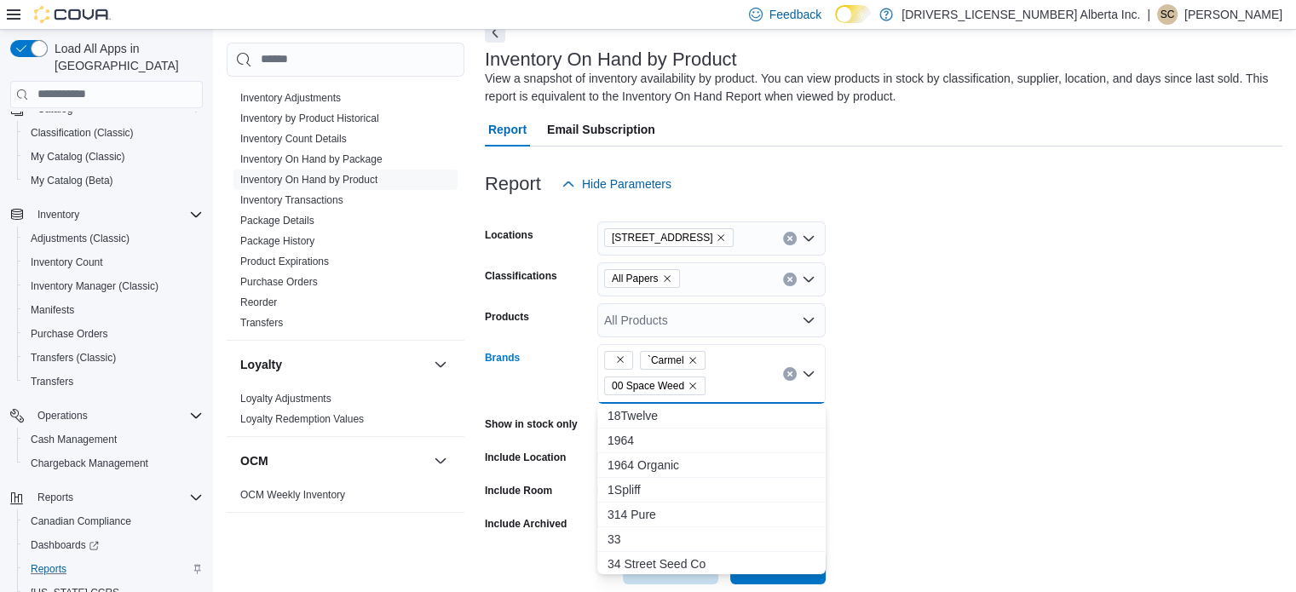
click at [726, 377] on div "`Carmel 00 Space Weed" at bounding box center [711, 374] width 228 height 60
click at [726, 377] on div "`Carmel 00 Space Weed Combo box. Selected. , `Carmel, 00 Space Weed. Press Back…" at bounding box center [711, 374] width 228 height 60
click at [726, 377] on div "`Carmel 00 Space Weed" at bounding box center [711, 374] width 228 height 60
click at [726, 377] on div "`Carmel 00 Space Weed Combo box. Selected. , `Carmel, 00 Space Weed. Press Back…" at bounding box center [711, 374] width 228 height 60
click at [726, 377] on div "`Carmel 00 Space Weed" at bounding box center [711, 374] width 228 height 60
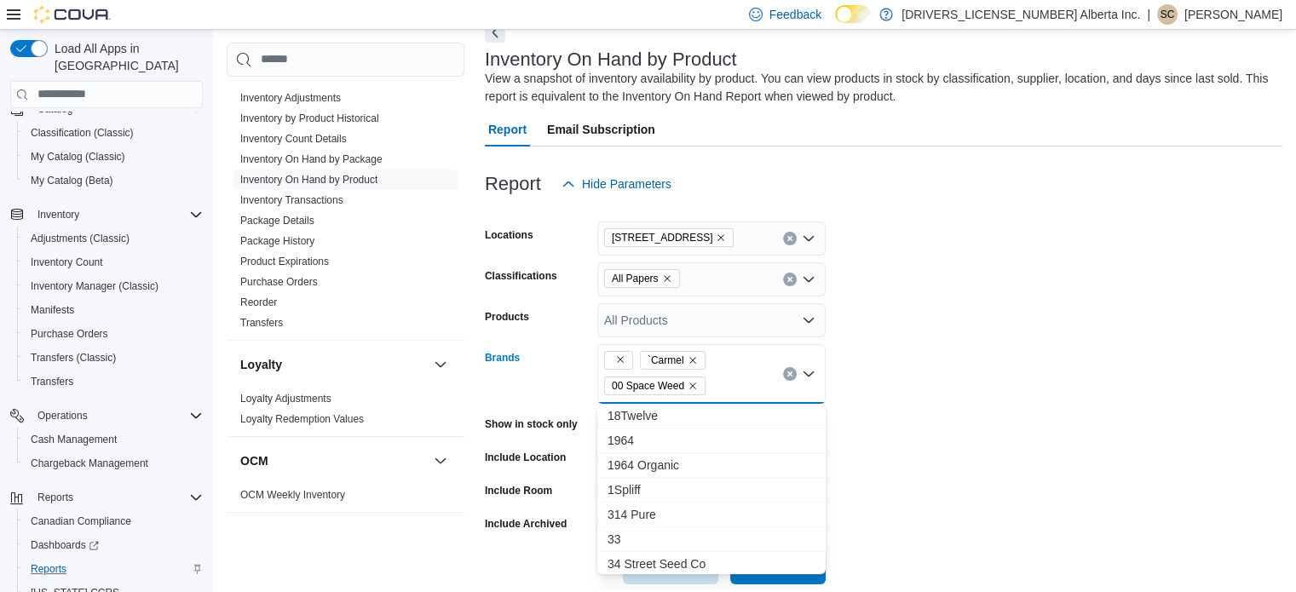
click at [726, 377] on div "`Carmel 00 Space Weed" at bounding box center [711, 374] width 228 height 60
click at [726, 377] on div "`Carmel 00 Space Weed Combo box. Selected. , `Carmel, 00 Space Weed. Press Back…" at bounding box center [711, 374] width 228 height 60
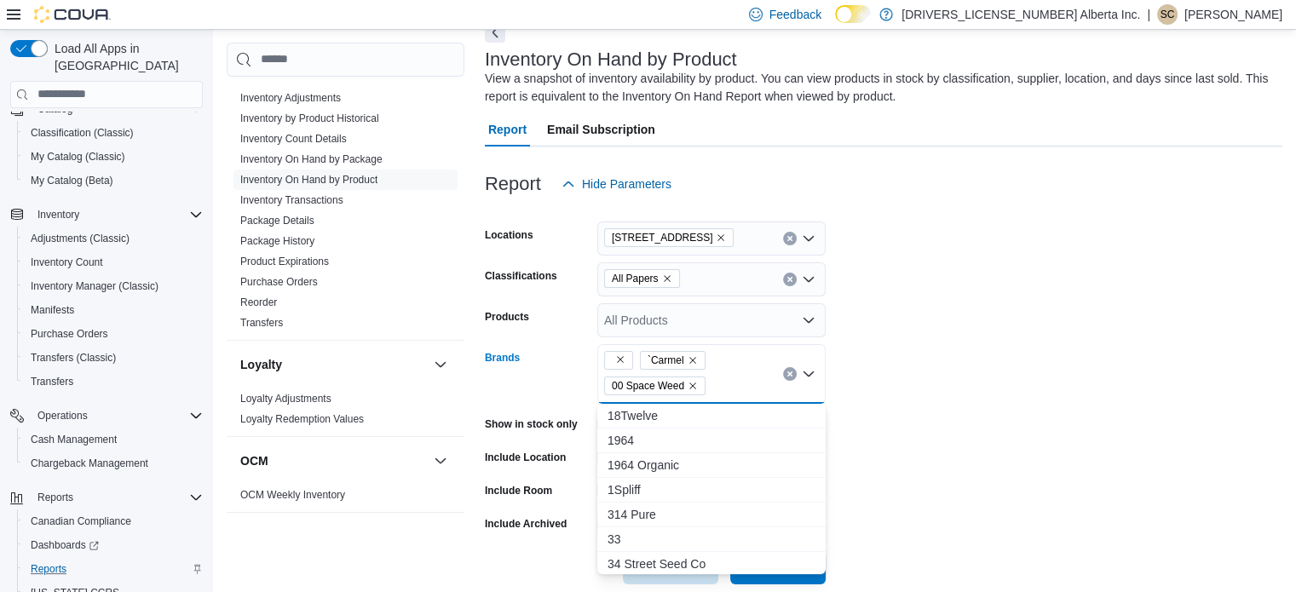
click at [726, 377] on div "`Carmel 00 Space Weed Combo box. Selected. , `Carmel, 00 Space Weed. Press Back…" at bounding box center [711, 374] width 228 height 60
click at [726, 377] on div "`Carmel 00 Space Weed" at bounding box center [711, 374] width 228 height 60
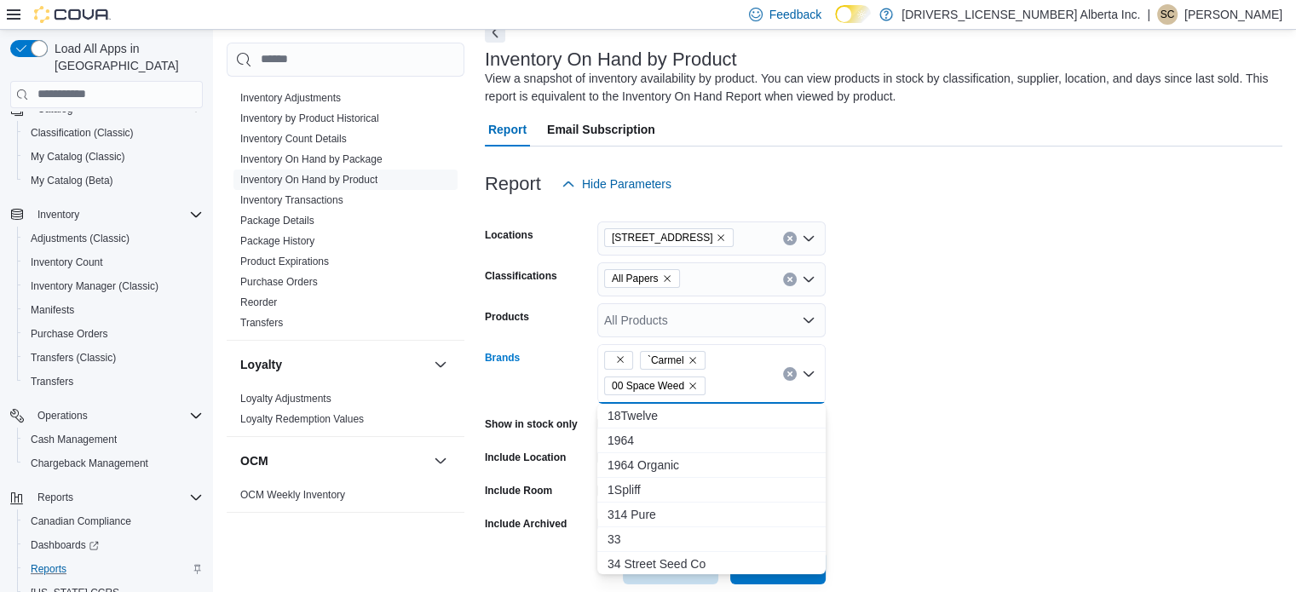
click at [726, 377] on div "`Carmel 00 Space Weed Combo box. Selected. , `Carmel, 00 Space Weed. Press Back…" at bounding box center [711, 374] width 228 height 60
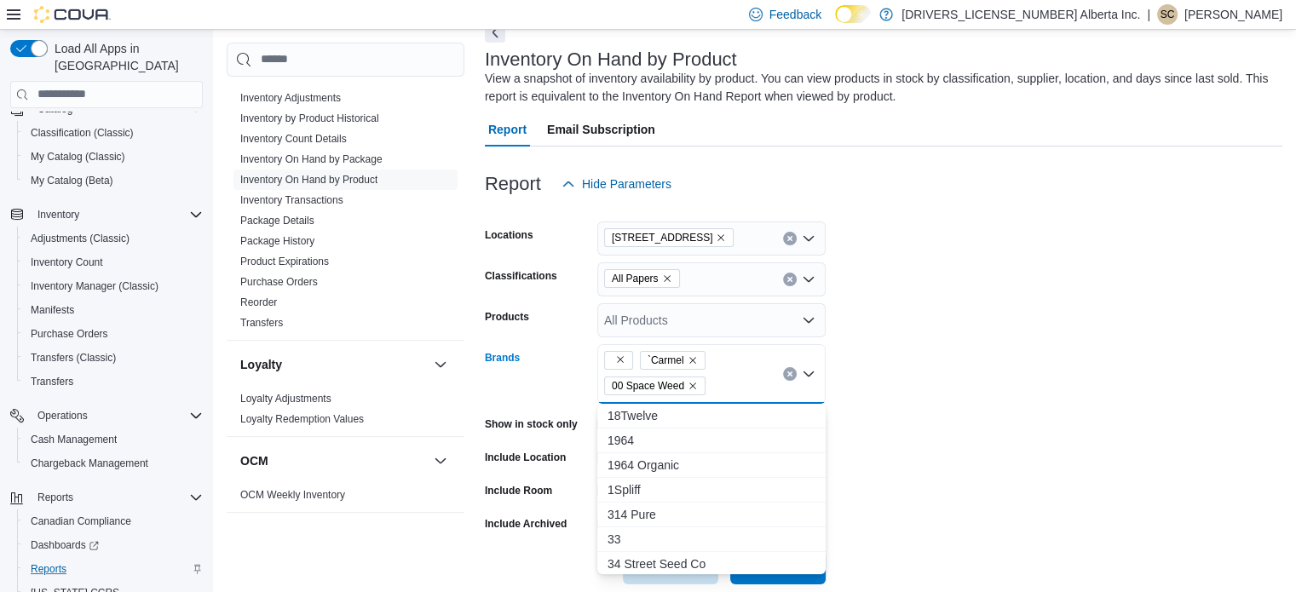
click at [726, 377] on div "`Carmel 00 Space Weed" at bounding box center [711, 374] width 228 height 60
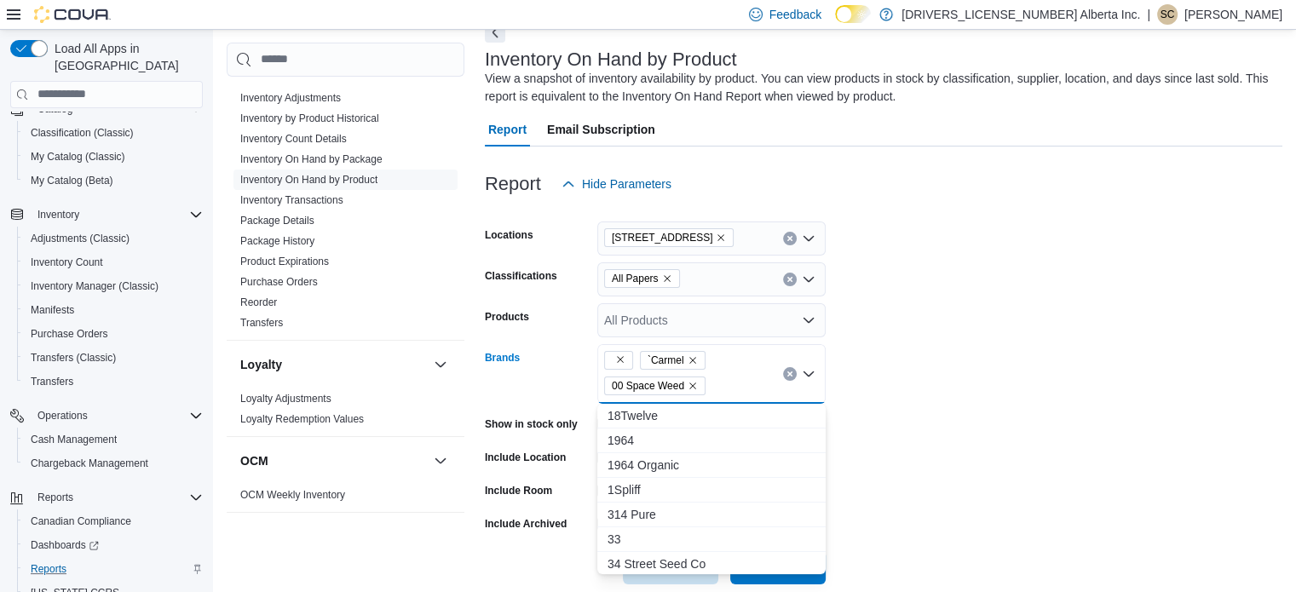
click at [726, 377] on div "`Carmel 00 Space Weed" at bounding box center [711, 374] width 228 height 60
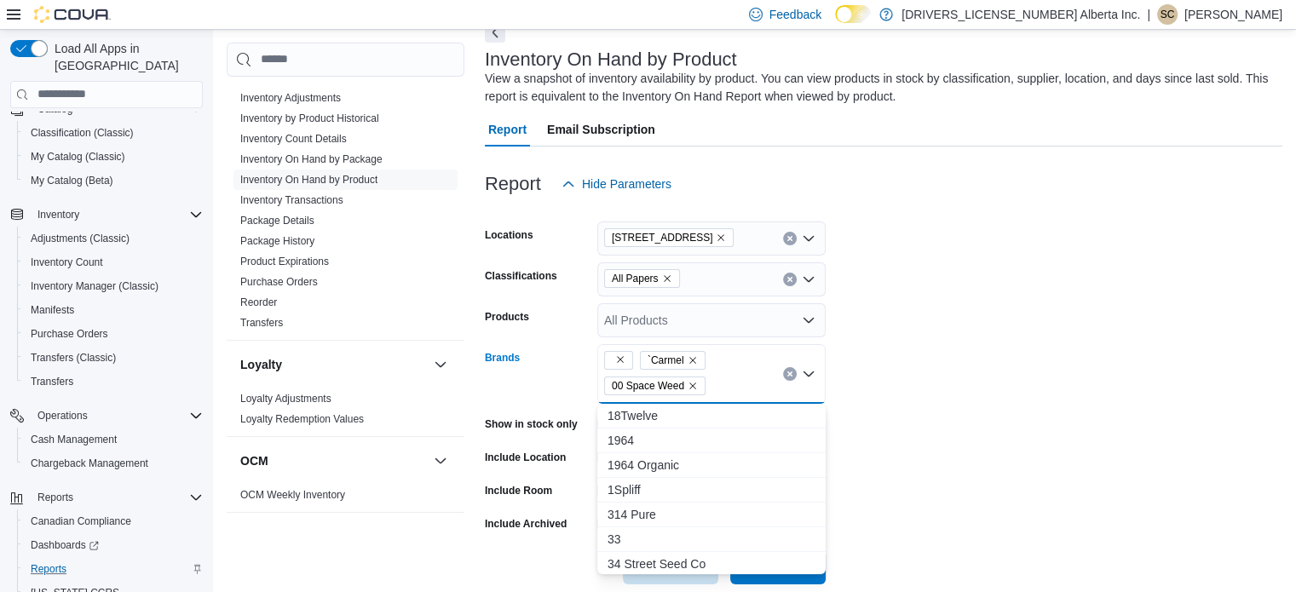
click at [726, 377] on div "`Carmel 00 Space Weed Combo box. Selected. , `Carmel, 00 Space Weed. Press Back…" at bounding box center [711, 374] width 228 height 60
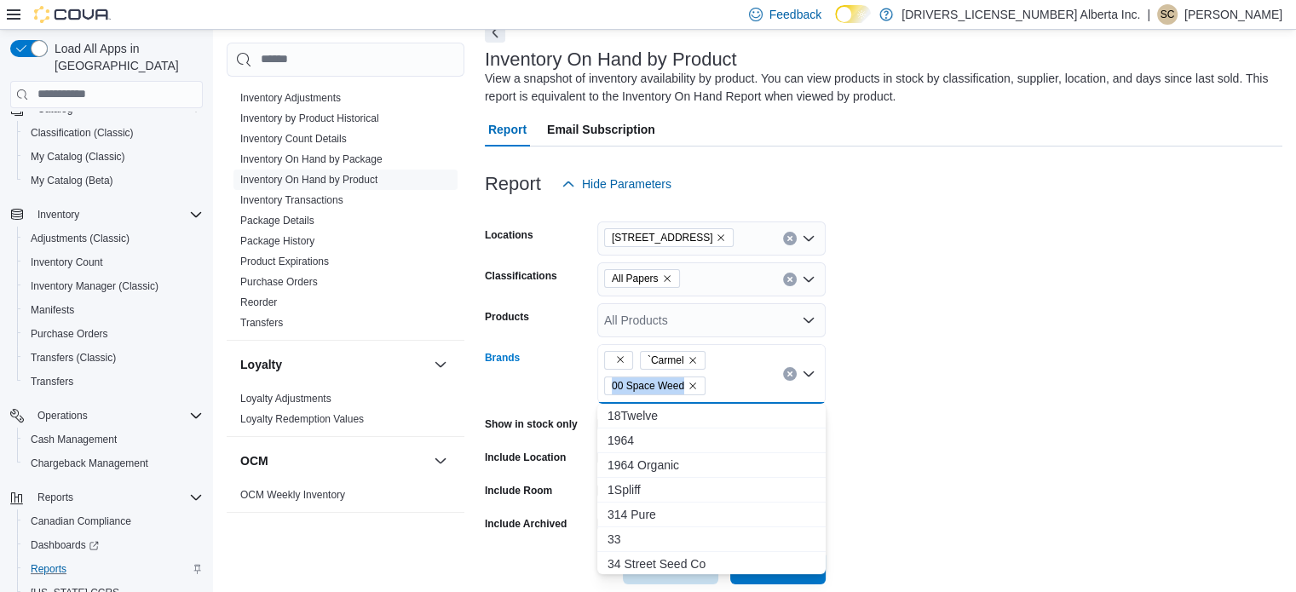
click at [726, 377] on div "`Carmel 00 Space Weed" at bounding box center [711, 374] width 228 height 60
click at [726, 377] on div "`Carmel 00 Space Weed Combo box. Selected. , `Carmel, 00 Space Weed. Press Back…" at bounding box center [711, 374] width 228 height 60
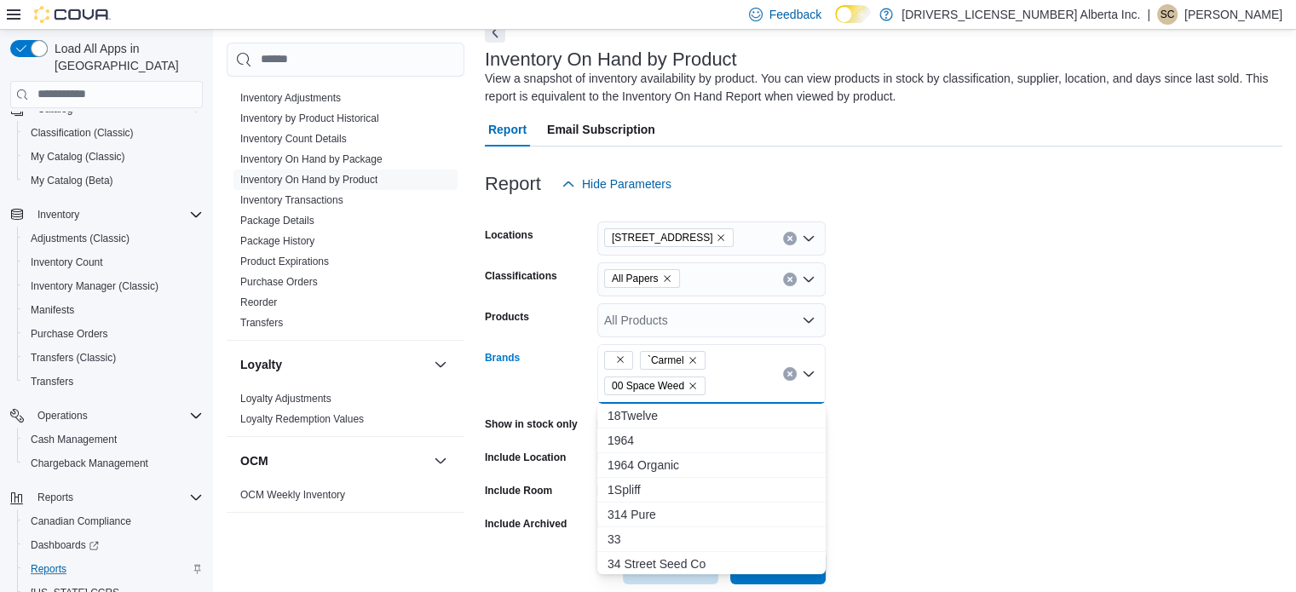
click at [726, 377] on div "`Carmel 00 Space Weed Combo box. Selected. , `Carmel, 00 Space Weed. Press Back…" at bounding box center [711, 374] width 228 height 60
click at [726, 377] on div "`Carmel 00 Space Weed" at bounding box center [711, 374] width 228 height 60
click at [726, 377] on div "`Carmel 00 Space Weed Combo box. Selected. , `Carmel, 00 Space Weed. Press Back…" at bounding box center [711, 374] width 228 height 60
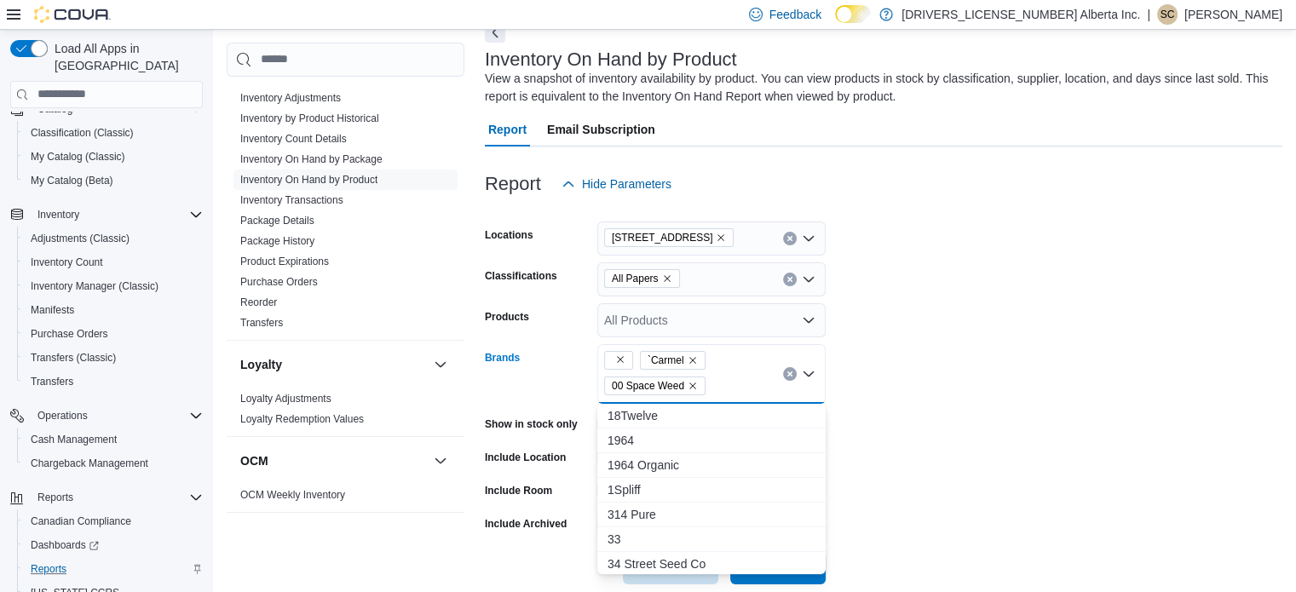
click at [726, 377] on div "`Carmel 00 Space Weed Combo box. Selected. , `Carmel, 00 Space Weed. Press Back…" at bounding box center [711, 374] width 228 height 60
click at [726, 377] on div "`Carmel 00 Space Weed" at bounding box center [711, 374] width 228 height 60
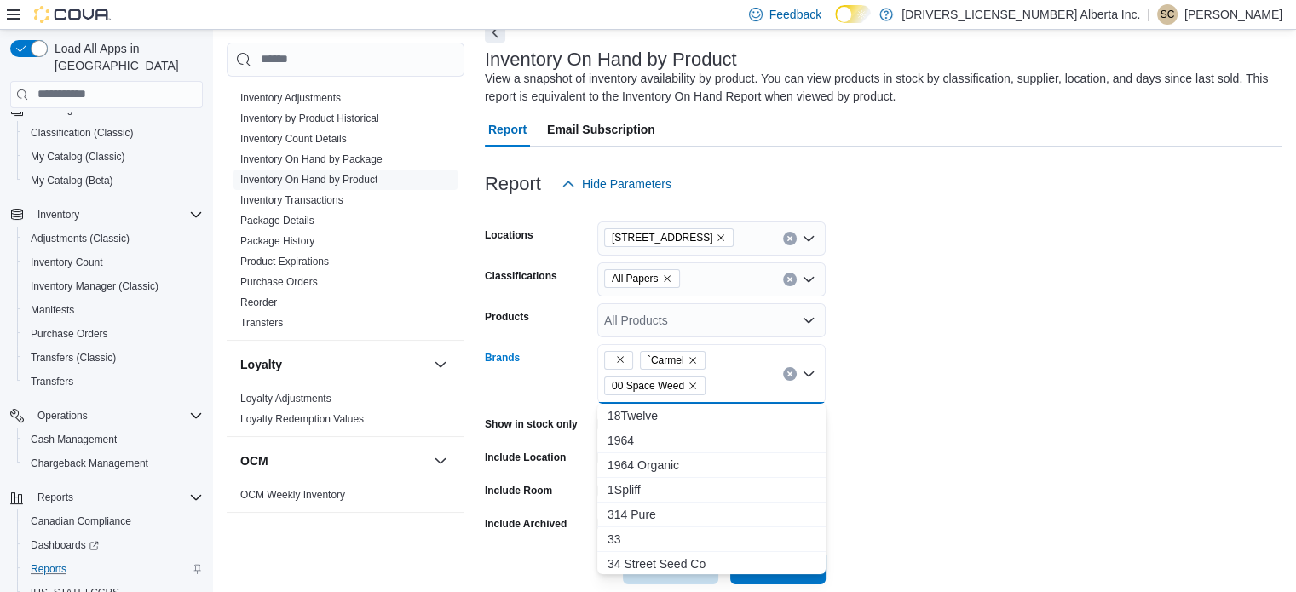
click at [726, 377] on div "`Carmel 00 Space Weed" at bounding box center [711, 374] width 228 height 60
click at [726, 377] on div "`Carmel 00 Space Weed Combo box. Selected. , `Carmel, 00 Space Weed. Press Back…" at bounding box center [711, 374] width 228 height 60
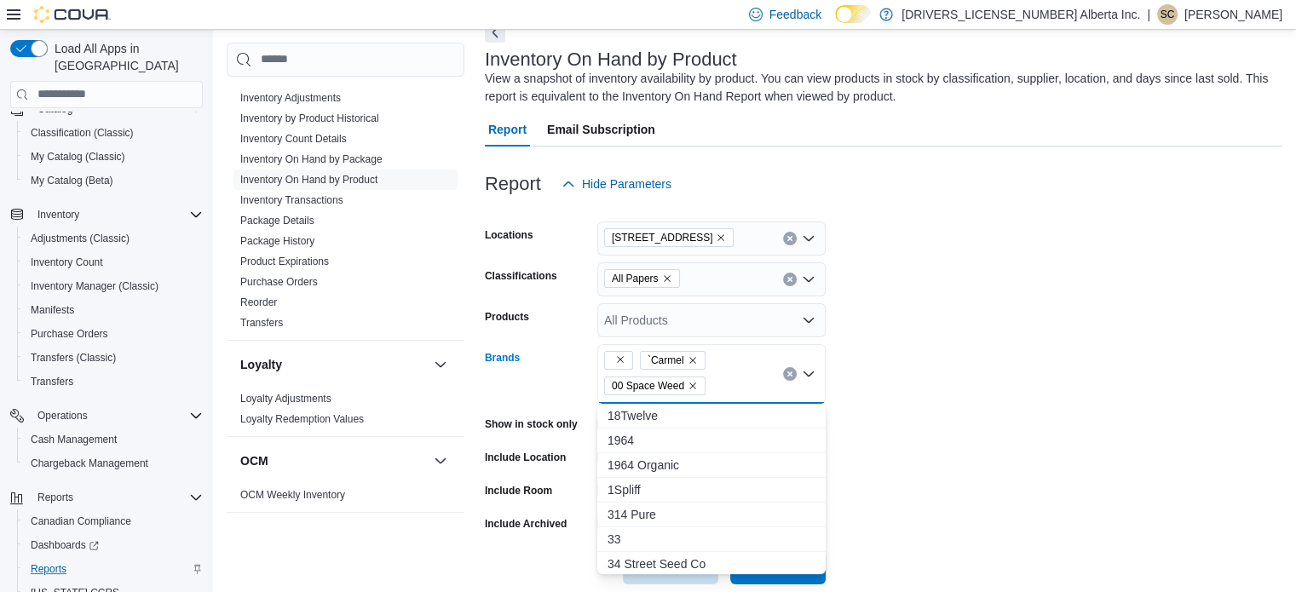
click at [726, 377] on div "`Carmel 00 Space Weed Combo box. Selected. , `Carmel, 00 Space Weed. Press Back…" at bounding box center [711, 374] width 228 height 60
click at [726, 377] on div "`Carmel 00 Space Weed" at bounding box center [711, 374] width 228 height 60
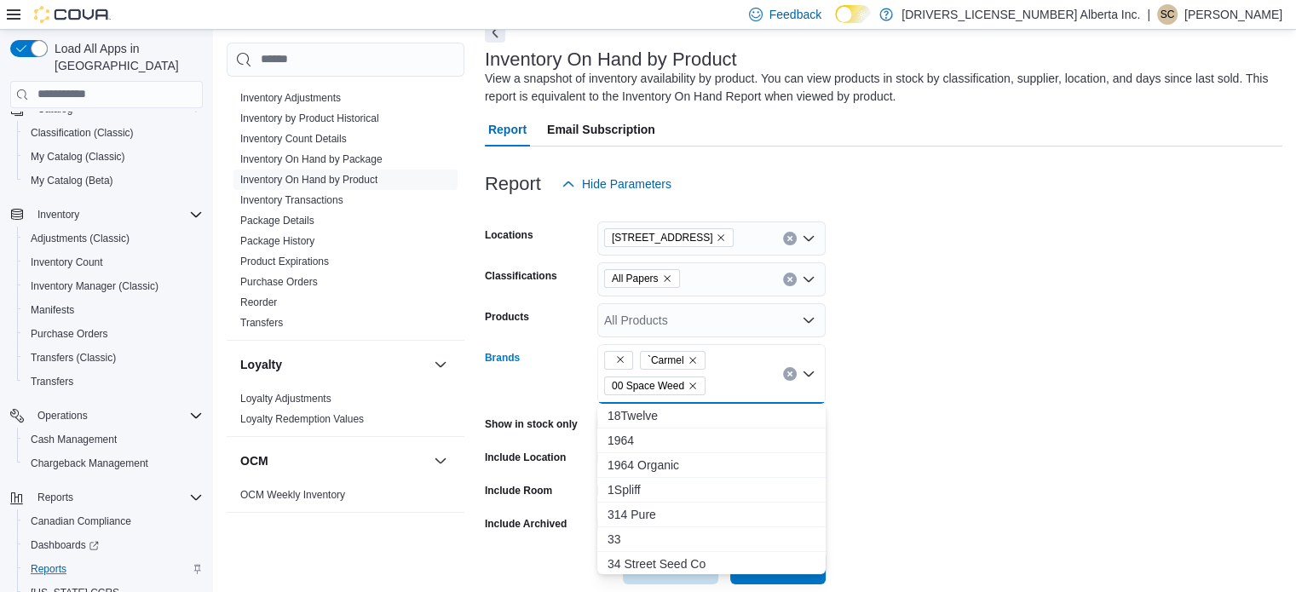
click at [726, 377] on div "`Carmel 00 Space Weed Combo box. Selected. , `Carmel, 00 Space Weed. Press Back…" at bounding box center [711, 374] width 228 height 60
click at [726, 377] on div "`Carmel 00 Space Weed" at bounding box center [711, 374] width 228 height 60
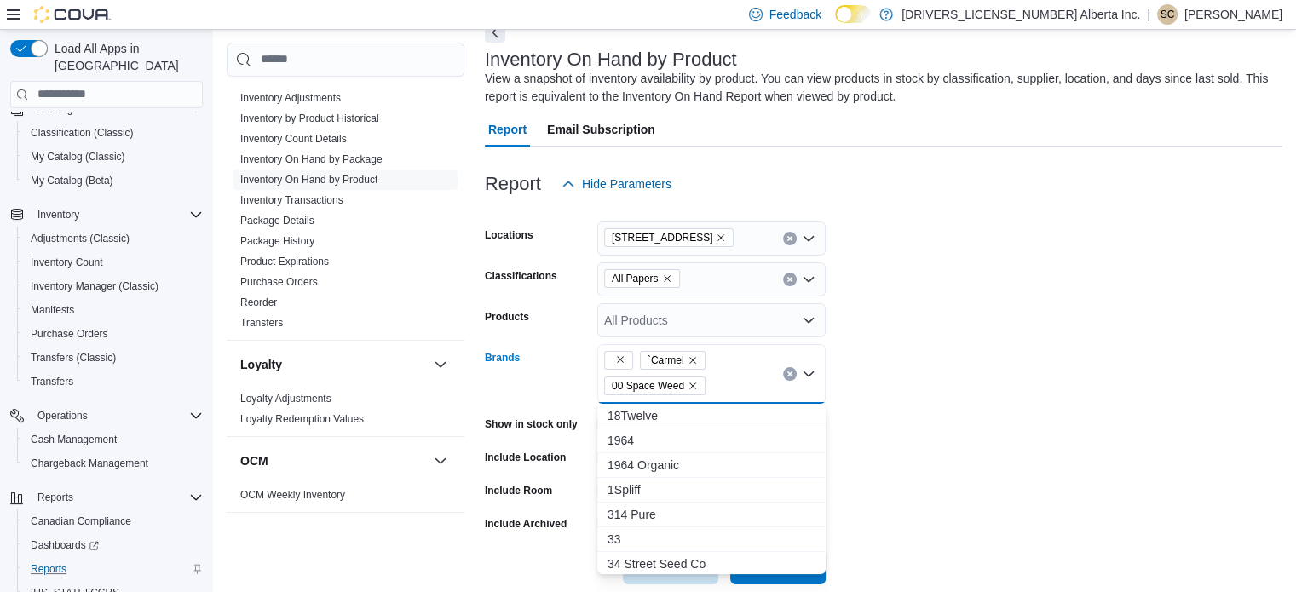
click at [726, 377] on div "`Carmel 00 Space Weed" at bounding box center [711, 374] width 228 height 60
click at [726, 377] on div "`Carmel 00 Space Weed Combo box. Selected. , `Carmel, 00 Space Weed. Press Back…" at bounding box center [711, 374] width 228 height 60
click at [726, 377] on div "`Carmel 00 Space Weed" at bounding box center [711, 374] width 228 height 60
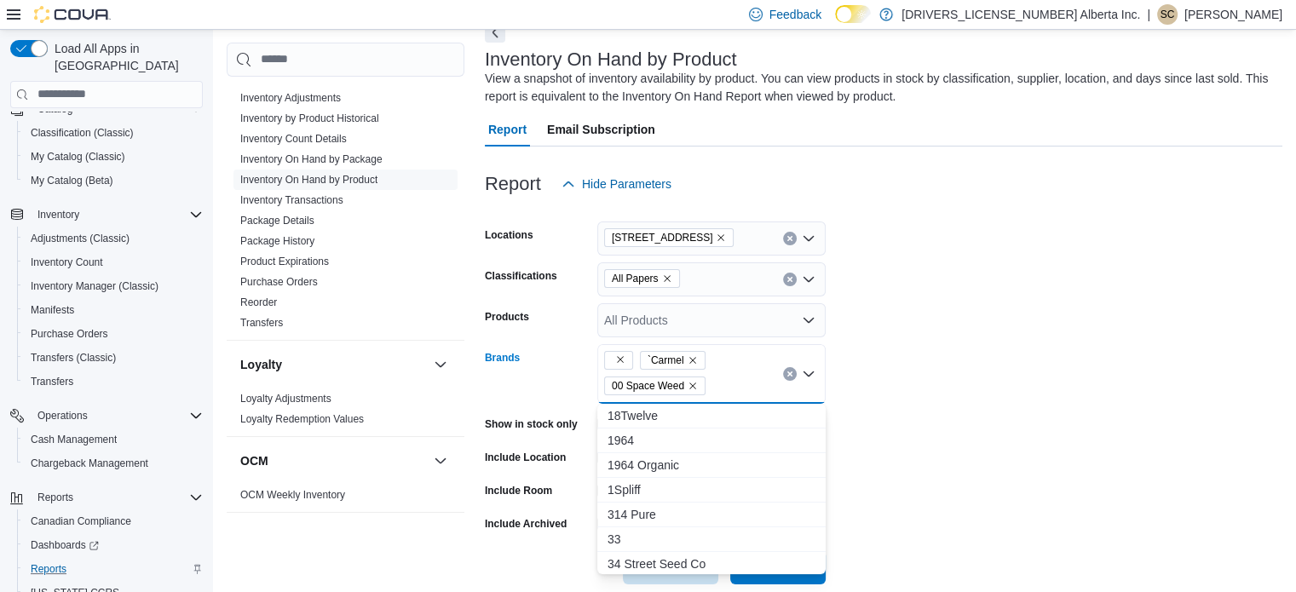
click
